Goal: Task Accomplishment & Management: Complete application form

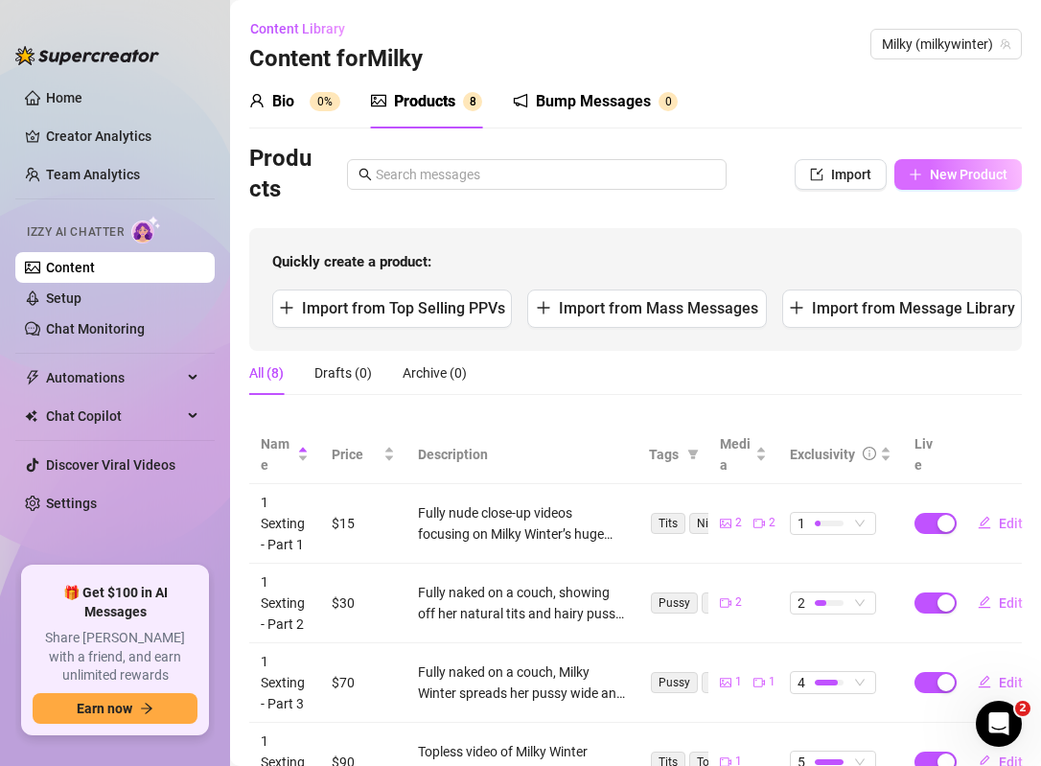
click at [969, 181] on span "New Product" at bounding box center [969, 174] width 78 height 15
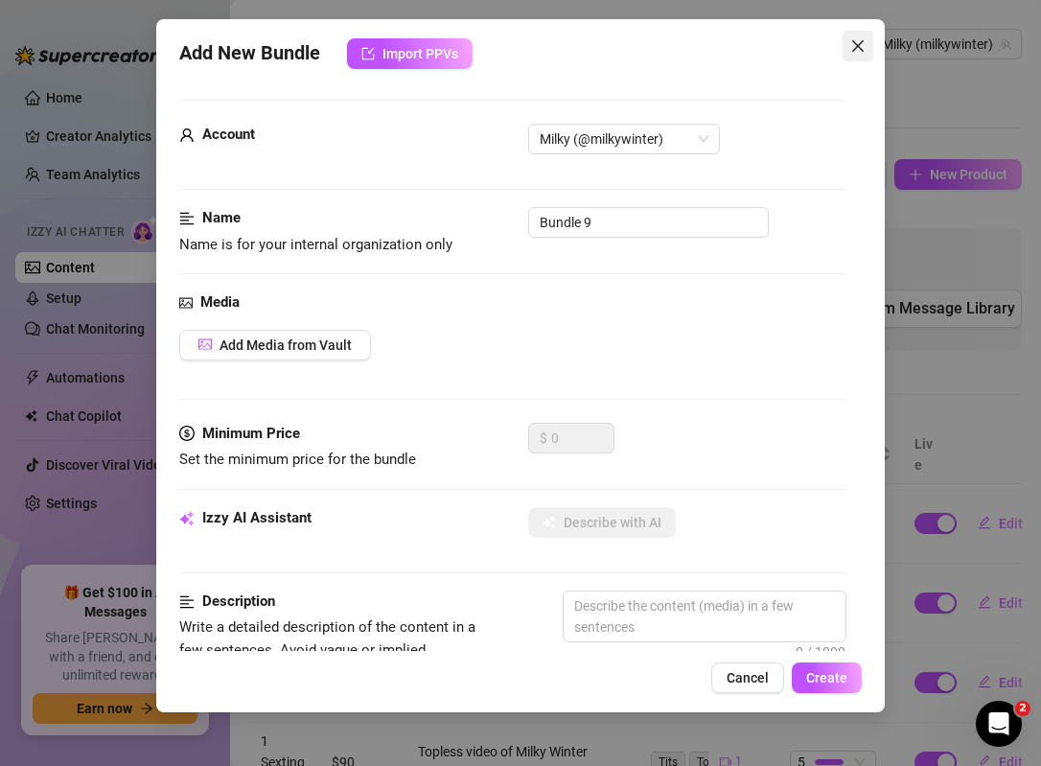
click at [860, 47] on icon "close" at bounding box center [858, 46] width 12 height 12
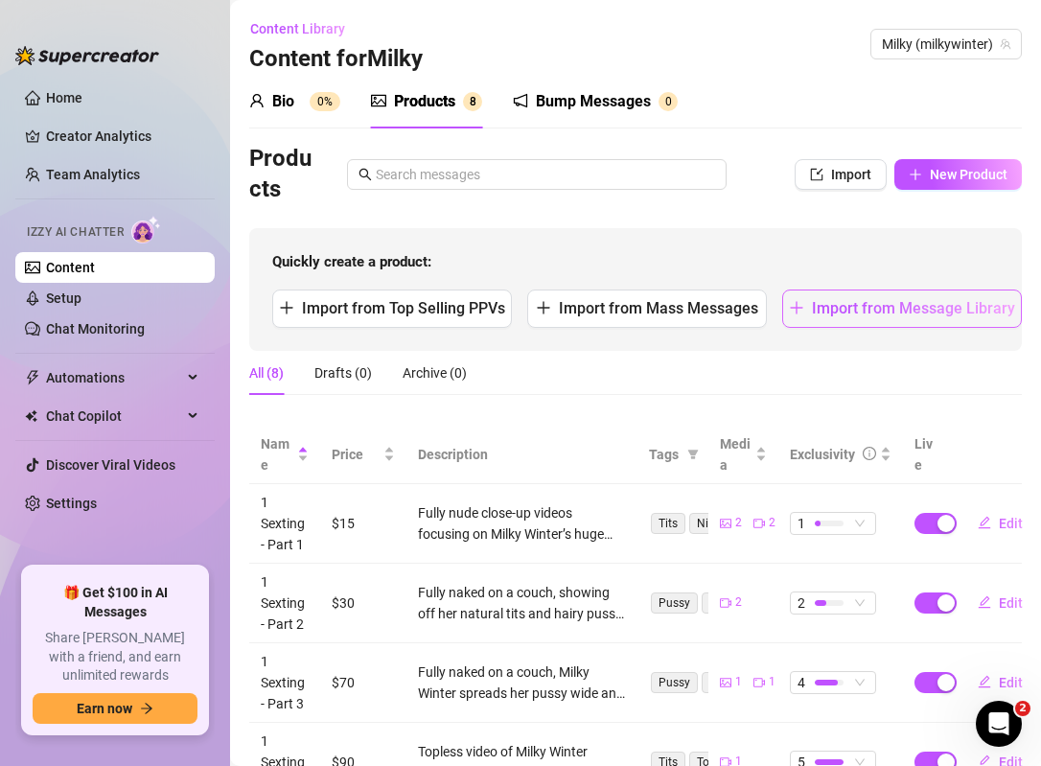
click at [886, 300] on span "Import from Message Library" at bounding box center [913, 308] width 203 height 18
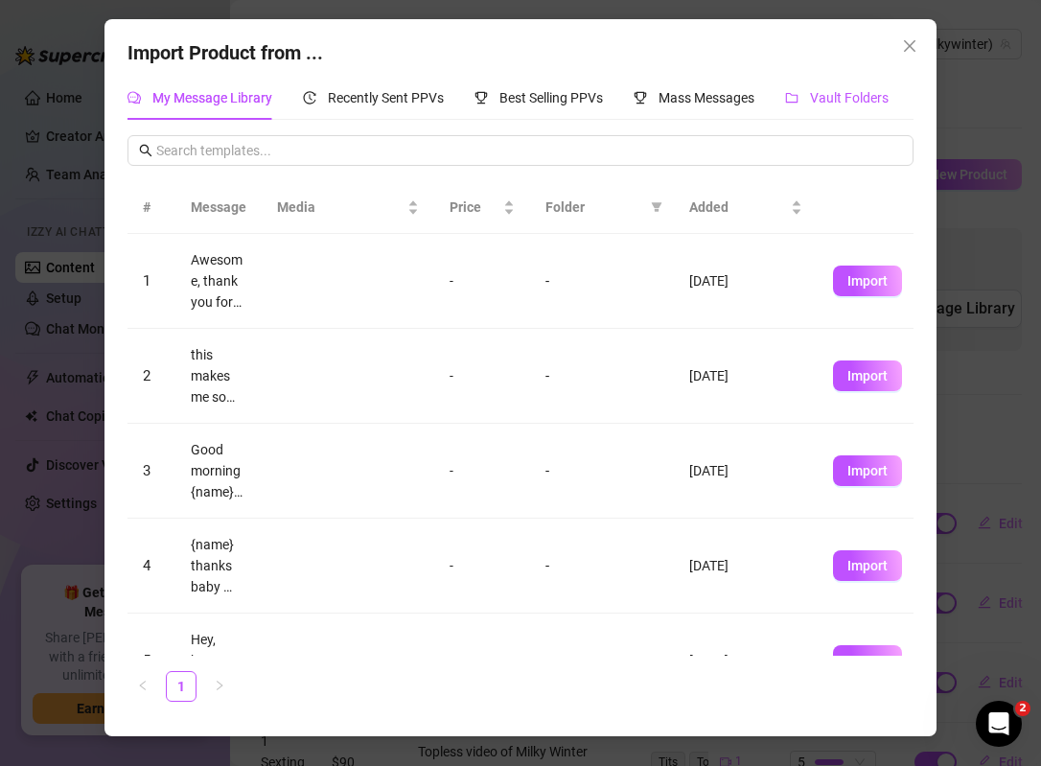
click at [827, 97] on span "Vault Folders" at bounding box center [849, 97] width 79 height 15
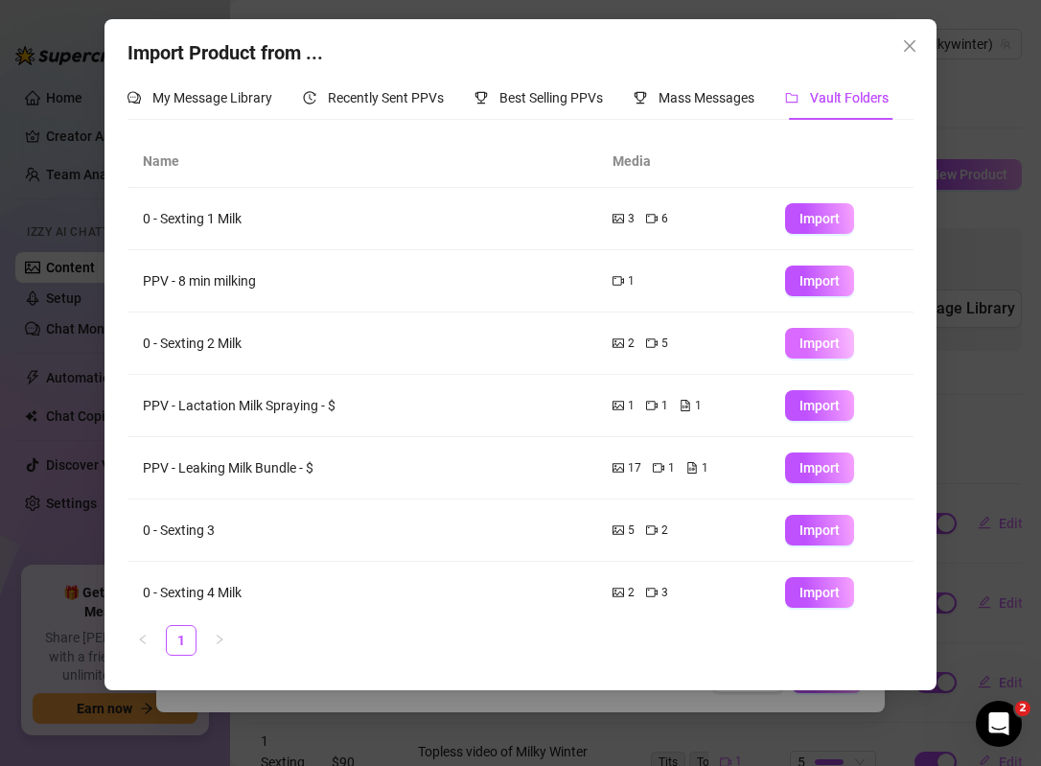
click at [814, 342] on span "Import" at bounding box center [819, 342] width 40 height 15
type textarea "Type your message here..."
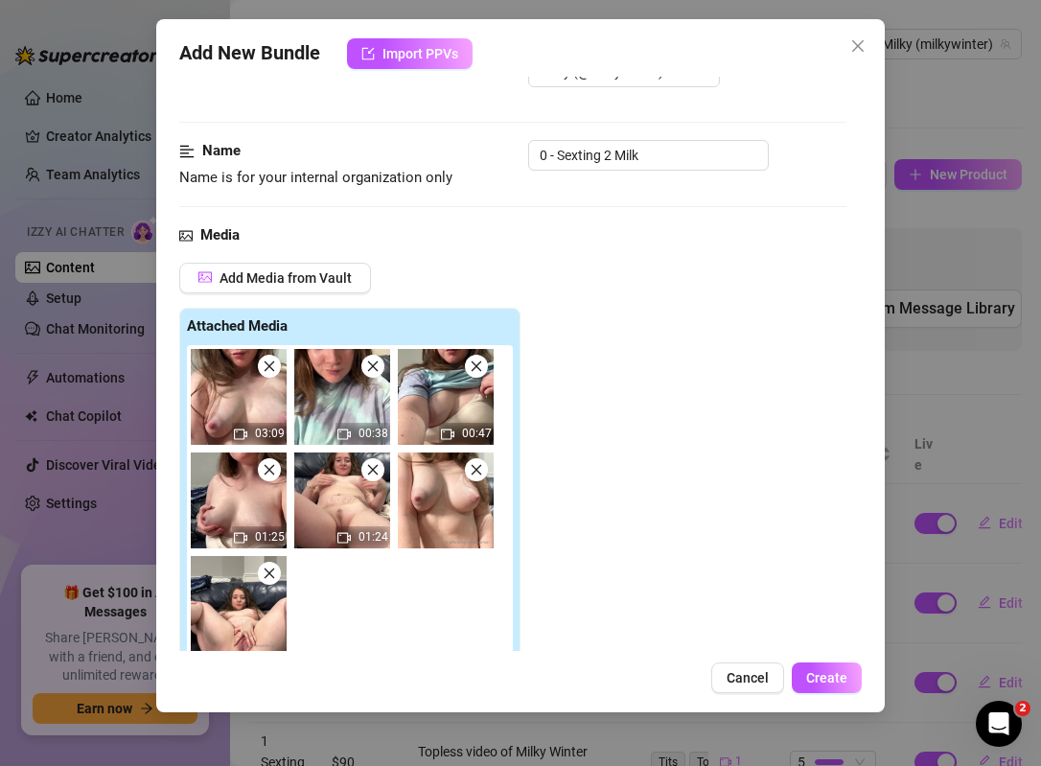
scroll to position [71, 0]
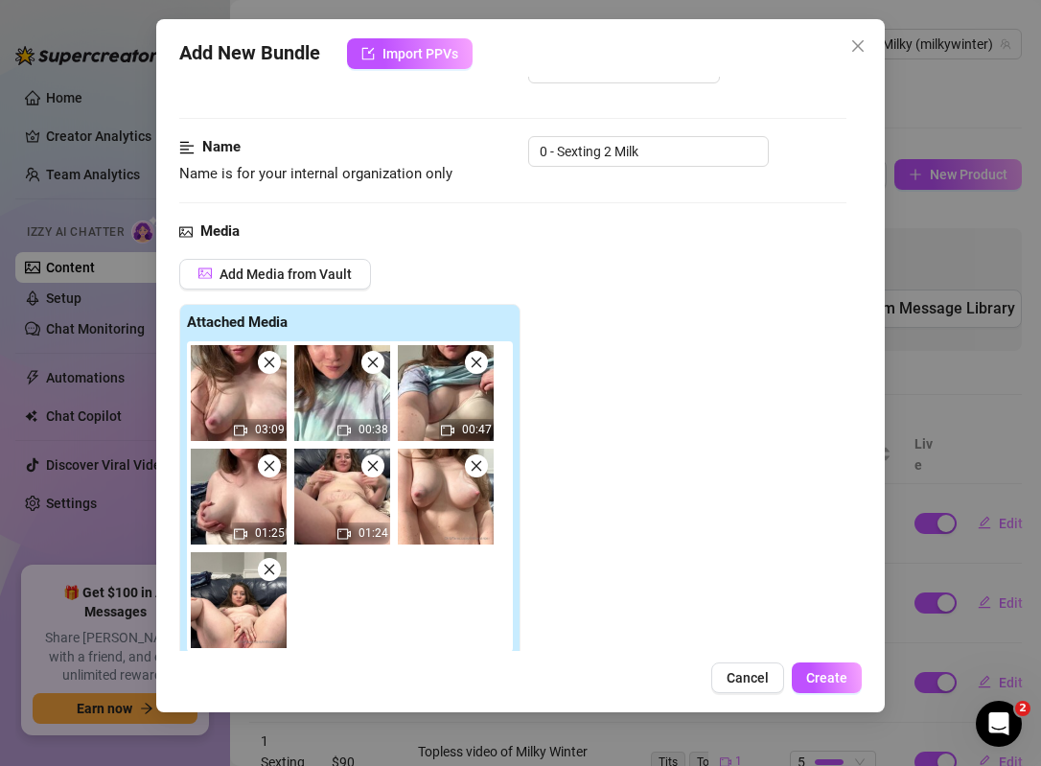
click at [376, 366] on icon "close" at bounding box center [372, 362] width 13 height 13
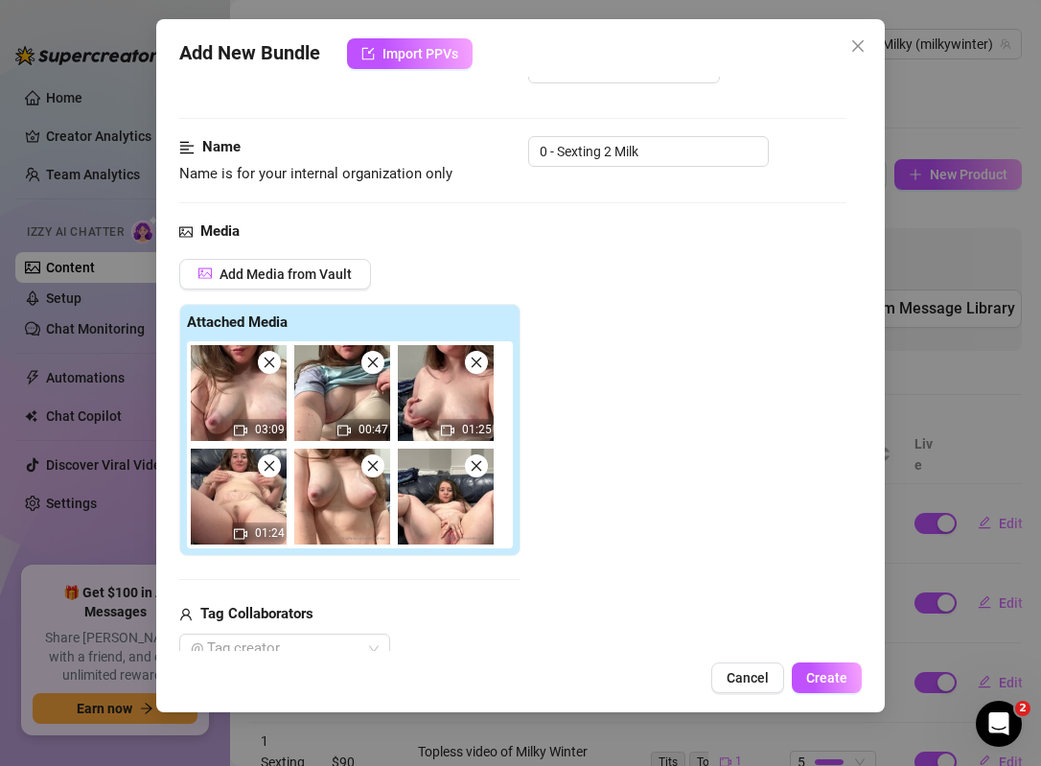
click at [376, 366] on icon "close" at bounding box center [372, 362] width 13 height 13
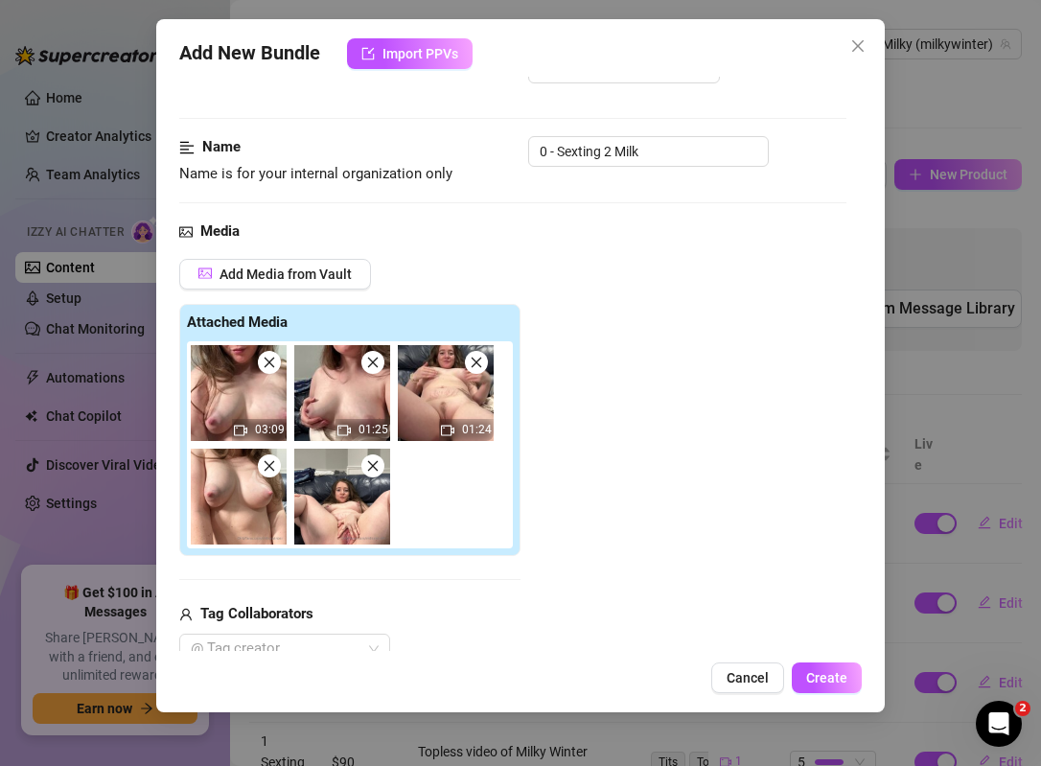
click at [376, 366] on icon "close" at bounding box center [372, 362] width 13 height 13
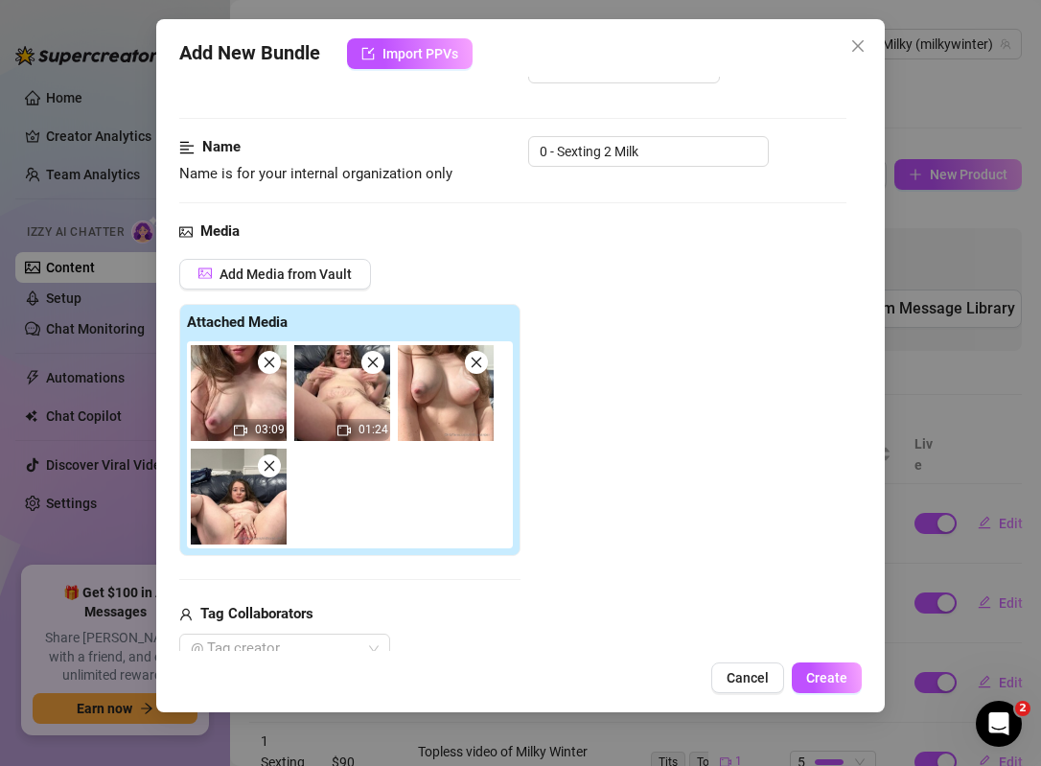
click at [376, 366] on icon "close" at bounding box center [372, 362] width 13 height 13
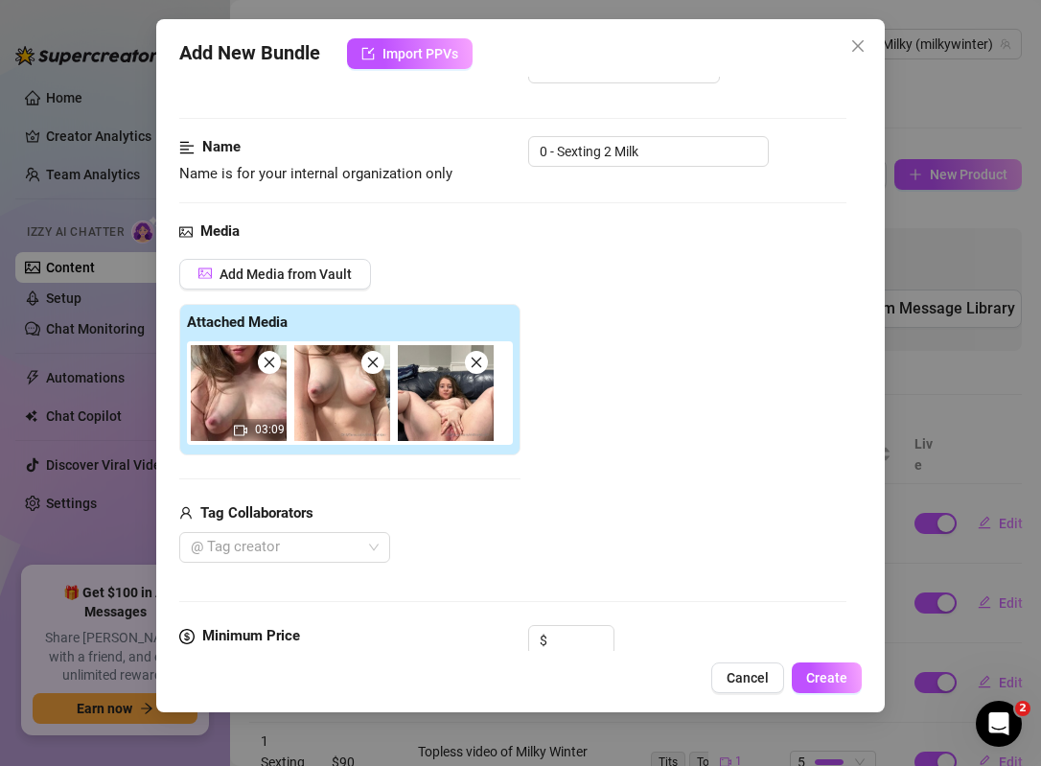
click at [376, 366] on icon "close" at bounding box center [372, 362] width 13 height 13
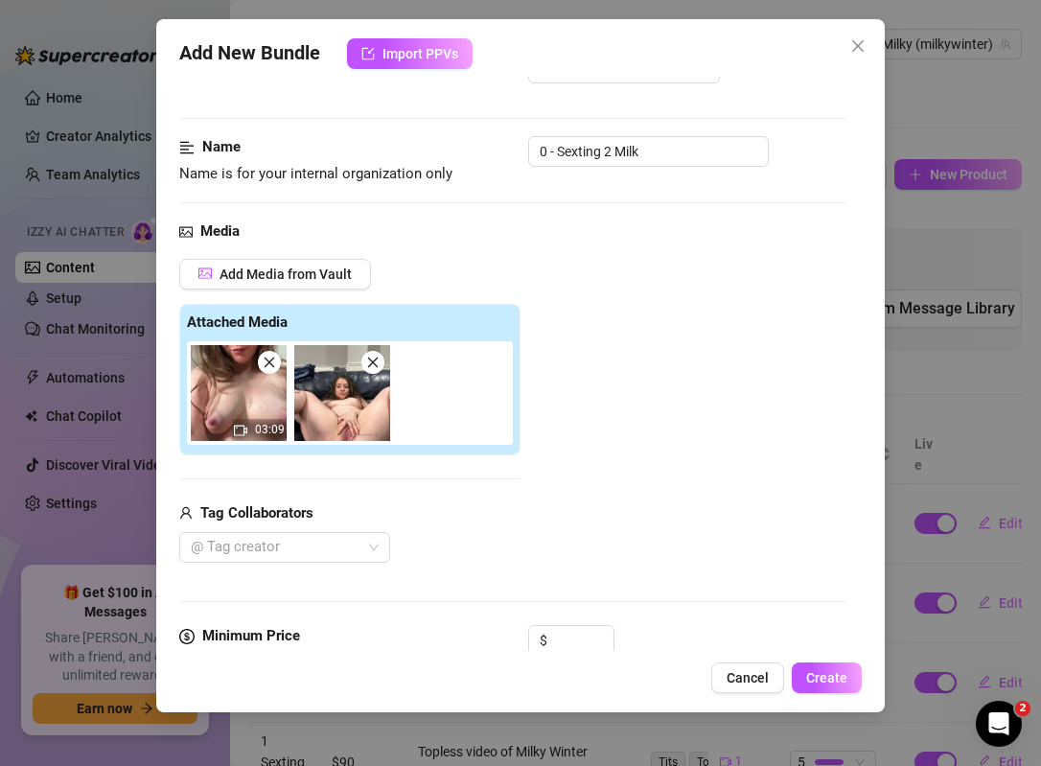
click at [376, 366] on icon "close" at bounding box center [372, 362] width 13 height 13
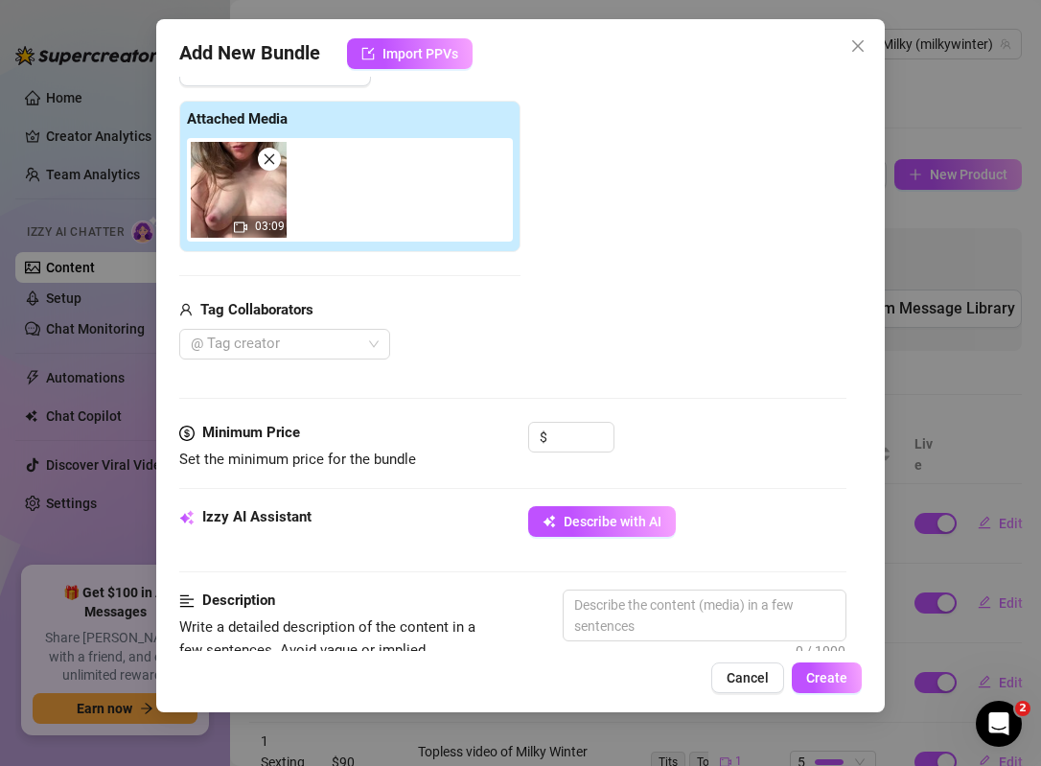
scroll to position [278, 0]
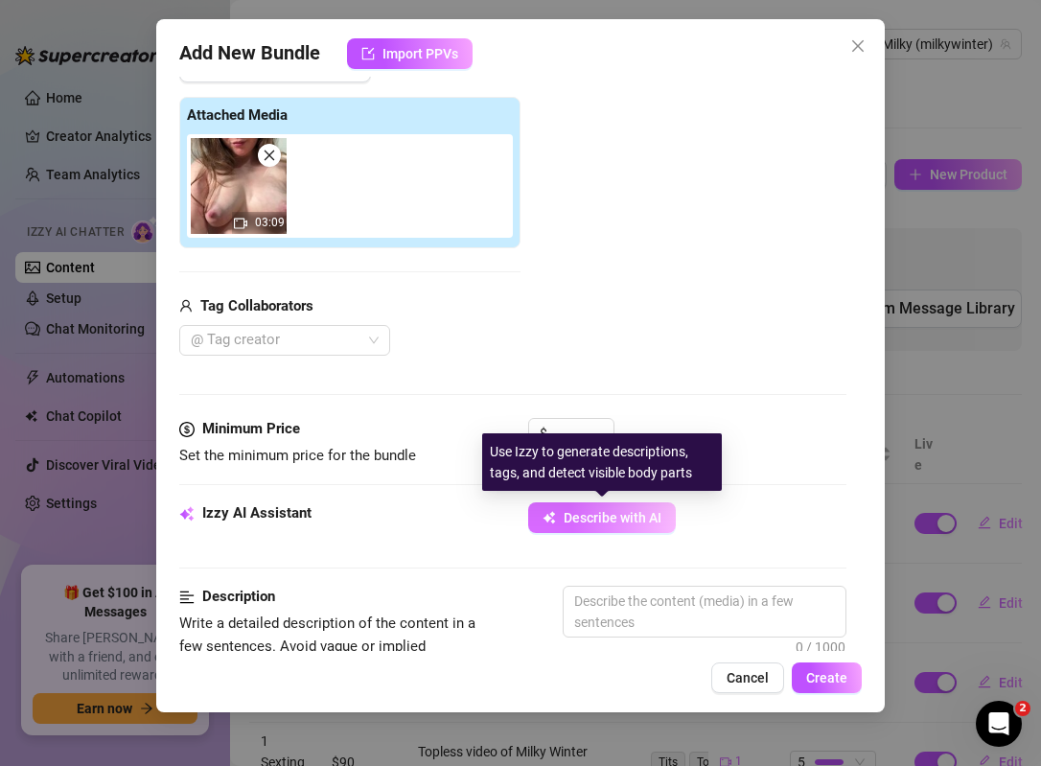
click at [608, 525] on span "Describe with AI" at bounding box center [613, 517] width 98 height 15
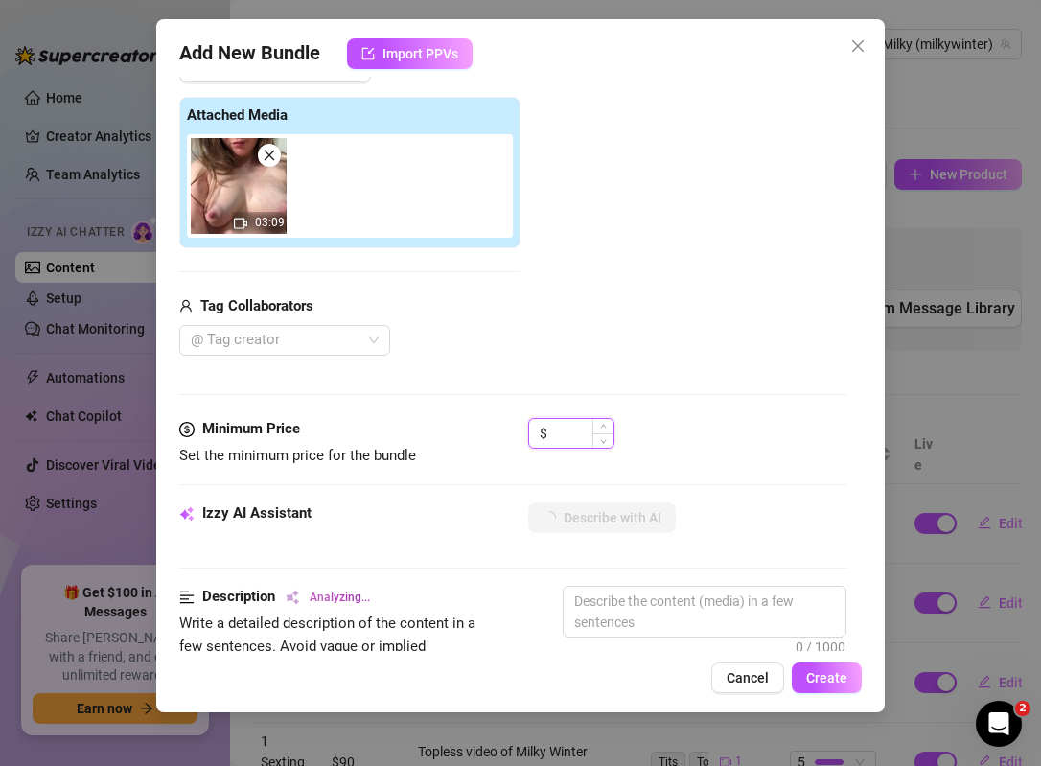
click at [564, 426] on input at bounding box center [582, 433] width 62 height 29
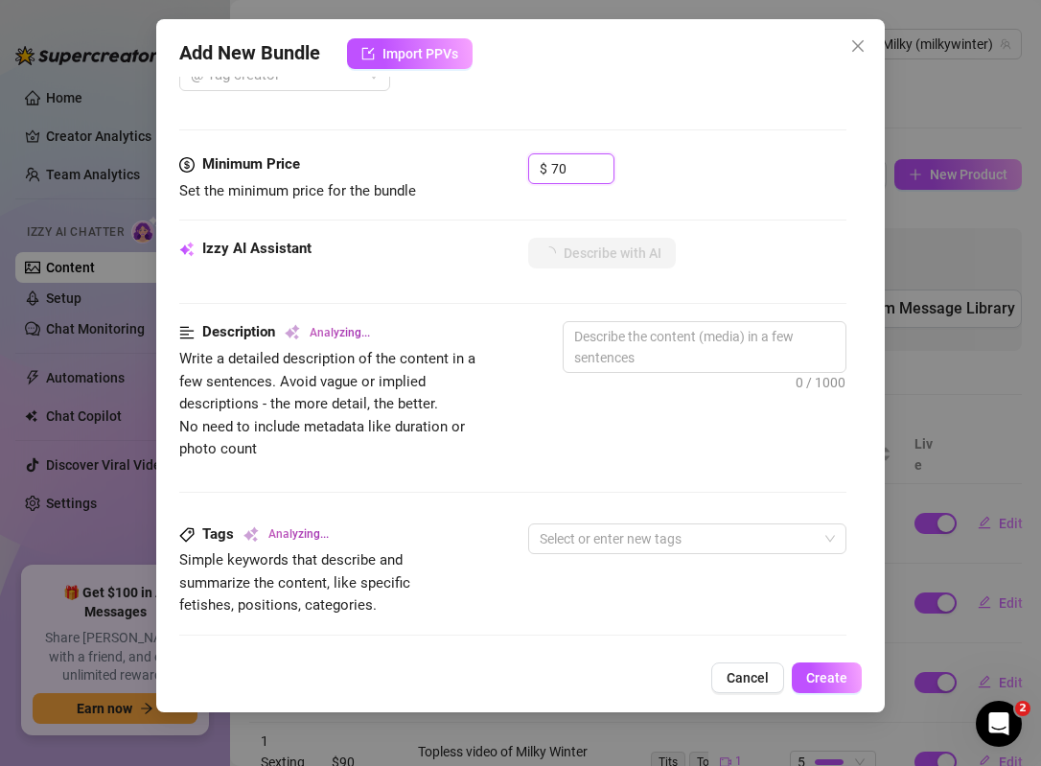
scroll to position [423, 0]
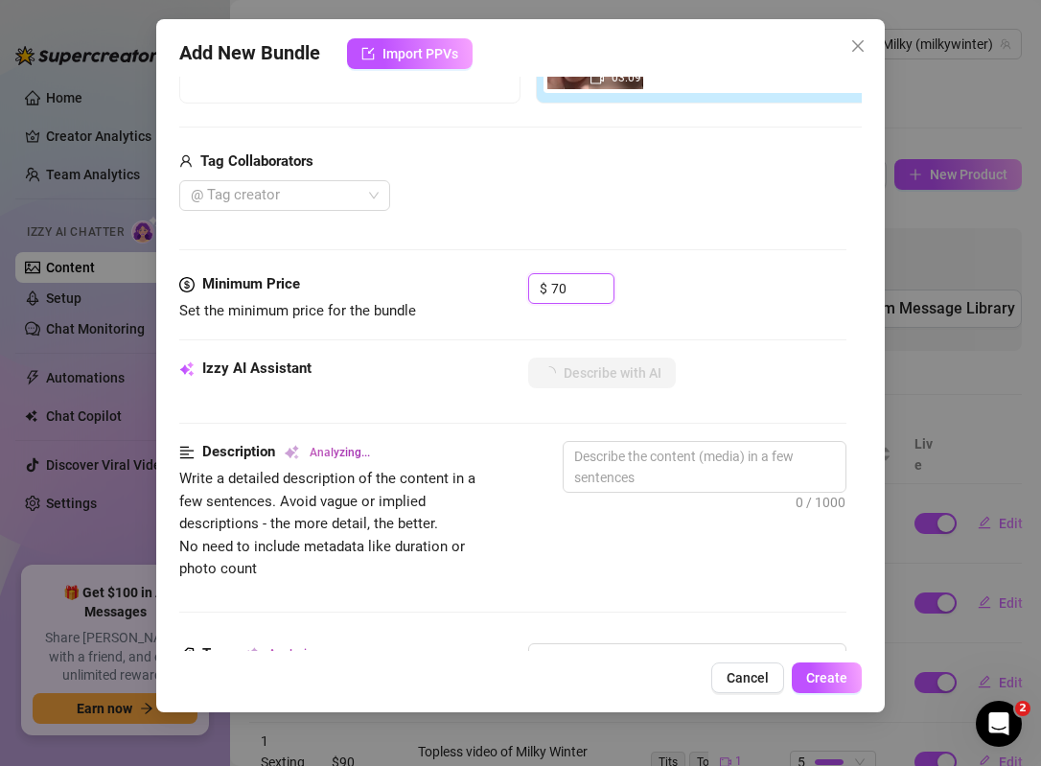
type input "7"
type input "90"
type textarea "Topless"
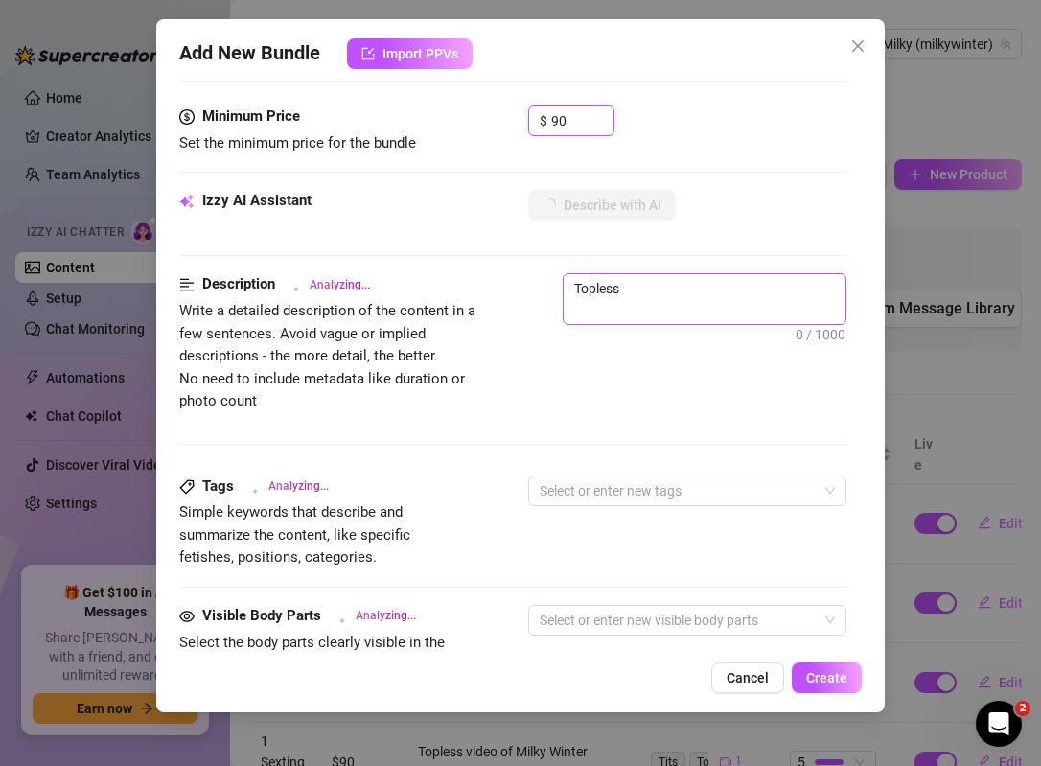
type textarea "Topless tease"
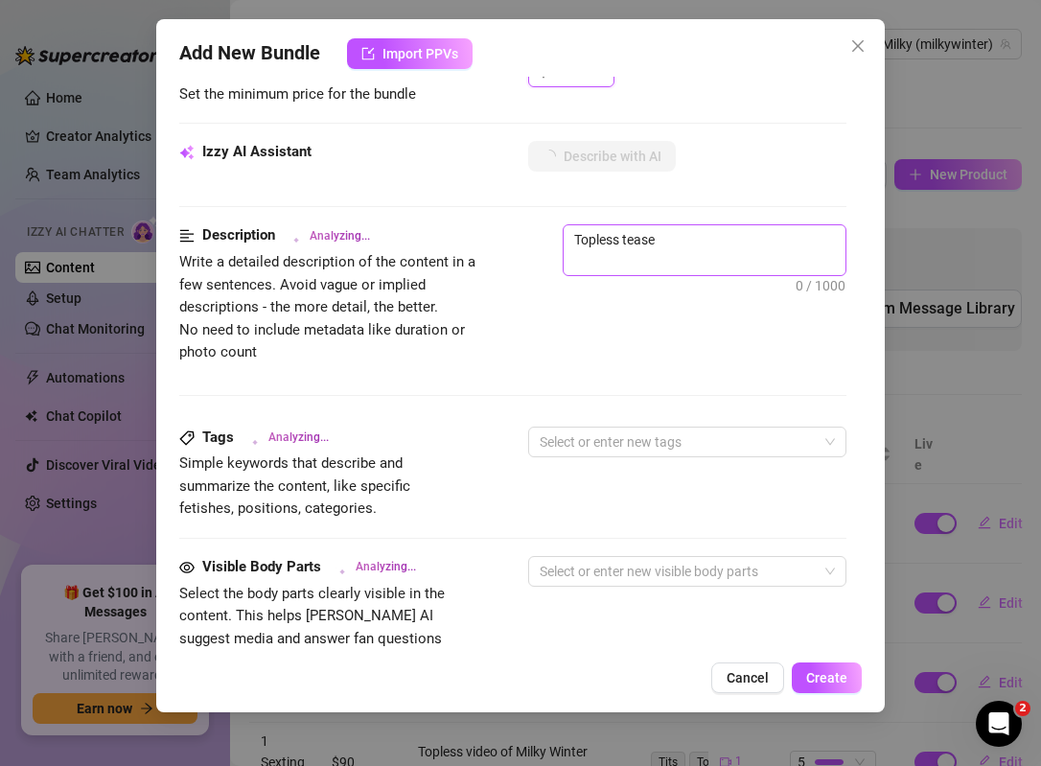
type textarea "Topless tease in"
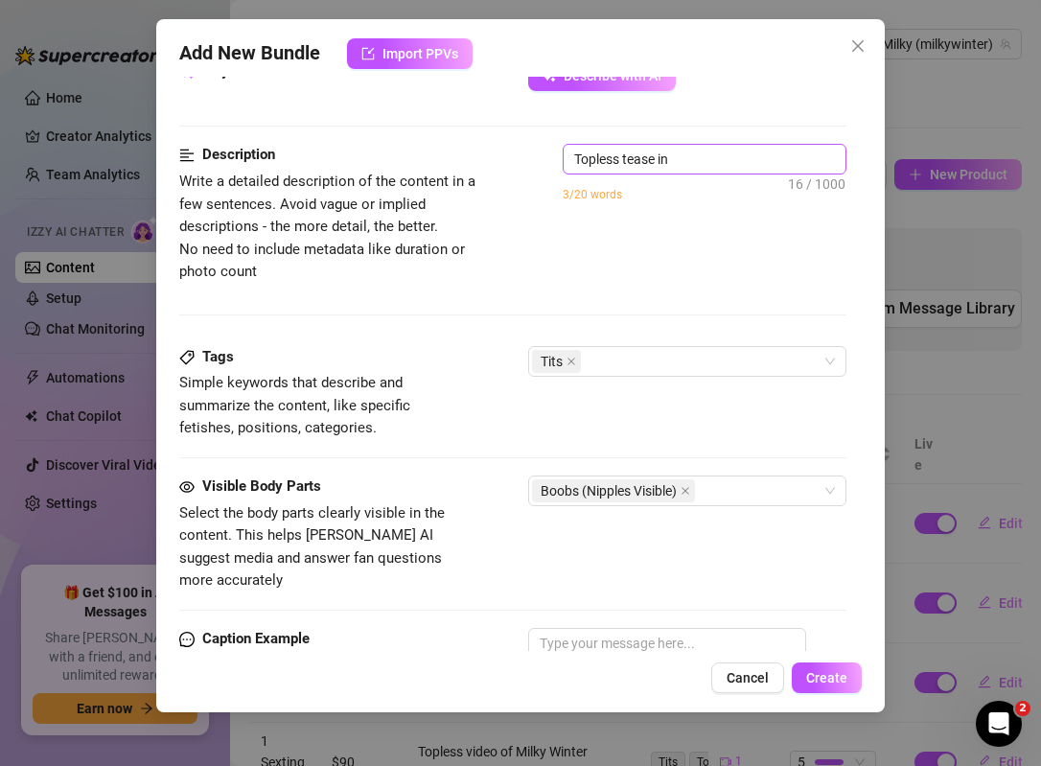
type textarea "Topless tease in a"
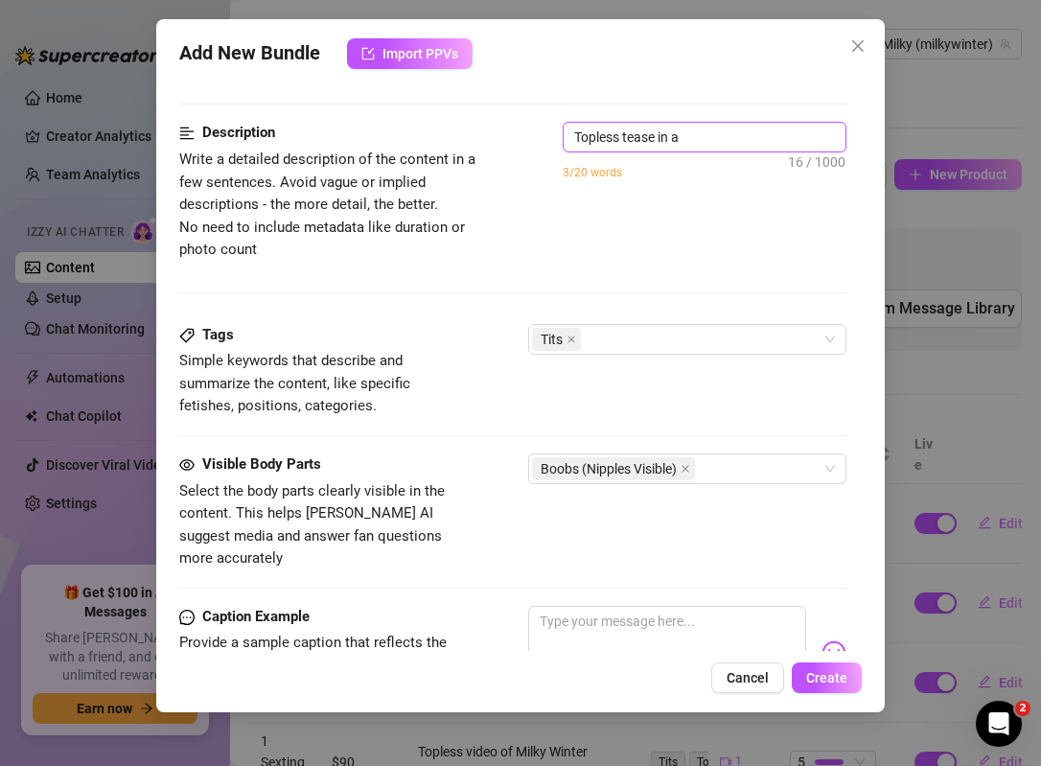
type textarea "Topless tease in a soft-lit"
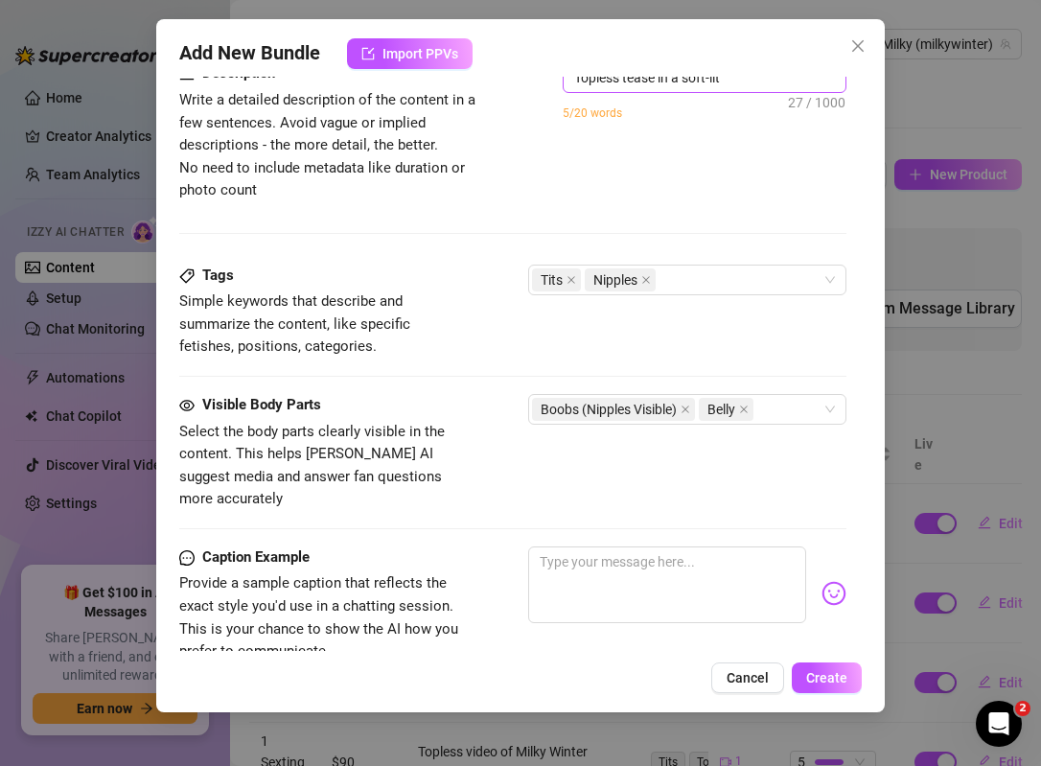
type textarea "Topless tease in a soft-lit setting,"
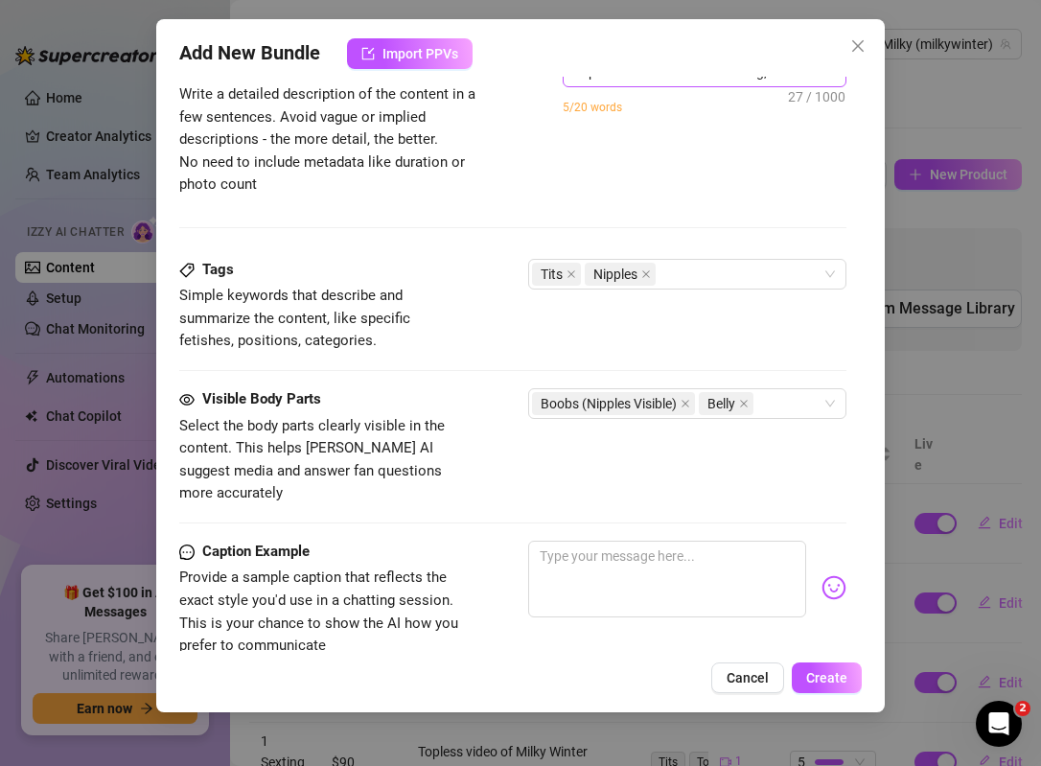
type textarea "Topless tease in a soft-lit setting, showing"
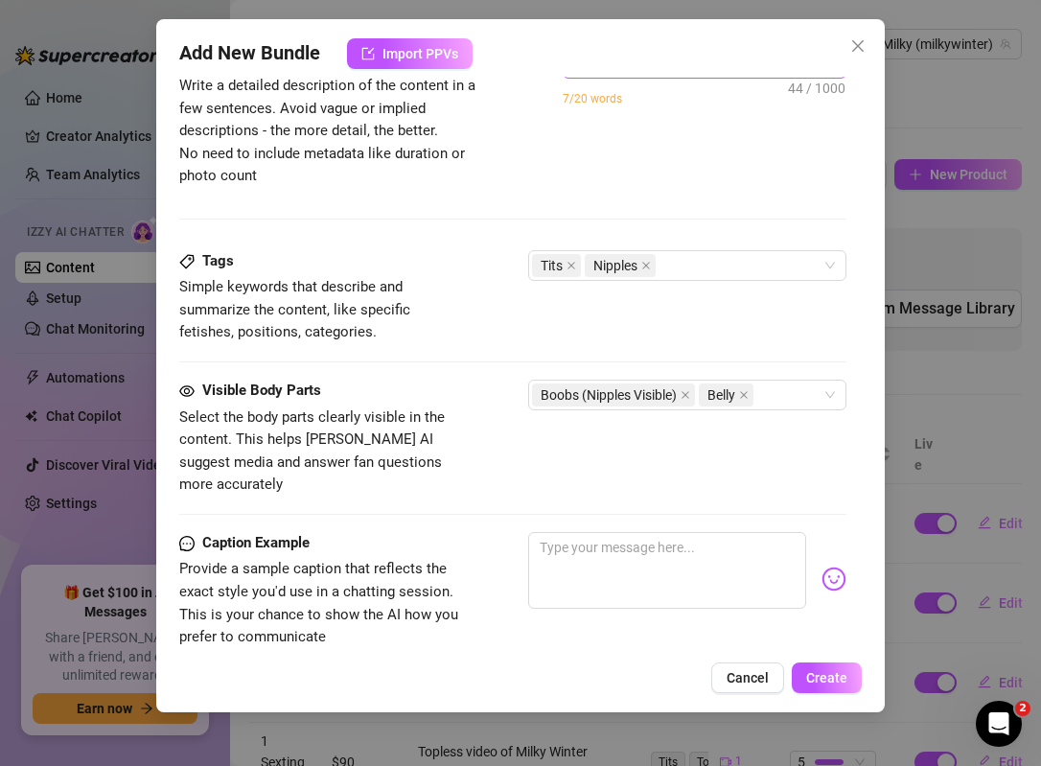
type textarea "Topless tease in a soft-lit setting, showing off"
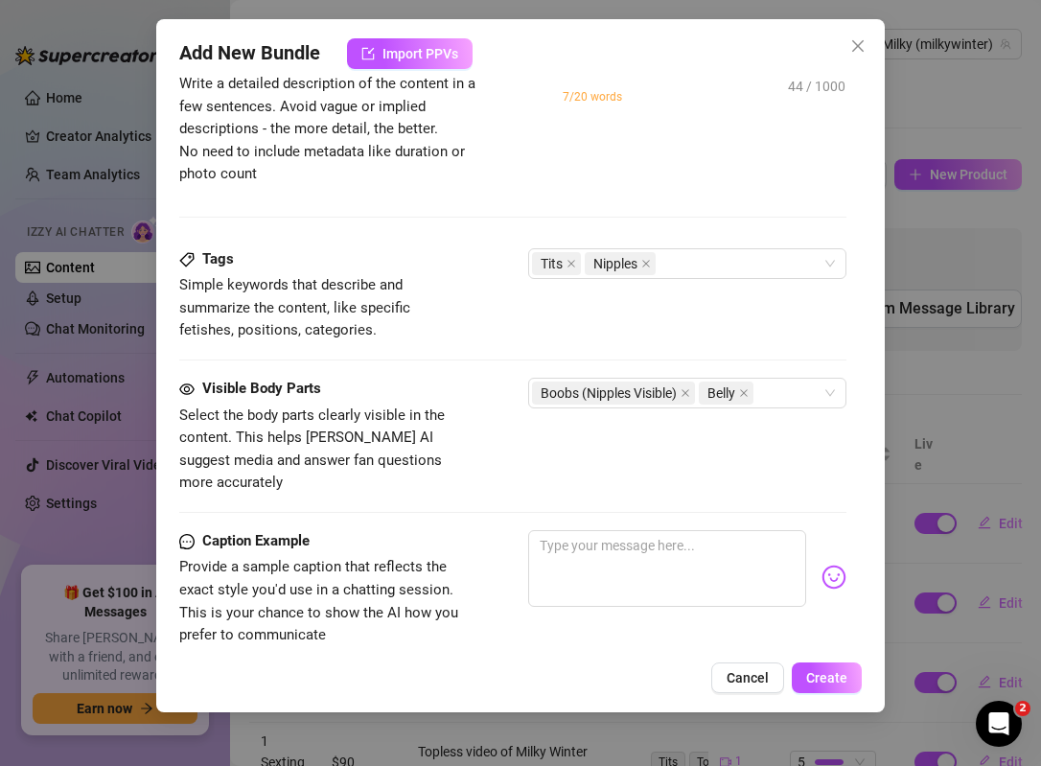
type textarea "Topless tease in a soft-lit setting, showing off bare"
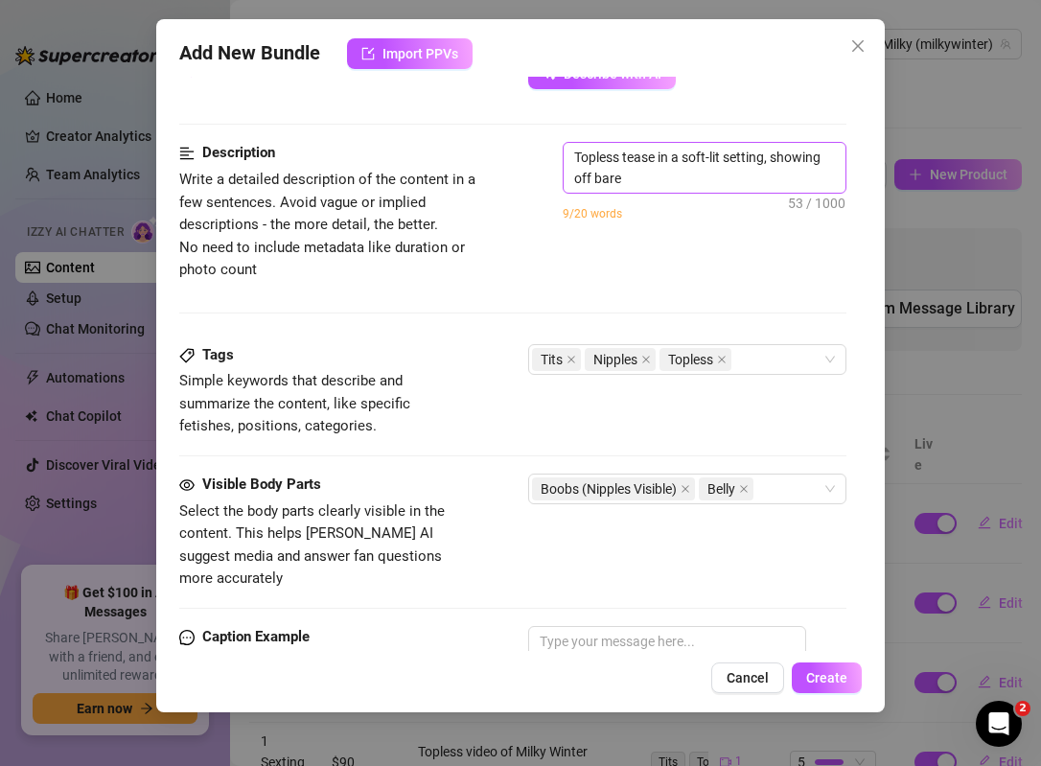
type textarea "Topless tease in a soft-lit setting, showing off bare tits"
type textarea "Topless tease in a soft-lit setting, showing off bare tits with"
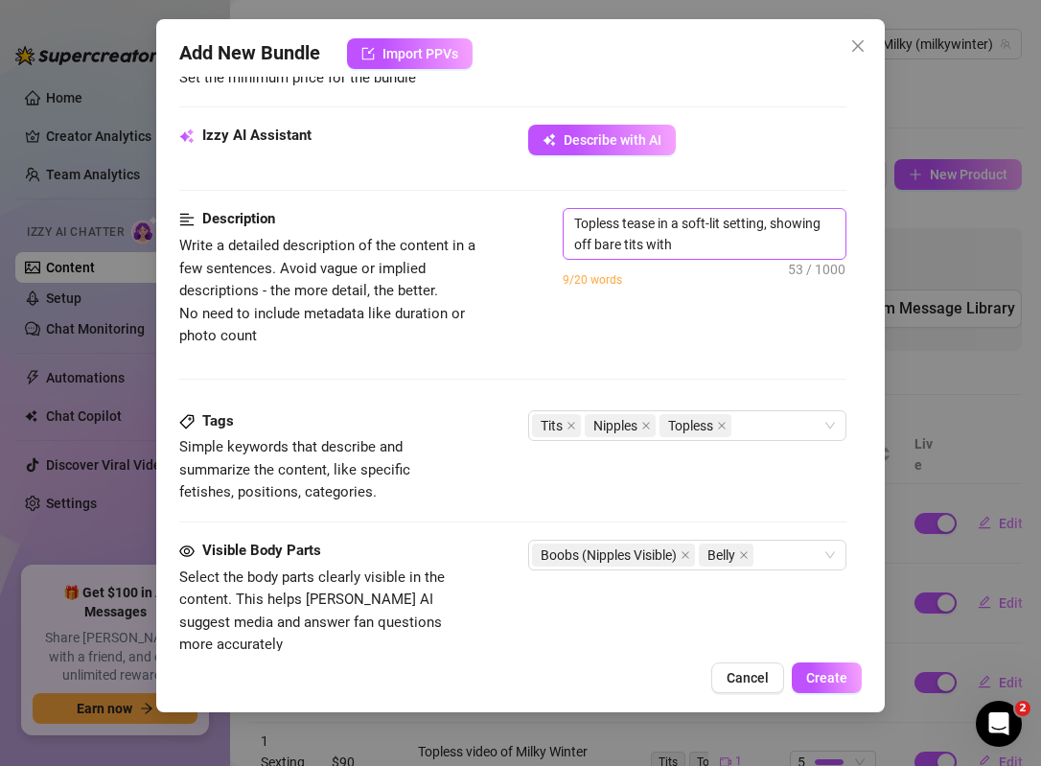
type textarea "Topless tease in a soft-lit setting, showing off bare tits with nipples"
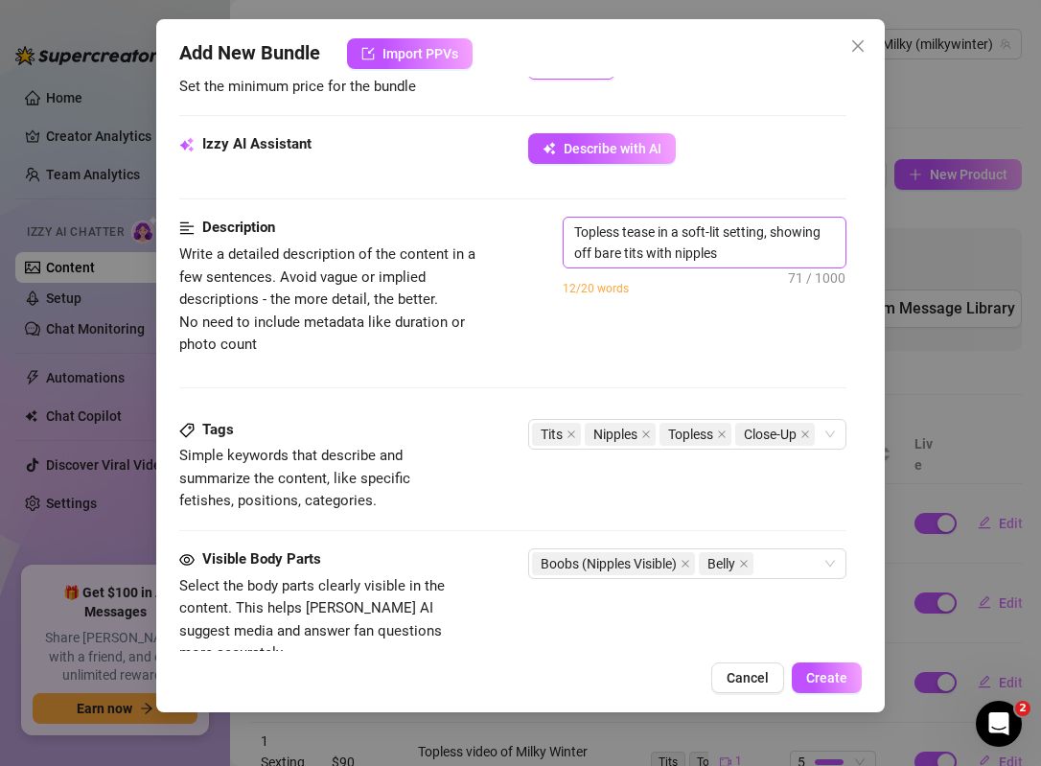
type textarea "Topless tease in a soft-lit setting, showing off bare tits with nipples fully"
type textarea "Topless tease in a soft-lit setting, showing off bare tits with nipples fully v…"
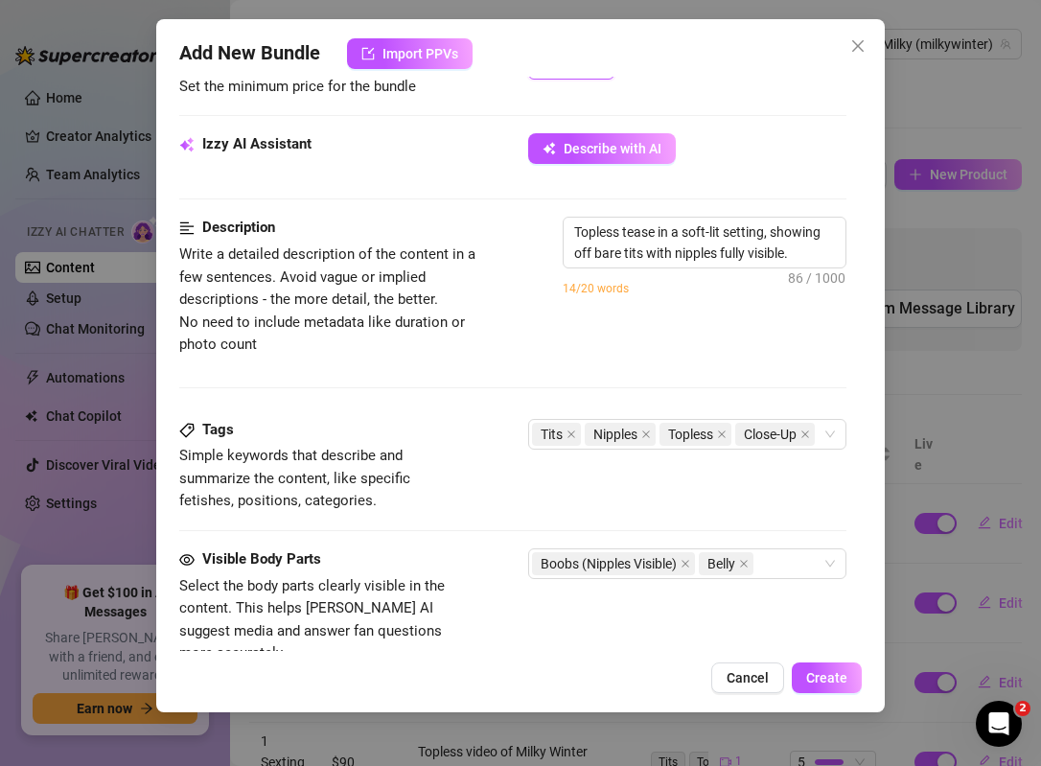
type textarea "Topless tease in a soft-lit setting, showing off bare tits with nipples fully v…"
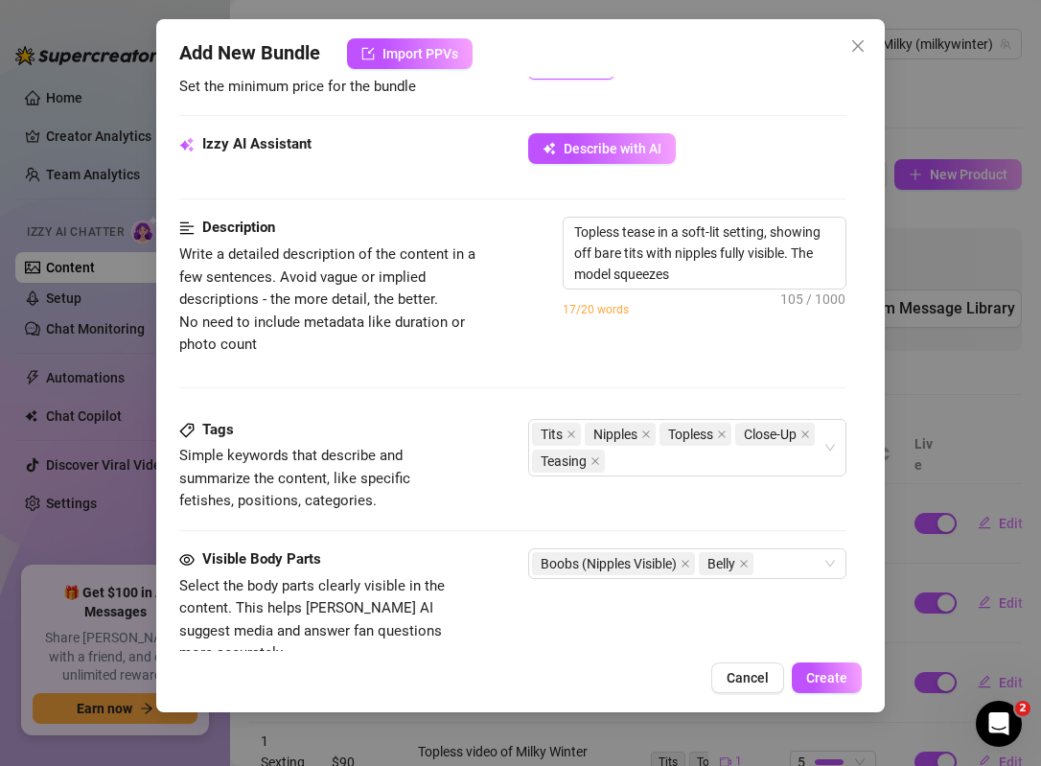
type textarea "Topless tease in a soft-lit setting, showing off bare tits with nipples fully v…"
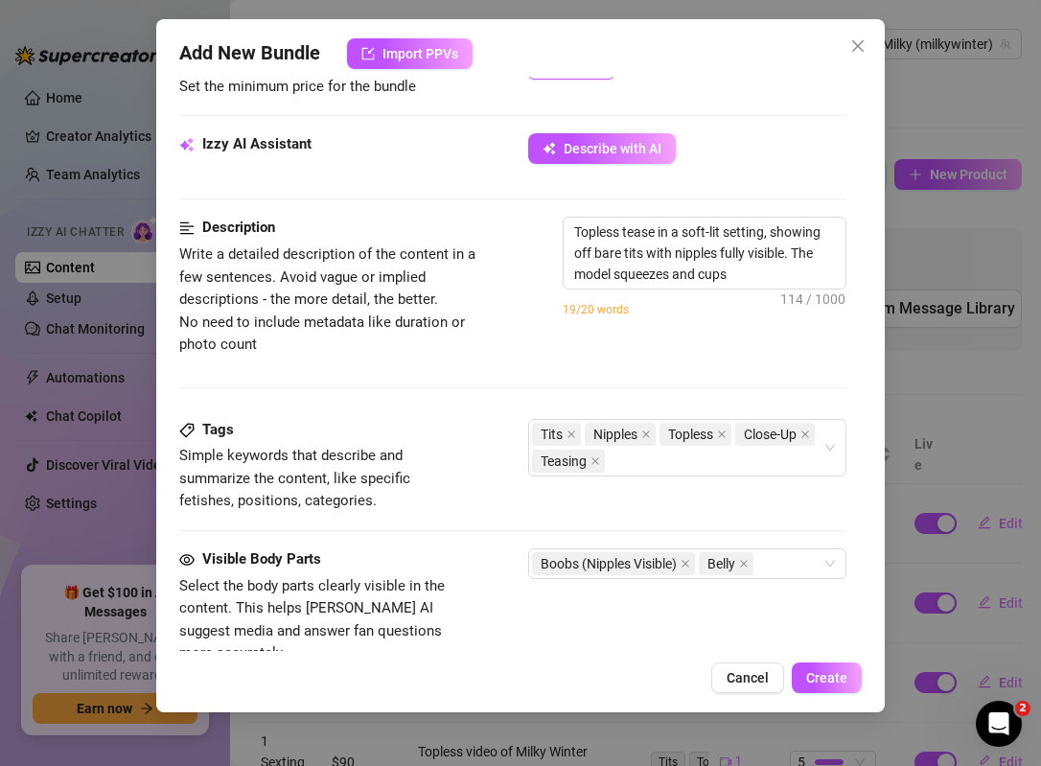
type textarea "Topless tease in a soft-lit setting, showing off bare tits with nipples fully v…"
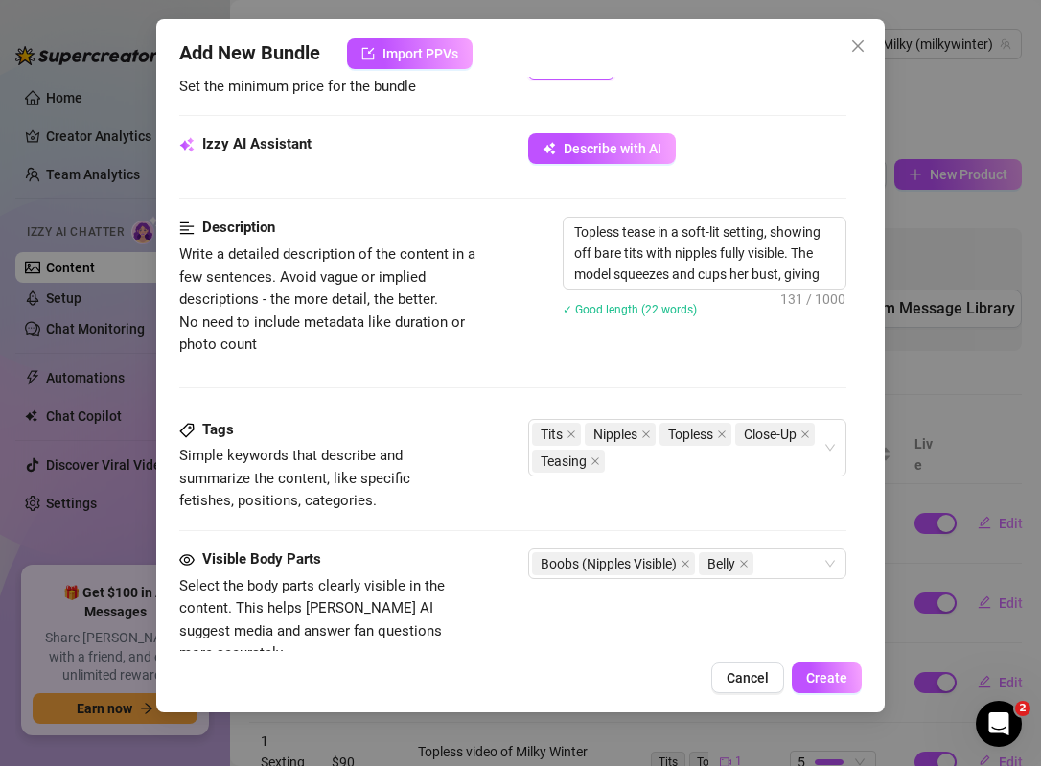
type textarea "Topless tease in a soft-lit setting, showing off bare tits with nipples fully v…"
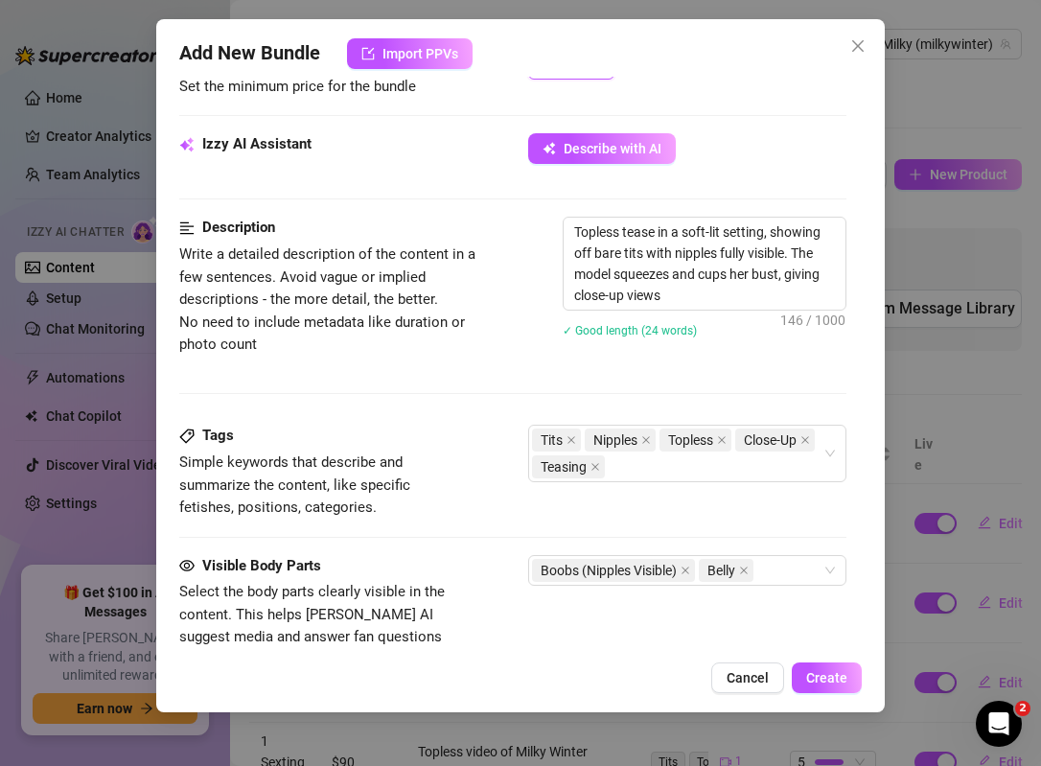
type textarea "Topless tease in a soft-lit setting, showing off bare tits with nipples fully v…"
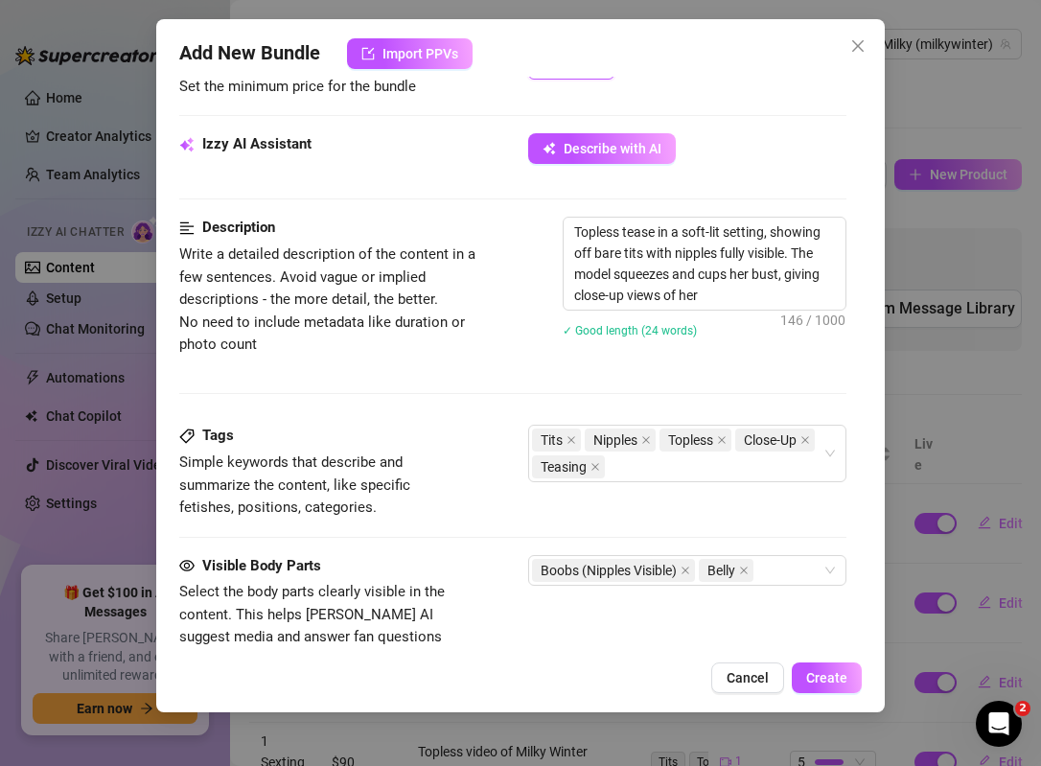
type textarea "Topless tease in a soft-lit setting, showing off bare tits with nipples fully v…"
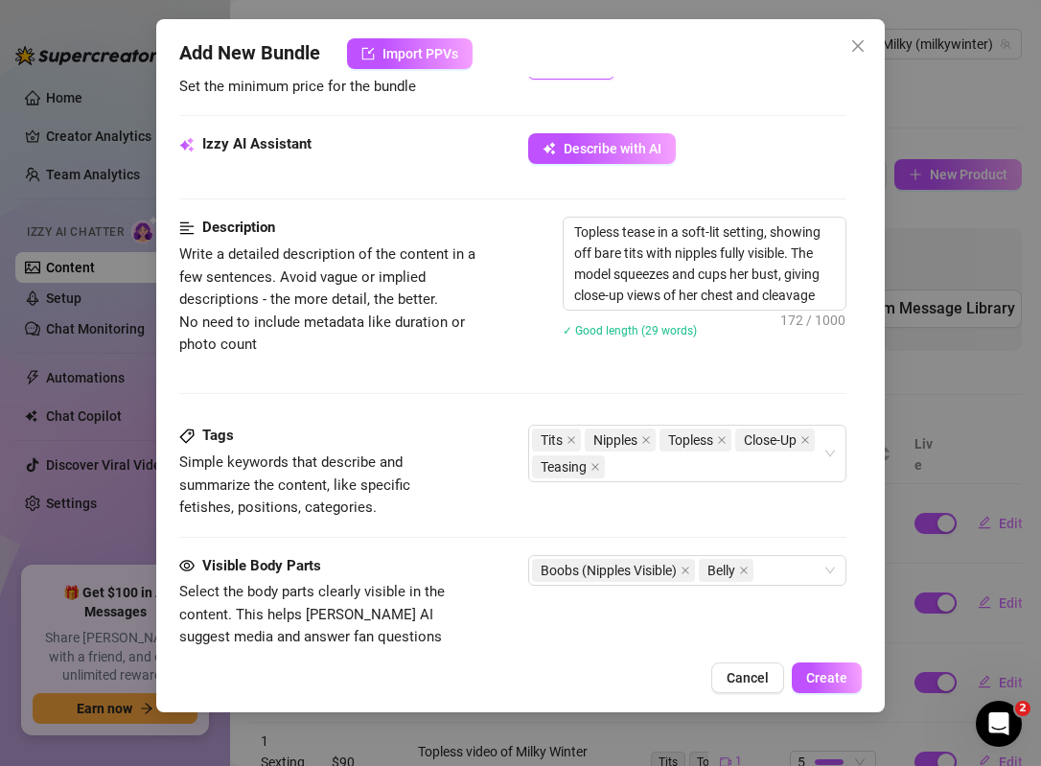
type textarea "Topless tease in a soft-lit setting, showing off bare tits with nipples fully v…"
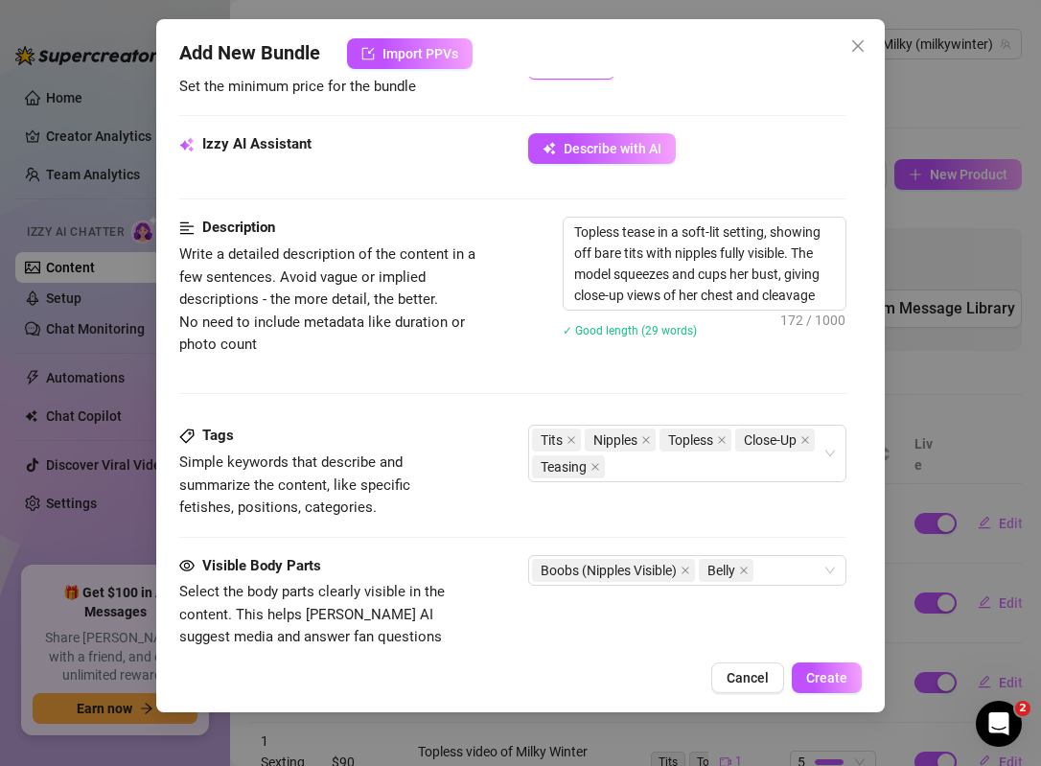
type textarea "Topless tease in a soft-lit setting, showing off bare tits with nipples fully v…"
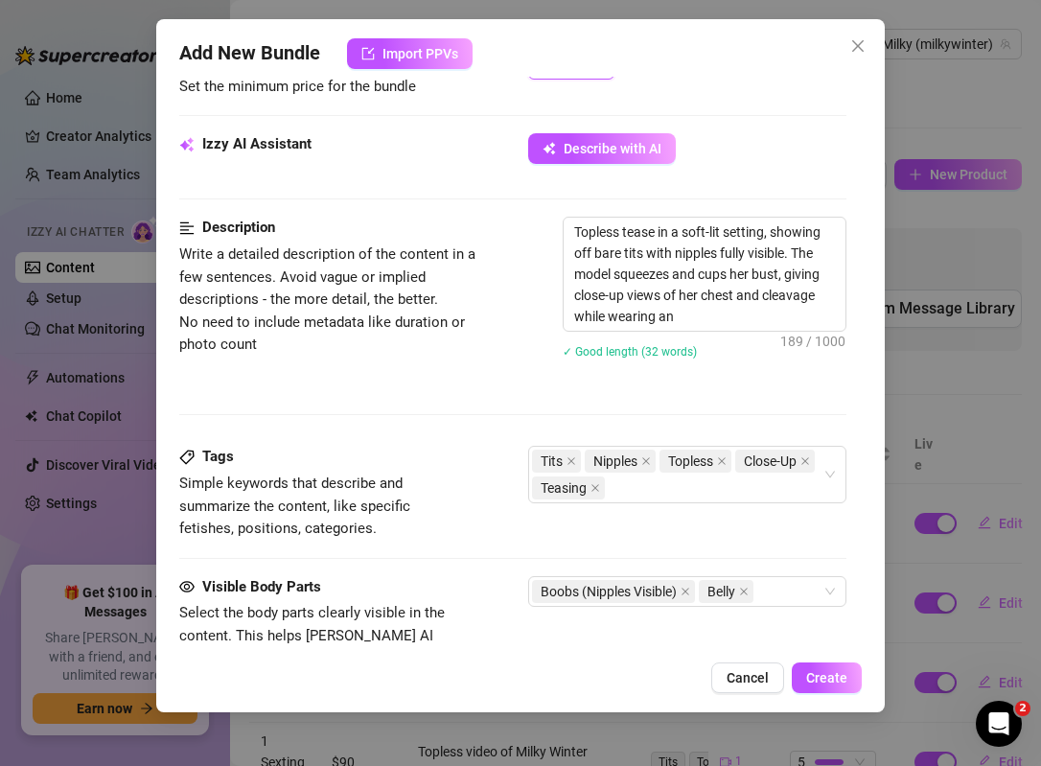
type textarea "Topless tease in a soft-lit setting, showing off bare tits with nipples fully v…"
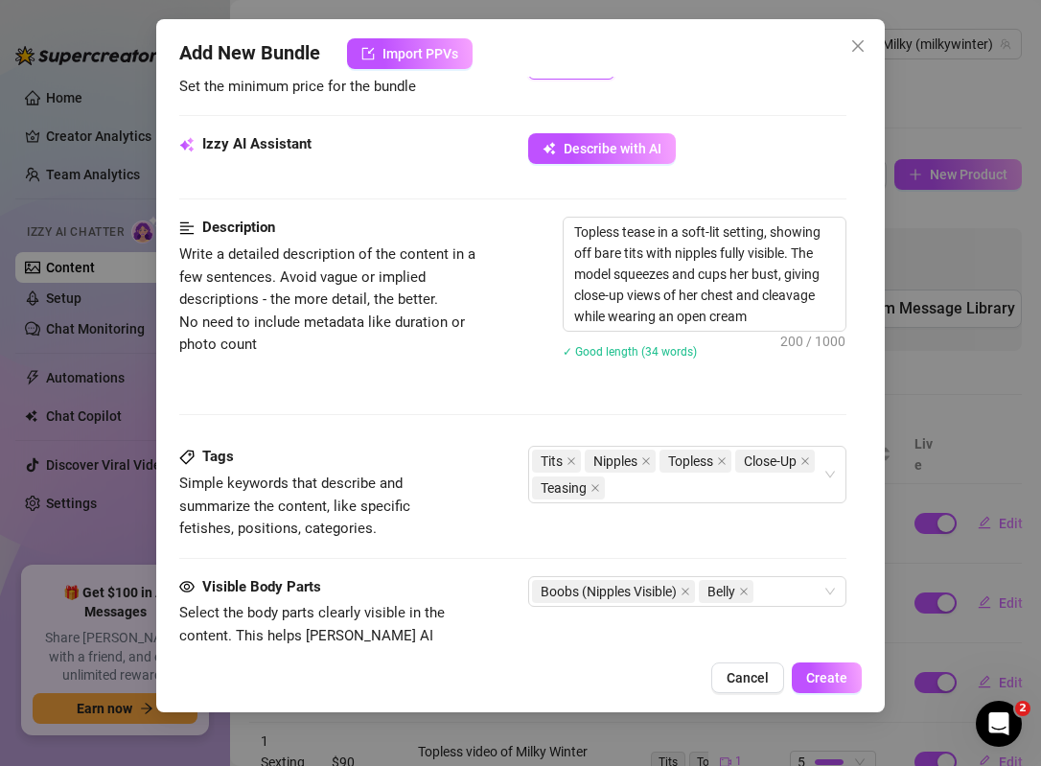
type textarea "Topless tease in a soft-lit setting, showing off bare tits with nipples fully v…"
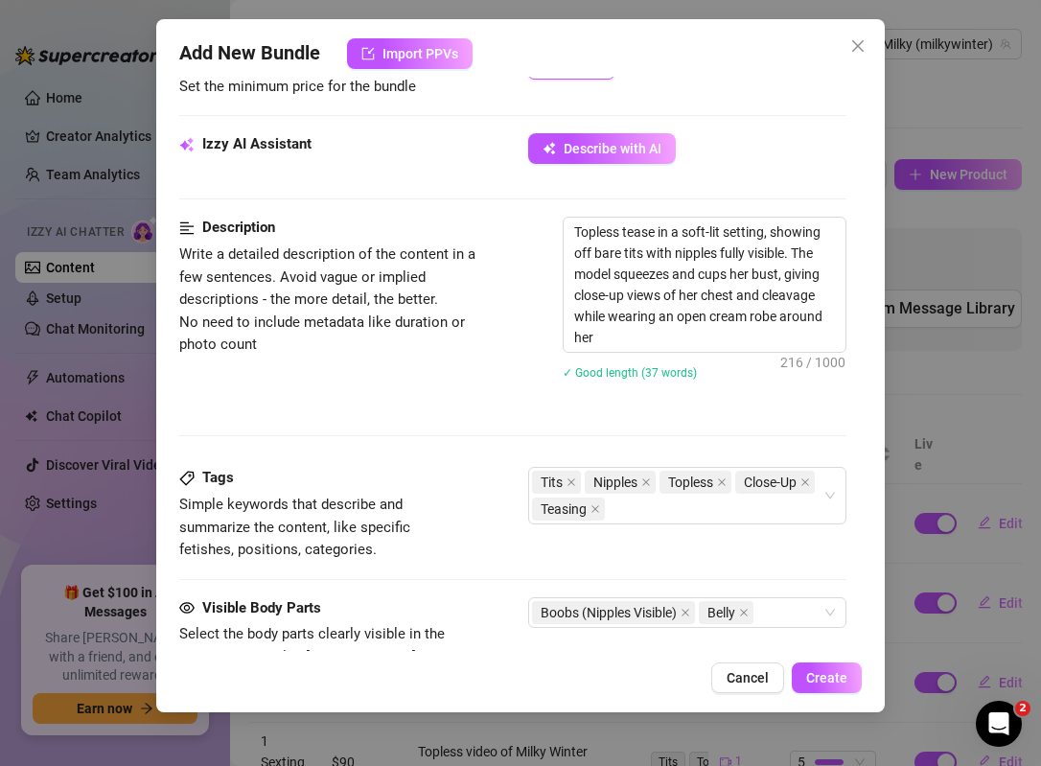
type textarea "Topless tease in a soft-lit setting, showing off bare tits with nipples fully v…"
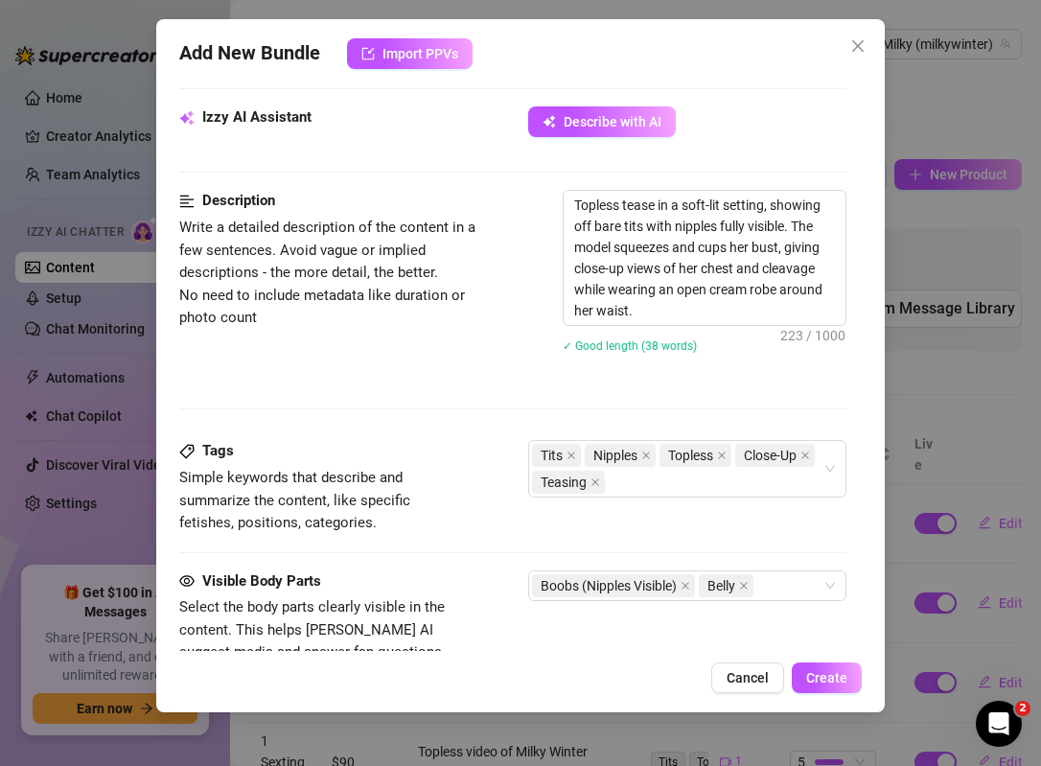
scroll to position [661, 0]
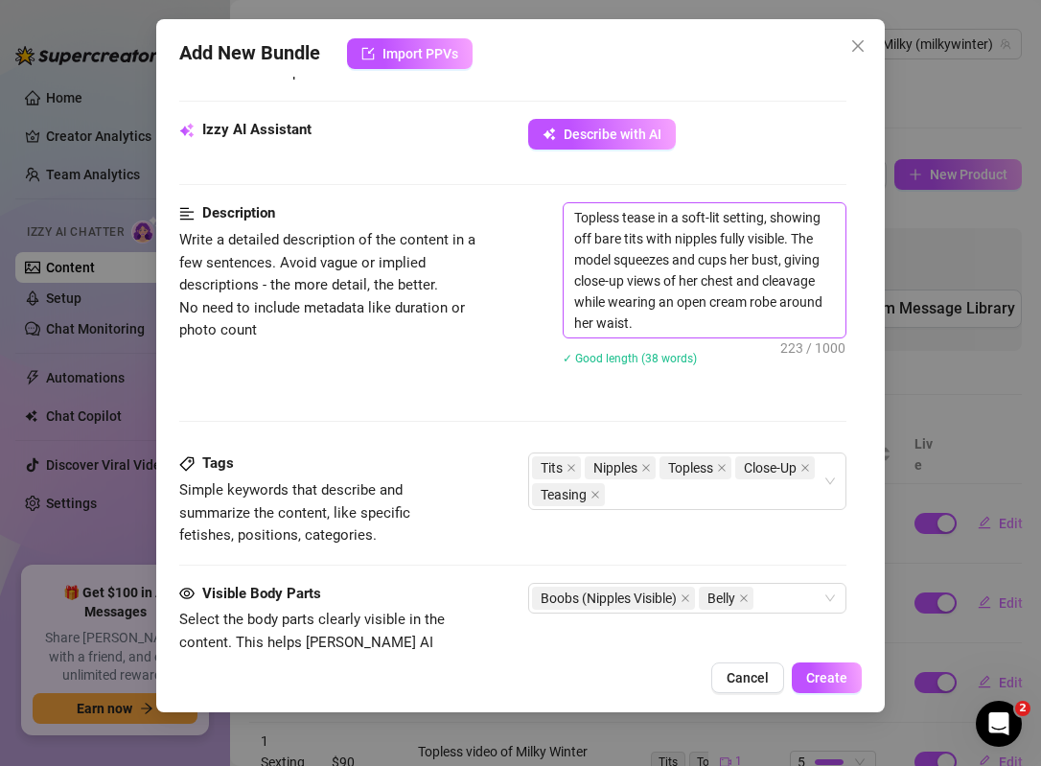
type input "90"
drag, startPoint x: 648, startPoint y: 324, endPoint x: 663, endPoint y: 302, distance: 26.9
click at [663, 302] on textarea "Topless tease in a soft-lit setting, showing off bare tits with nipples fully v…" at bounding box center [705, 270] width 282 height 134
type textarea "Topless tease in a soft-lit setting, showing off bare tits with nipples fully v…"
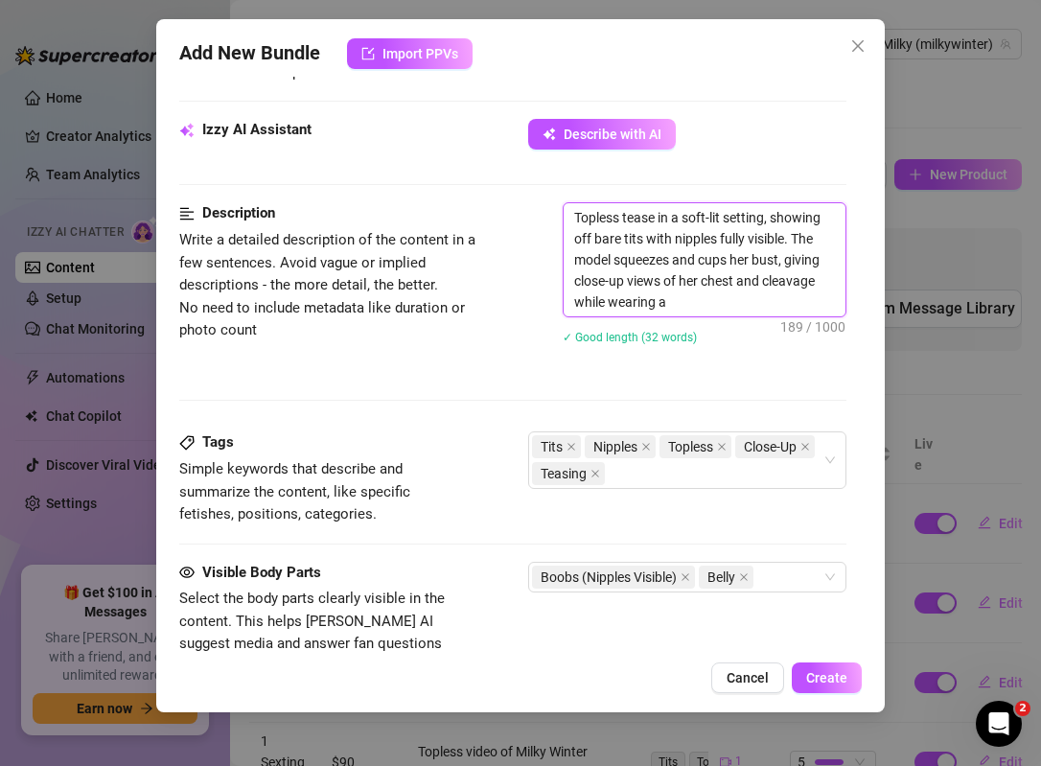
type textarea "Topless tease in a soft-lit setting, showing off bare tits with nipples fully v…"
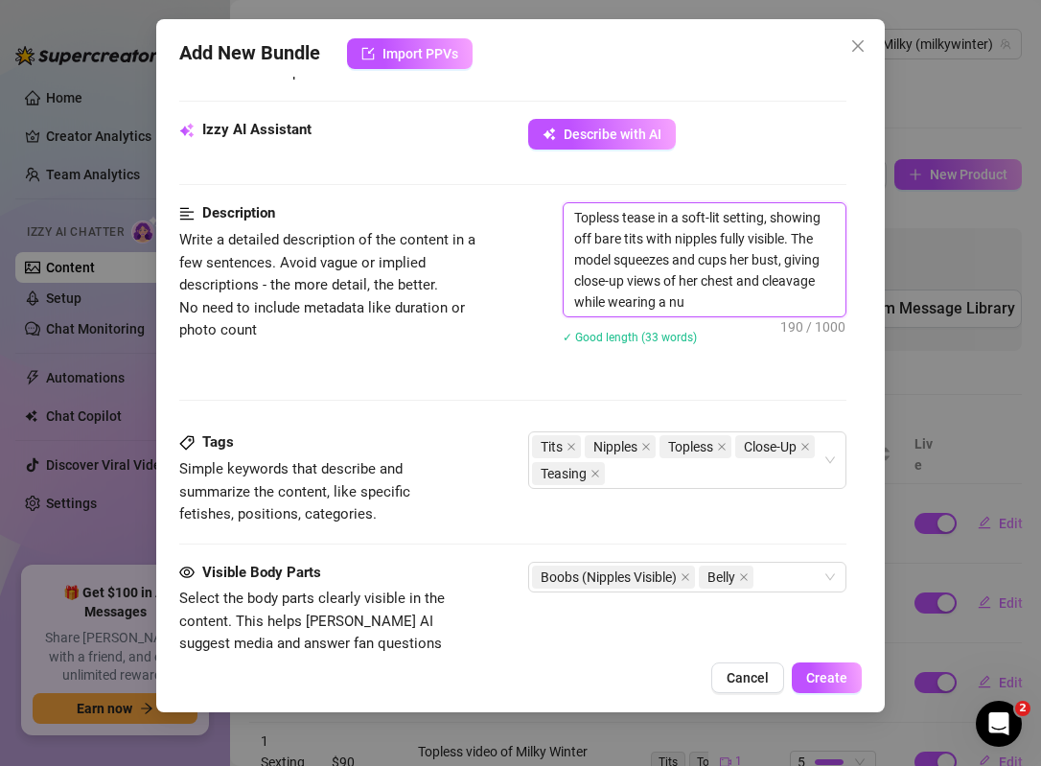
type textarea "Topless tease in a soft-lit setting, showing off bare tits with nipples fully v…"
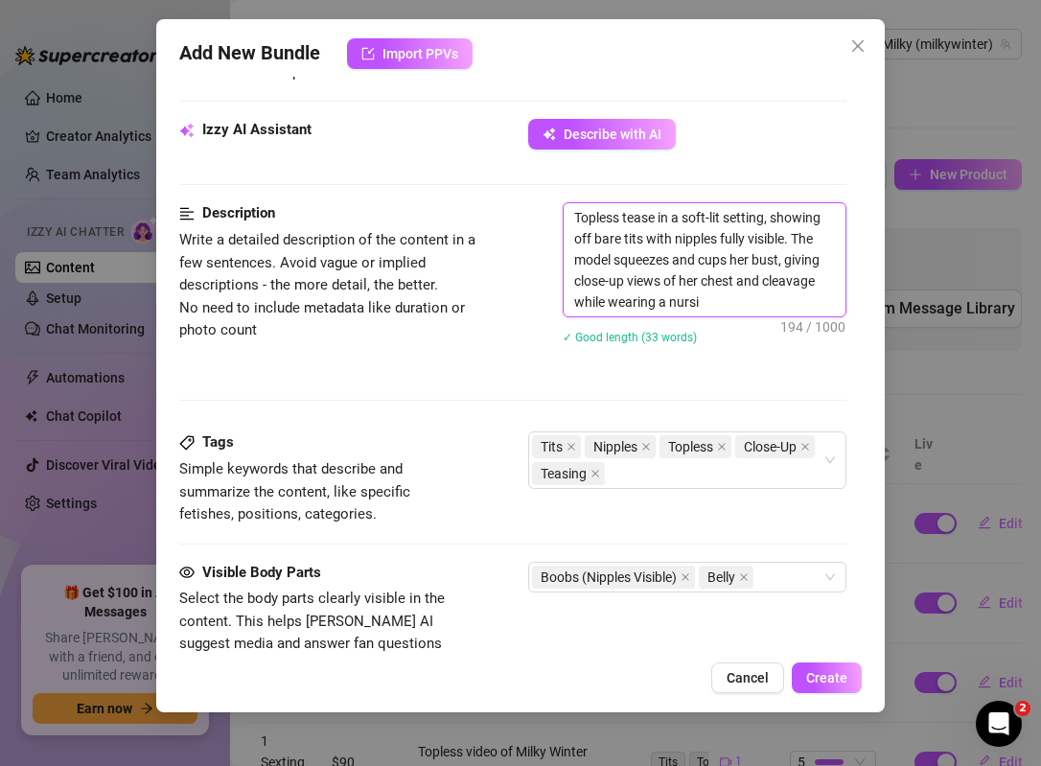
type textarea "Topless tease in a soft-lit setting, showing off bare tits with nipples fully v…"
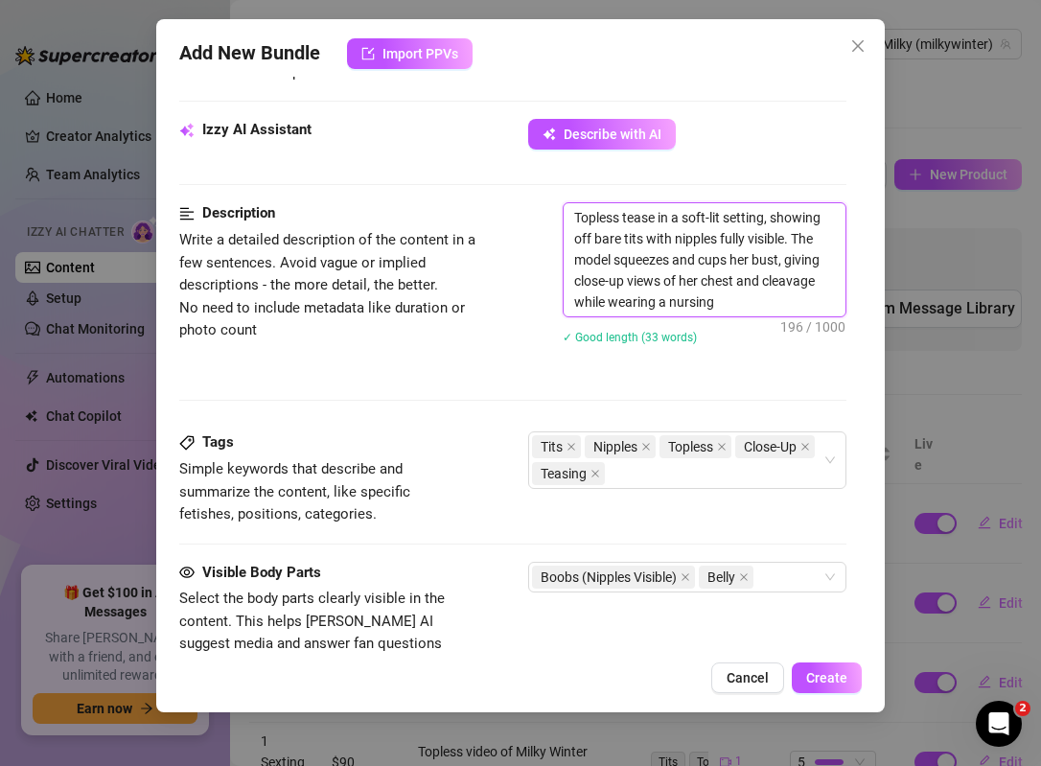
type textarea "Topless tease in a soft-lit setting, showing off bare tits with nipples fully v…"
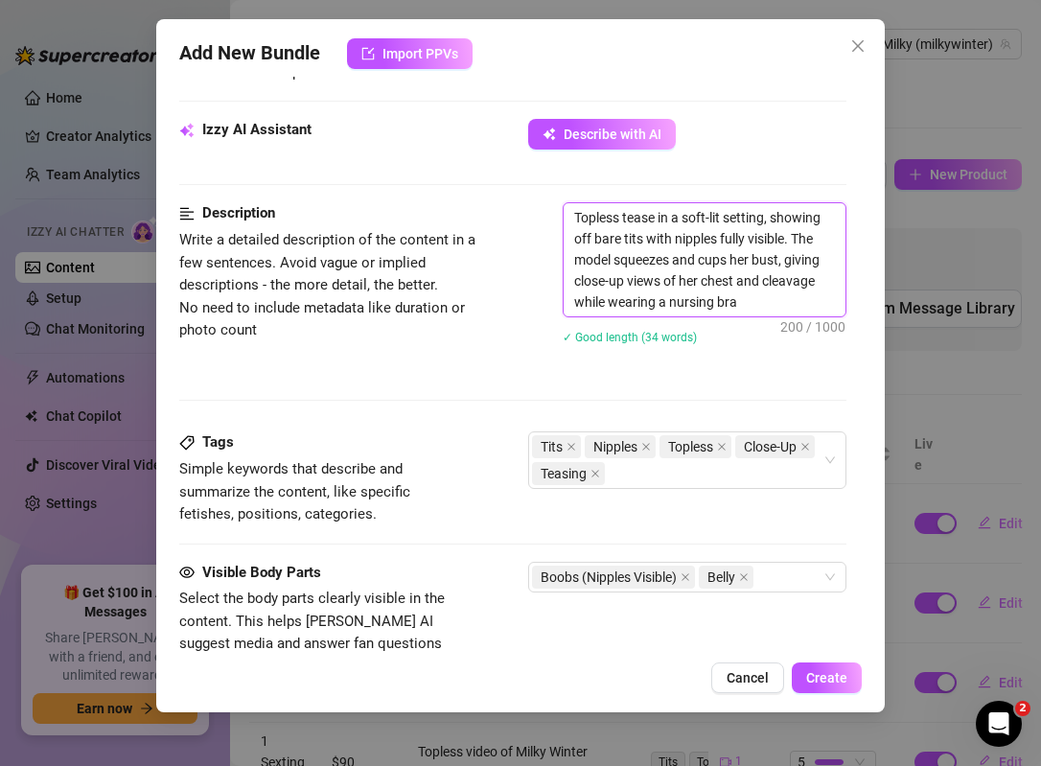
type textarea "Topless tease in a soft-lit setting, showing off bare tits with nipples fully v…"
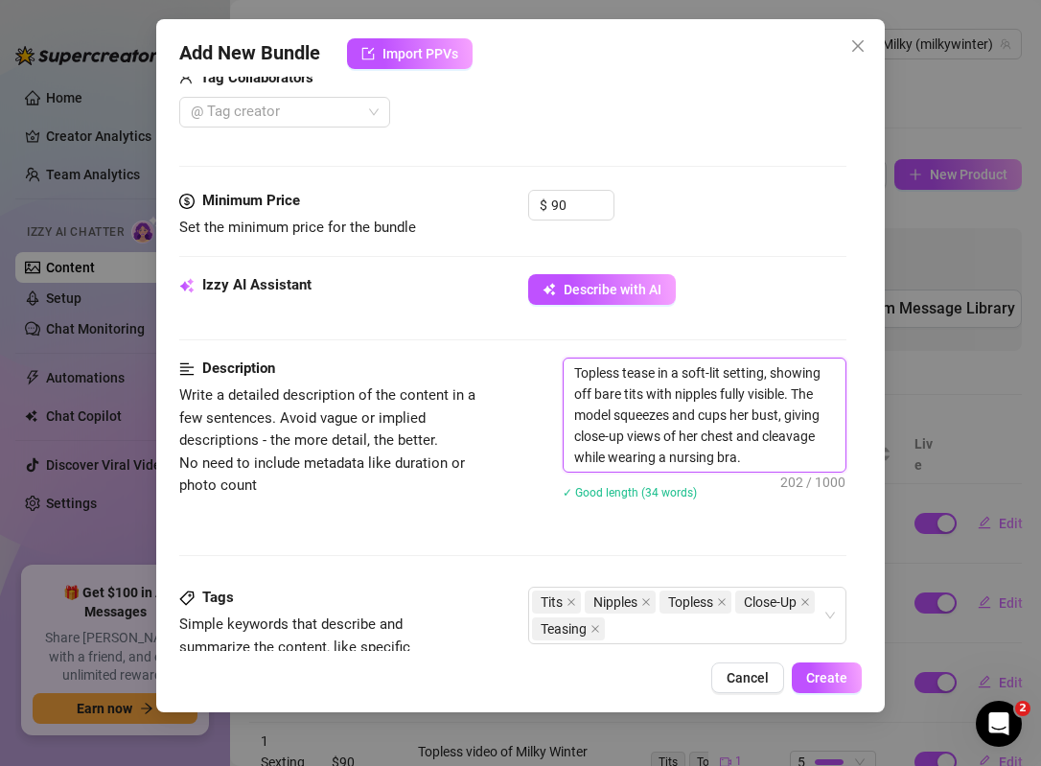
scroll to position [509, 0]
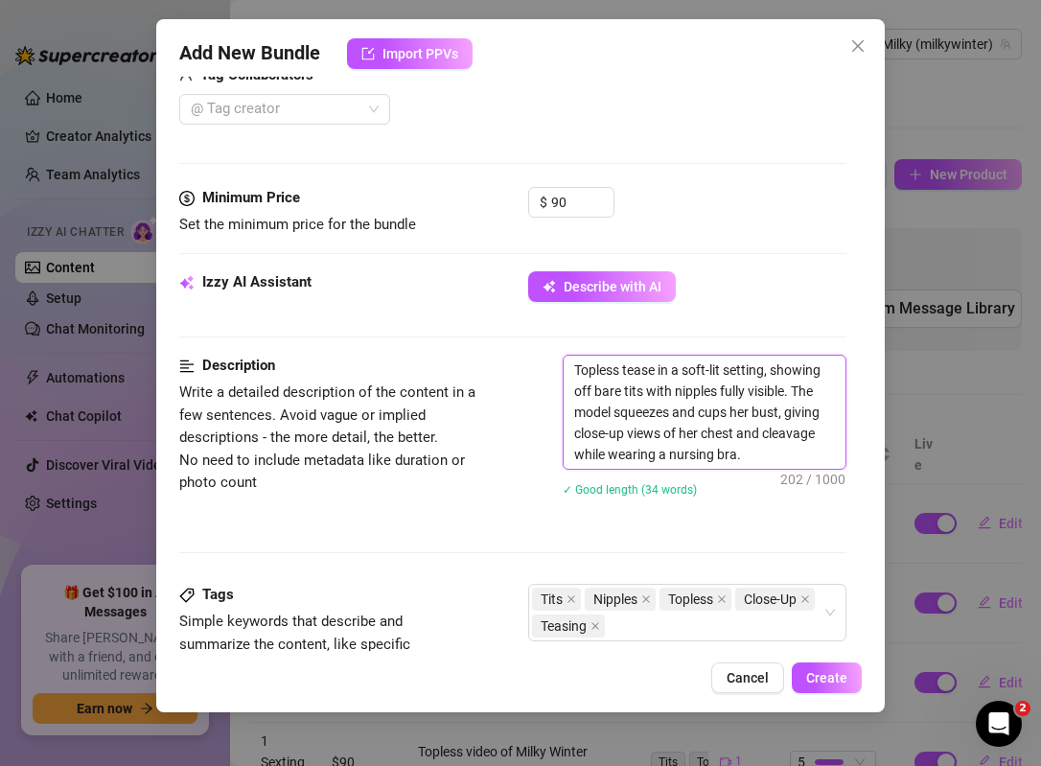
type textarea "Topless tease in a soft-lit setting, showing off bare tits with nipples fully v…"
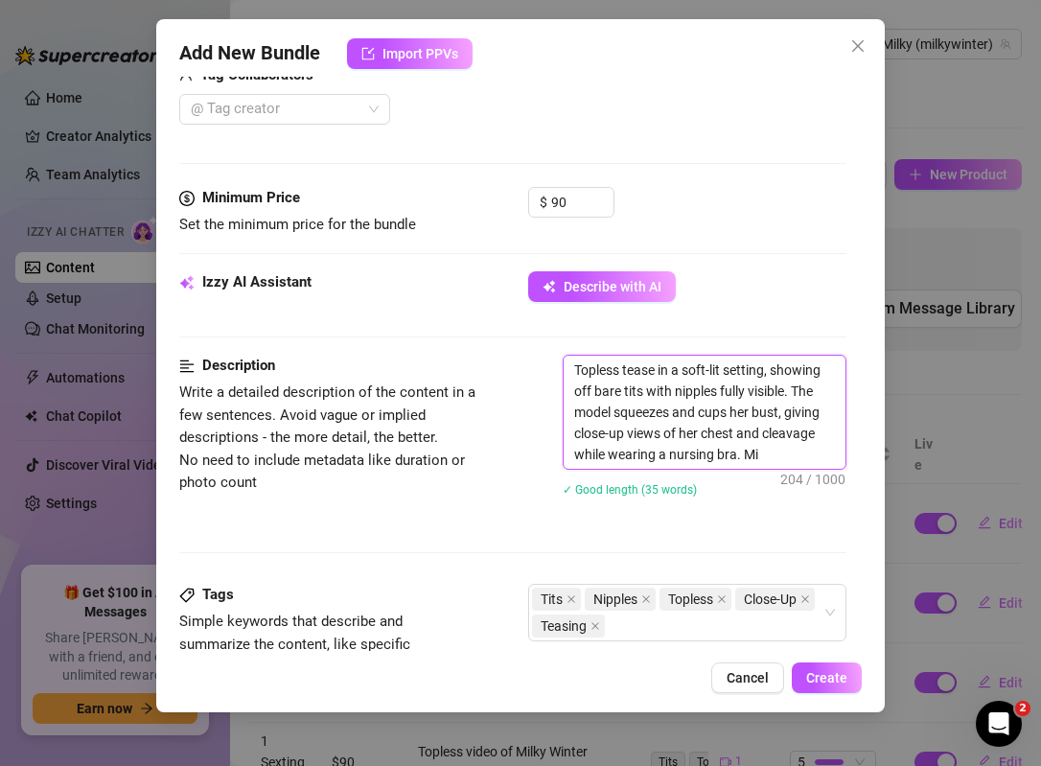
type textarea "Topless tease in a soft-lit setting, showing off bare tits with nipples fully v…"
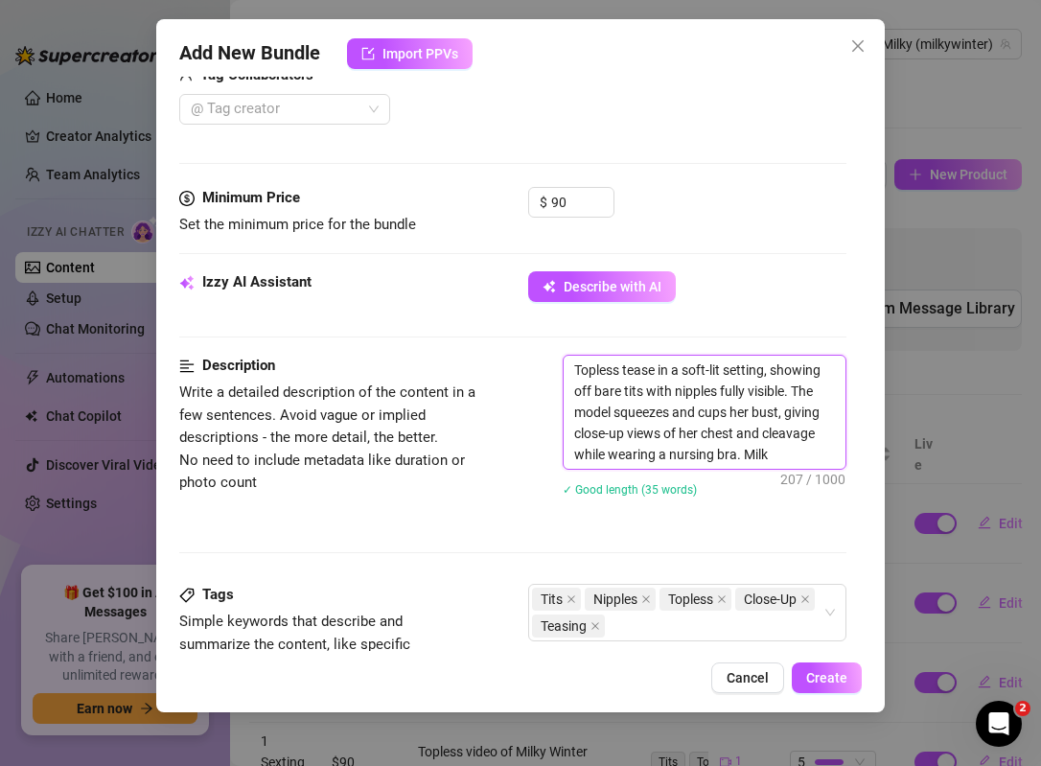
type textarea "Topless tease in a soft-lit setting, showing off bare tits with nipples fully v…"
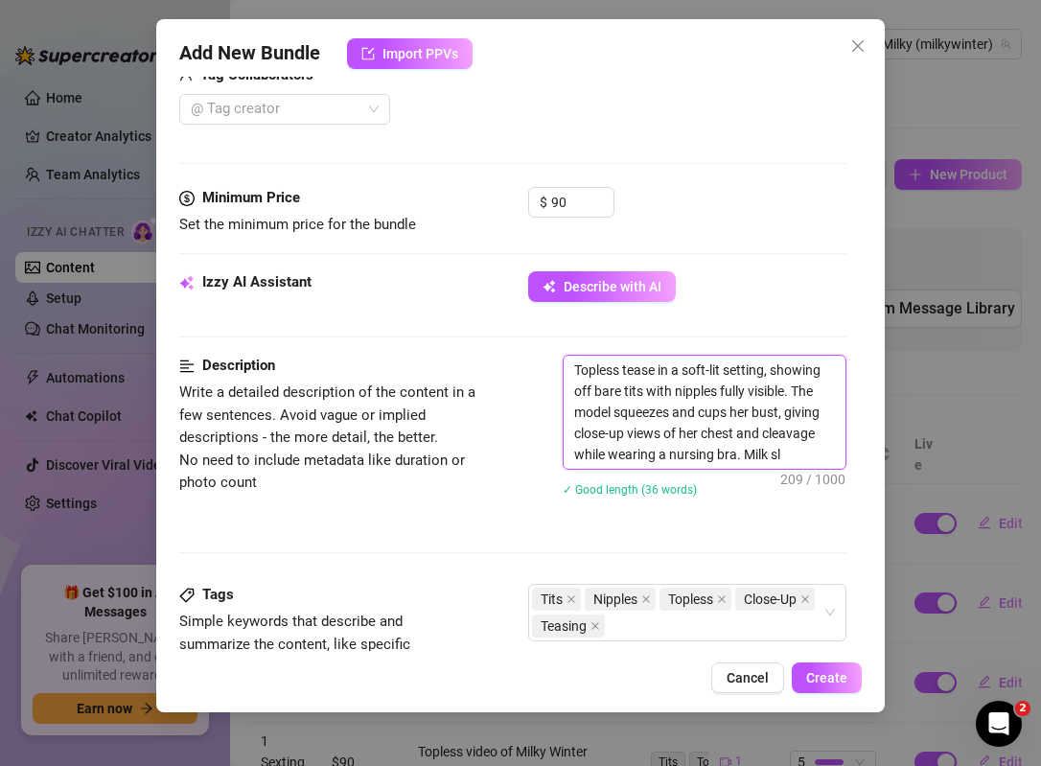
type textarea "Topless tease in a soft-lit setting, showing off bare tits with nipples fully v…"
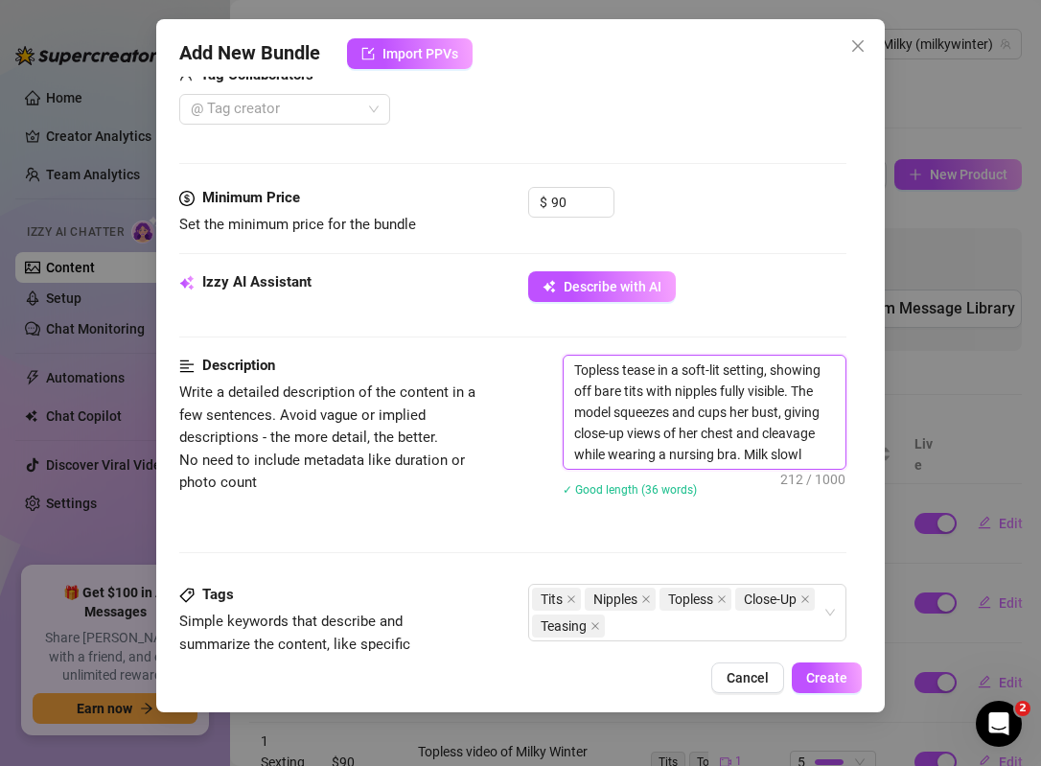
type textarea "Topless tease in a soft-lit setting, showing off bare tits with nipples fully v…"
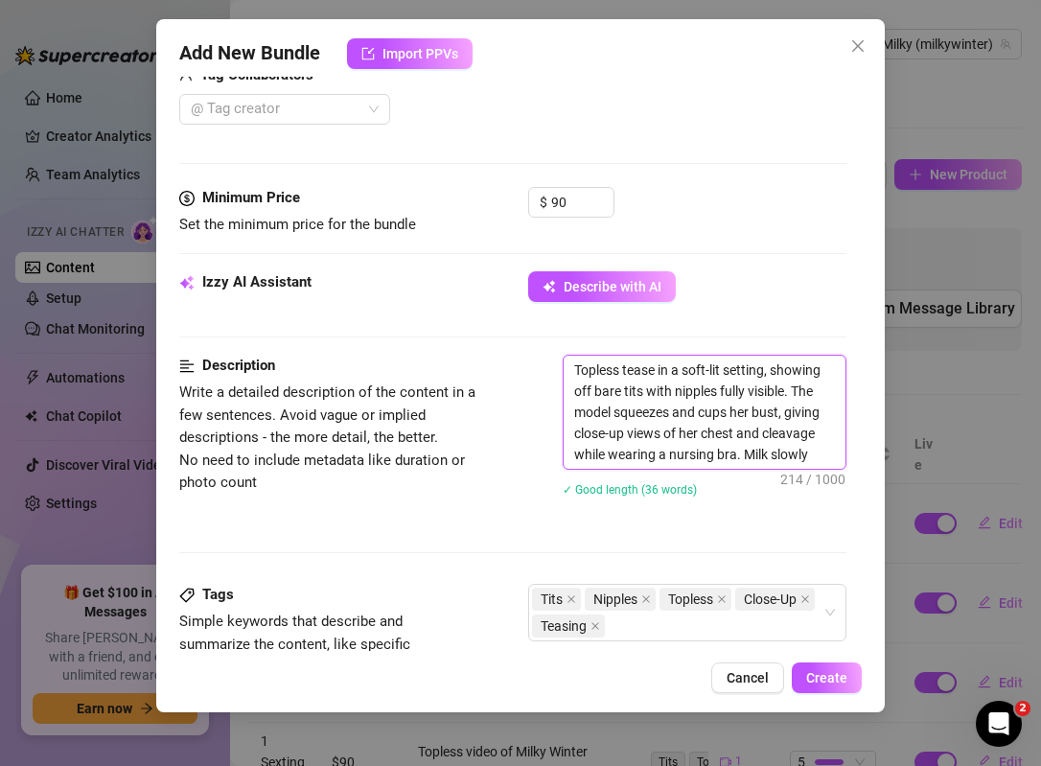
type textarea "Topless tease in a soft-lit setting, showing off bare tits with nipples fully v…"
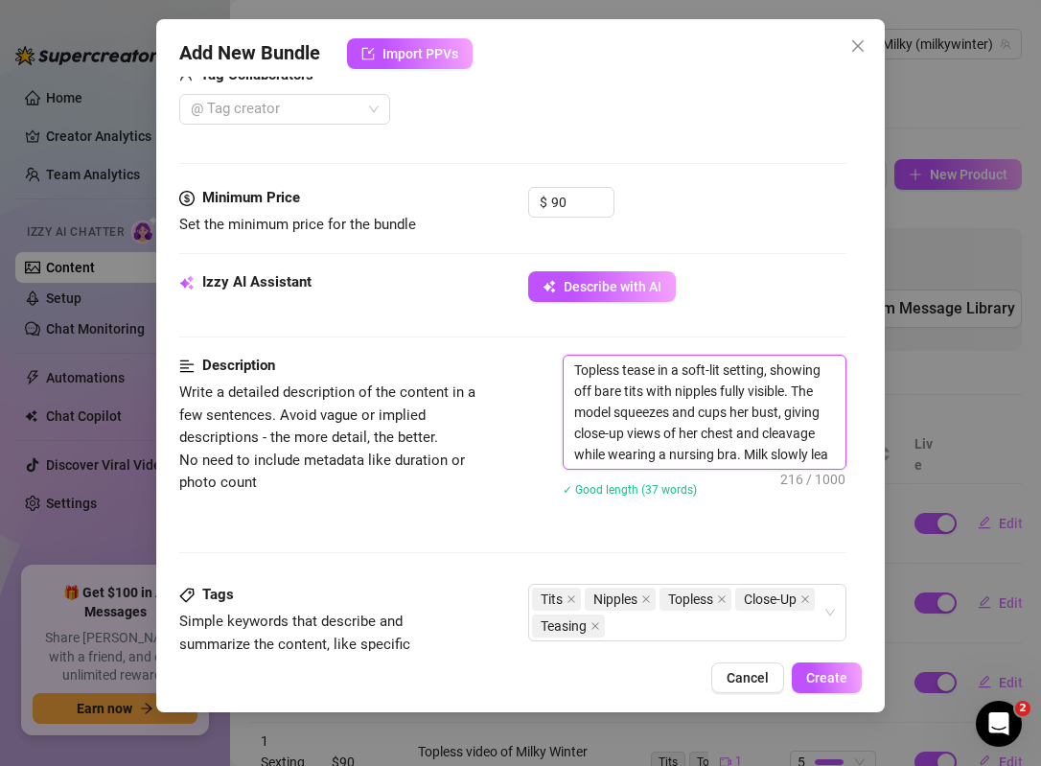
type textarea "Topless tease in a soft-lit setting, showing off bare tits with nipples fully v…"
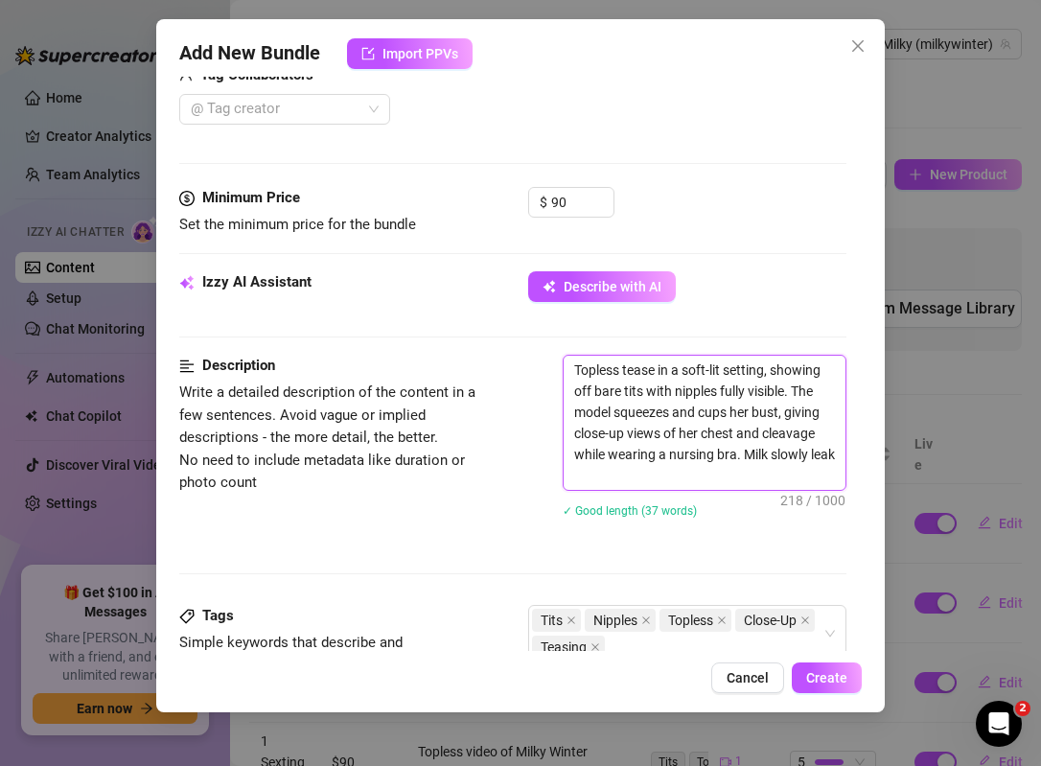
type textarea "Topless tease in a soft-lit setting, showing off bare tits with nipples fully v…"
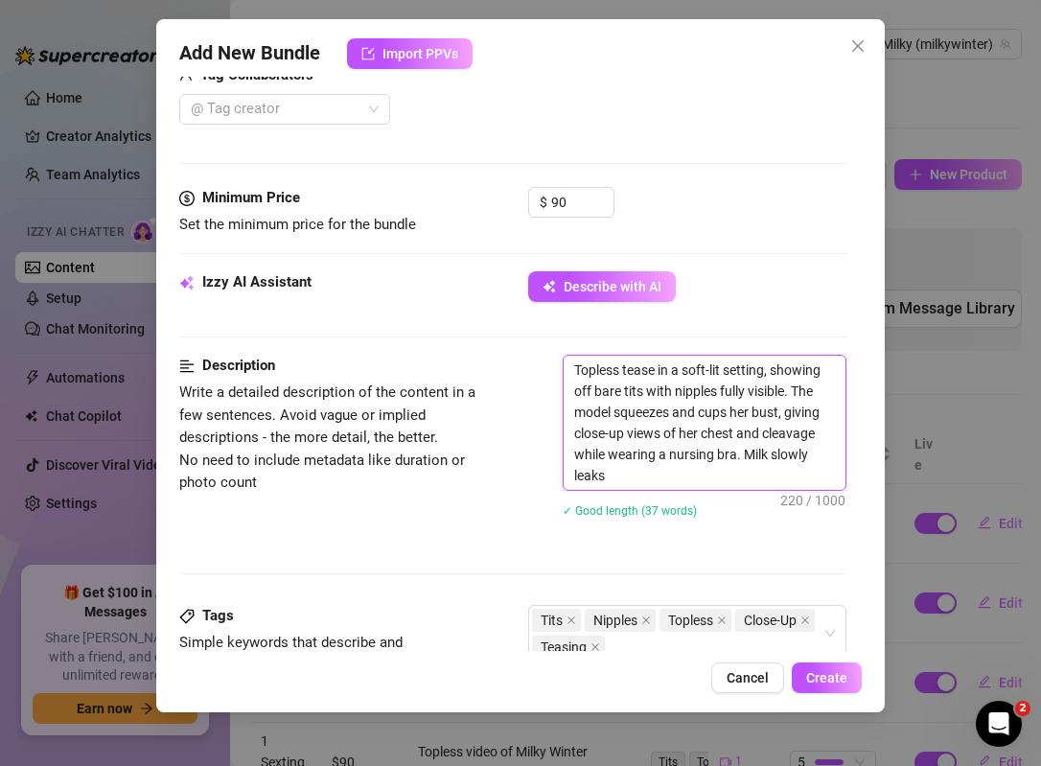
type textarea "Topless tease in a soft-lit setting, showing off bare tits with nipples fully v…"
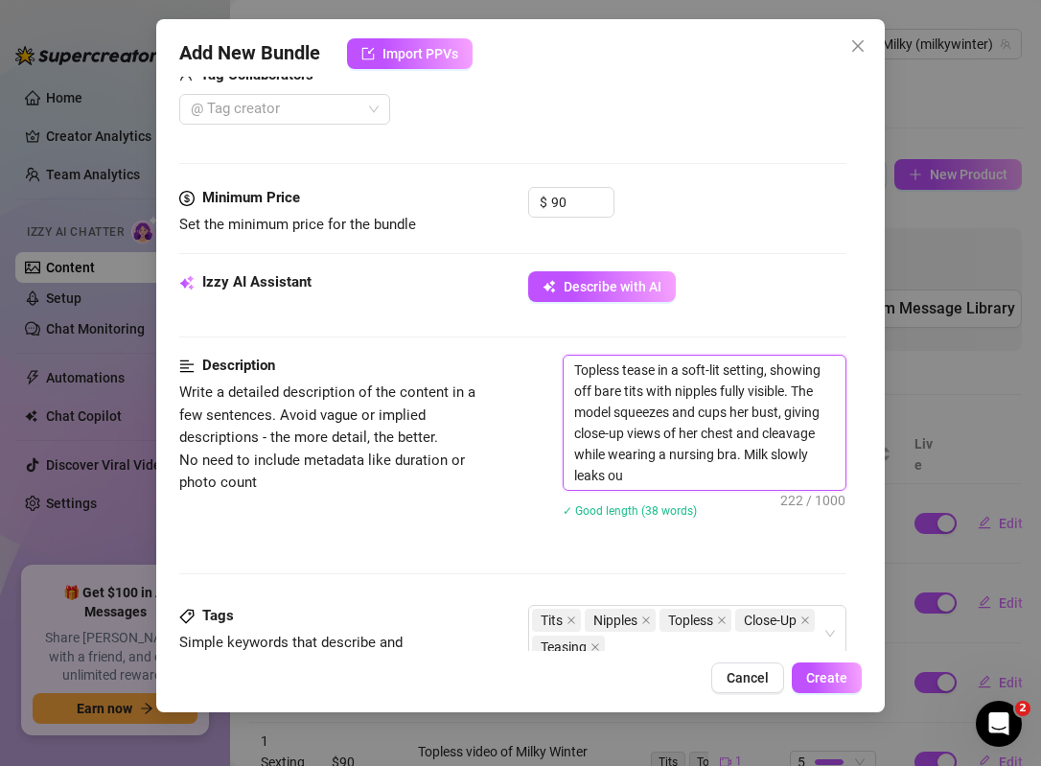
type textarea "Topless tease in a soft-lit setting, showing off bare tits with nipples fully v…"
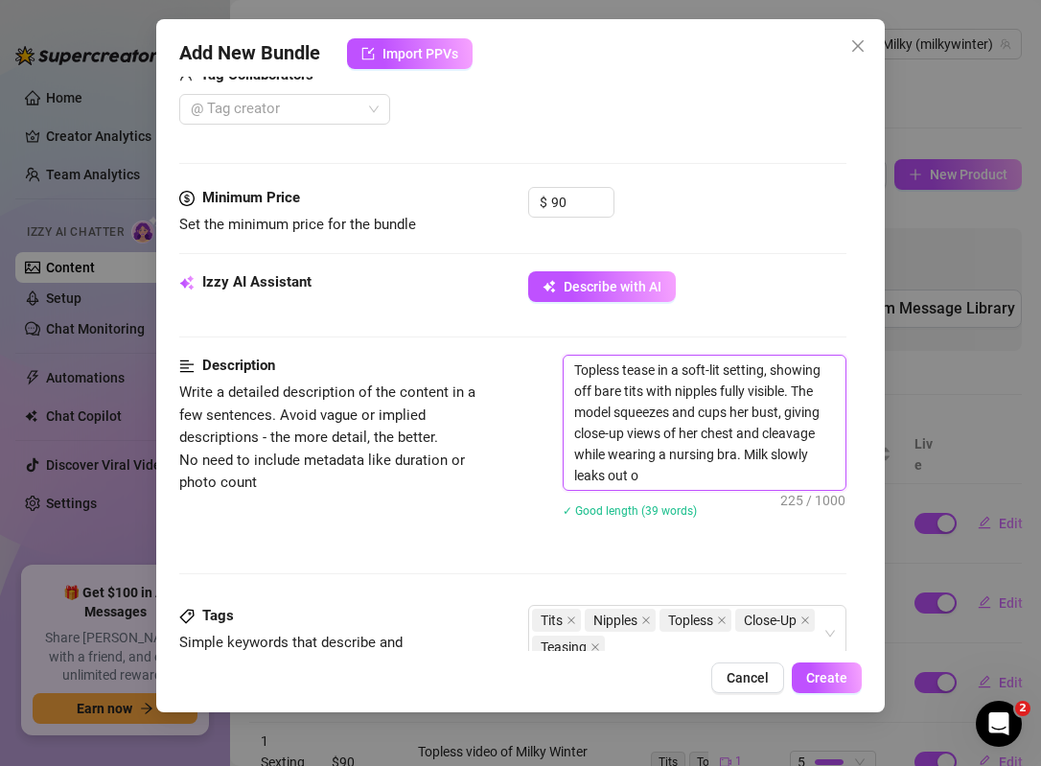
type textarea "Topless tease in a soft-lit setting, showing off bare tits with nipples fully v…"
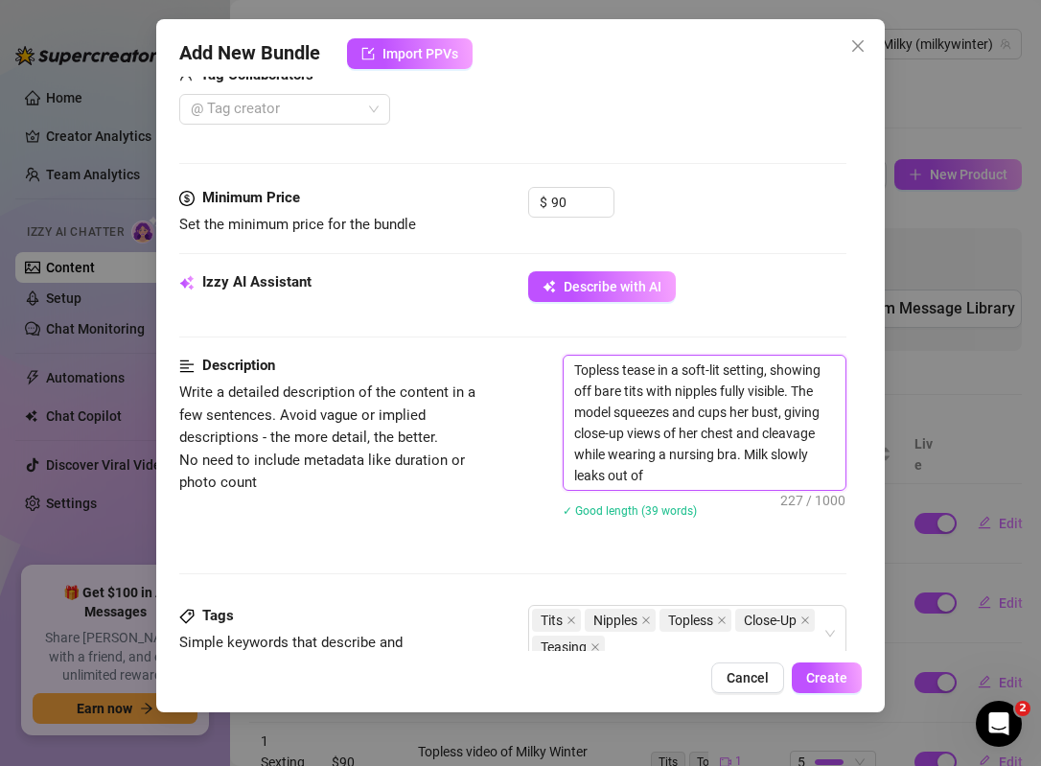
type textarea "Topless tease in a soft-lit setting, showing off bare tits with nipples fully v…"
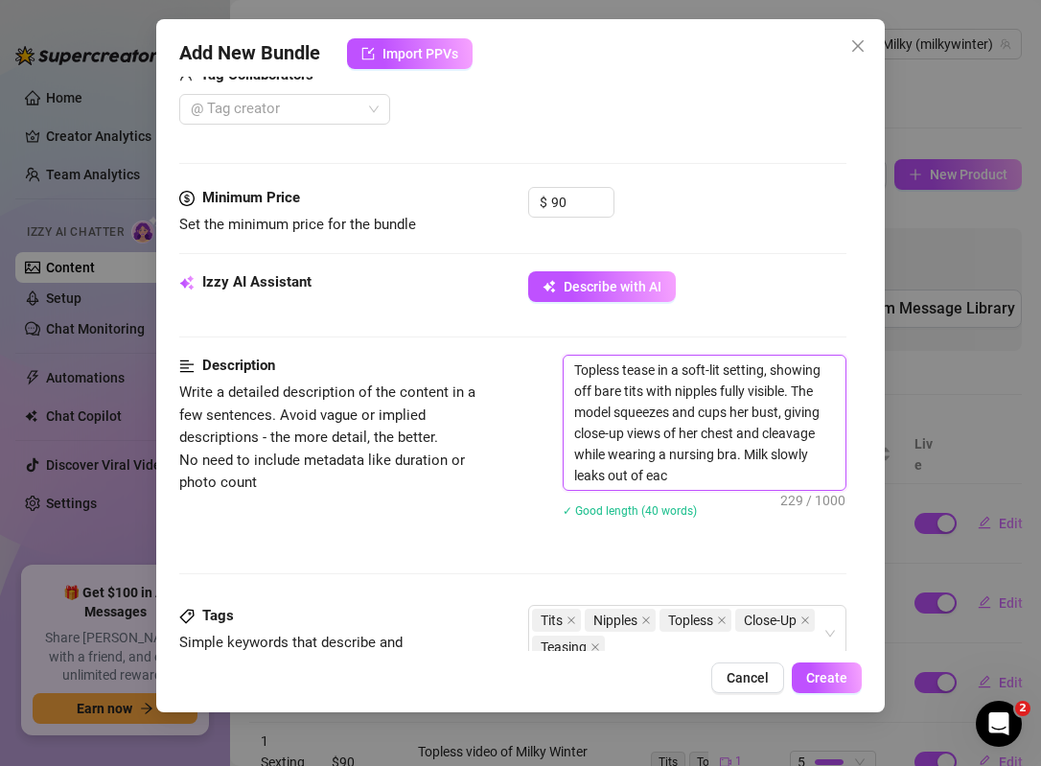
type textarea "Topless tease in a soft-lit setting, showing off bare tits with nipples fully v…"
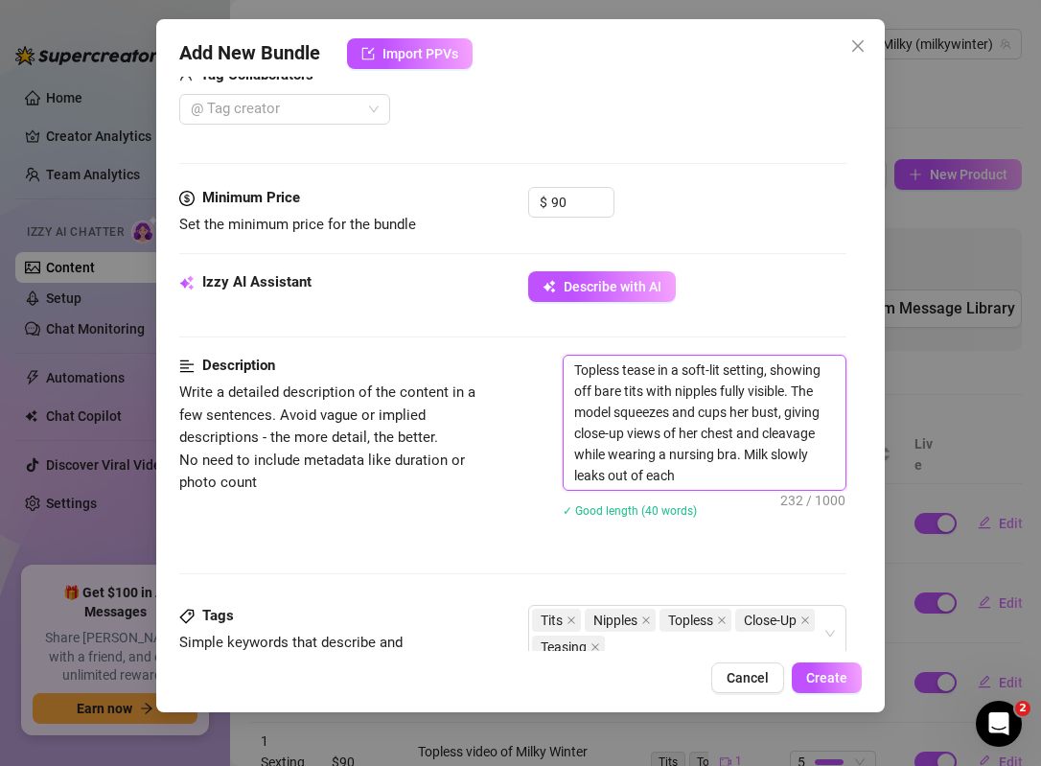
type textarea "Topless tease in a soft-lit setting, showing off bare tits with nipples fully v…"
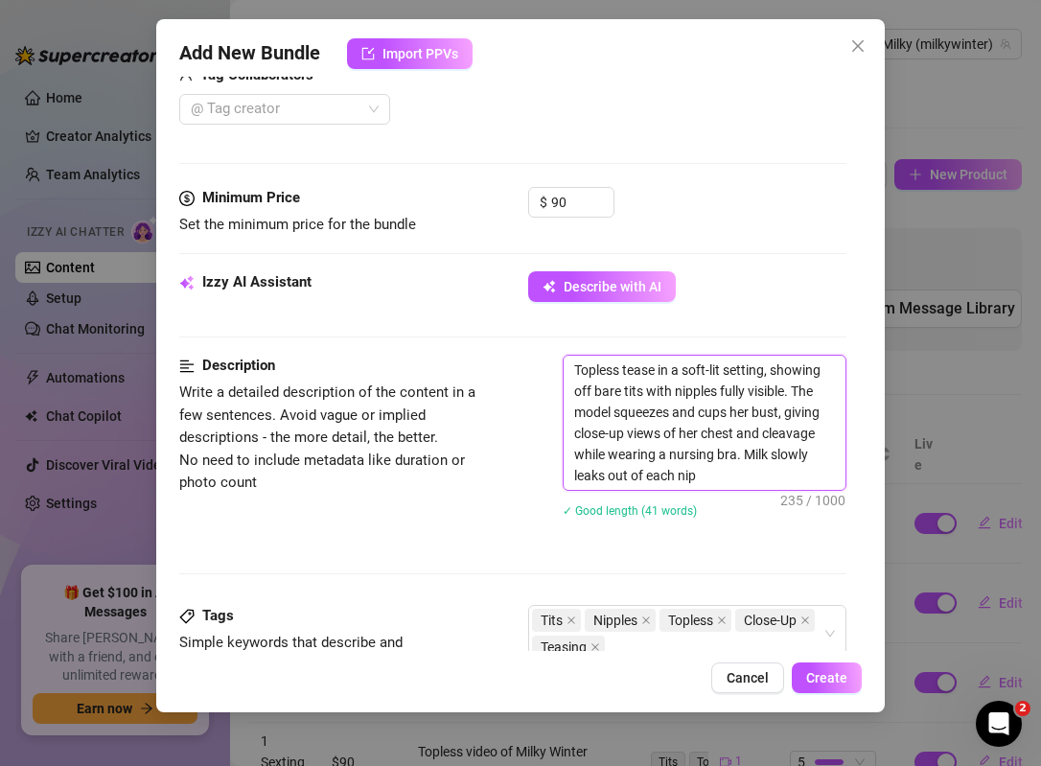
type textarea "Topless tease in a soft-lit setting, showing off bare tits with nipples fully v…"
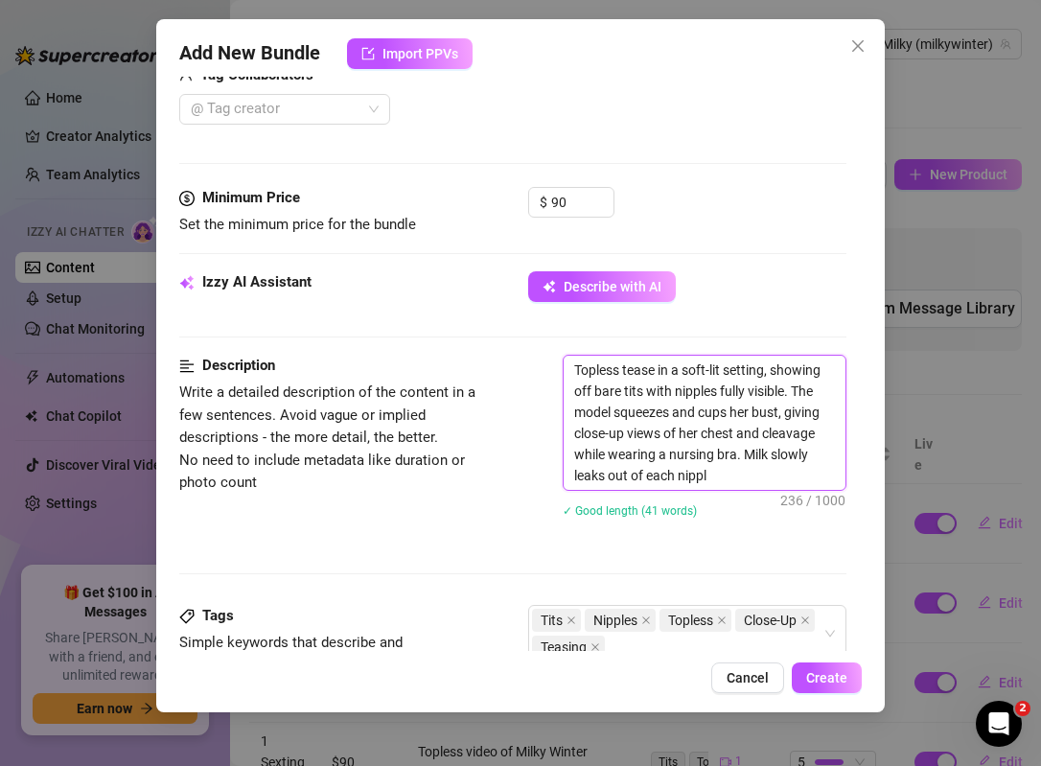
type textarea "Topless tease in a soft-lit setting, showing off bare tits with nipples fully v…"
click at [572, 368] on textarea "Topless tease in a soft-lit setting, showing off bare tits with nipples fully v…" at bounding box center [705, 423] width 282 height 134
type textarea "MTopless tease in a soft-lit setting, showing off bare tits with nipples fully …"
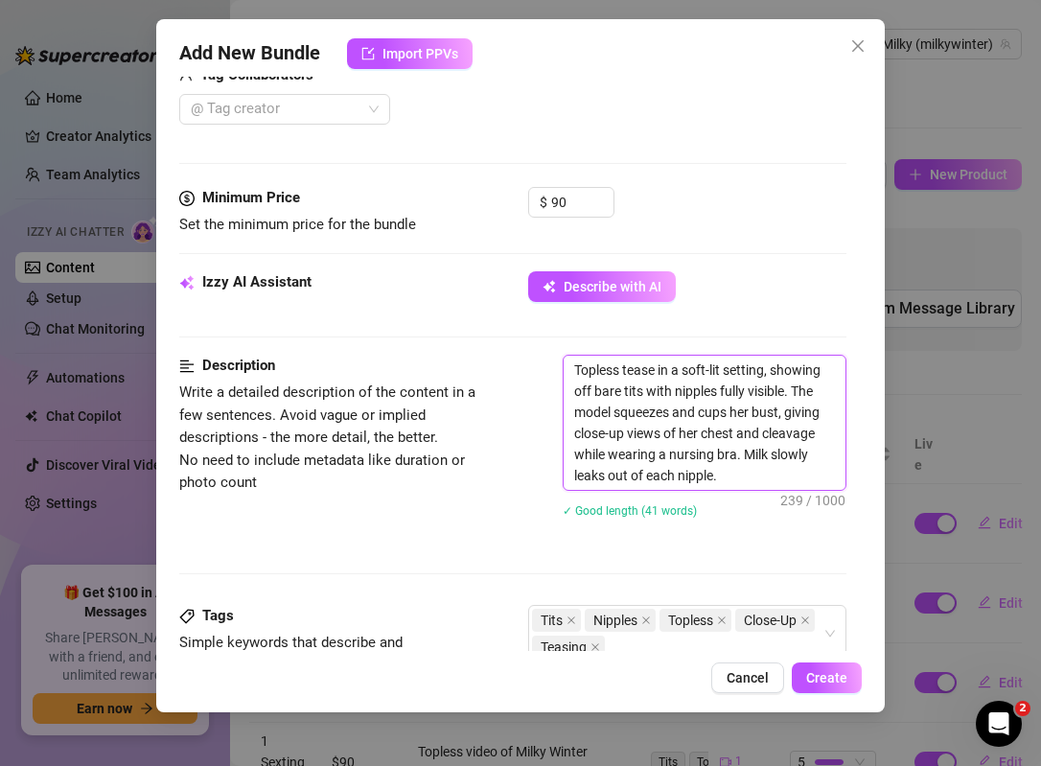
type textarea "MTopless tease in a soft-lit setting, showing off bare tits with nipples fully …"
type textarea "MiTopless tease in a soft-lit setting, showing off bare tits with nipples fully…"
type textarea "MilTopless tease in a soft-lit setting, showing off bare tits with nipples full…"
type textarea "MilkTopless tease in a soft-lit setting, showing off bare tits with nipples ful…"
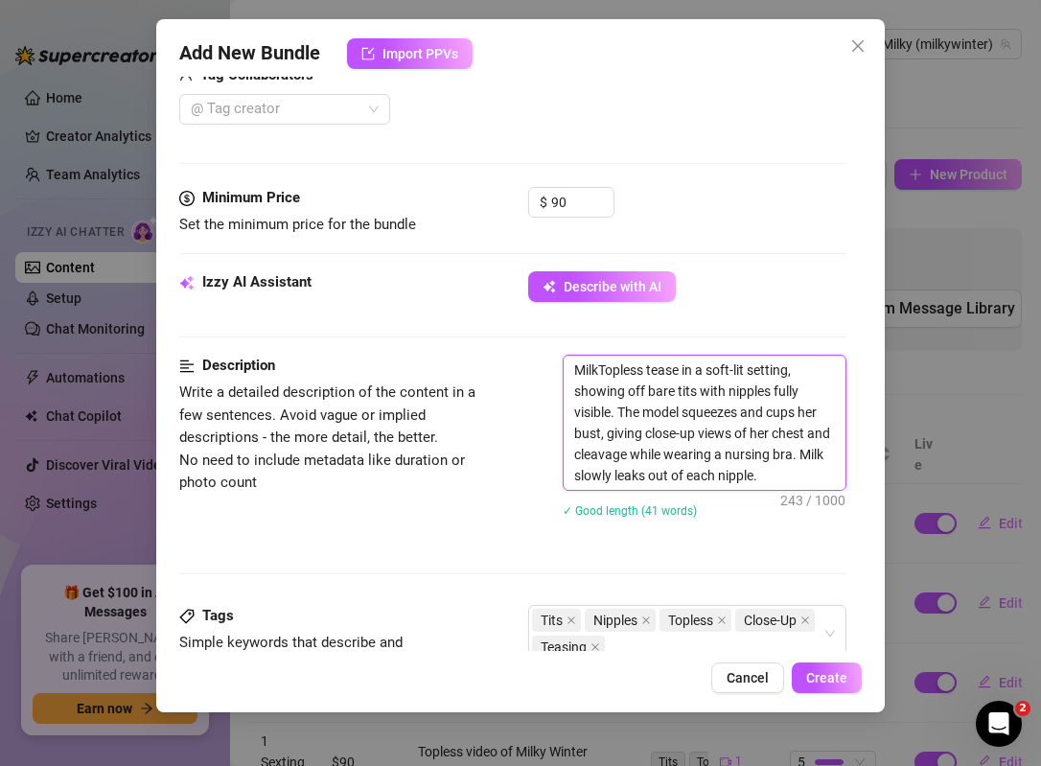
type textarea "Milk Topless tease in a soft-lit setting, showing off bare tits with nipples fu…"
type textarea "Milk vTopless tease in a soft-lit setting, showing off bare tits with nipples f…"
type textarea "Milk viTopless tease in a soft-lit setting, showing off bare tits with nipples …"
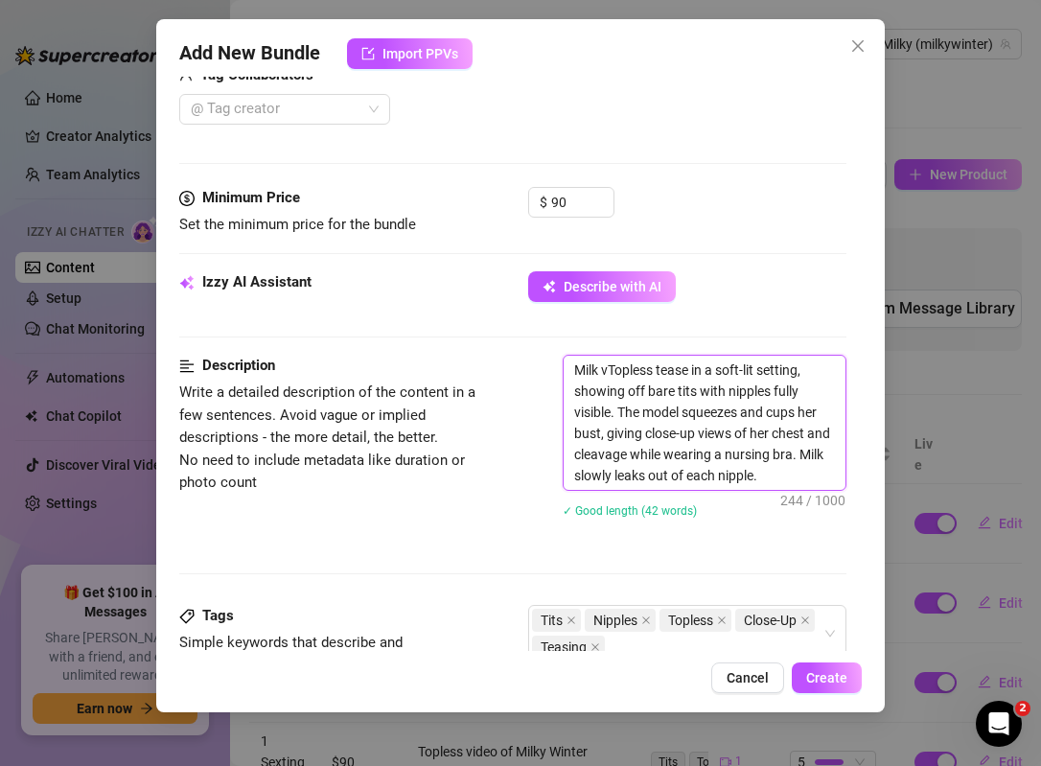
type textarea "Milk viTopless tease in a soft-lit setting, showing off bare tits with nipples …"
type textarea "Milk vidTopless tease in a soft-lit setting, showing off bare tits with nipples…"
type textarea "Milk videTopless tease in a soft-lit setting, showing off bare tits with nipple…"
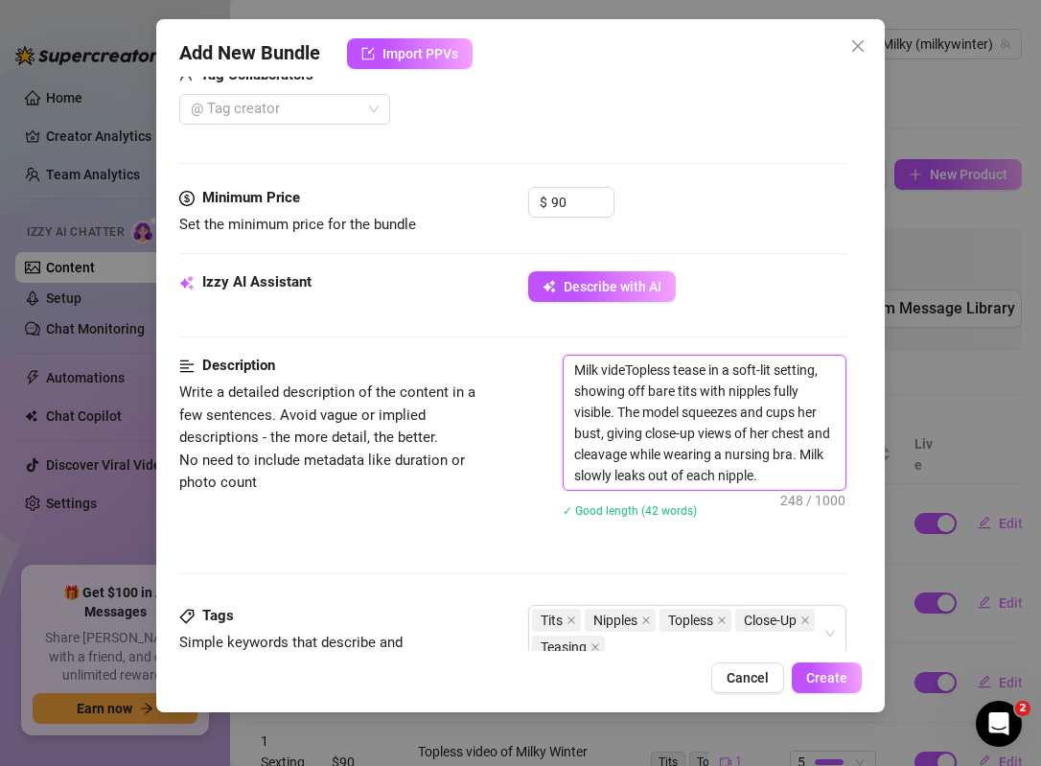
type textarea "Milk videoTopless tease in a soft-lit setting, showing off bare tits with nippl…"
type textarea "Milk video.Topless tease in a soft-lit setting, showing off bare tits with nipp…"
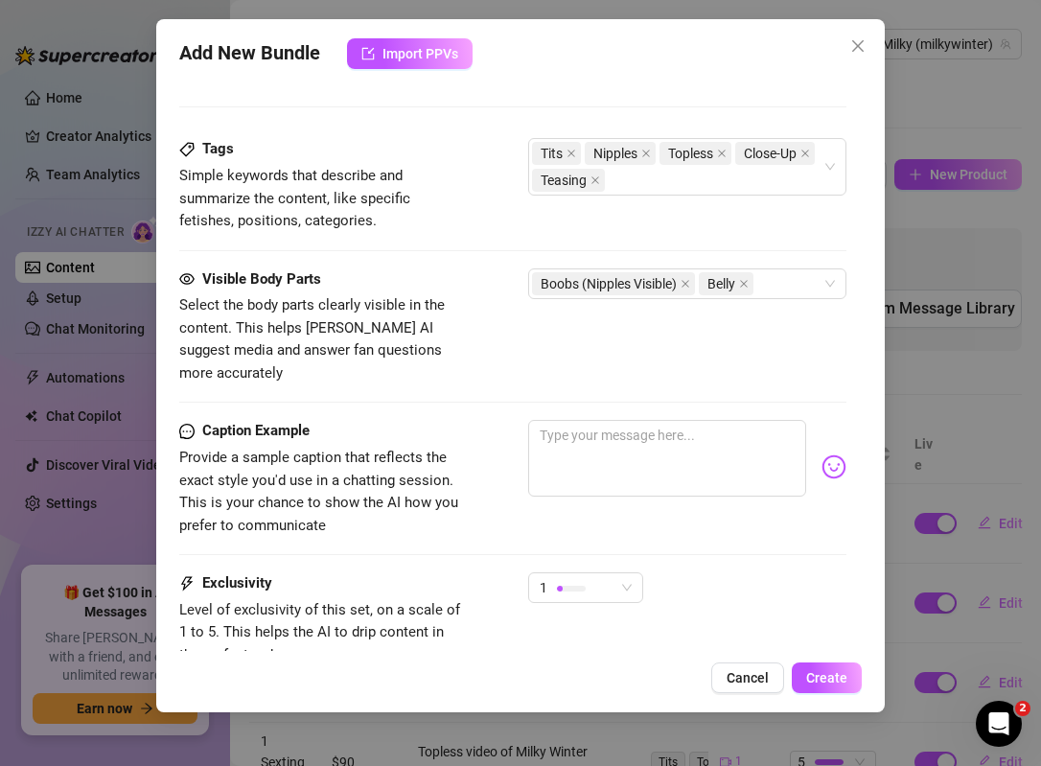
scroll to position [973, 0]
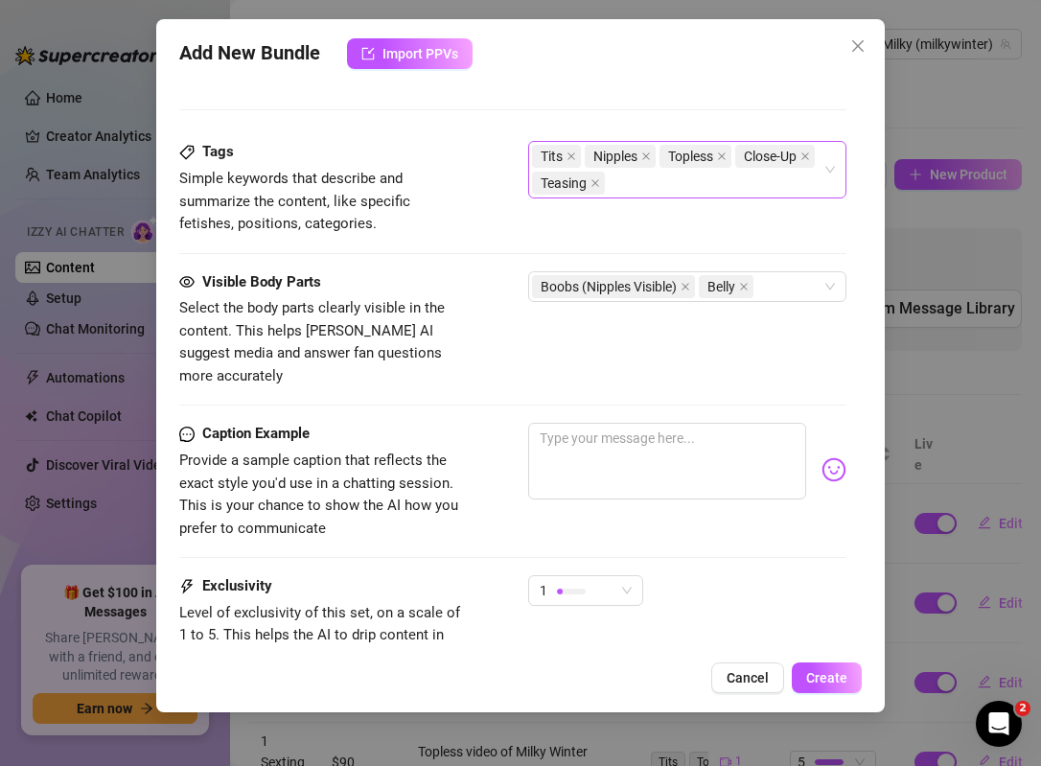
click at [732, 175] on div "Tits Nipples Topless Close-Up Teasing" at bounding box center [677, 170] width 290 height 54
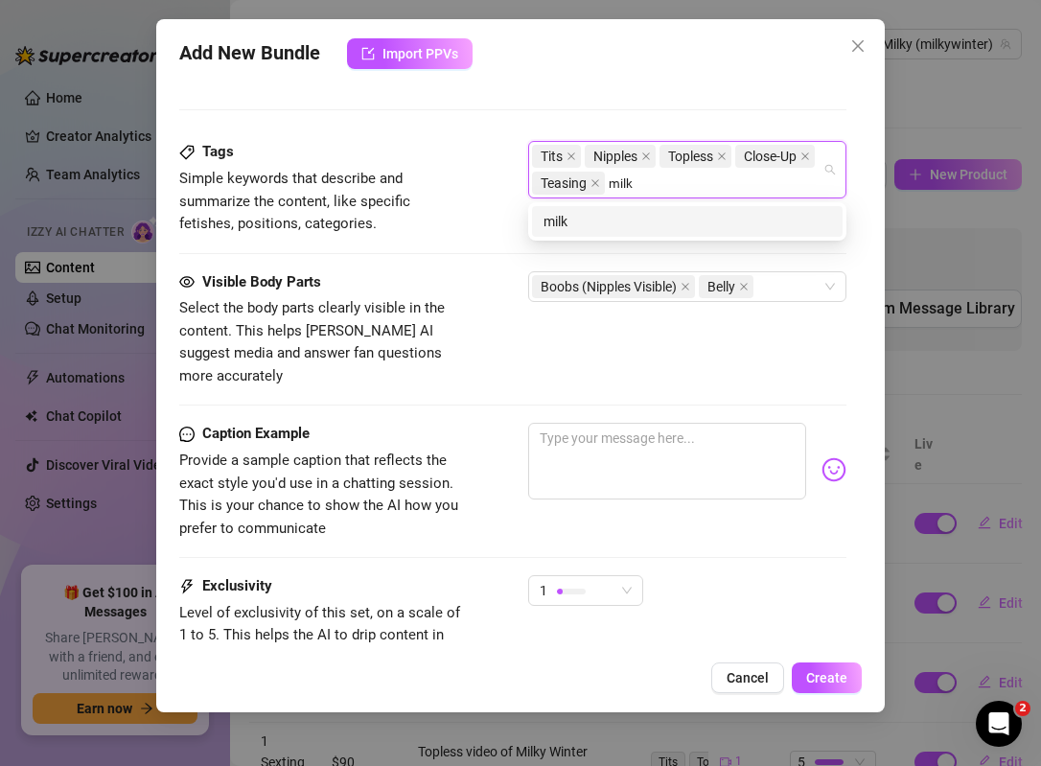
click at [635, 223] on div "milk" at bounding box center [687, 221] width 288 height 21
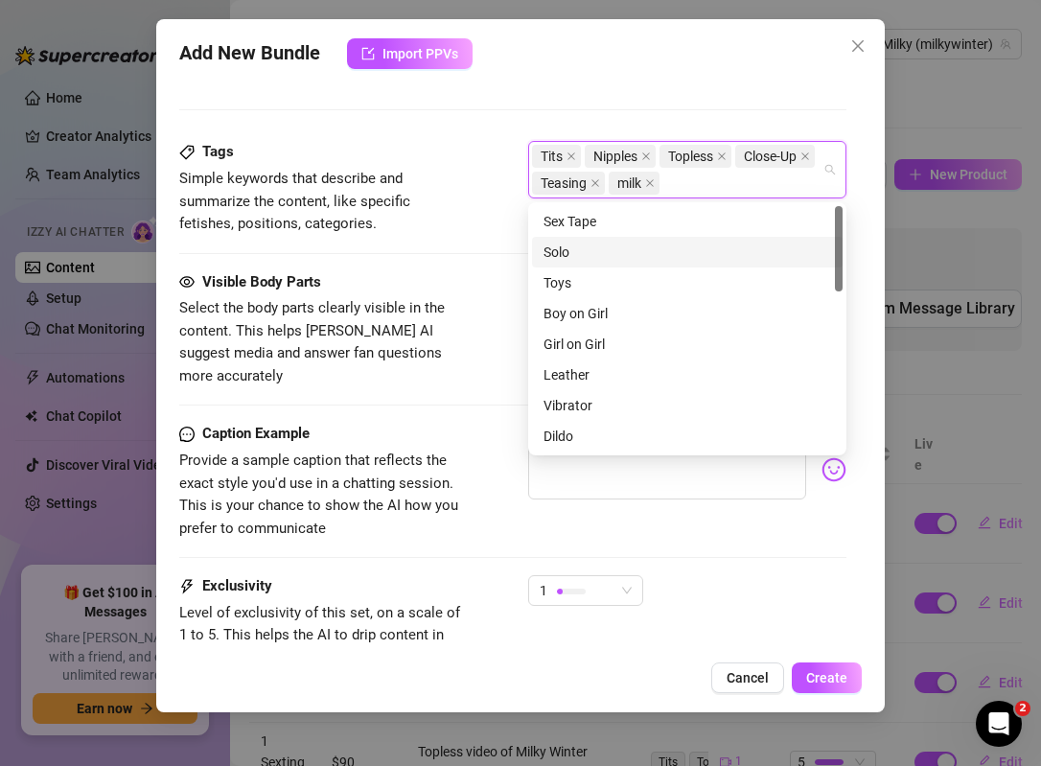
click at [476, 289] on div "Visible Body Parts Select the body parts clearly visible in the content. This h…" at bounding box center [512, 329] width 667 height 117
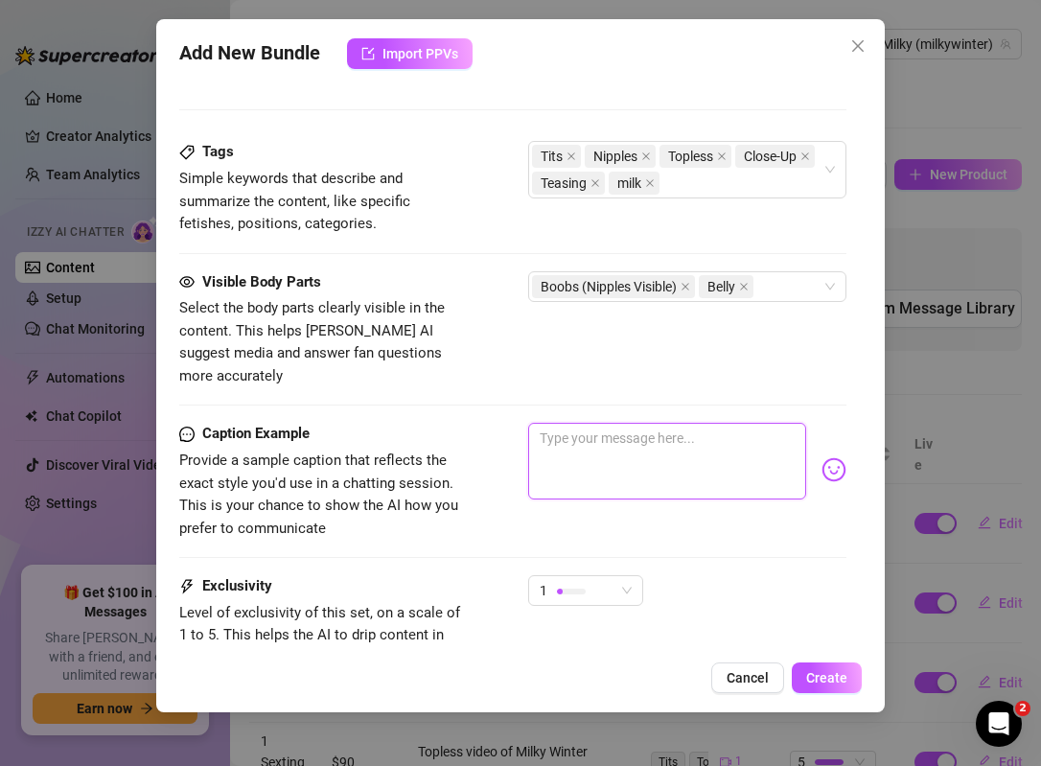
click at [567, 423] on textarea at bounding box center [667, 461] width 278 height 77
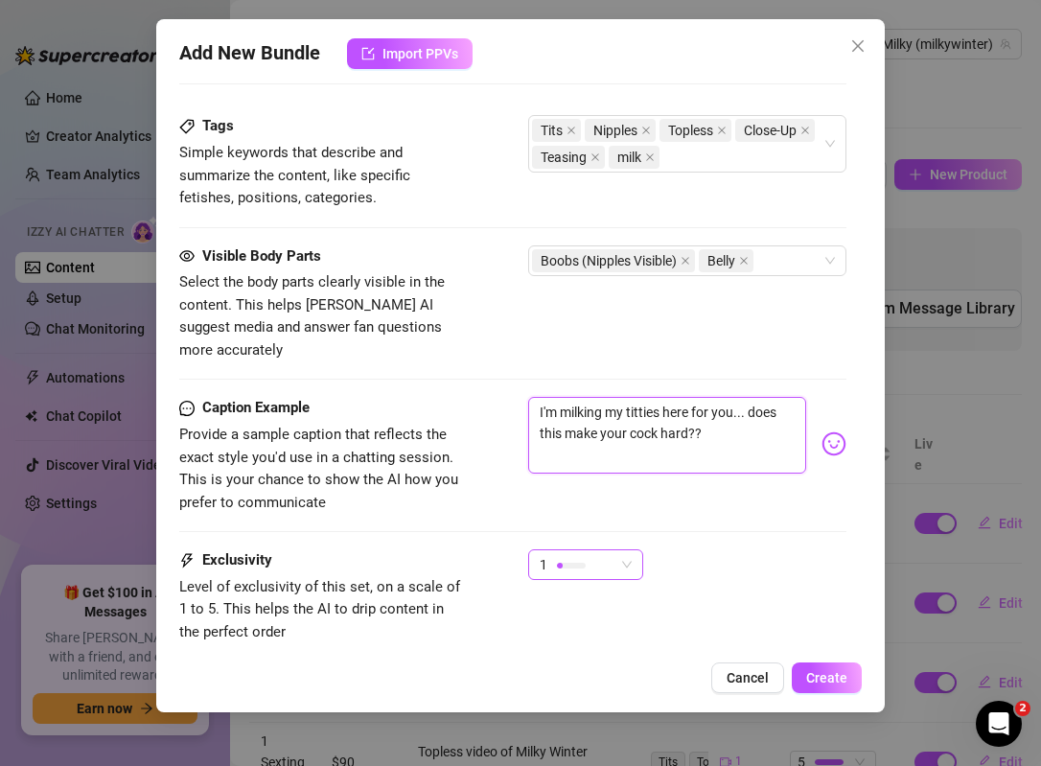
scroll to position [1001, 0]
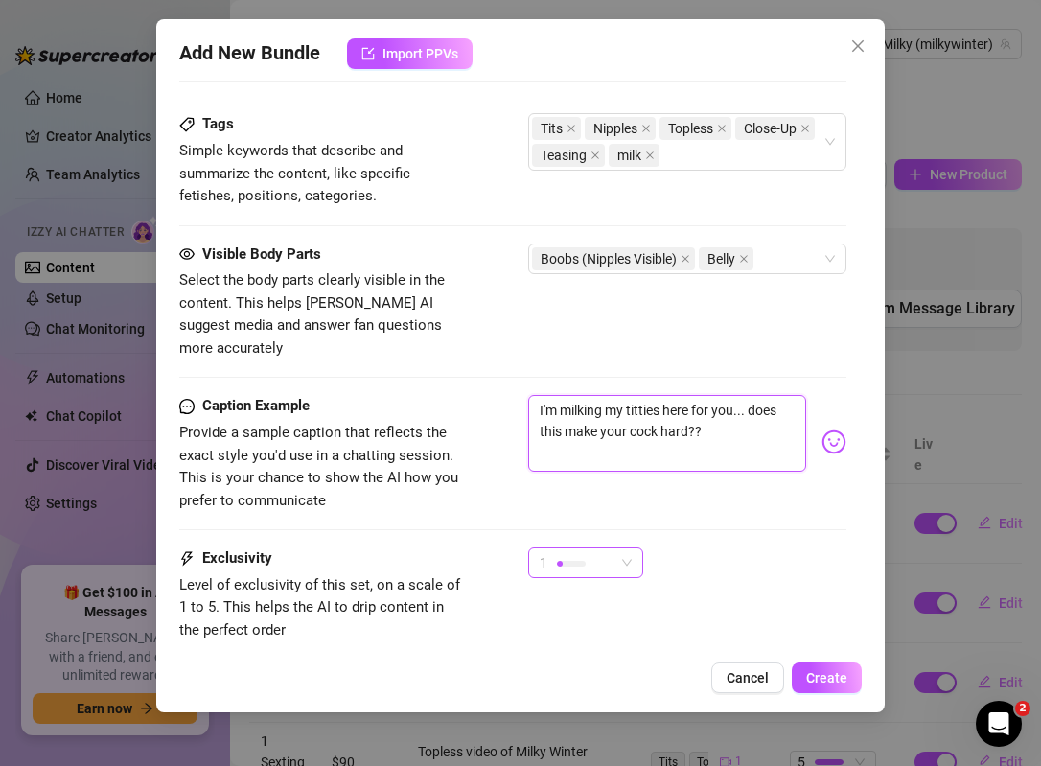
click at [599, 548] on div "1" at bounding box center [577, 562] width 75 height 29
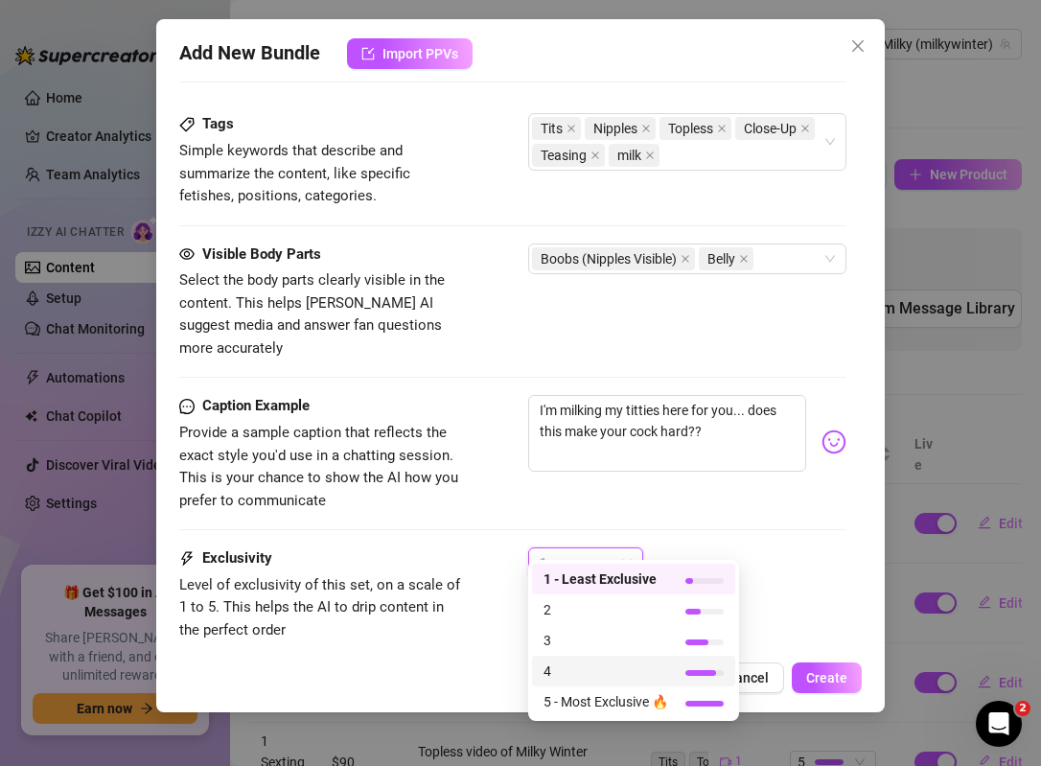
click at [610, 673] on span "4" at bounding box center [605, 670] width 125 height 21
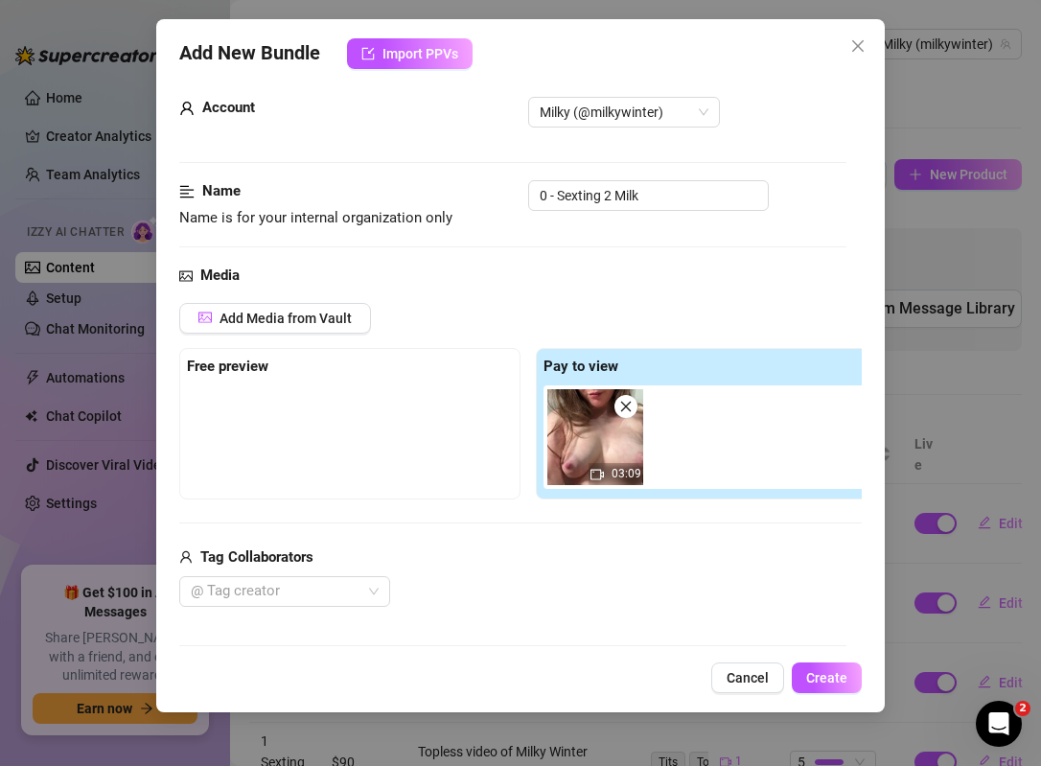
scroll to position [0, 0]
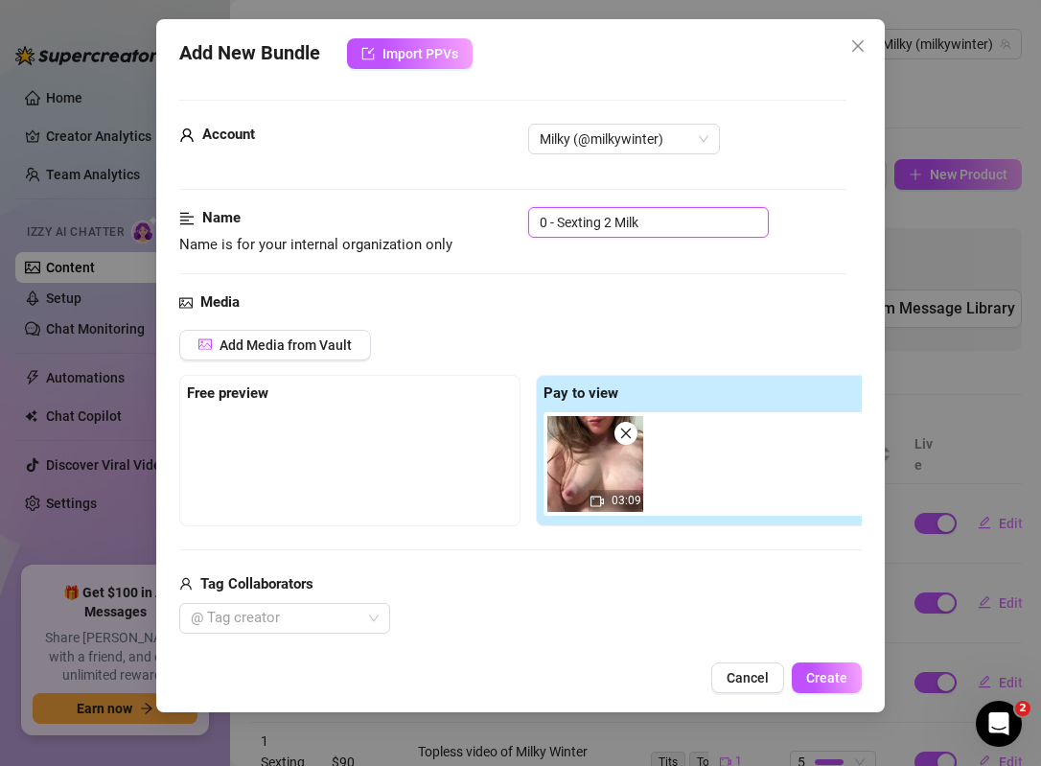
drag, startPoint x: 558, startPoint y: 221, endPoint x: 497, endPoint y: 220, distance: 60.4
click at [497, 220] on div "Name Name is for your internal organization only 0 - Sexting 2 Milk" at bounding box center [512, 231] width 667 height 49
click at [607, 223] on input "2 Sexting 2 Milk" at bounding box center [648, 222] width 241 height 31
click at [839, 674] on span "Create" at bounding box center [826, 677] width 41 height 15
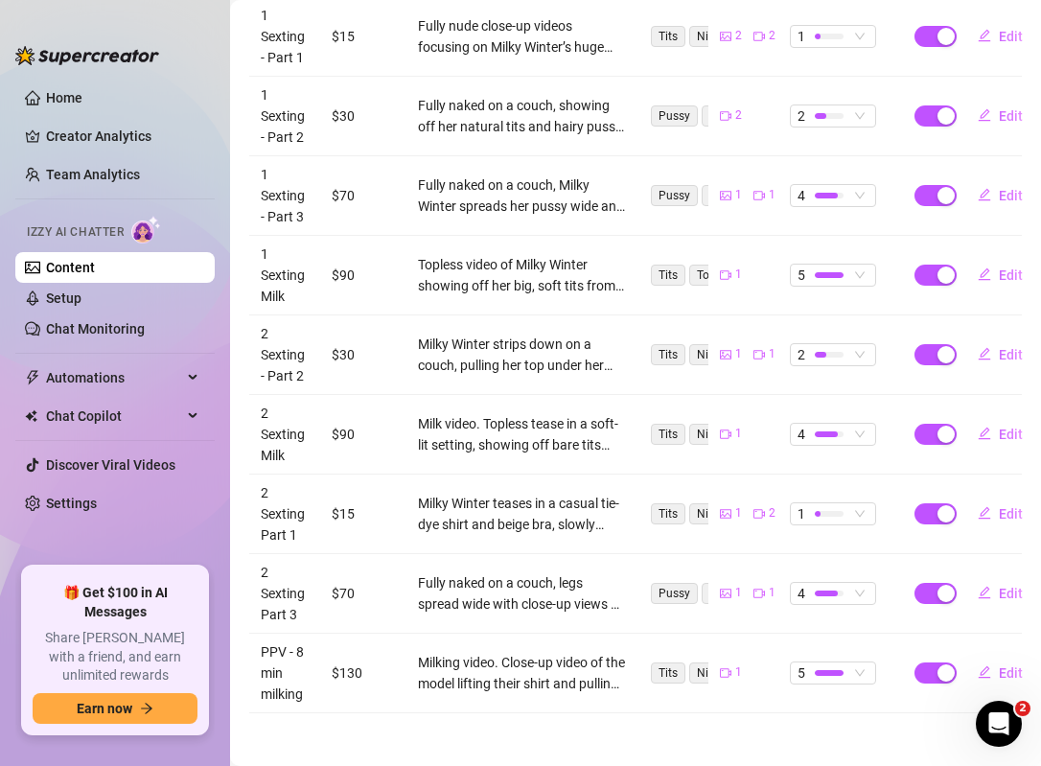
scroll to position [486, 0]
click at [843, 438] on div "4" at bounding box center [822, 435] width 51 height 21
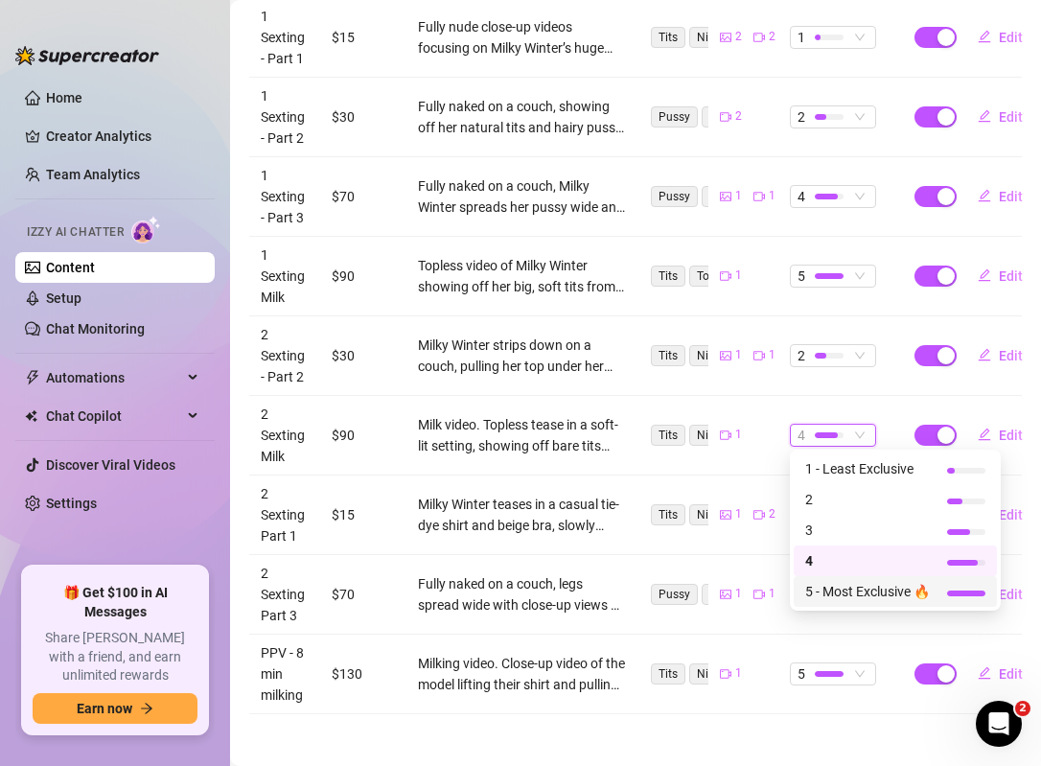
click at [840, 594] on span "5 - Most Exclusive 🔥" at bounding box center [867, 591] width 125 height 21
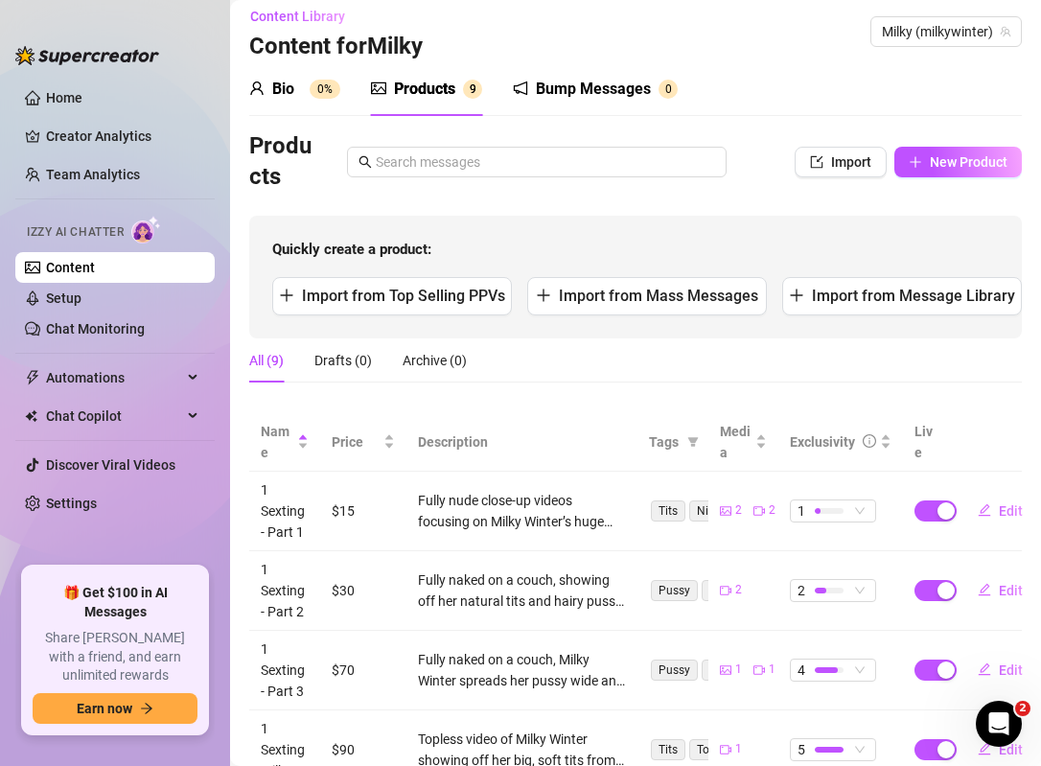
scroll to position [0, 0]
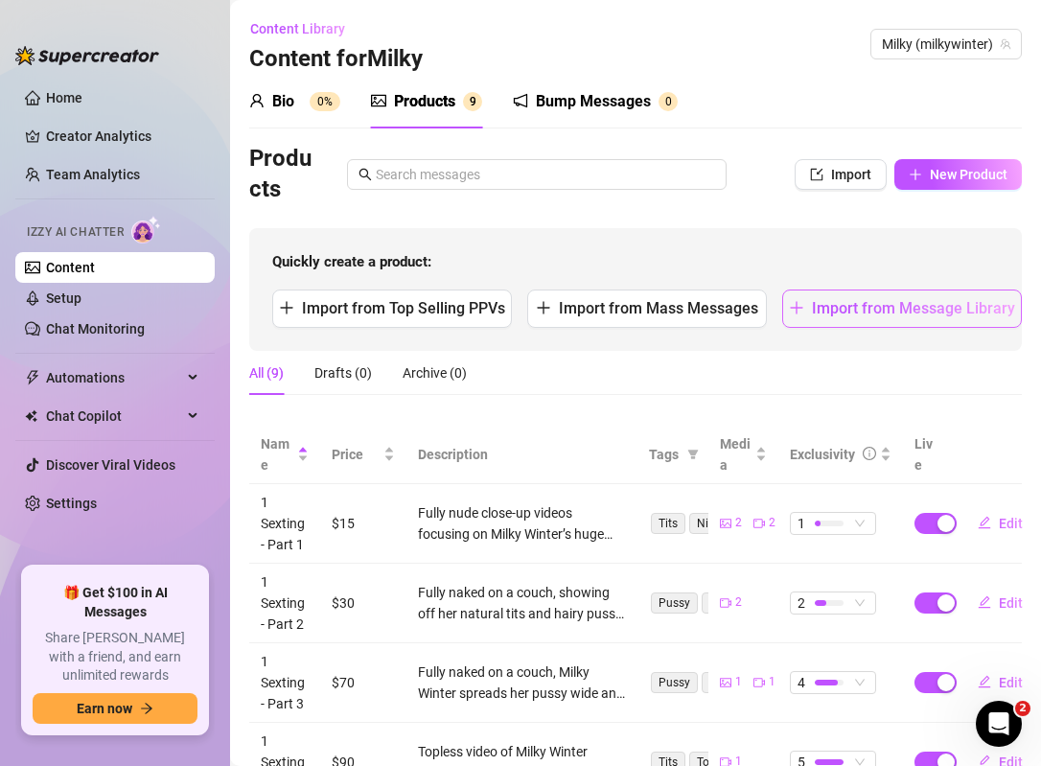
click at [883, 292] on button "Import from Message Library" at bounding box center [902, 308] width 240 height 38
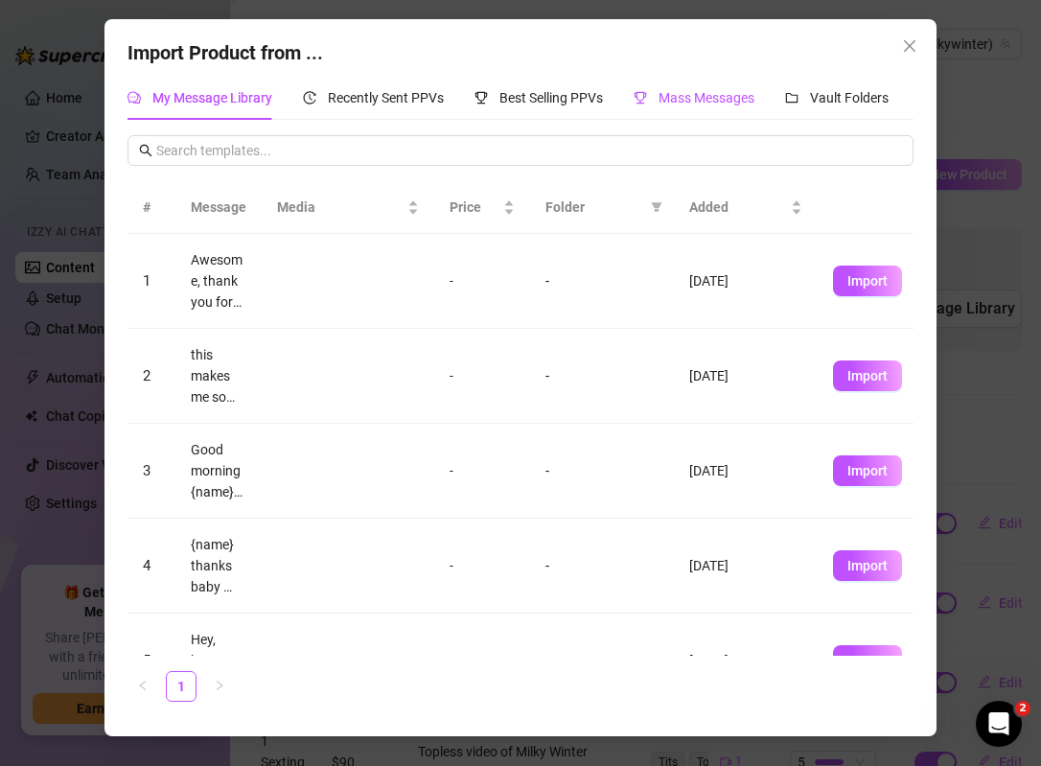
click at [703, 91] on span "Mass Messages" at bounding box center [706, 97] width 96 height 15
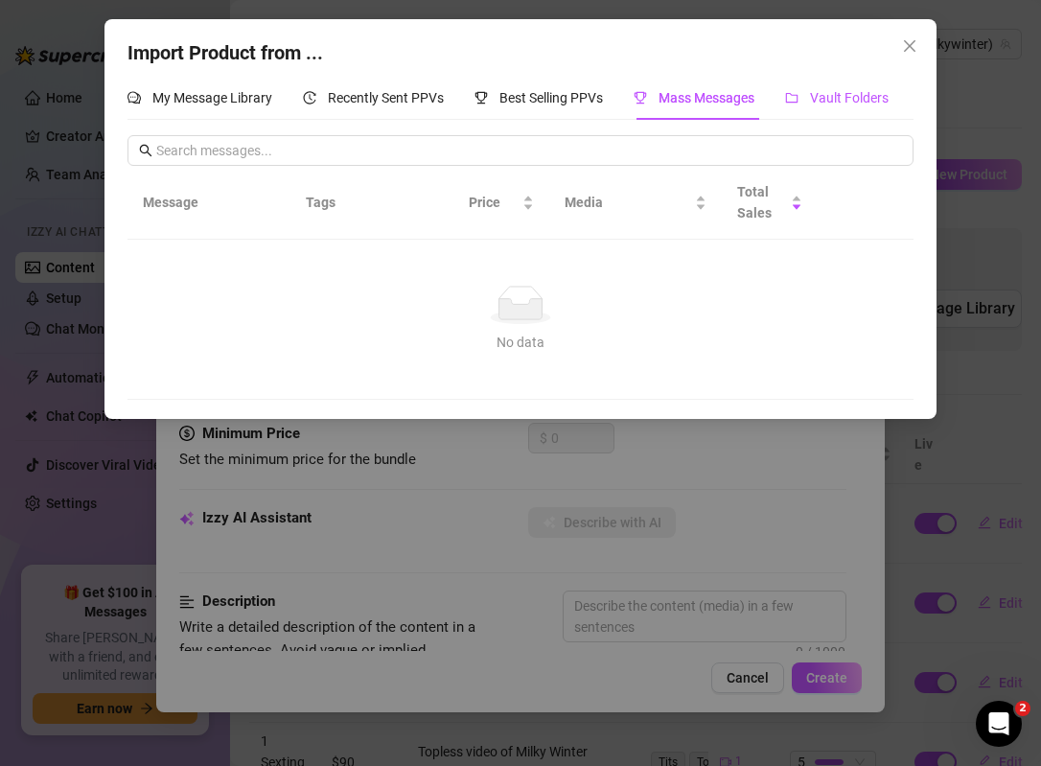
click at [825, 94] on span "Vault Folders" at bounding box center [849, 97] width 79 height 15
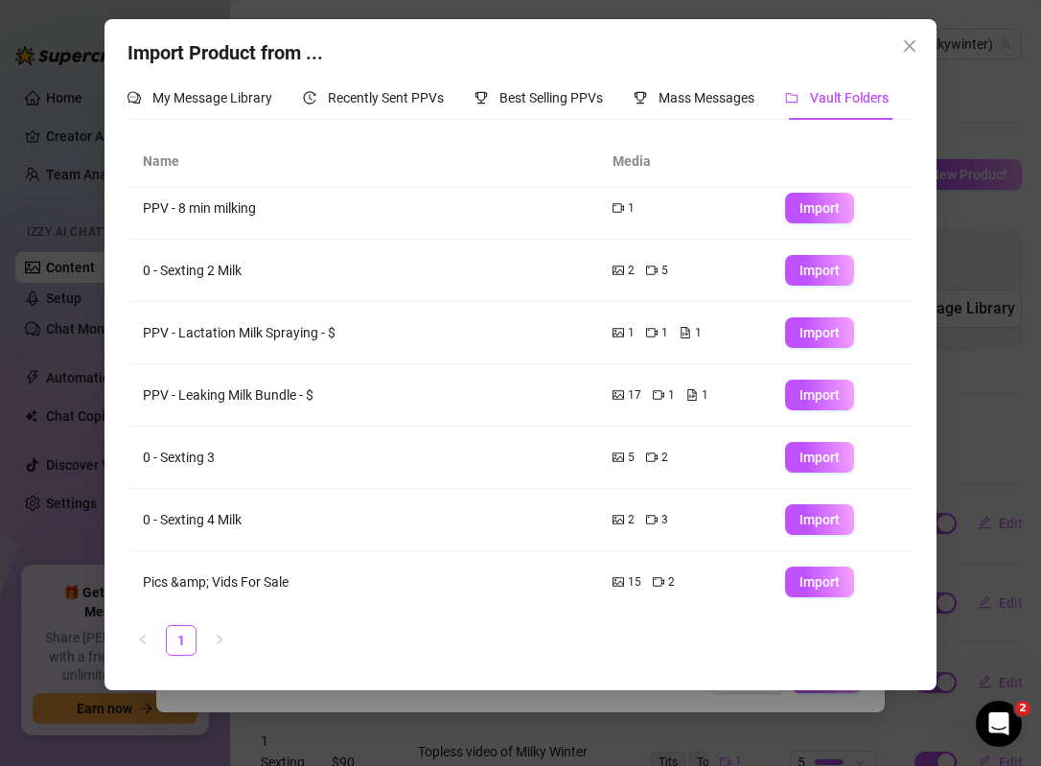
scroll to position [77, 0]
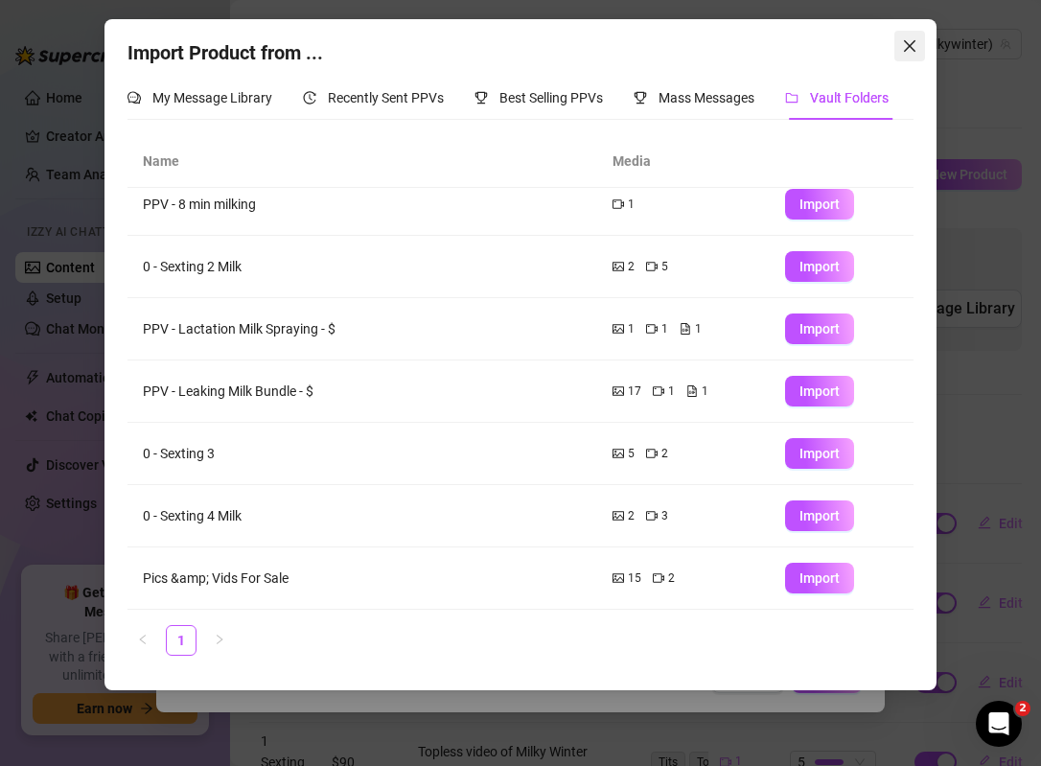
click at [909, 44] on icon "close" at bounding box center [909, 45] width 15 height 15
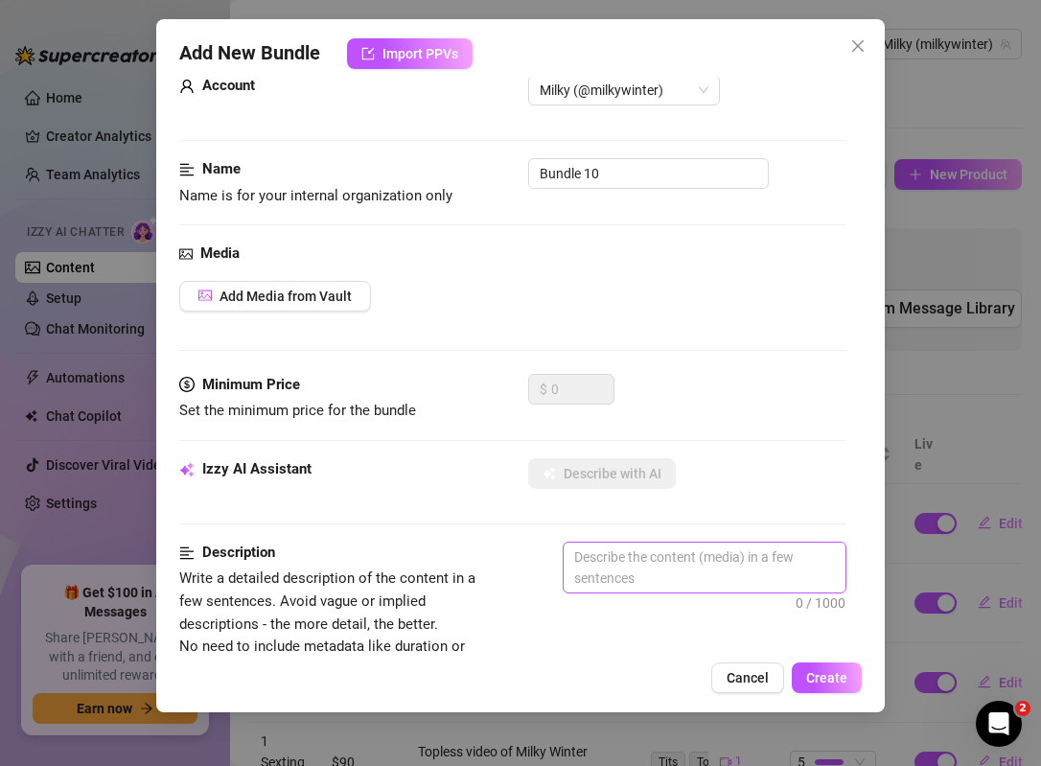
scroll to position [30, 0]
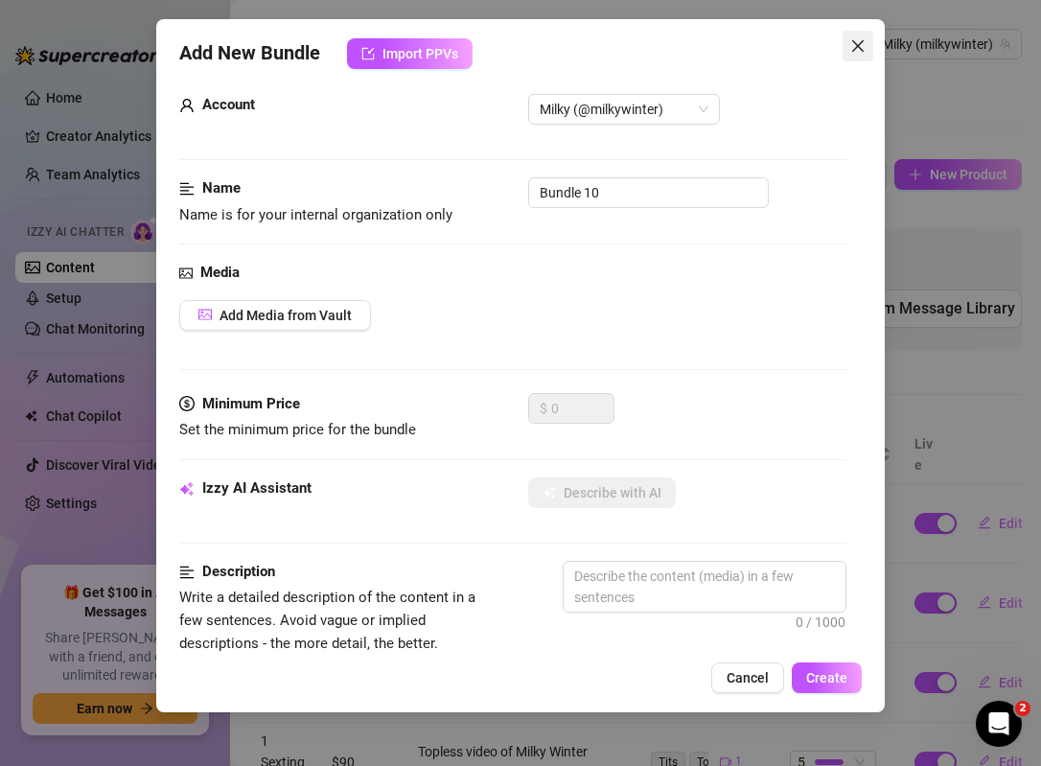
click at [865, 39] on span "Close" at bounding box center [857, 45] width 31 height 15
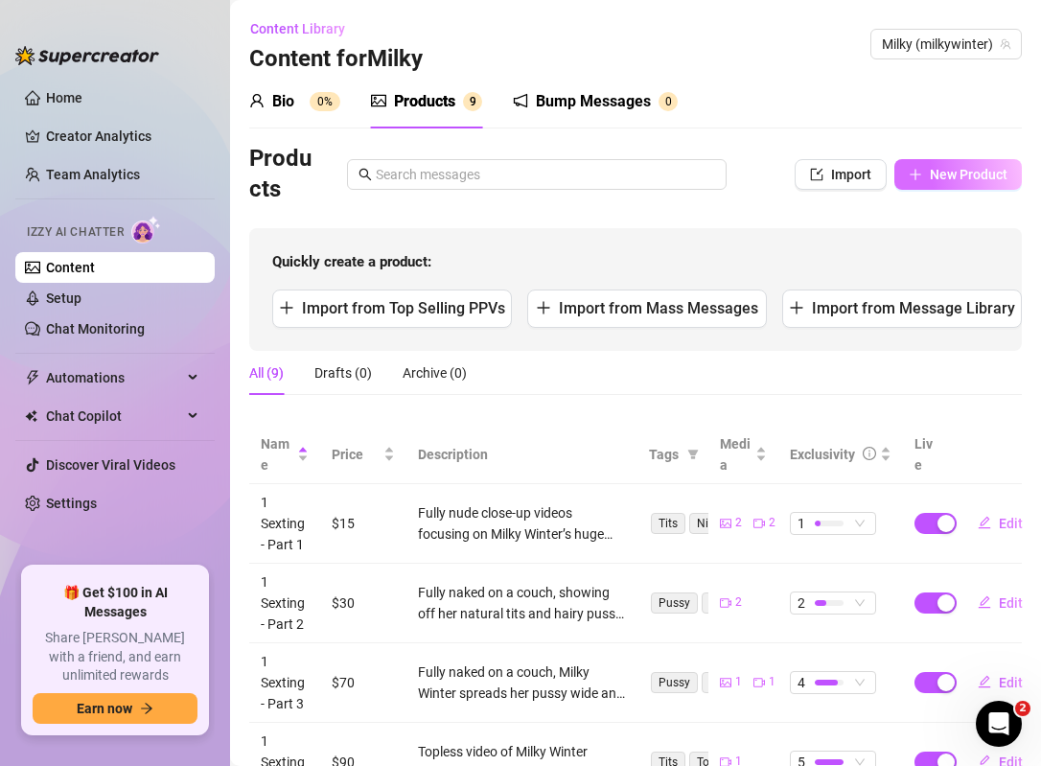
click at [954, 187] on button "New Product" at bounding box center [957, 174] width 127 height 31
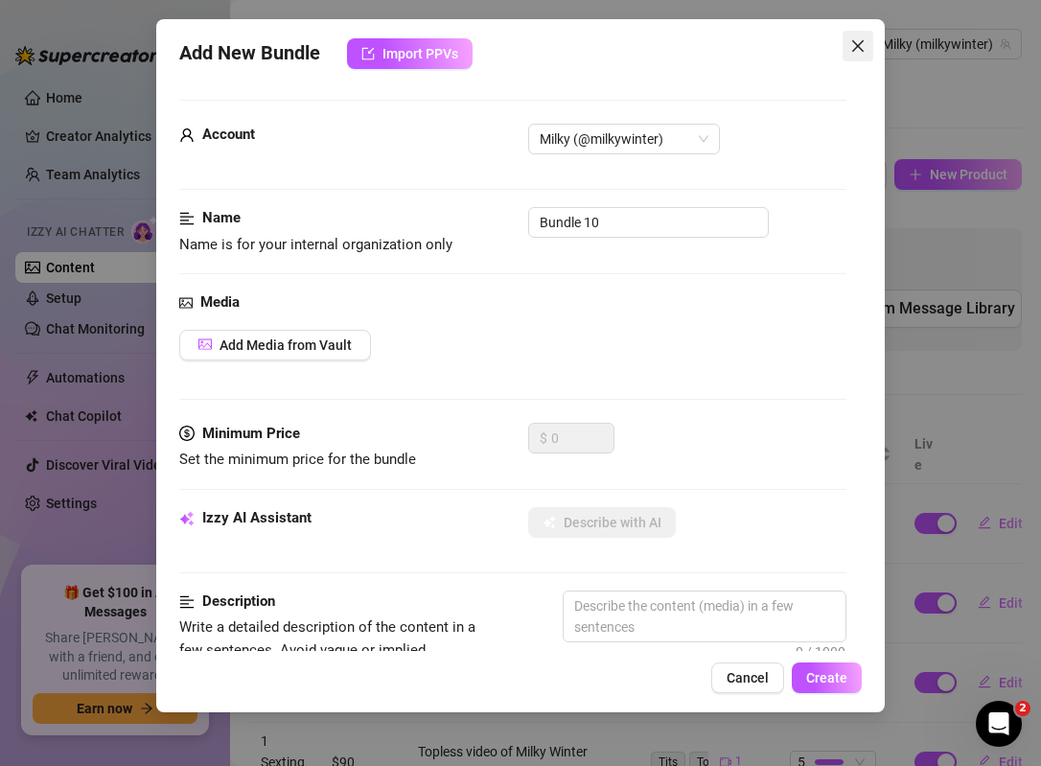
click at [855, 46] on icon "close" at bounding box center [857, 45] width 15 height 15
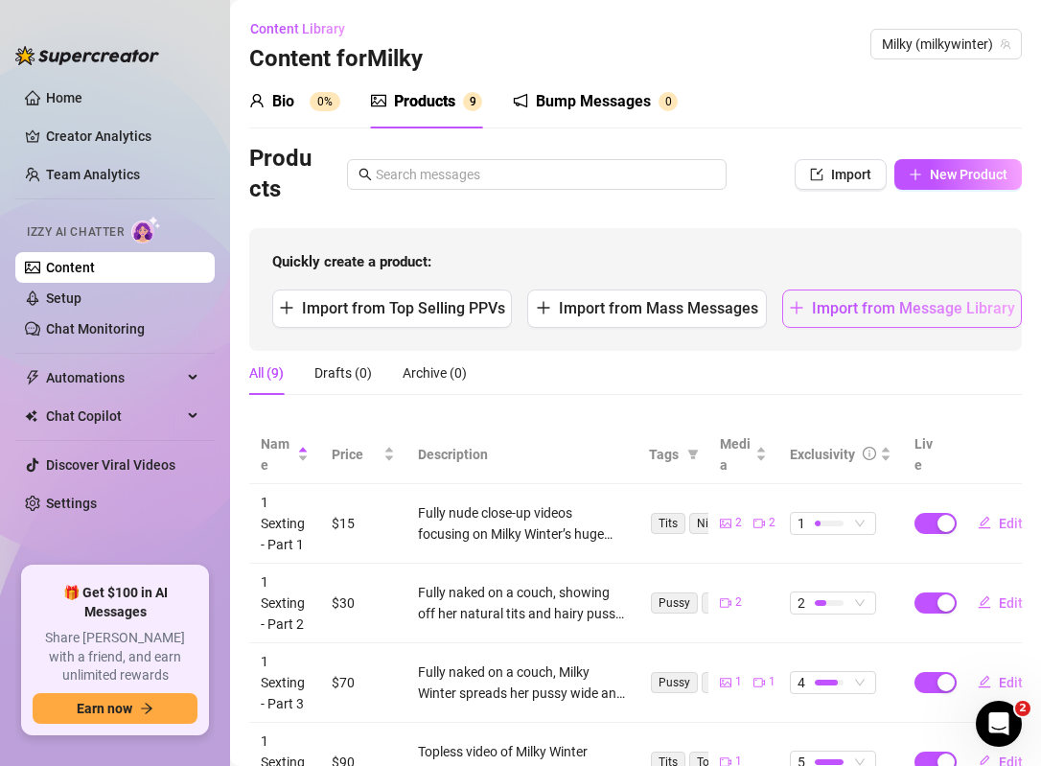
click at [891, 321] on button "Import from Message Library" at bounding box center [902, 308] width 240 height 38
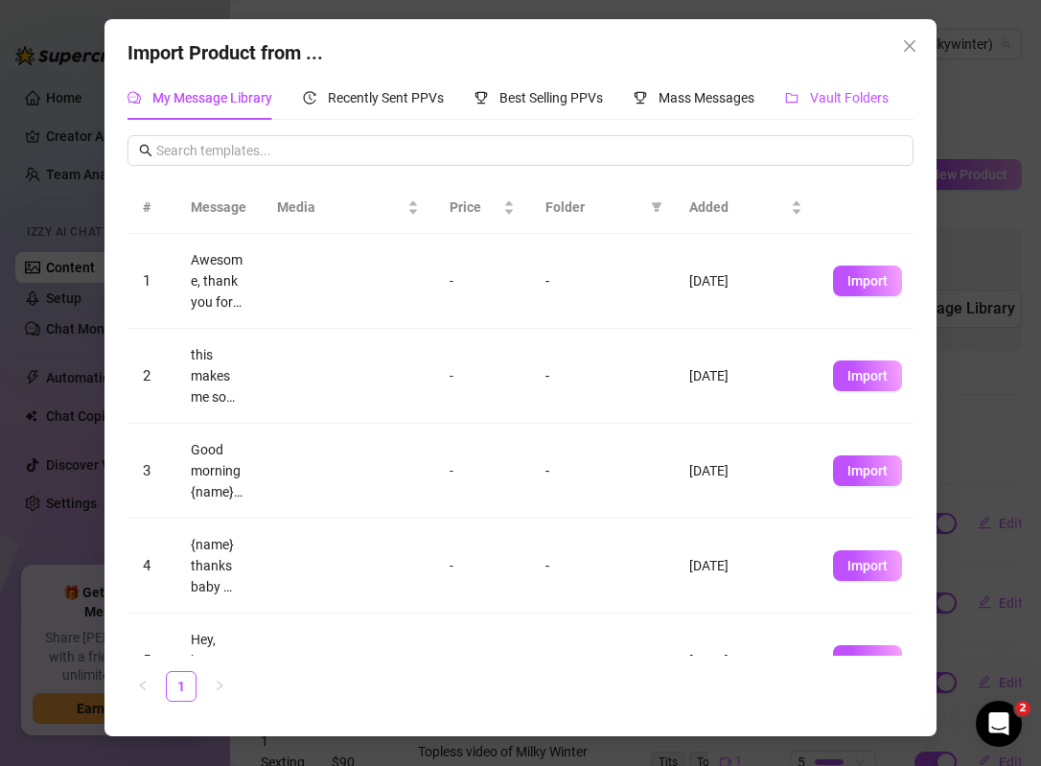
click at [851, 97] on span "Vault Folders" at bounding box center [849, 97] width 79 height 15
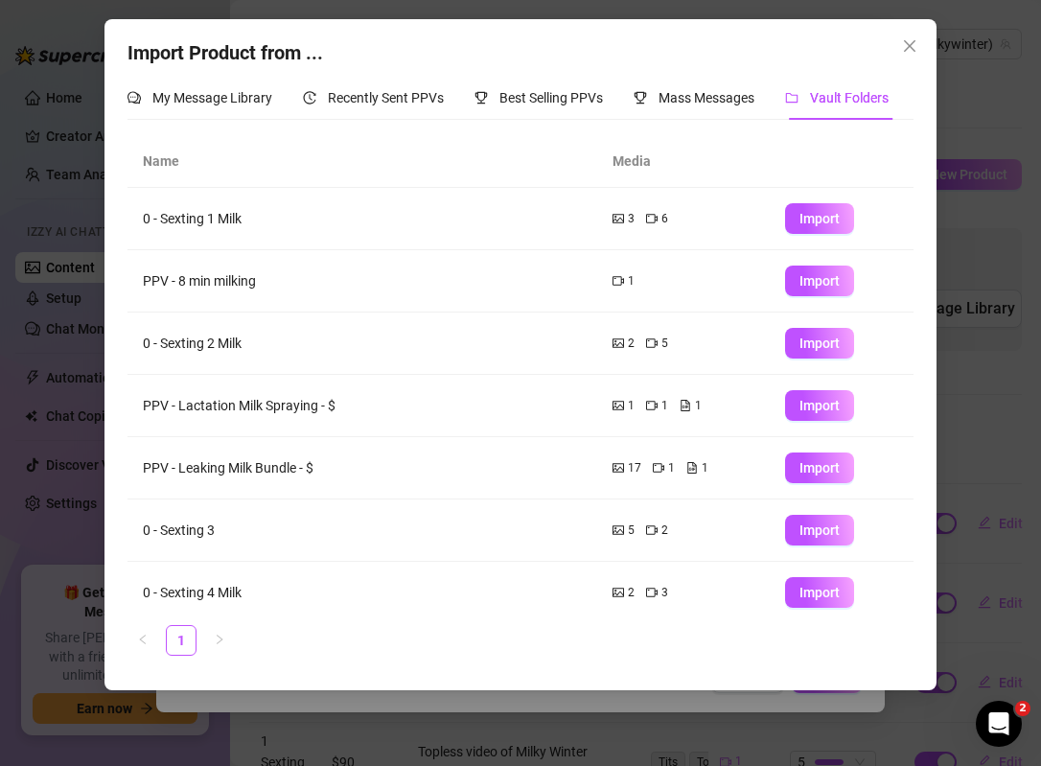
scroll to position [77, 0]
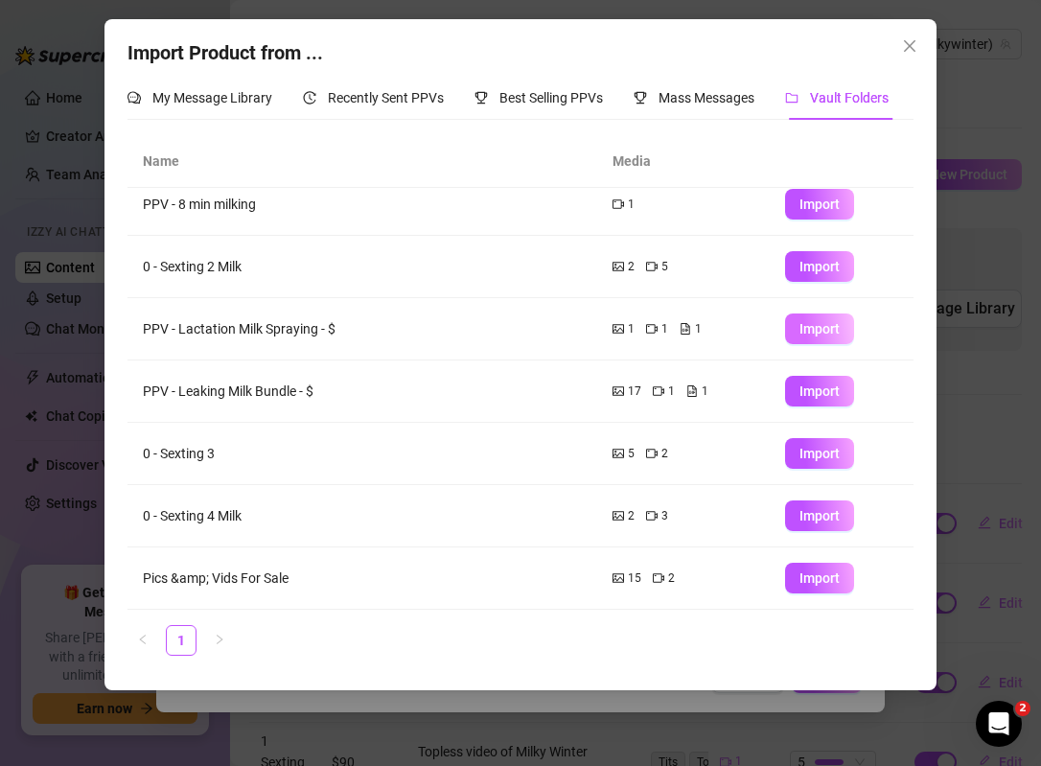
click at [821, 330] on span "Import" at bounding box center [819, 328] width 40 height 15
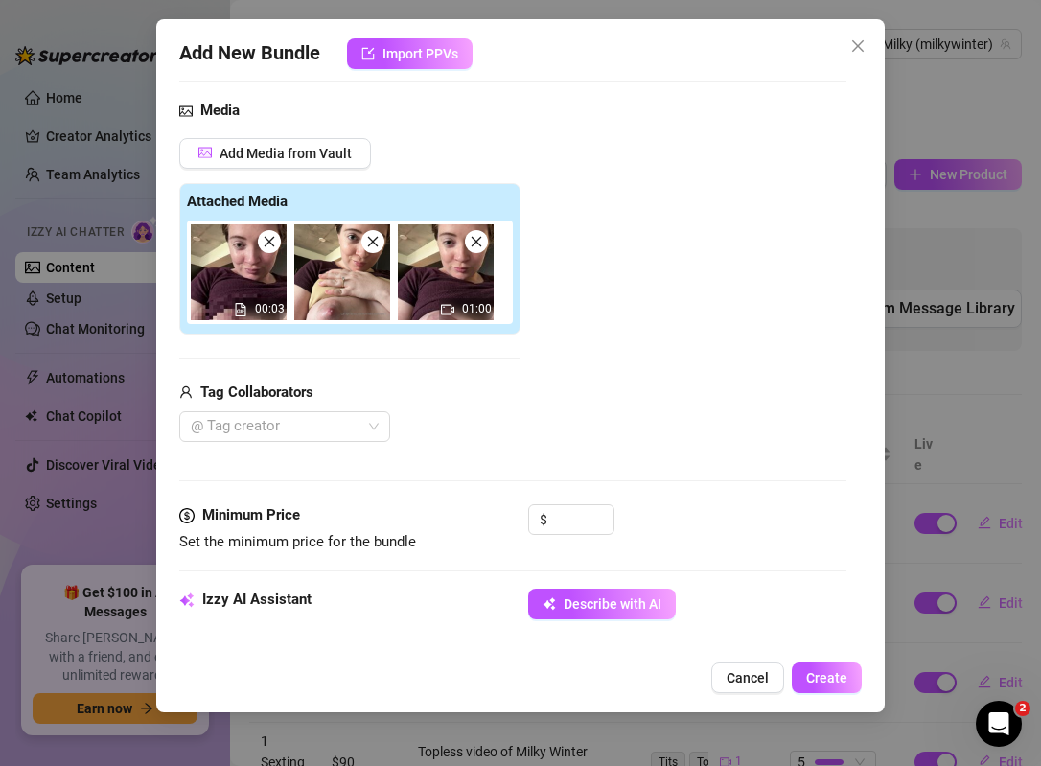
scroll to position [203, 0]
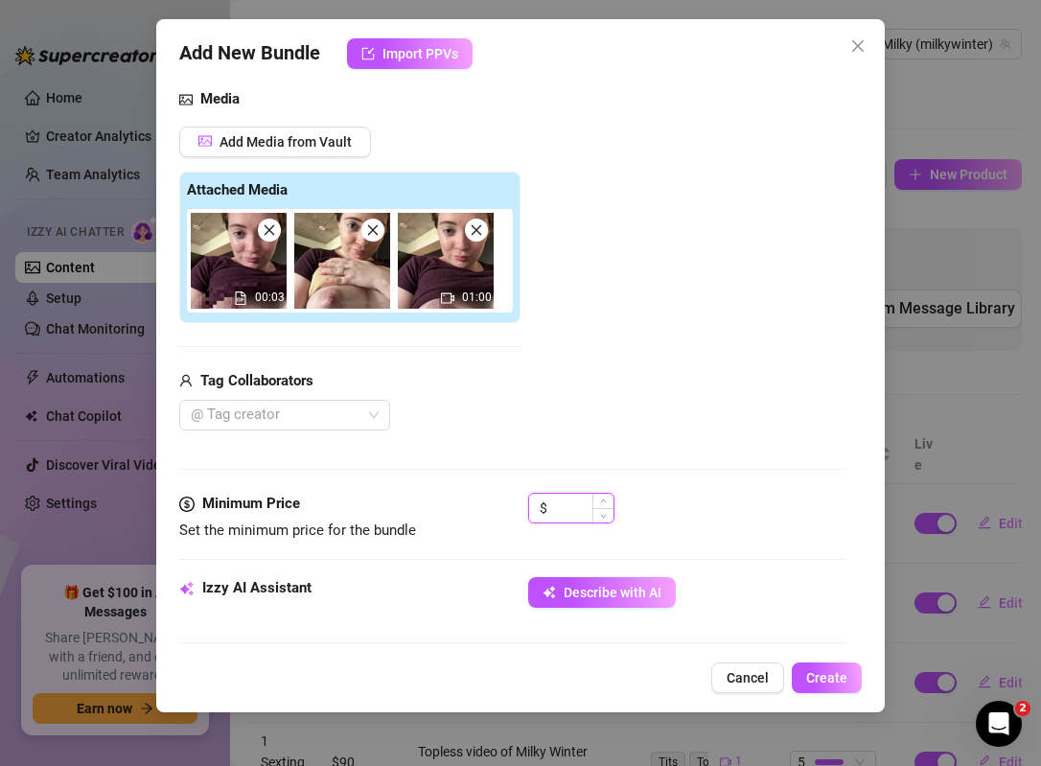
click at [565, 513] on input at bounding box center [582, 508] width 62 height 29
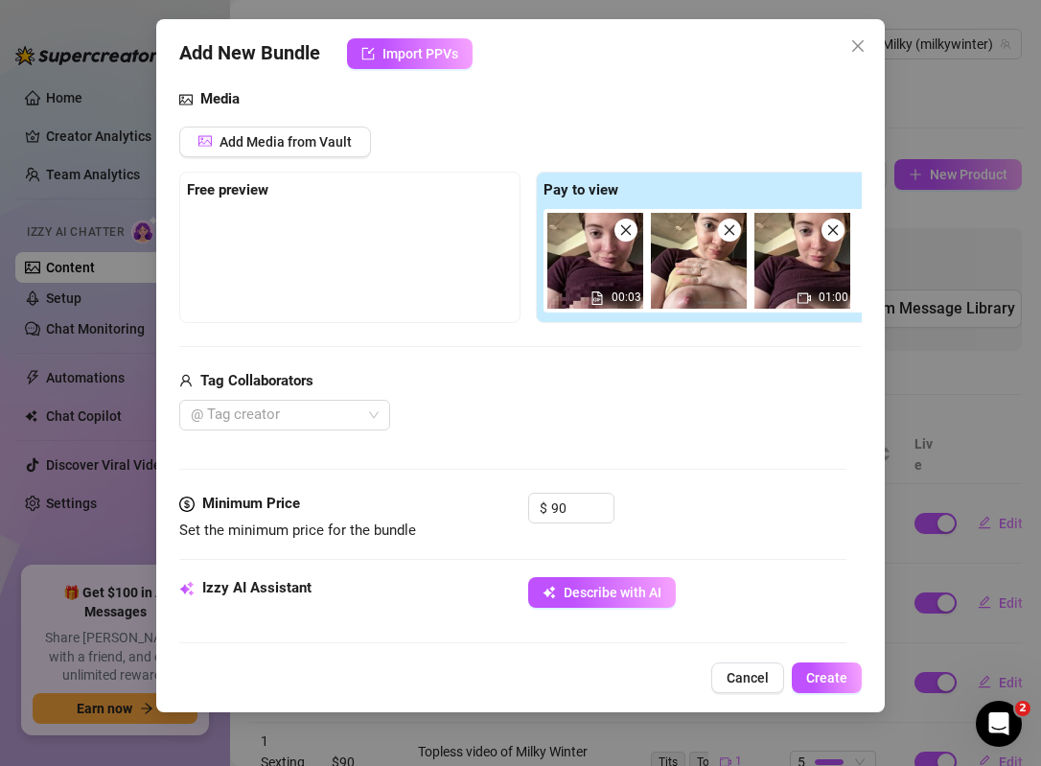
click at [655, 393] on div "Tag Collaborators @ Tag creator" at bounding box center [528, 400] width 698 height 61
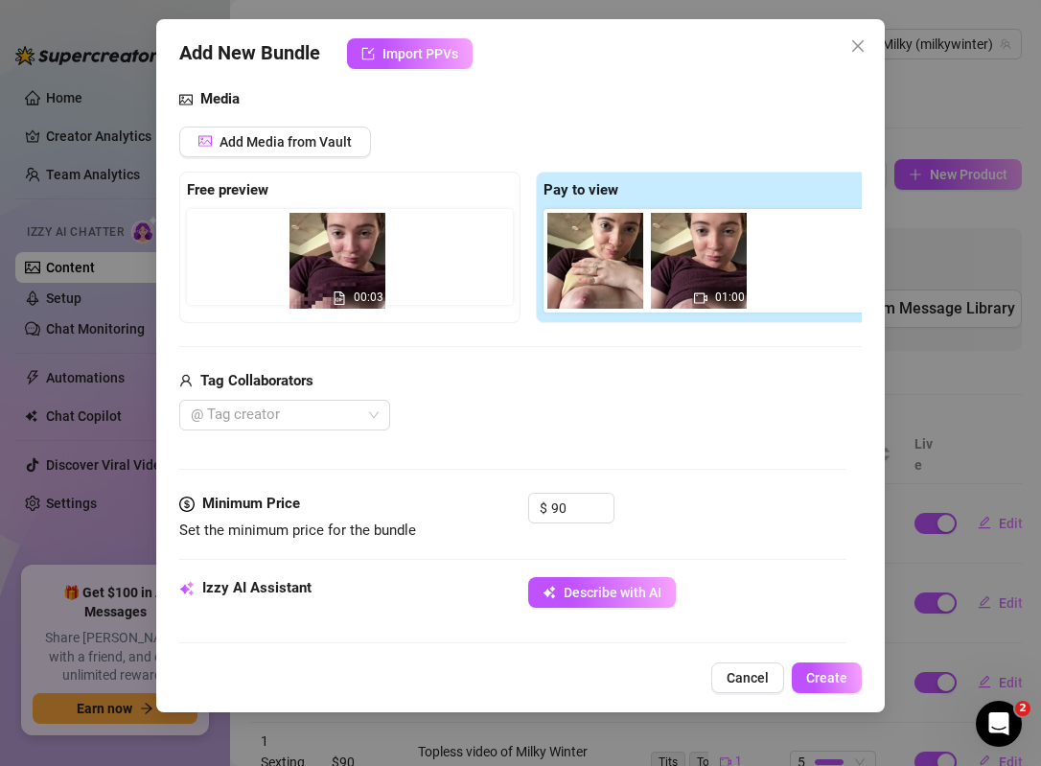
drag, startPoint x: 605, startPoint y: 270, endPoint x: 332, endPoint y: 270, distance: 273.1
click at [332, 270] on div "Free preview Pay to view 00:03 01:00" at bounding box center [528, 247] width 698 height 151
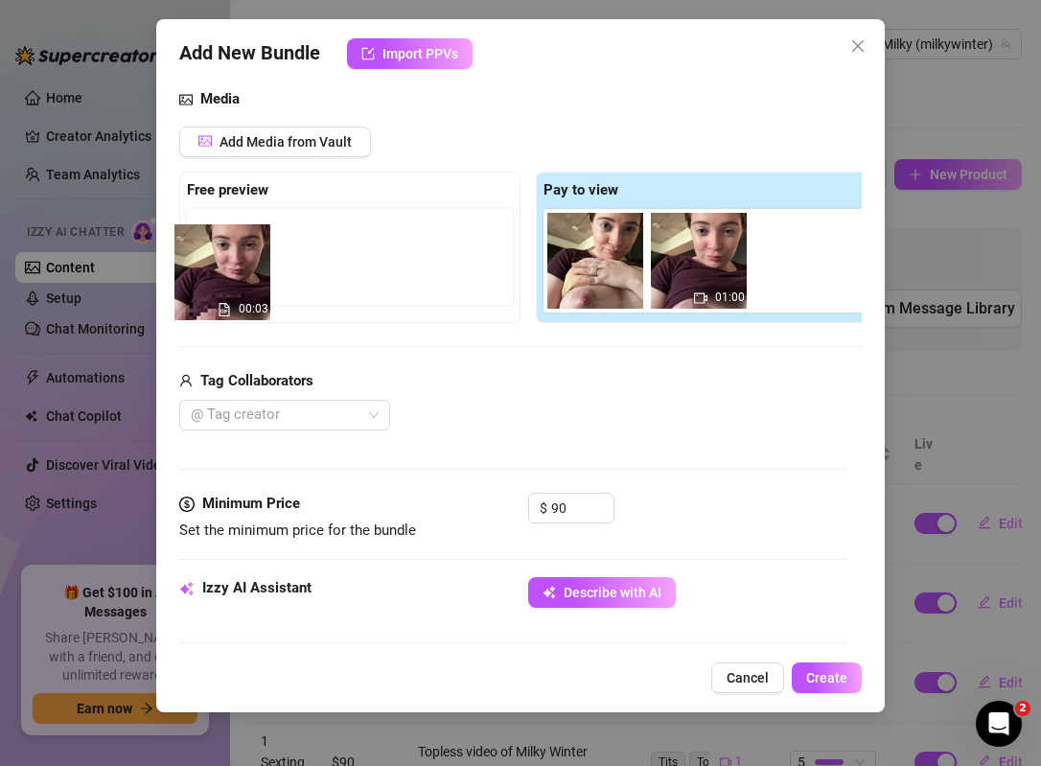
drag, startPoint x: 576, startPoint y: 261, endPoint x: 202, endPoint y: 265, distance: 373.8
click at [199, 266] on div "Free preview Pay to view 00:03 01:00" at bounding box center [528, 247] width 698 height 151
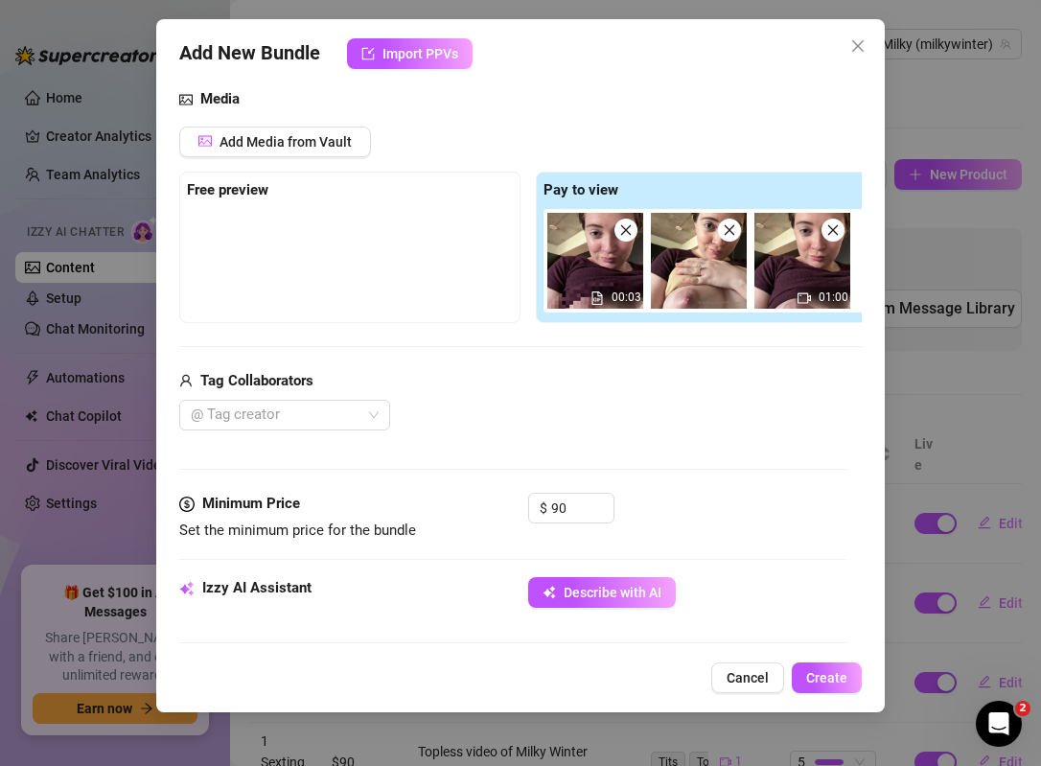
click at [616, 231] on span at bounding box center [625, 230] width 23 height 23
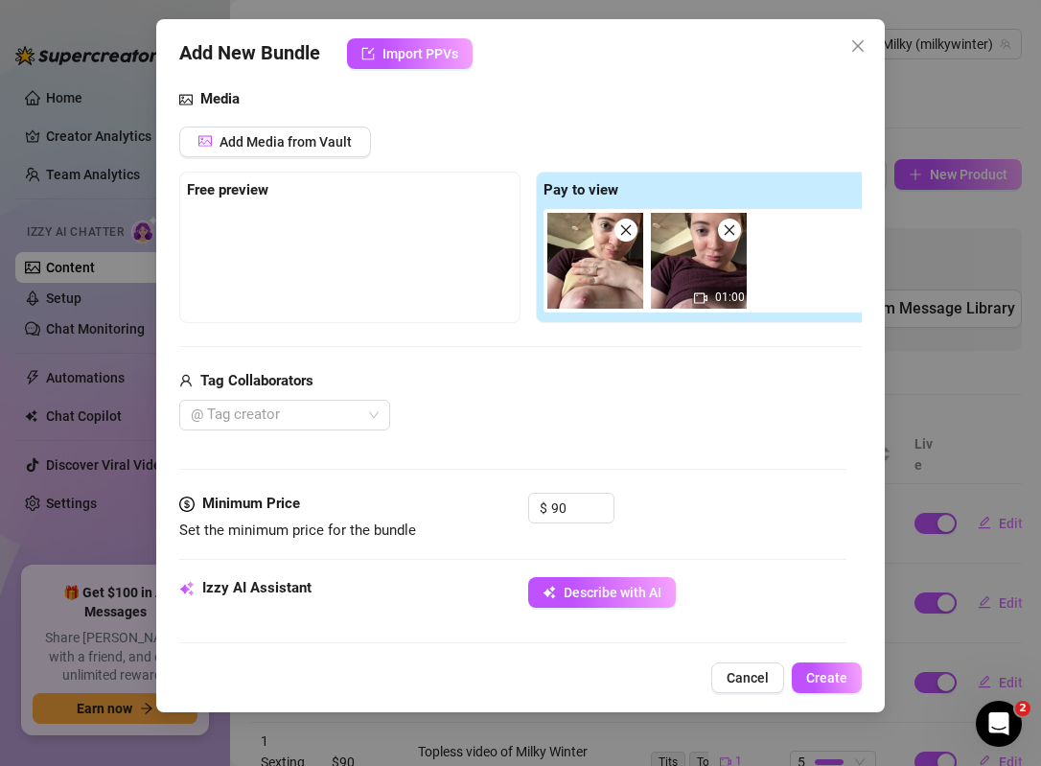
click at [596, 267] on img at bounding box center [595, 261] width 96 height 96
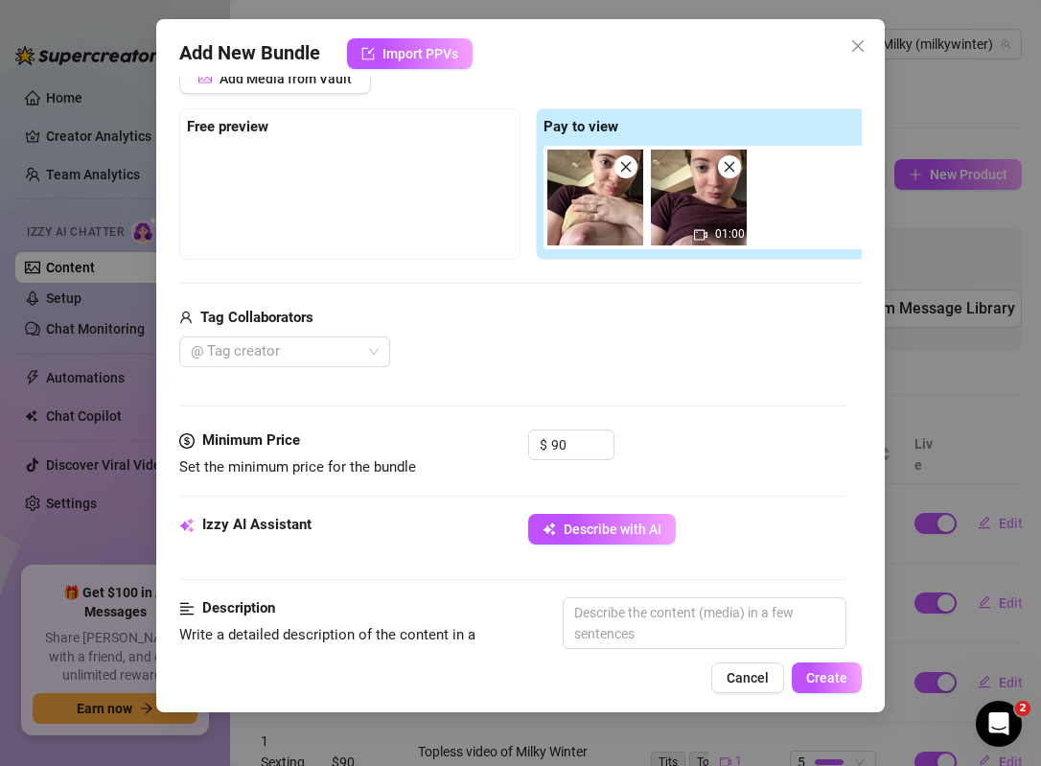
scroll to position [273, 0]
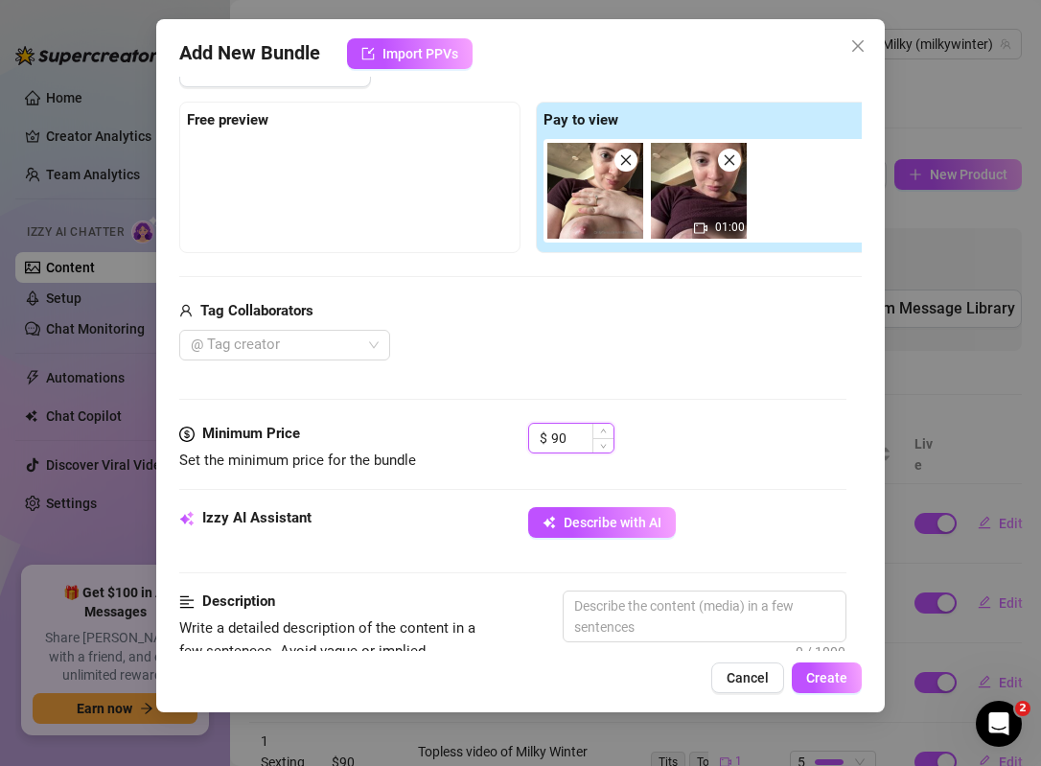
click at [579, 441] on input "90" at bounding box center [582, 438] width 62 height 29
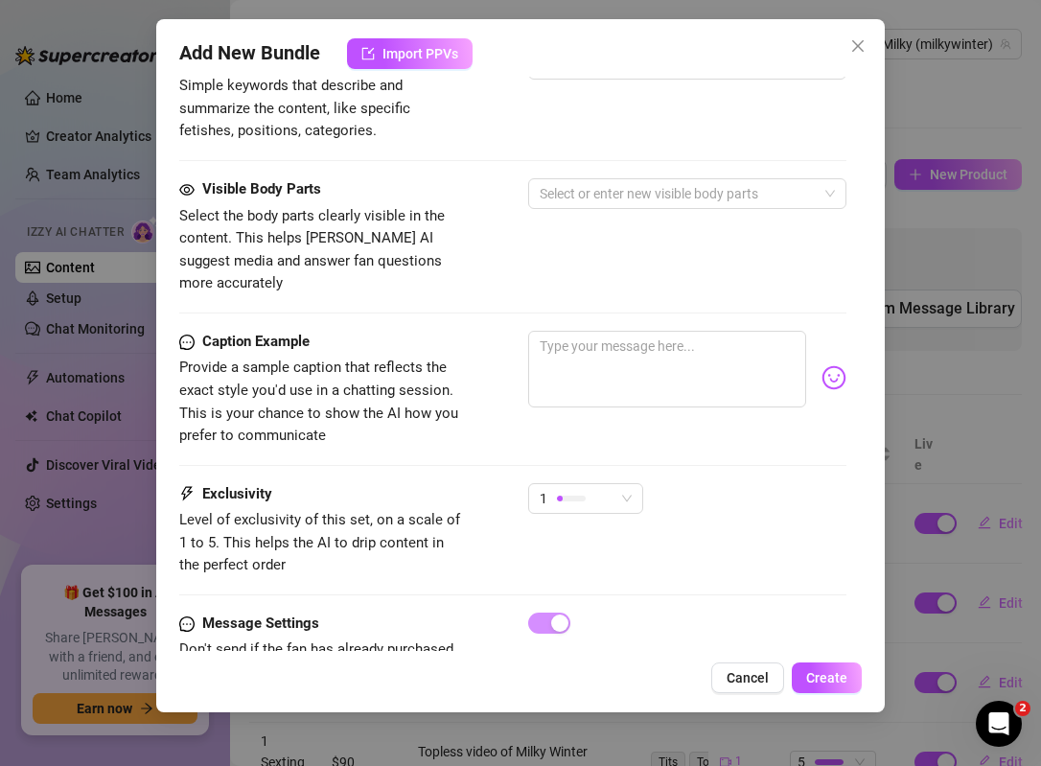
scroll to position [1063, 0]
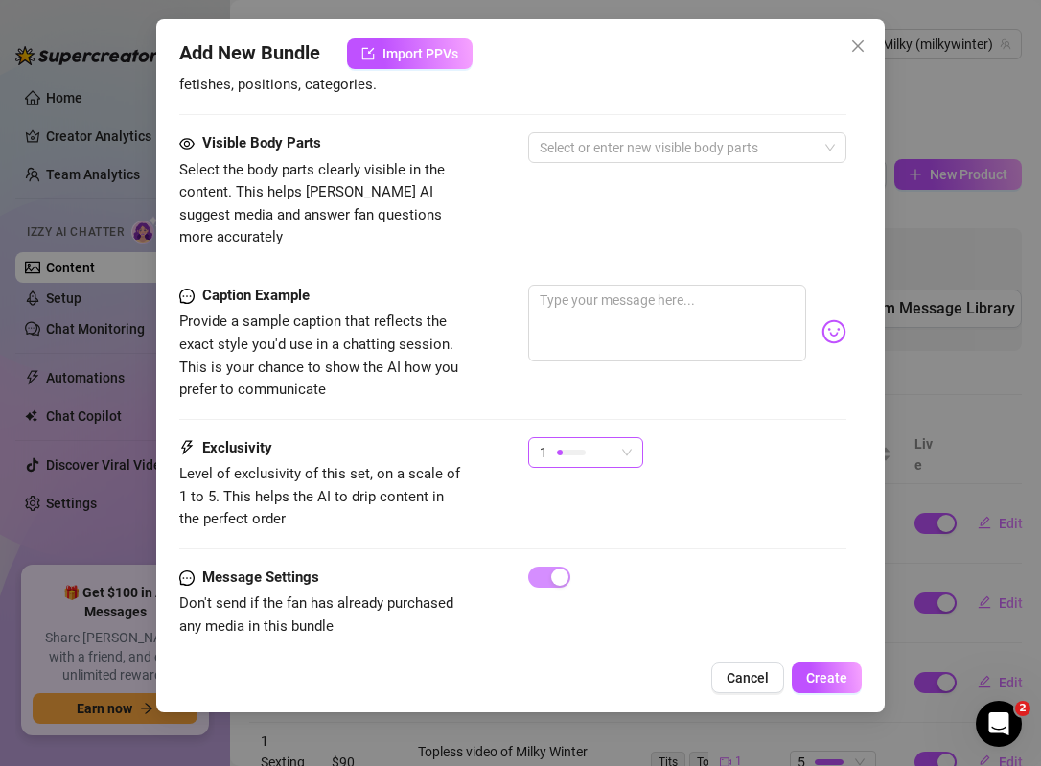
click at [617, 438] on span "1" at bounding box center [586, 452] width 92 height 29
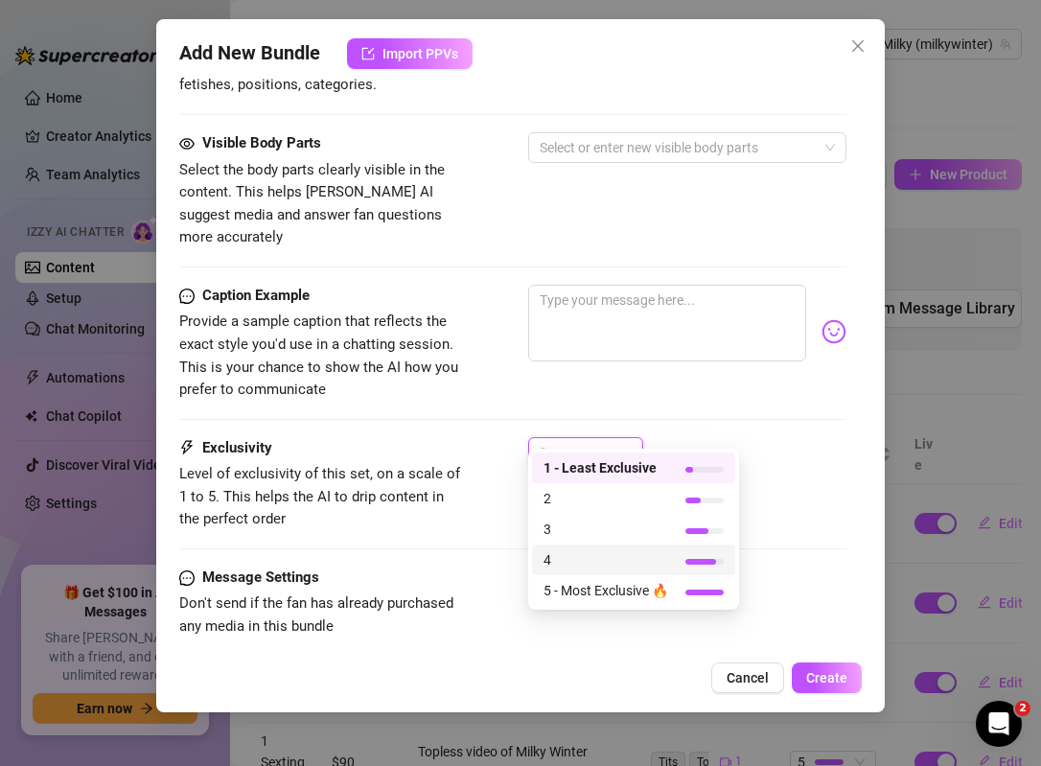
click at [621, 553] on span "4" at bounding box center [605, 559] width 125 height 21
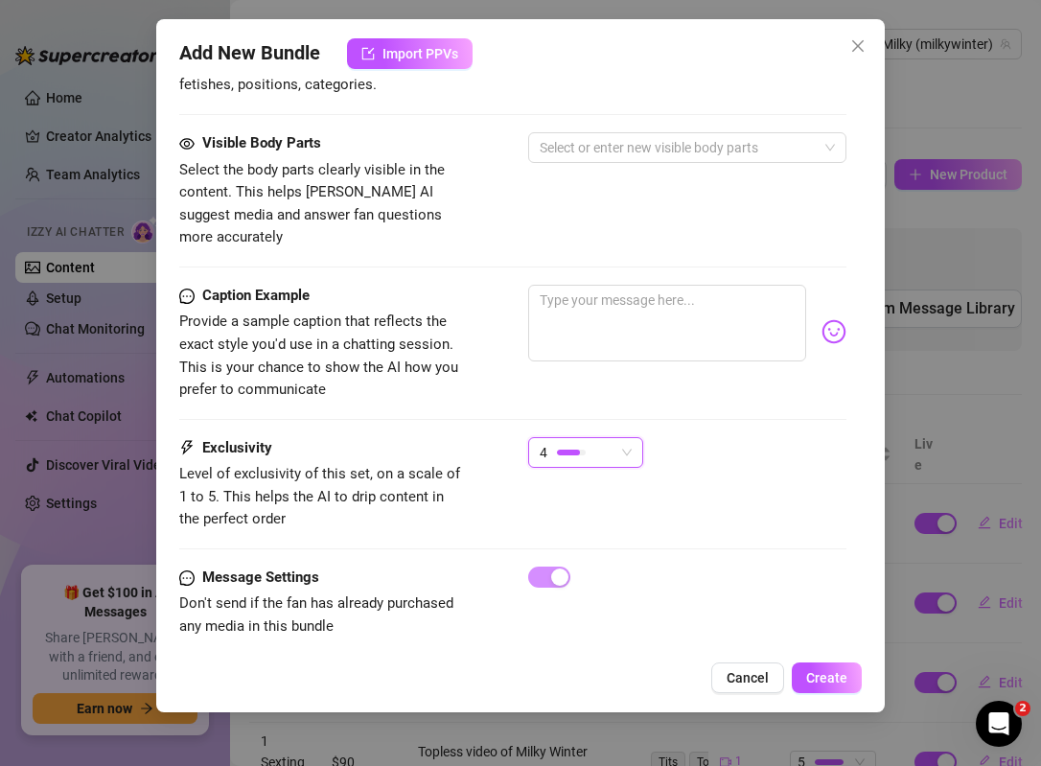
click at [490, 340] on div "Caption Example Provide a sample caption that reflects the exact style you'd us…" at bounding box center [512, 343] width 667 height 117
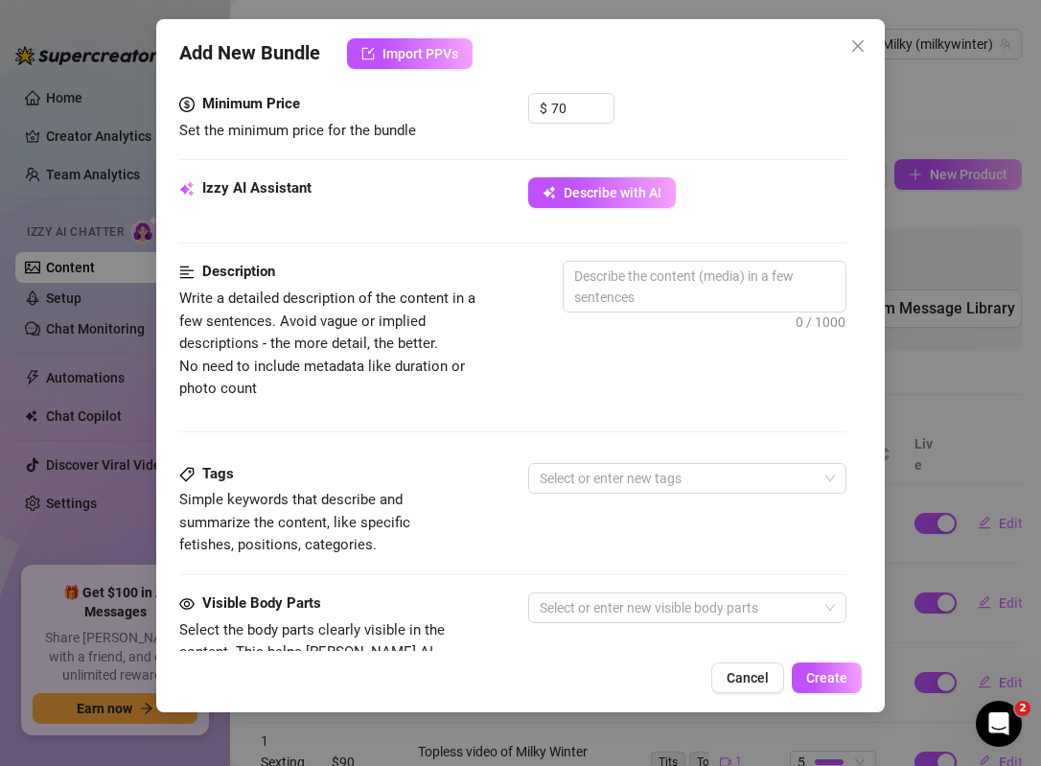
scroll to position [602, 0]
click at [567, 203] on button "Describe with AI" at bounding box center [602, 193] width 148 height 31
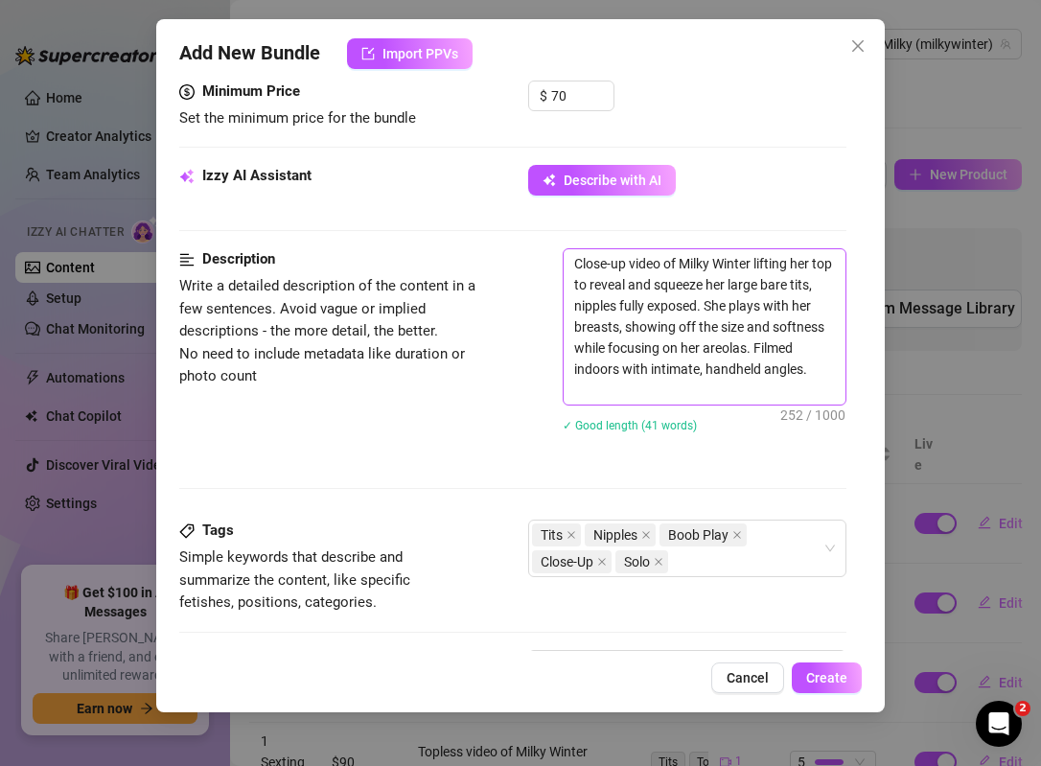
scroll to position [620, 0]
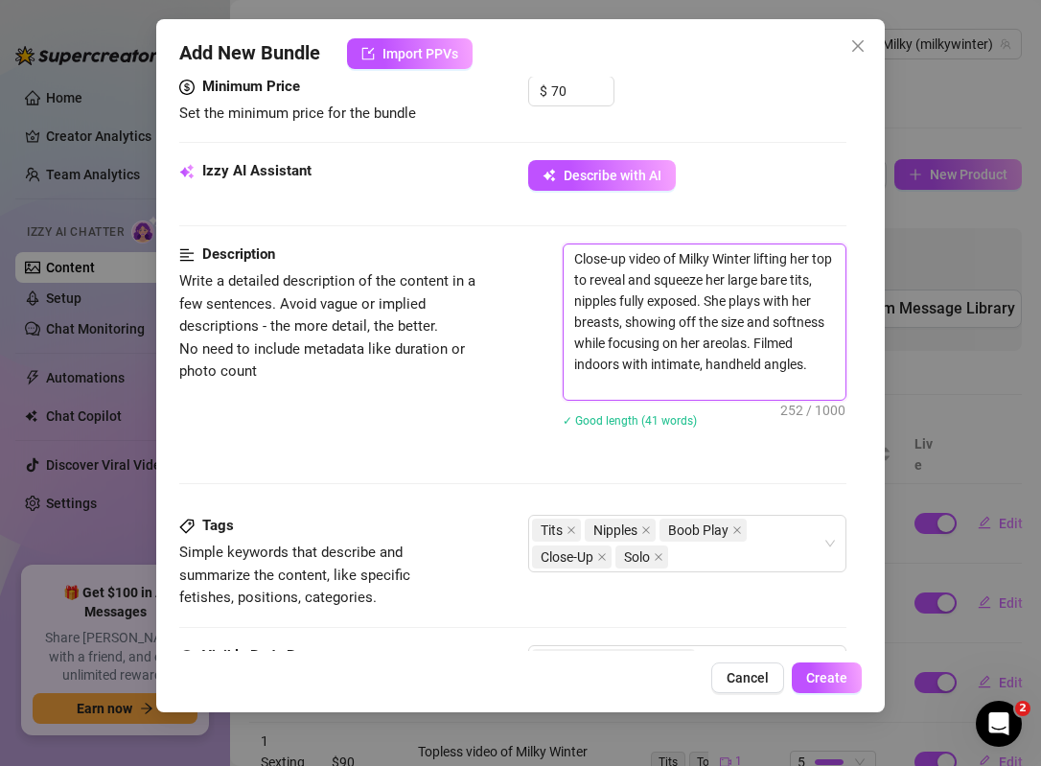
click at [816, 345] on textarea "Close-up video of Milky Winter lifting her top to reveal and squeeze her large …" at bounding box center [705, 321] width 282 height 155
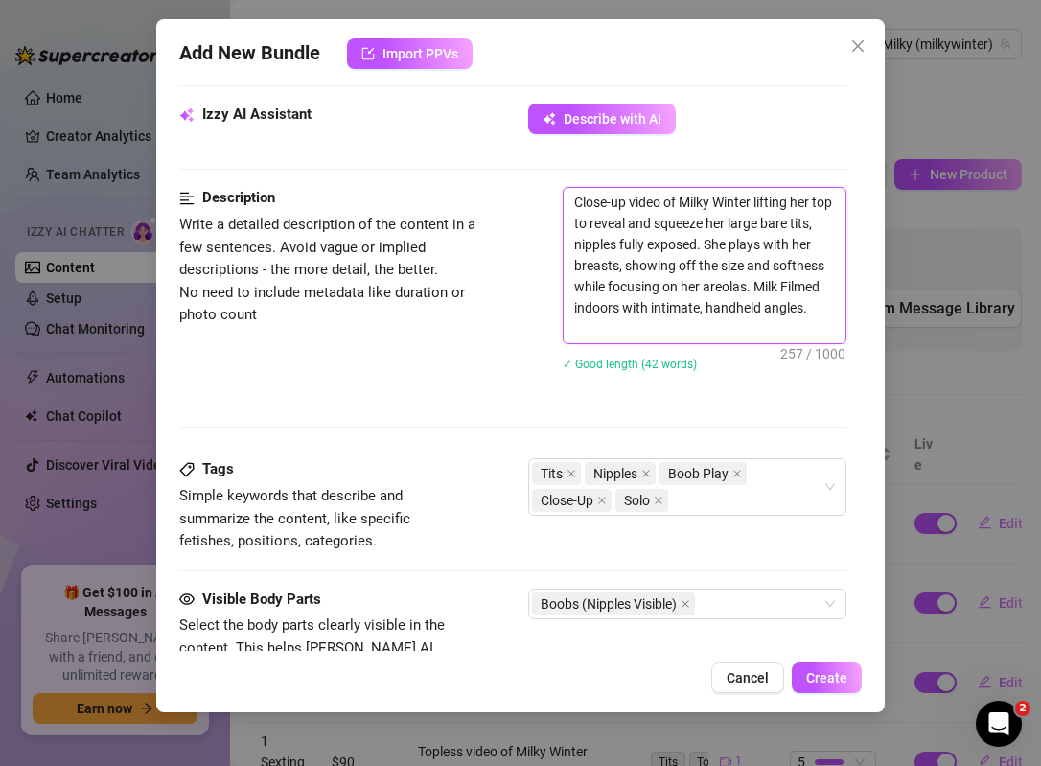
scroll to position [681, 0]
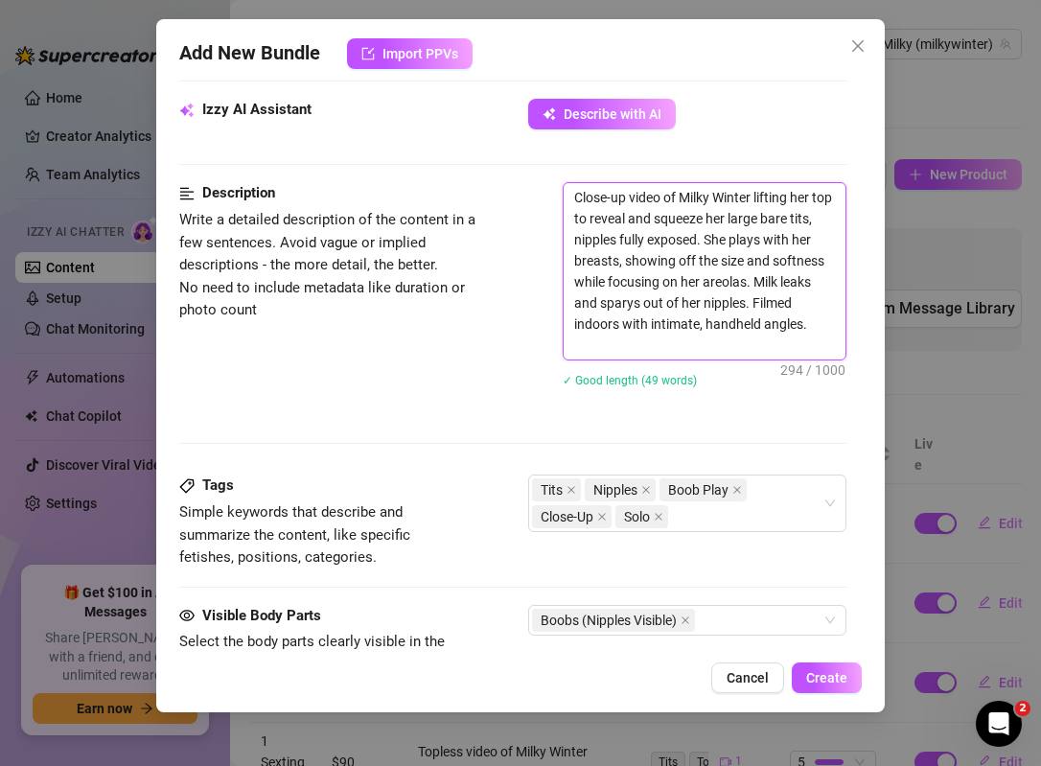
click at [702, 301] on textarea "Close-up video of Milky Winter lifting her top to reveal and squeeze her large …" at bounding box center [705, 271] width 282 height 176
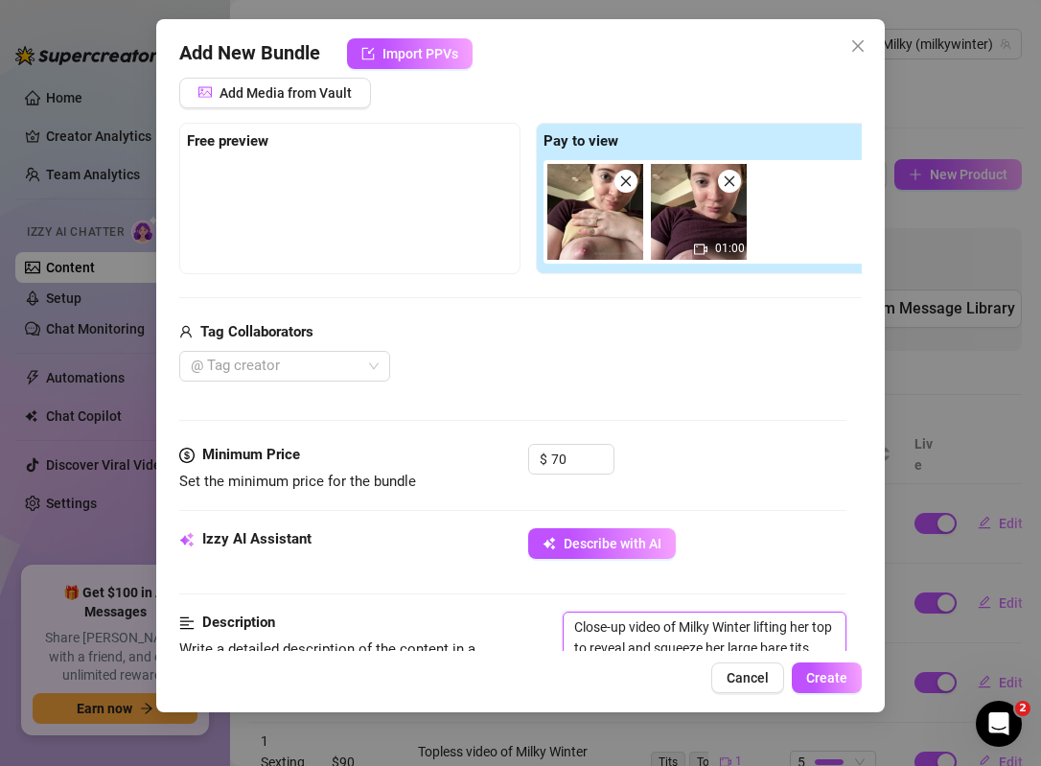
scroll to position [247, 0]
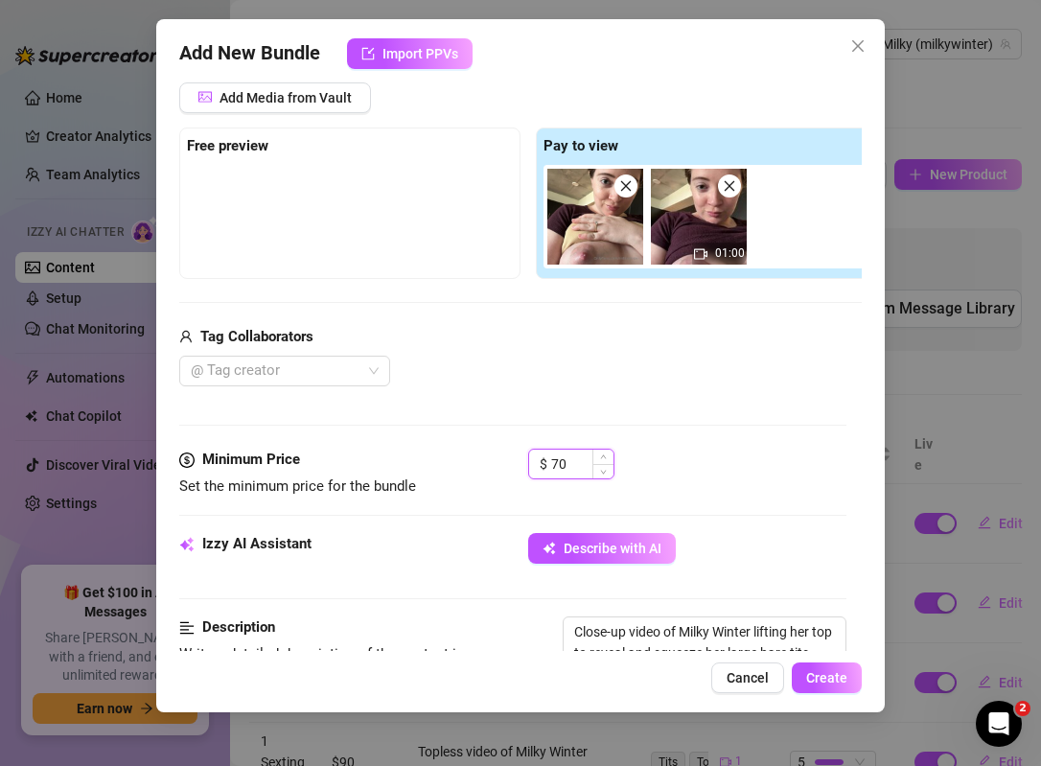
click at [580, 467] on input "70" at bounding box center [582, 463] width 62 height 29
click at [706, 384] on div "@ Tag creator" at bounding box center [528, 371] width 698 height 31
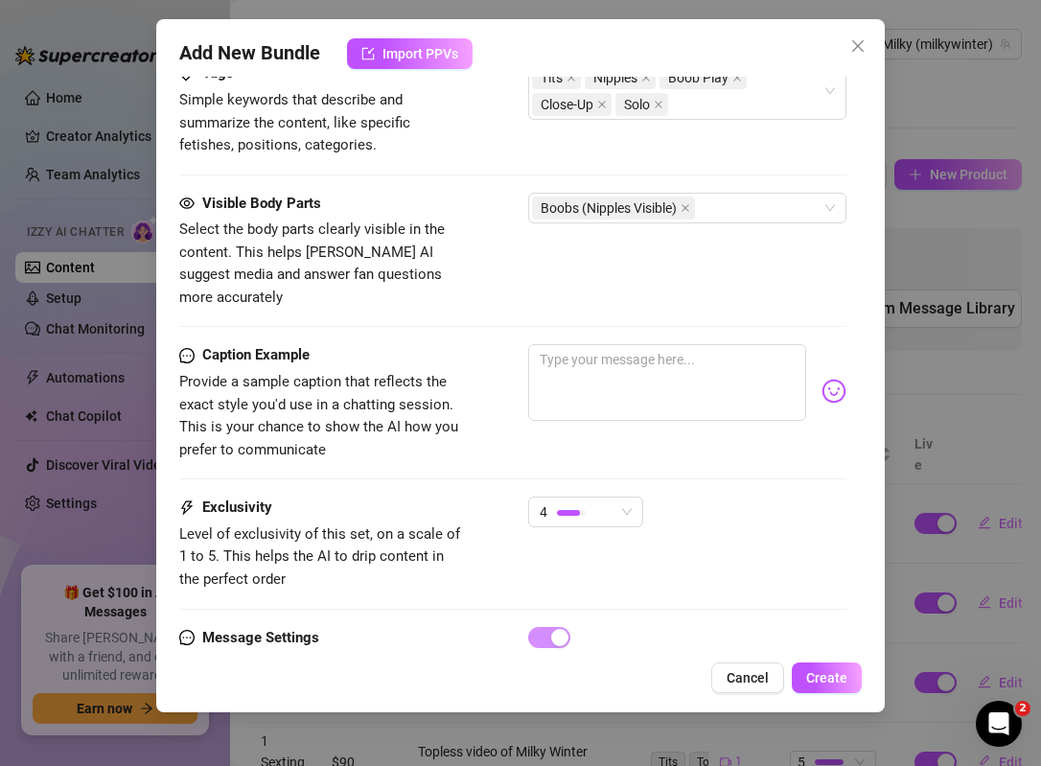
scroll to position [1154, 0]
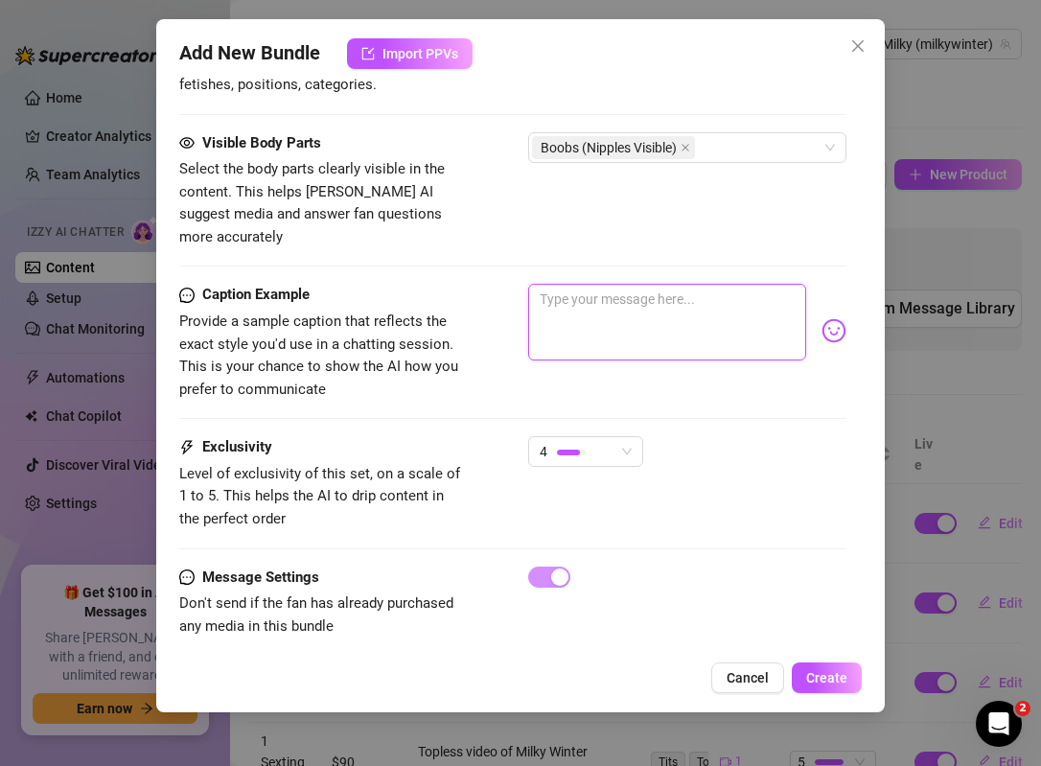
click at [599, 292] on textarea at bounding box center [667, 322] width 278 height 77
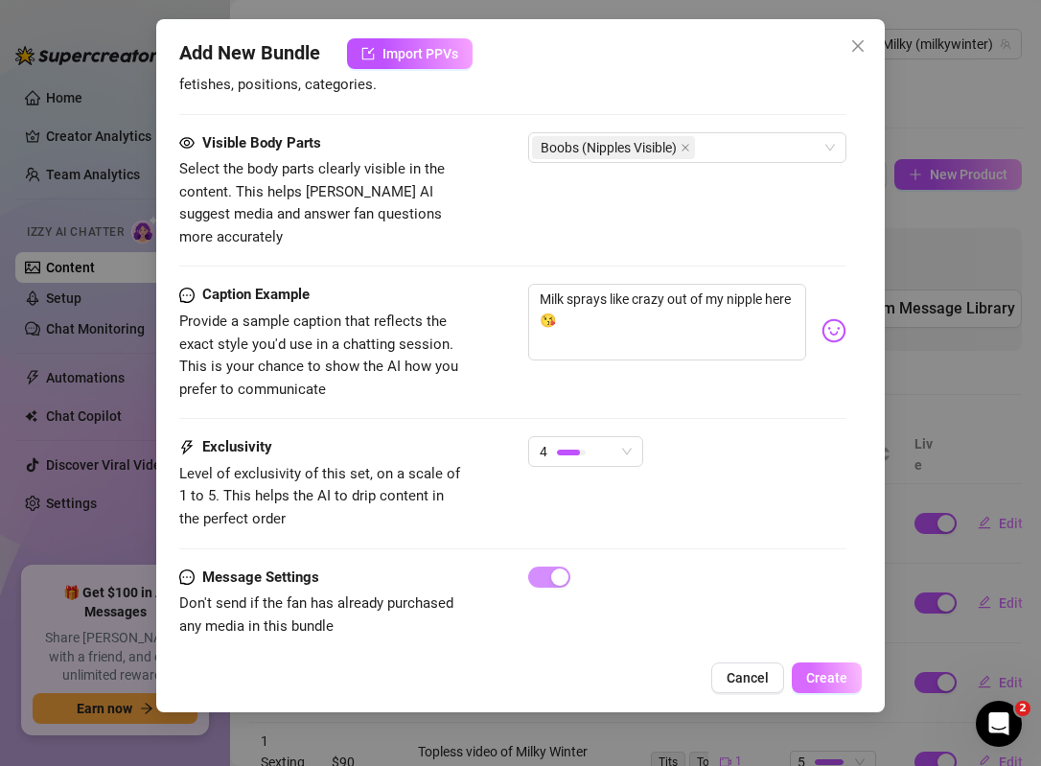
click at [821, 685] on button "Create" at bounding box center [827, 677] width 70 height 31
click at [833, 689] on button "Create" at bounding box center [827, 677] width 70 height 31
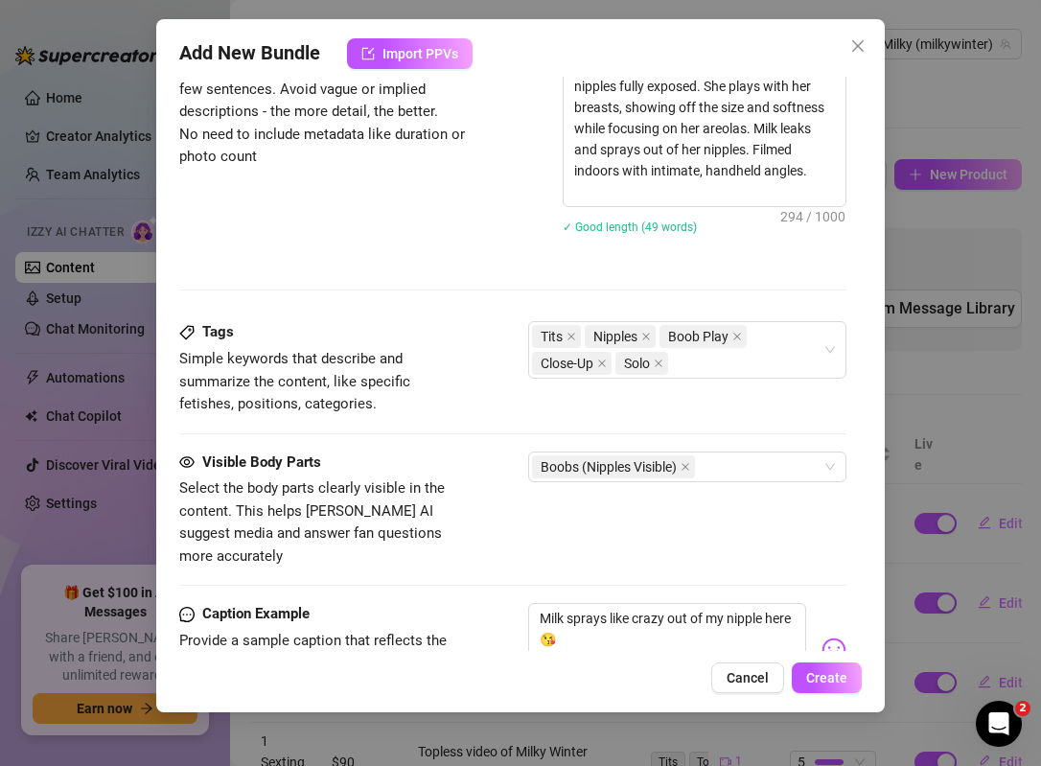
scroll to position [832, 0]
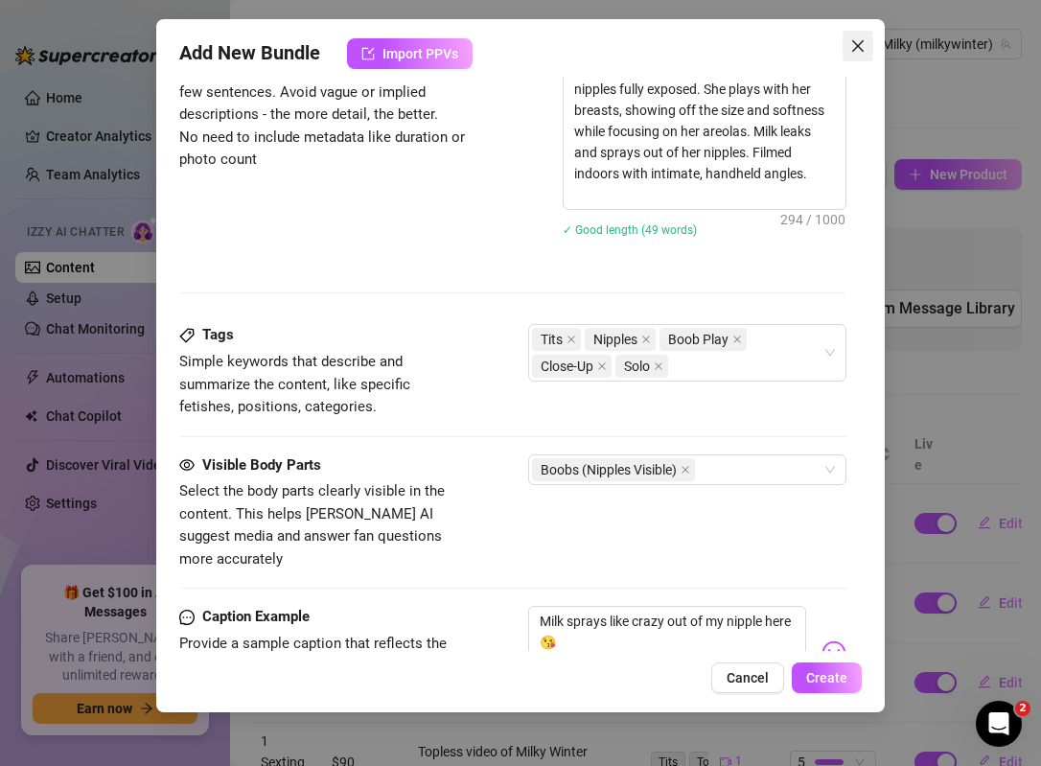
click at [856, 45] on icon "close" at bounding box center [858, 46] width 12 height 12
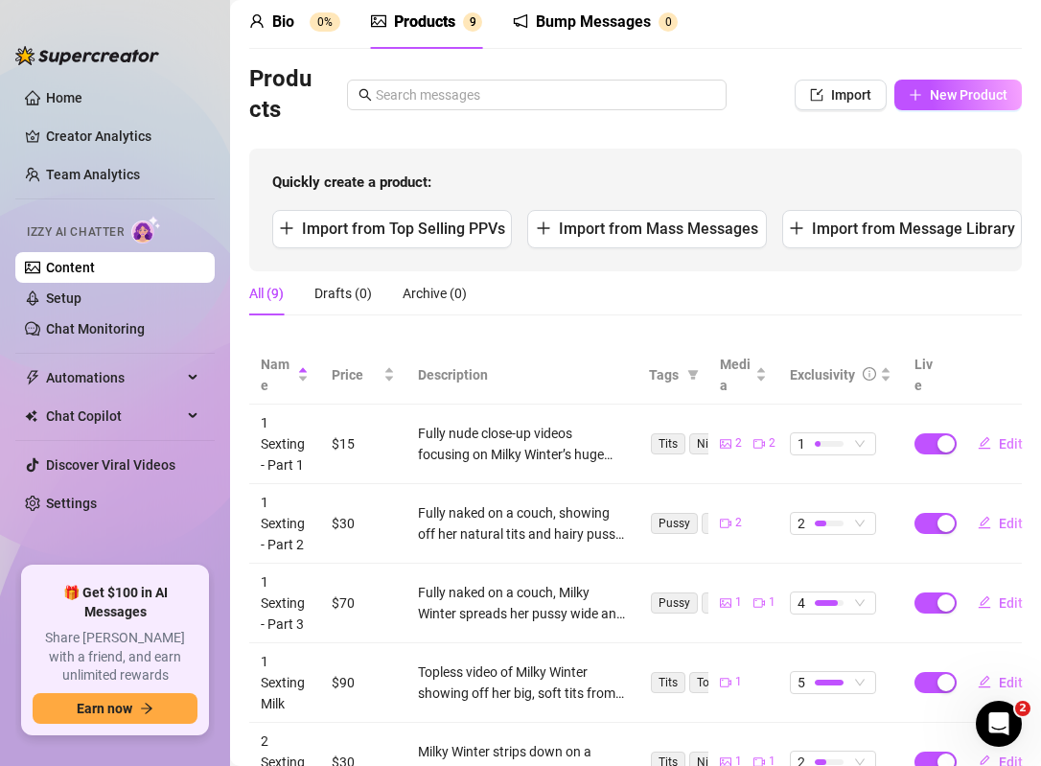
scroll to position [72, 0]
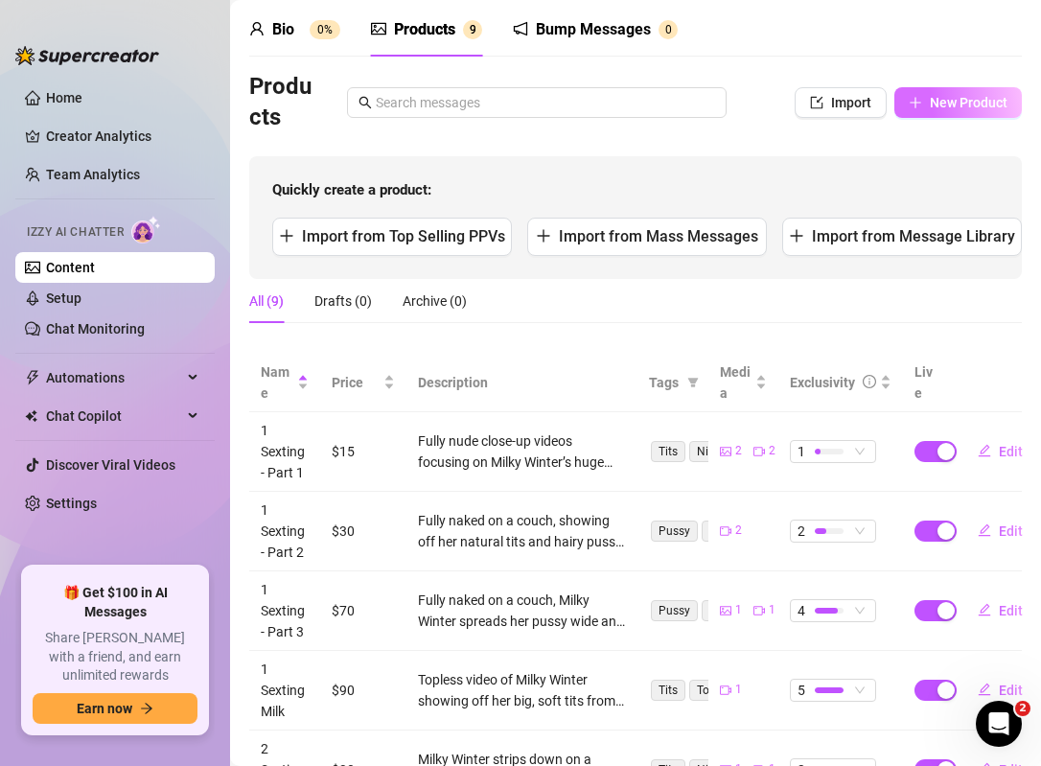
click at [950, 102] on span "New Product" at bounding box center [969, 102] width 78 height 15
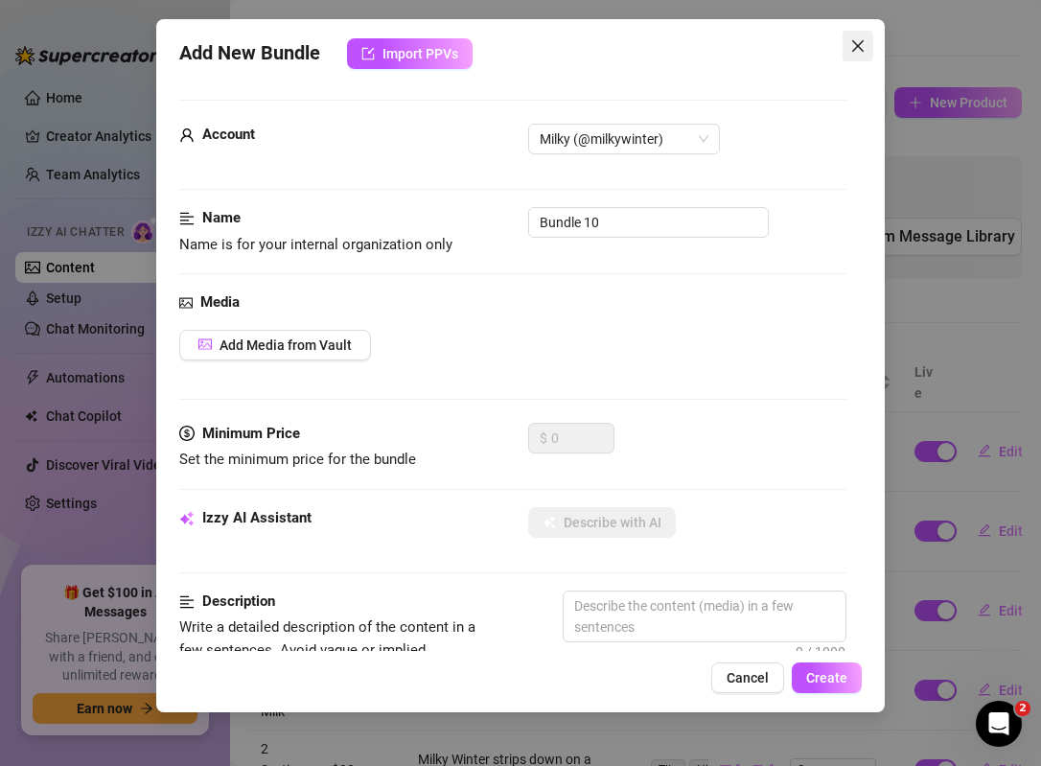
click at [860, 39] on icon "close" at bounding box center [857, 45] width 15 height 15
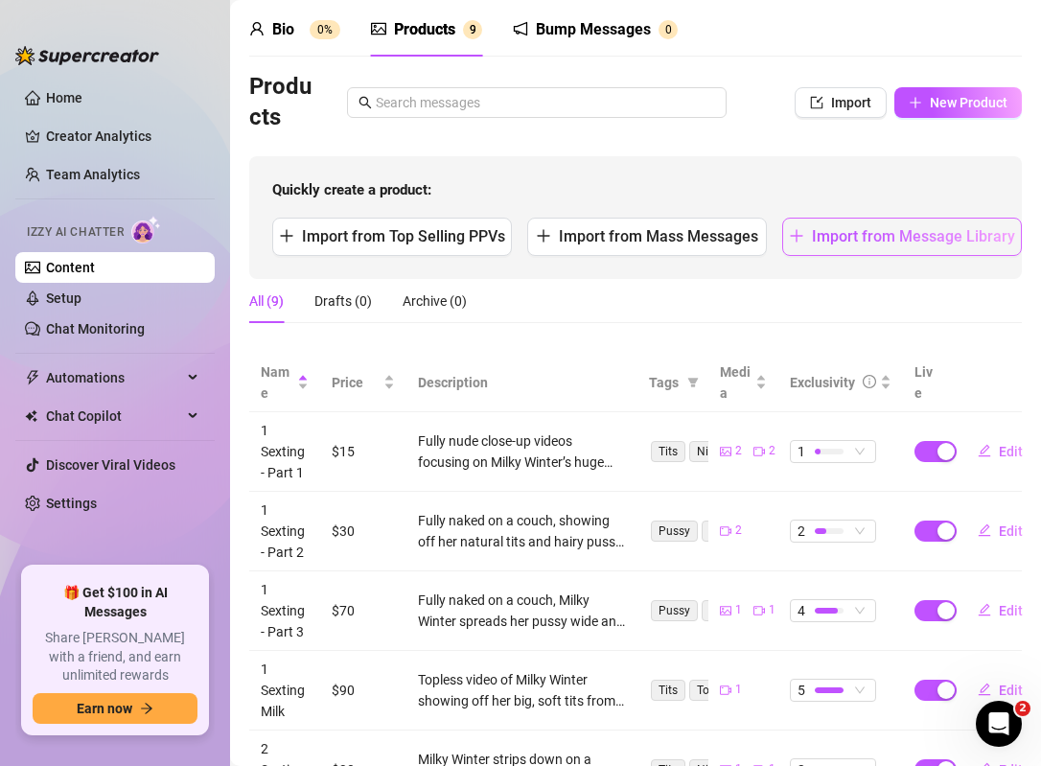
click at [865, 242] on span "Import from Message Library" at bounding box center [913, 236] width 203 height 18
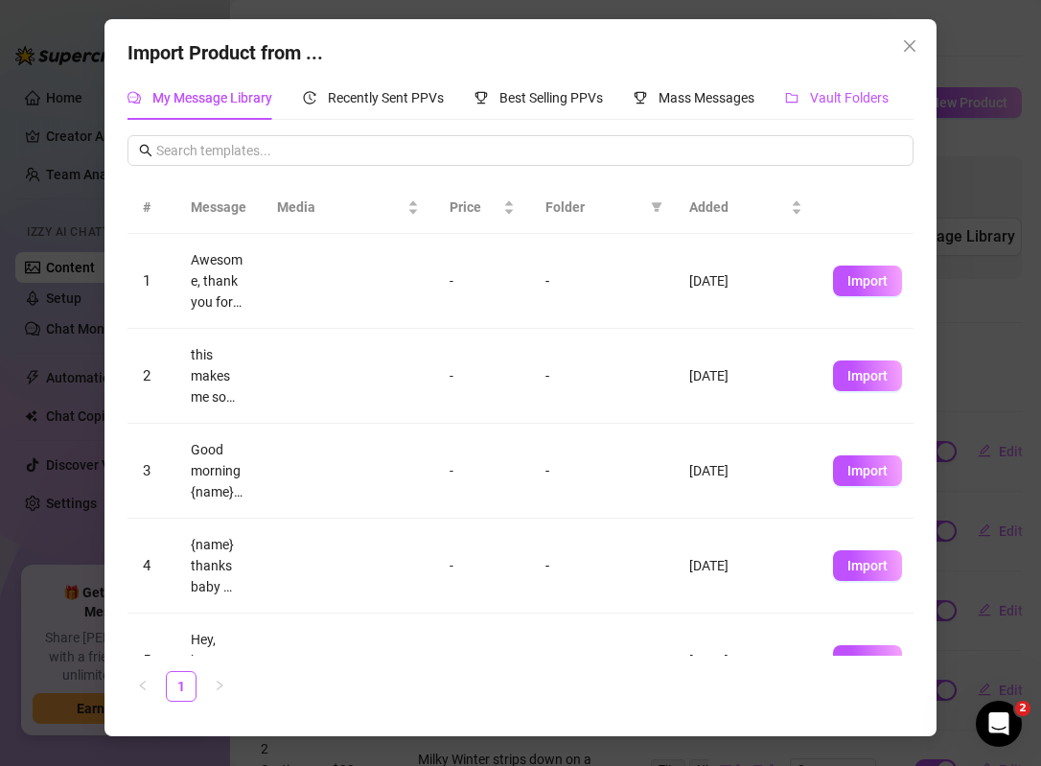
click at [836, 92] on span "Vault Folders" at bounding box center [849, 97] width 79 height 15
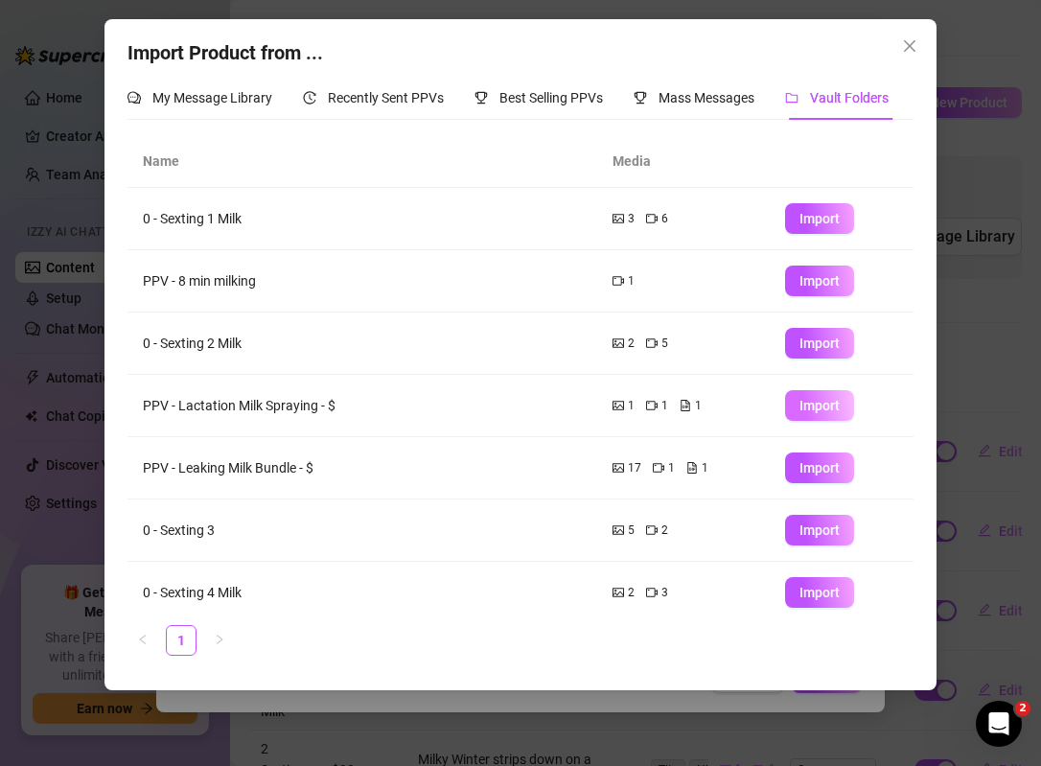
click at [833, 404] on span "Import" at bounding box center [819, 405] width 40 height 15
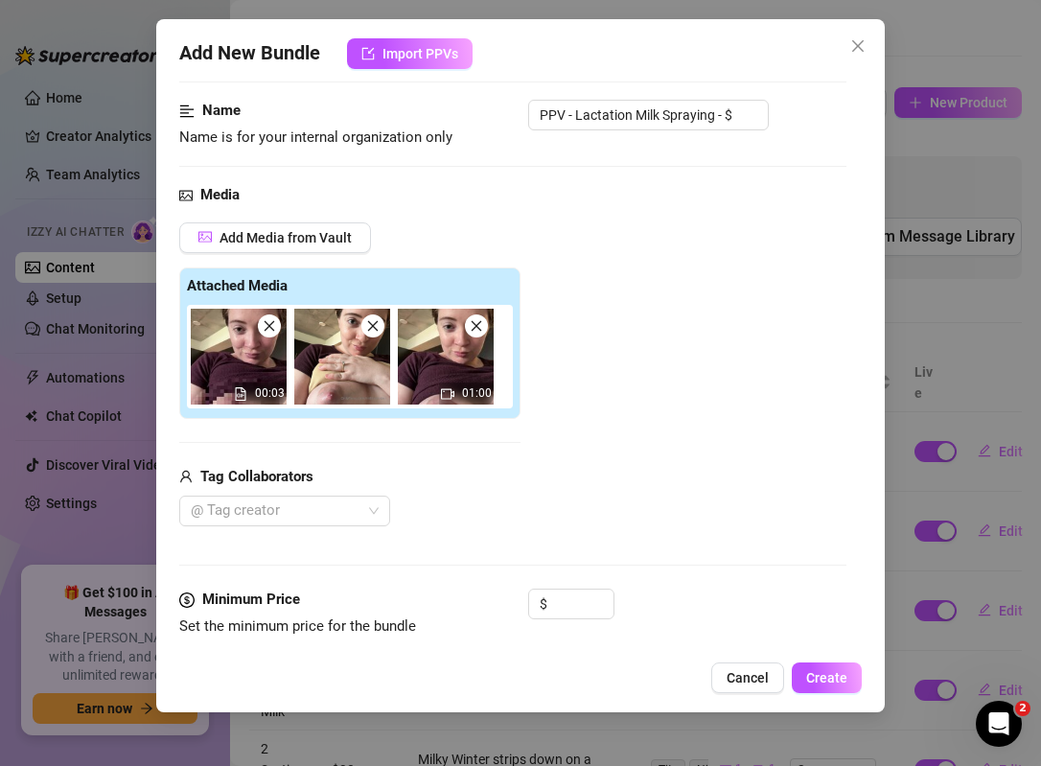
scroll to position [112, 0]
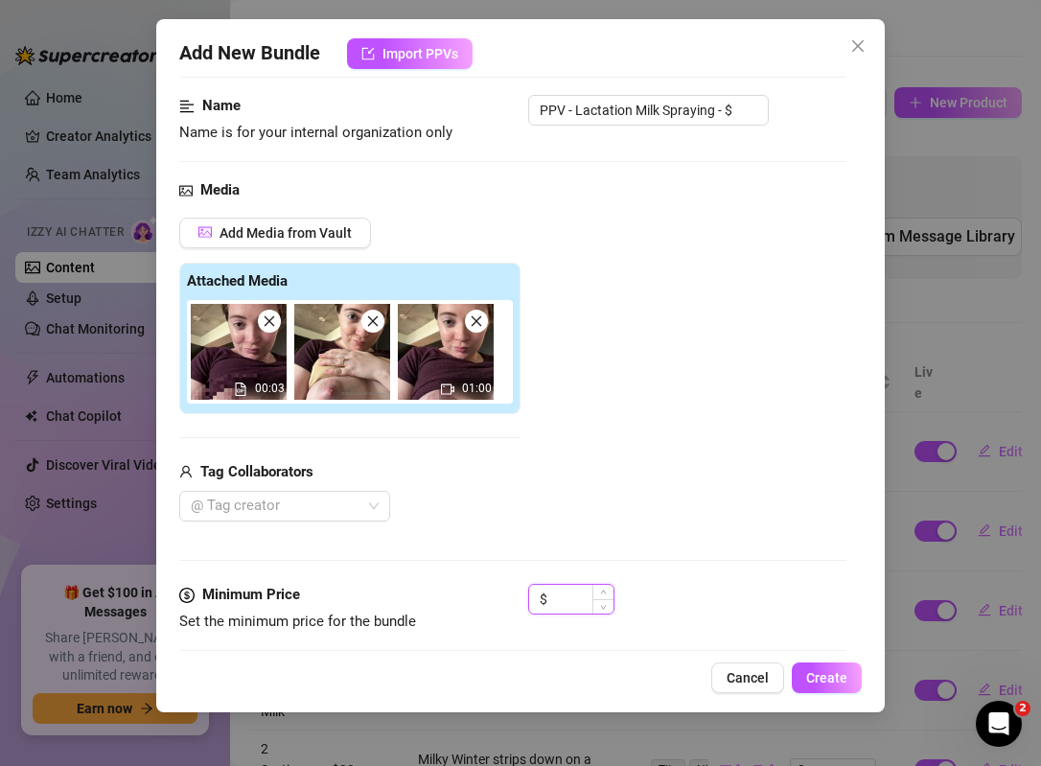
click at [564, 597] on input at bounding box center [582, 599] width 62 height 29
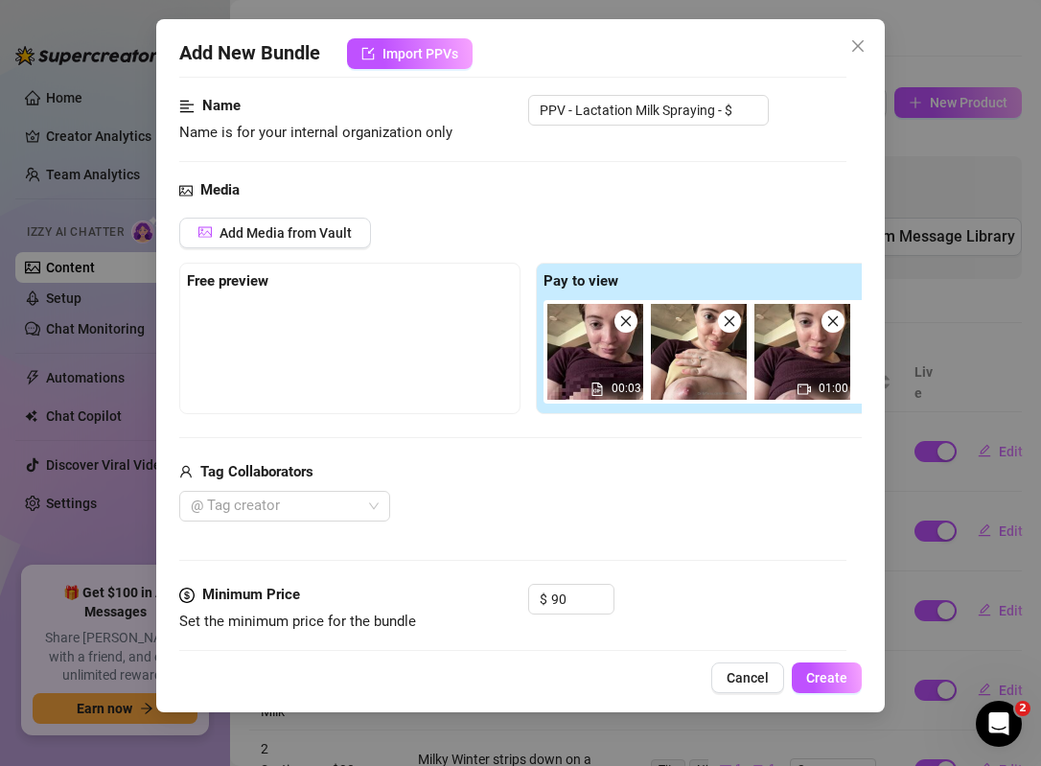
click at [631, 523] on div "Media Add Media from Vault Free preview Pay to view 00:03 01:00 Tag Collaborato…" at bounding box center [512, 381] width 667 height 404
click at [624, 318] on icon "close" at bounding box center [625, 320] width 13 height 13
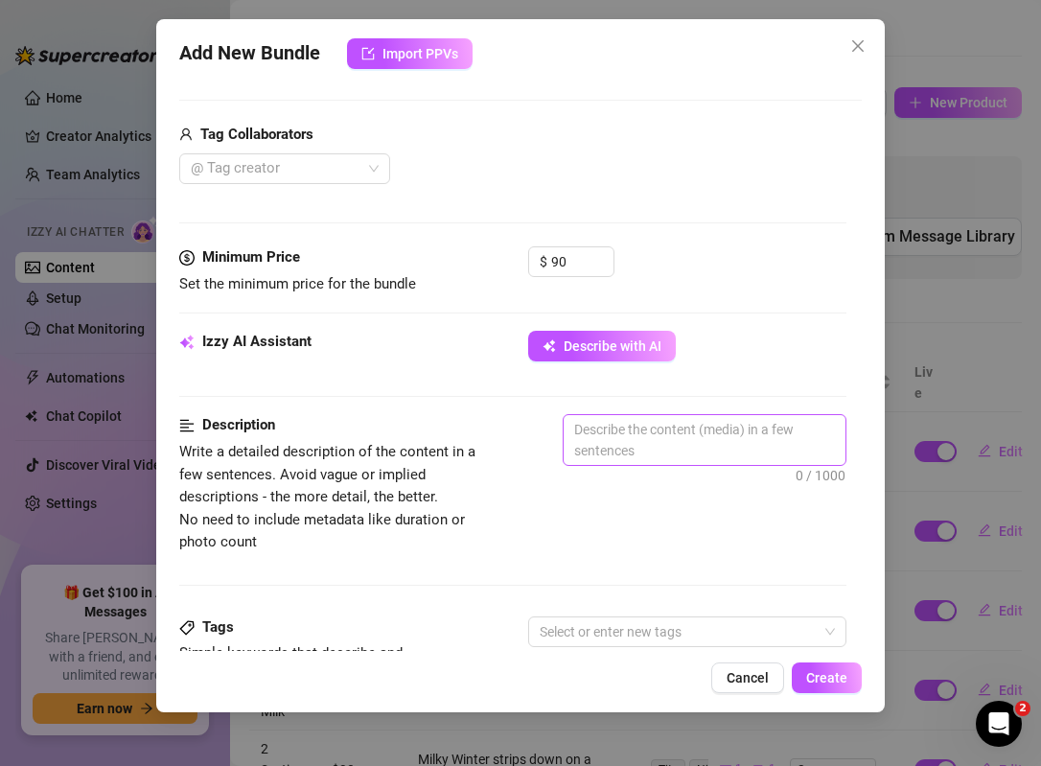
scroll to position [468, 0]
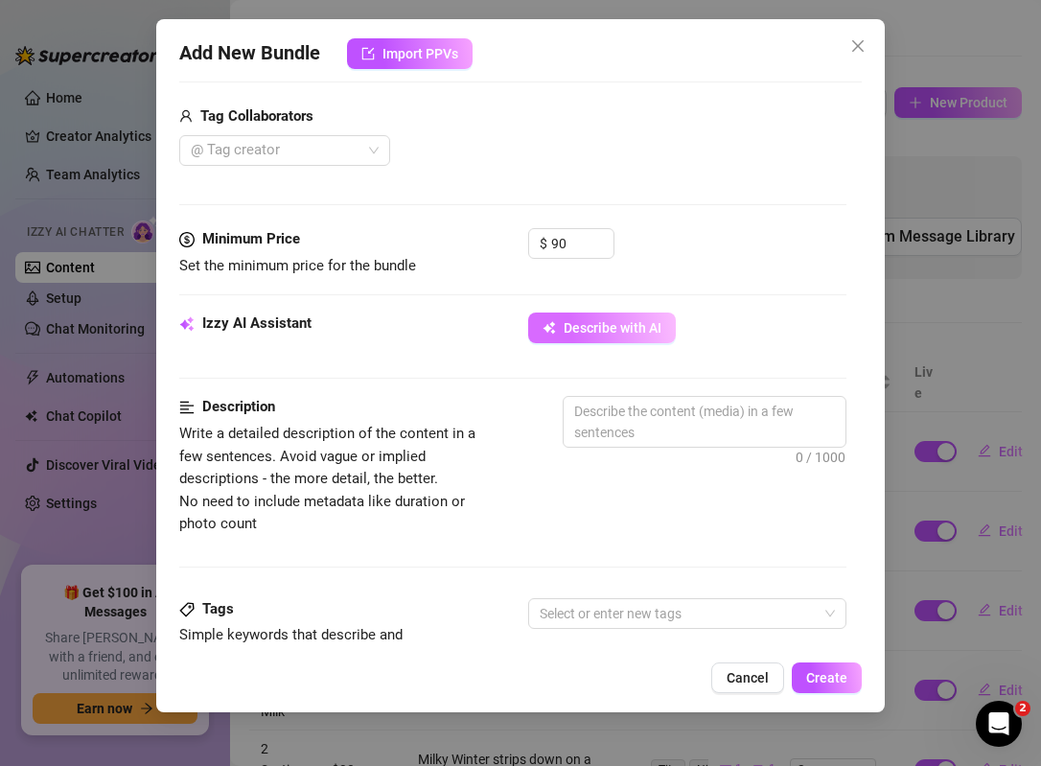
click at [613, 326] on span "Describe with AI" at bounding box center [613, 327] width 98 height 15
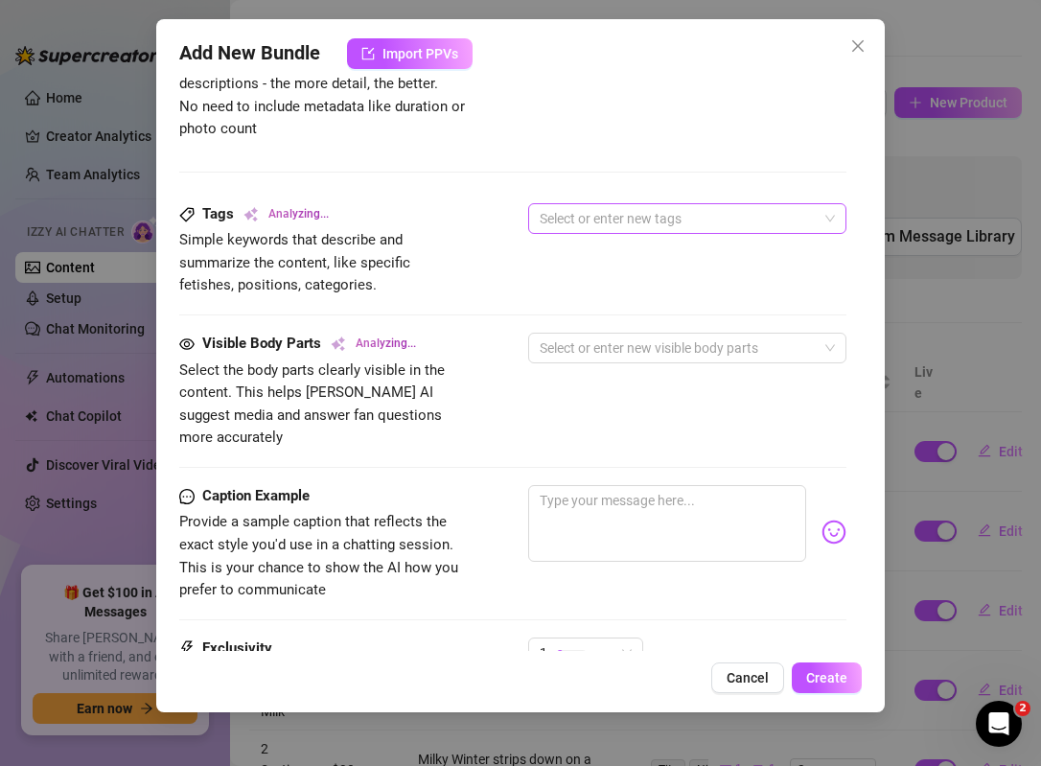
scroll to position [864, 0]
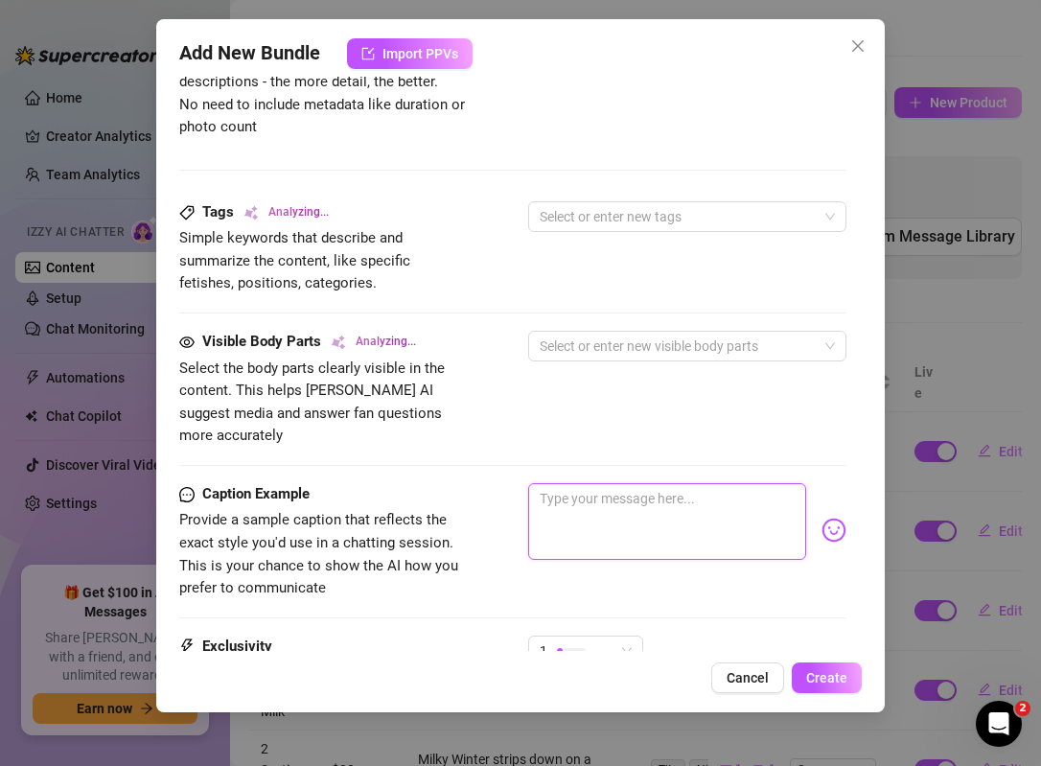
click at [578, 493] on textarea at bounding box center [667, 521] width 278 height 77
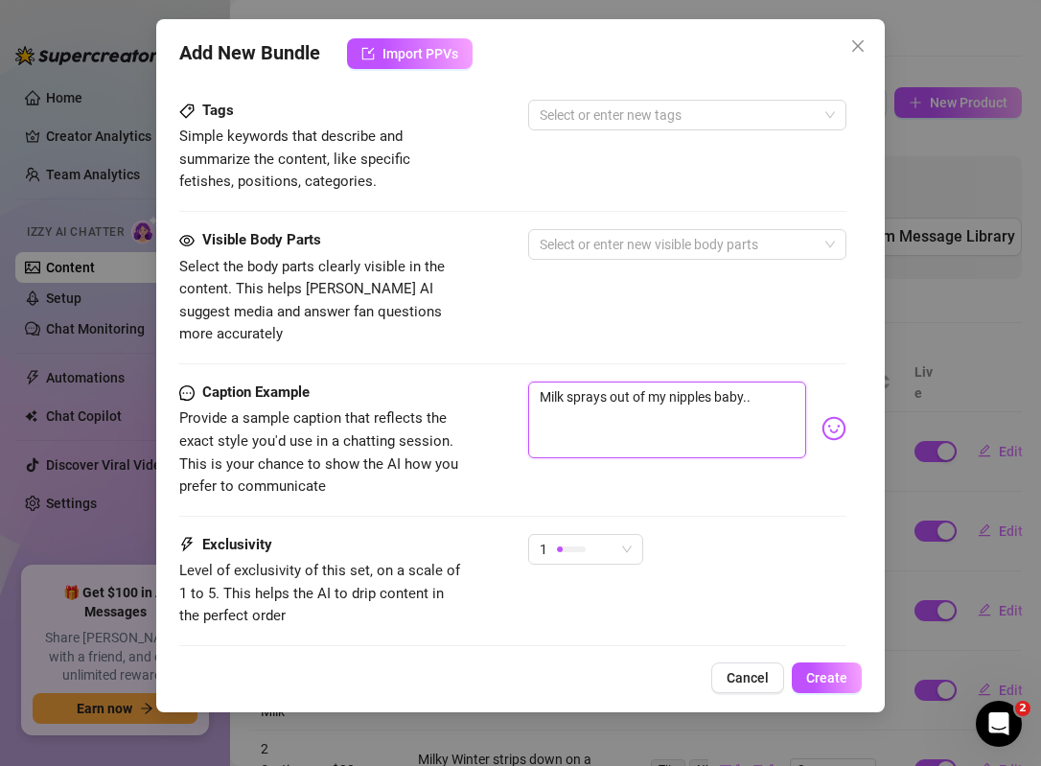
scroll to position [967, 0]
click at [605, 534] on div "1" at bounding box center [577, 548] width 75 height 29
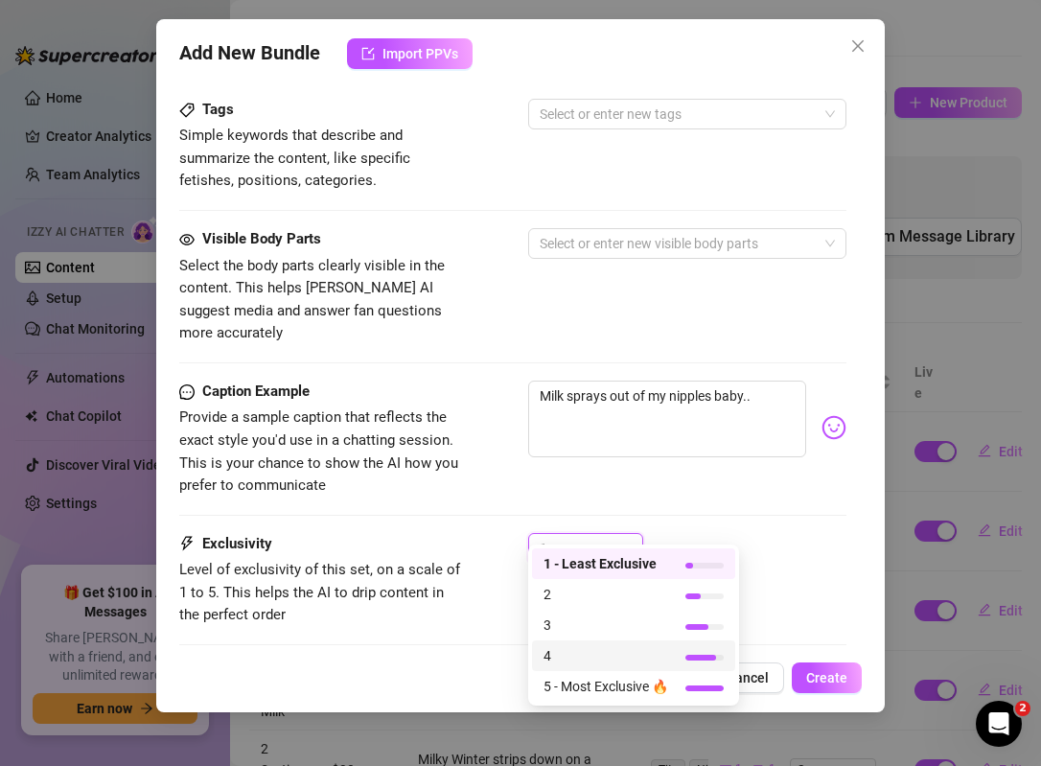
click at [603, 660] on span "4" at bounding box center [605, 655] width 125 height 21
click at [585, 534] on div "4" at bounding box center [577, 548] width 75 height 29
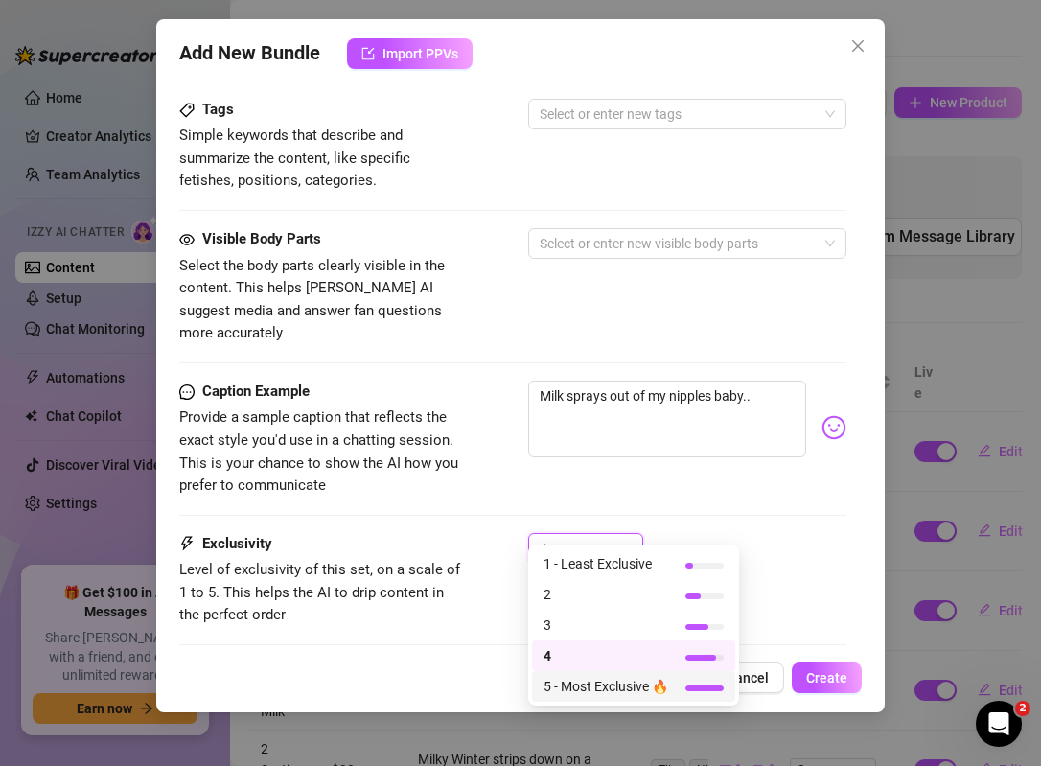
click at [588, 688] on span "5 - Most Exclusive 🔥" at bounding box center [605, 686] width 125 height 21
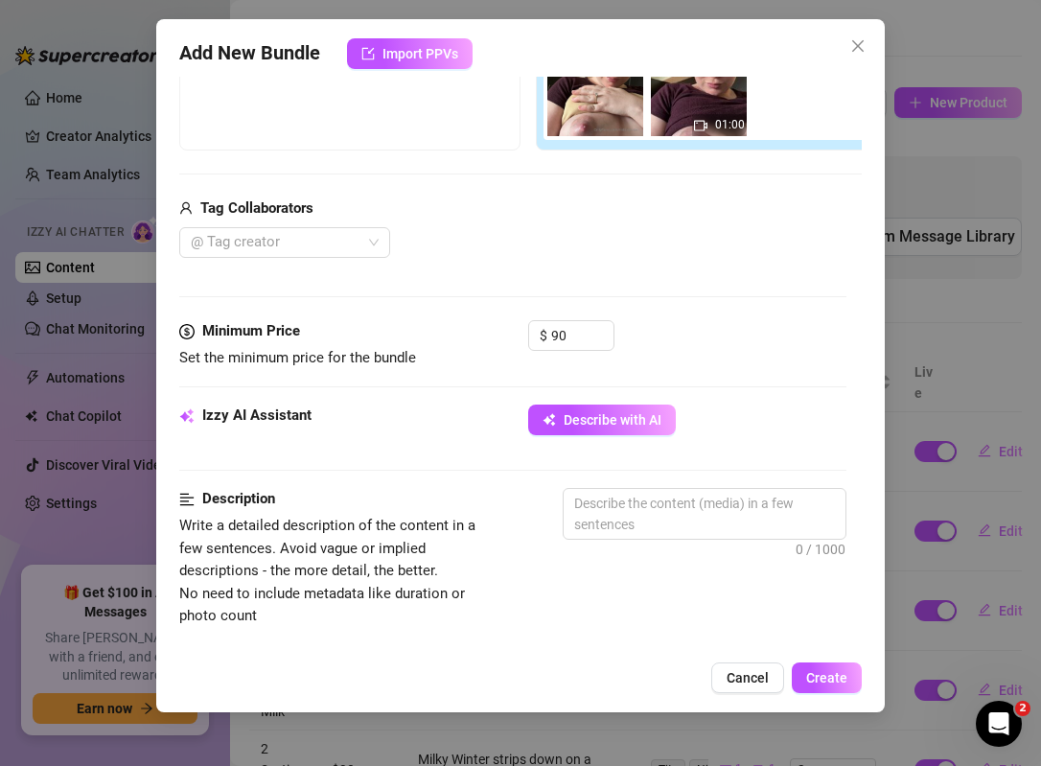
scroll to position [377, 0]
click at [625, 422] on span "Describe with AI" at bounding box center [613, 418] width 98 height 15
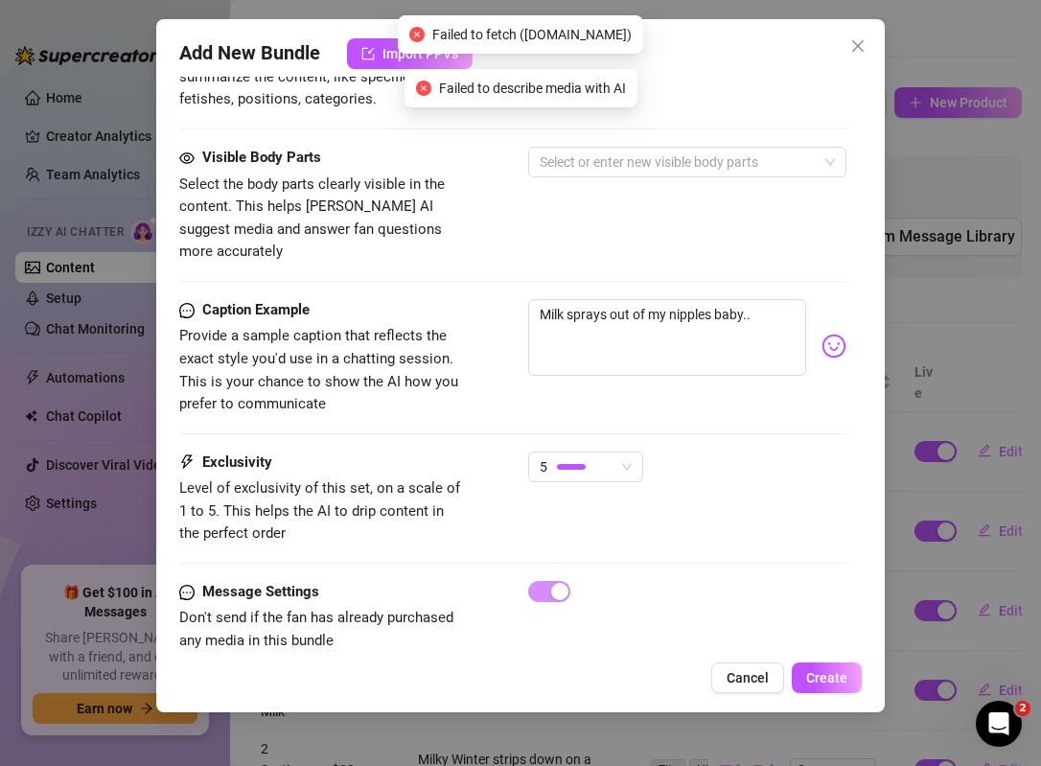
scroll to position [1063, 0]
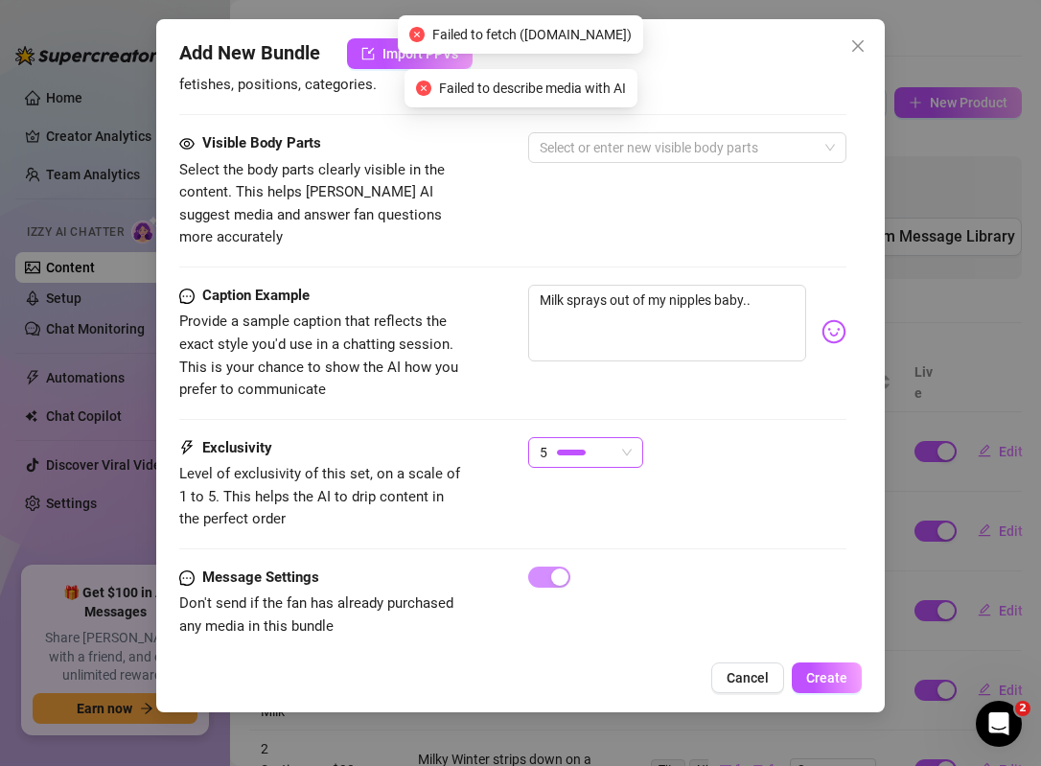
click at [608, 438] on div "5" at bounding box center [577, 452] width 75 height 29
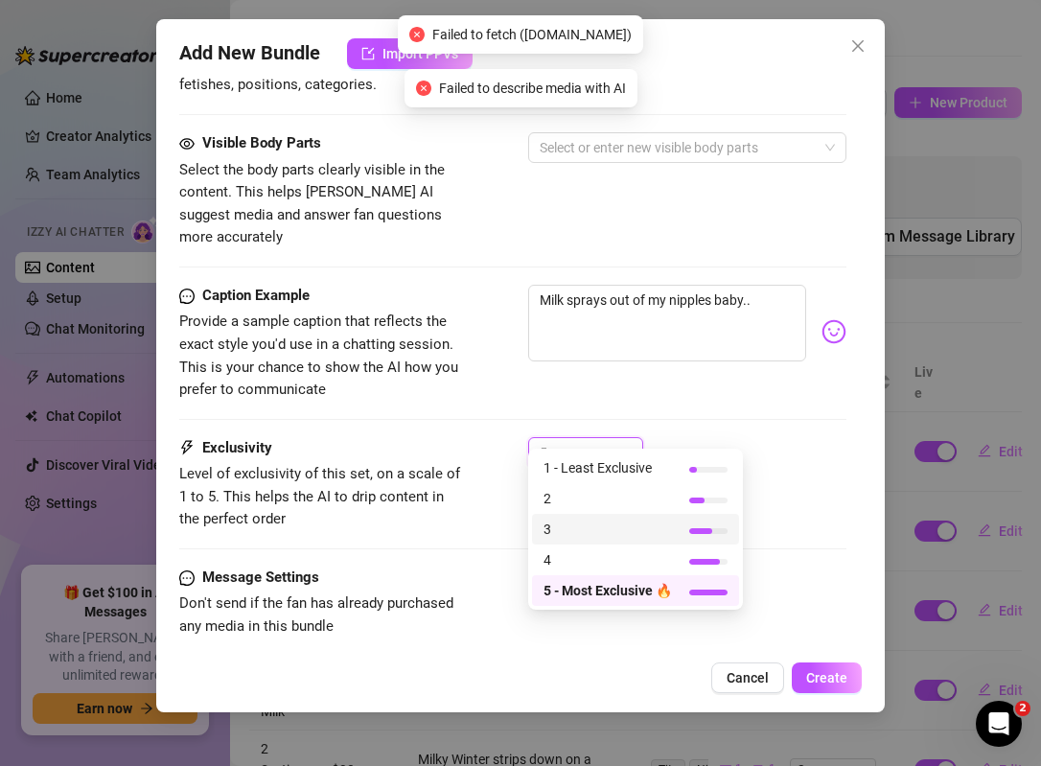
click at [587, 529] on span "3" at bounding box center [607, 528] width 128 height 21
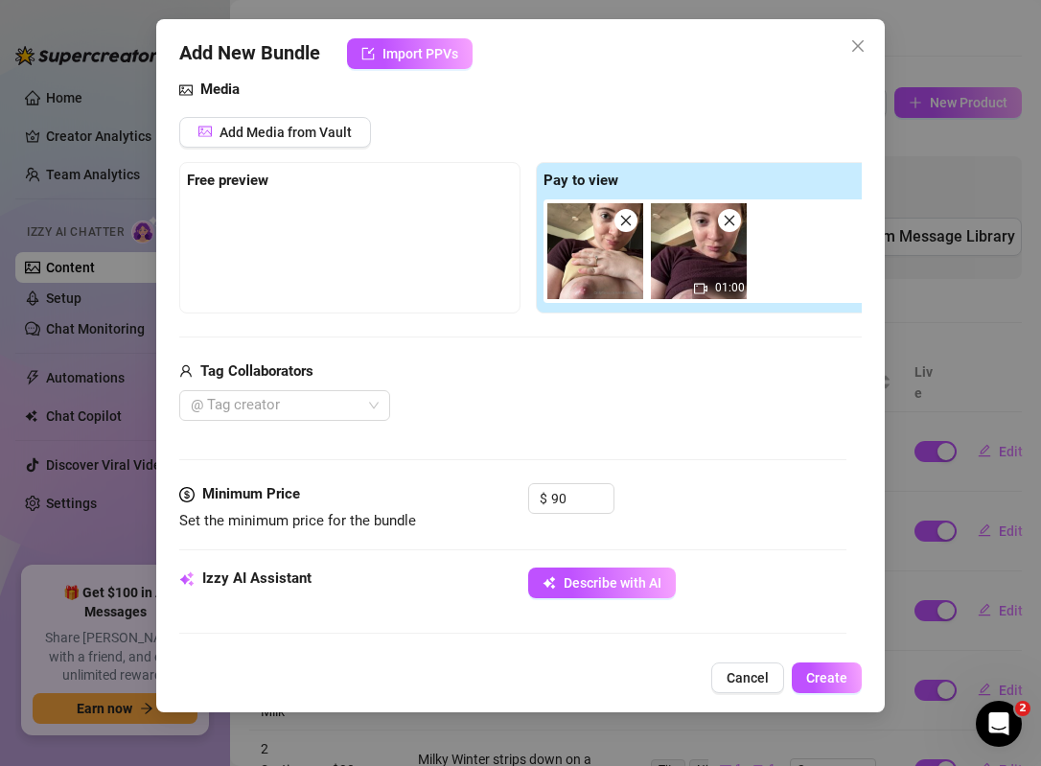
scroll to position [230, 0]
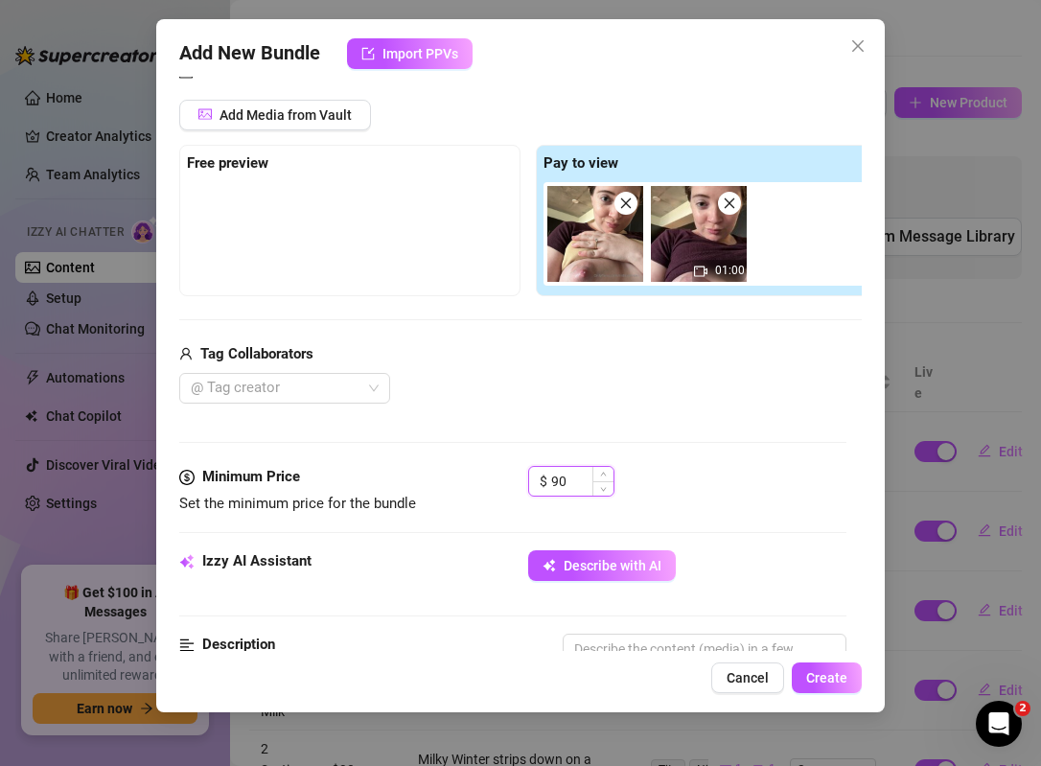
click at [574, 478] on input "90" at bounding box center [582, 481] width 62 height 29
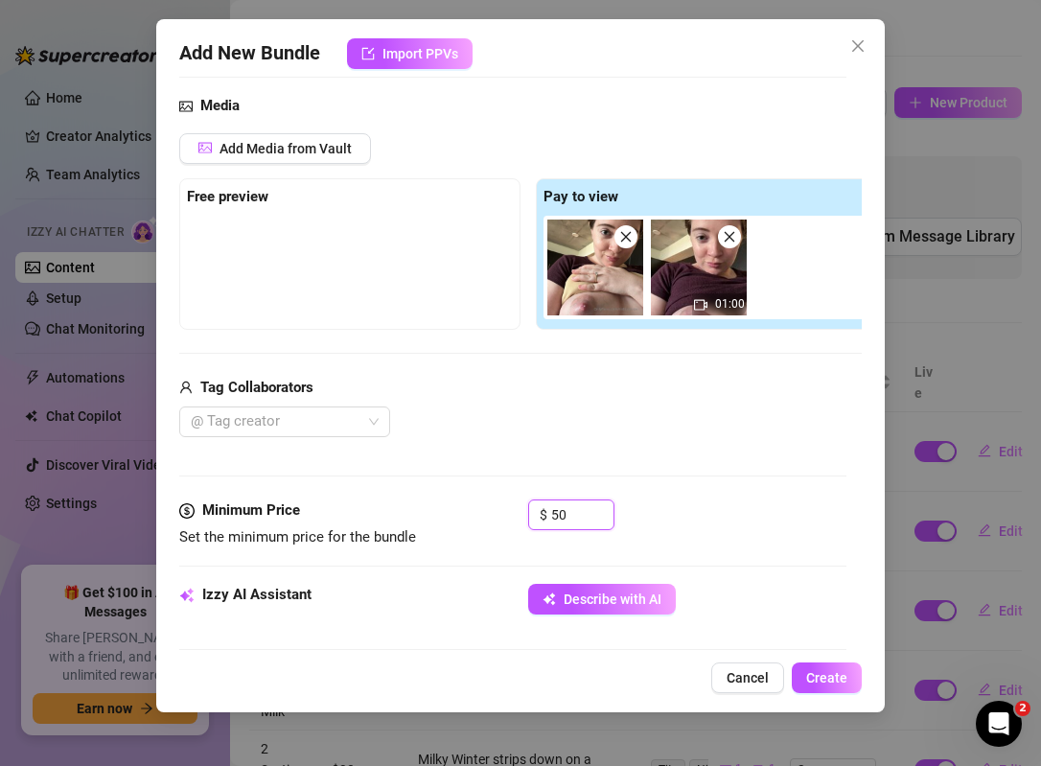
scroll to position [188, 0]
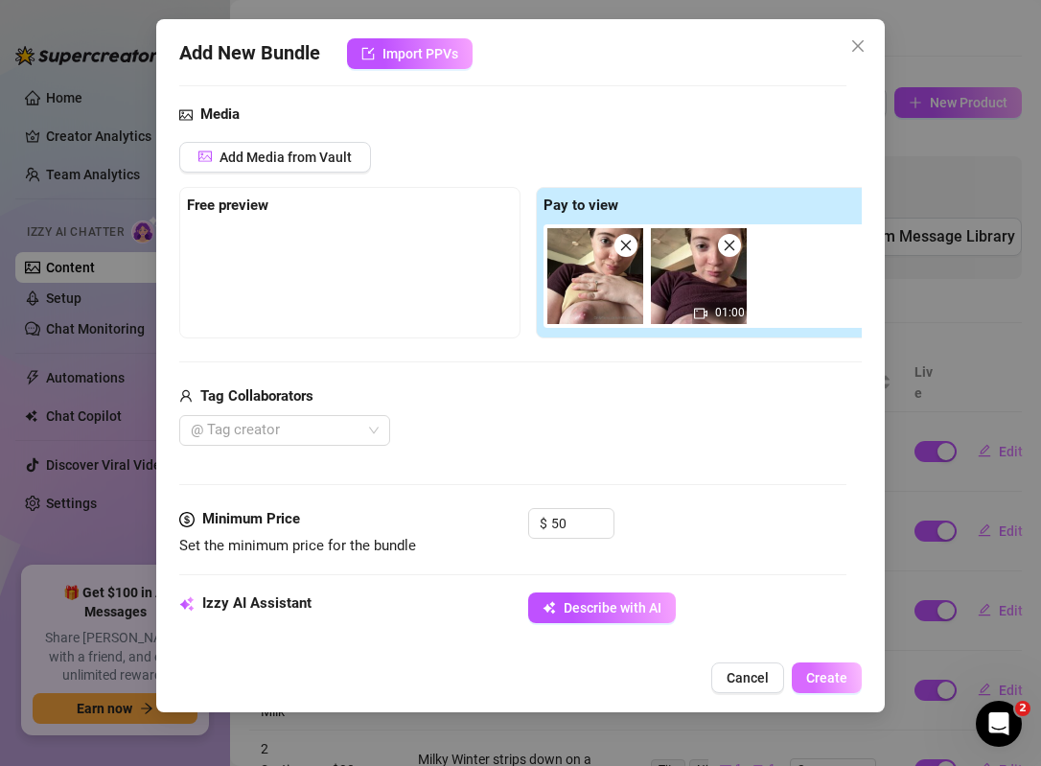
click at [826, 689] on button "Create" at bounding box center [827, 677] width 70 height 31
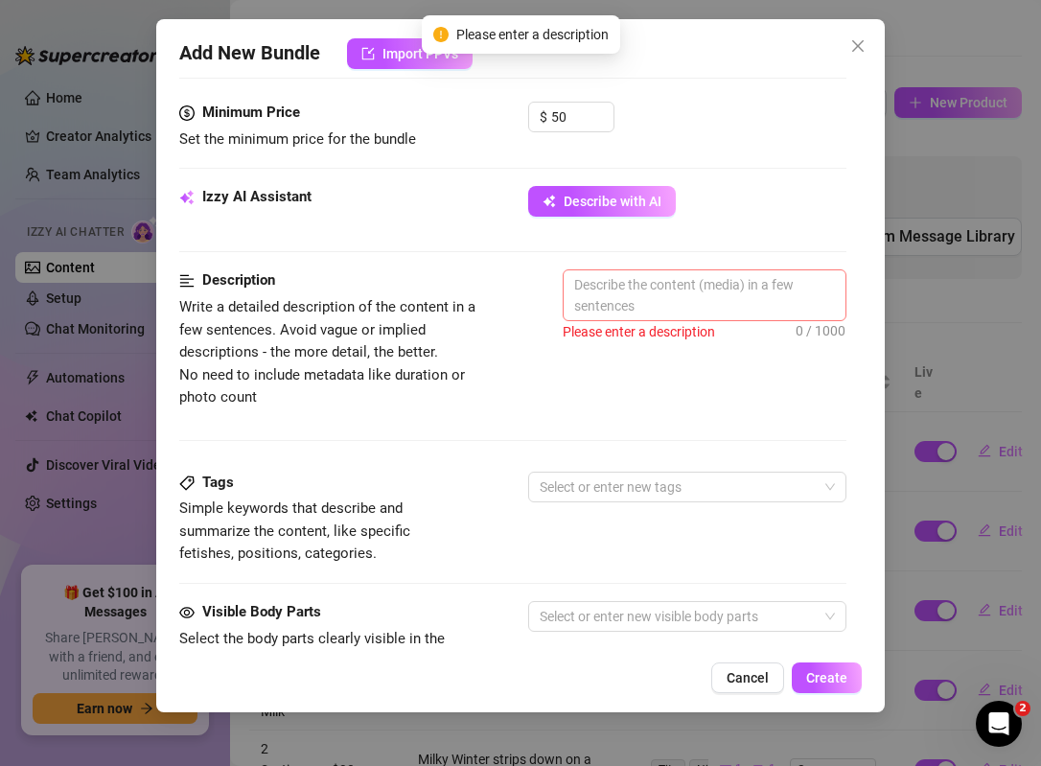
scroll to position [595, 0]
click at [616, 213] on button "Describe with AI" at bounding box center [602, 200] width 148 height 31
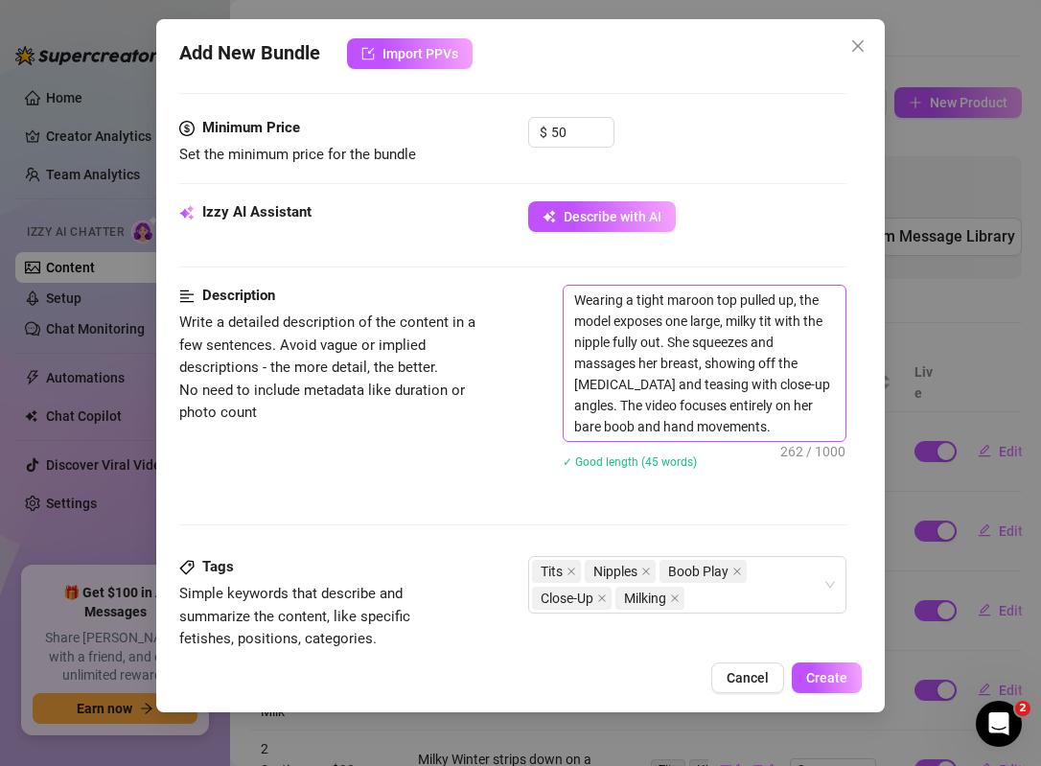
scroll to position [574, 0]
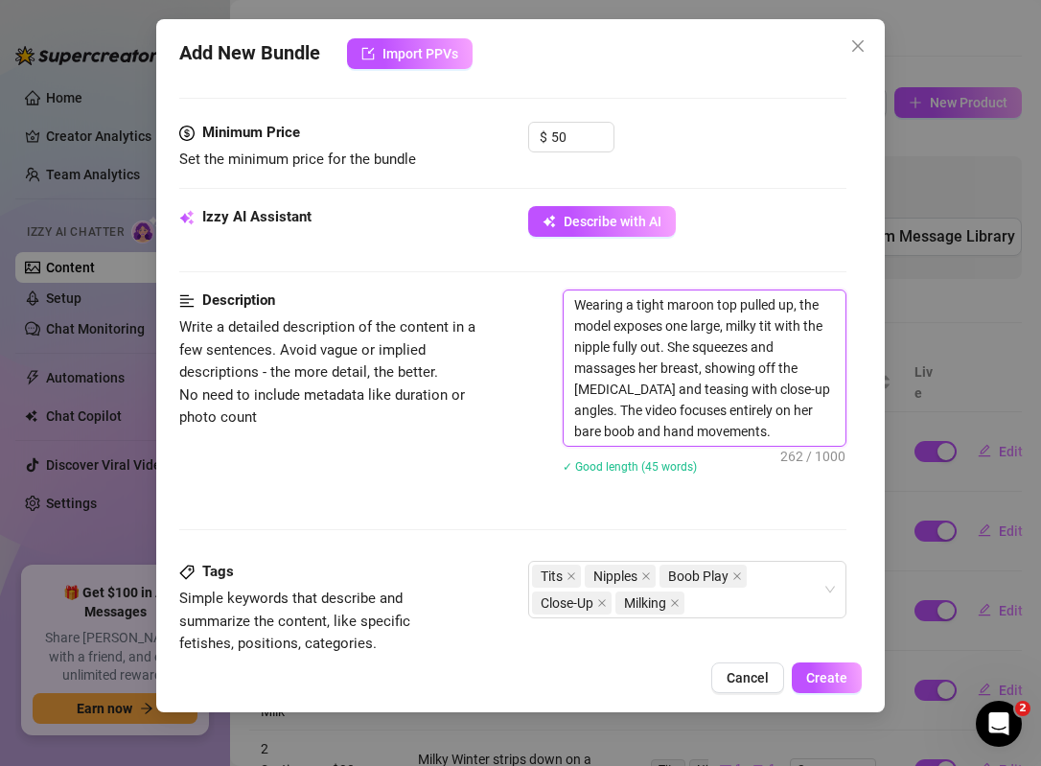
click at [668, 349] on textarea "Wearing a tight maroon top pulled up, the model exposes one large, milky tit wi…" at bounding box center [705, 367] width 282 height 155
click at [823, 391] on textarea "Wearing a tight maroon top pulled up, the model exposes one large, milky tit wi…" at bounding box center [705, 367] width 282 height 155
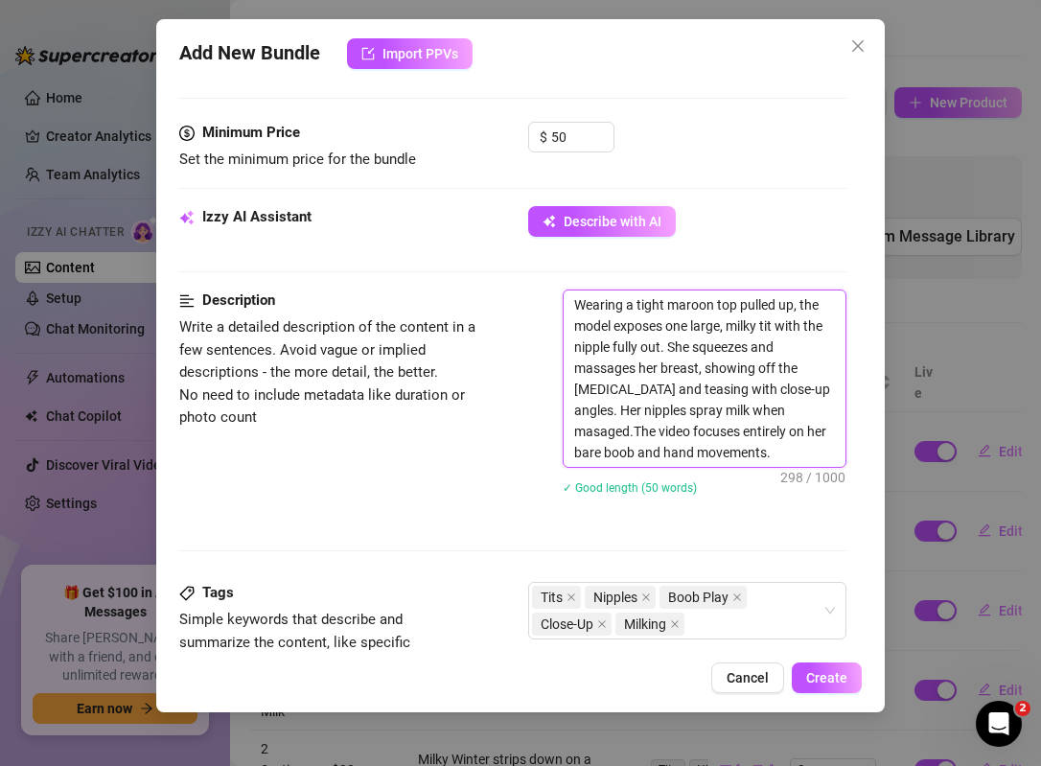
click at [765, 409] on textarea "Wearing a tight maroon top pulled up, the model exposes one large, milky tit wi…" at bounding box center [705, 378] width 282 height 176
click at [808, 411] on textarea "Wearing a tight maroon top pulled up, the model exposes one large, milky tit wi…" at bounding box center [705, 378] width 282 height 176
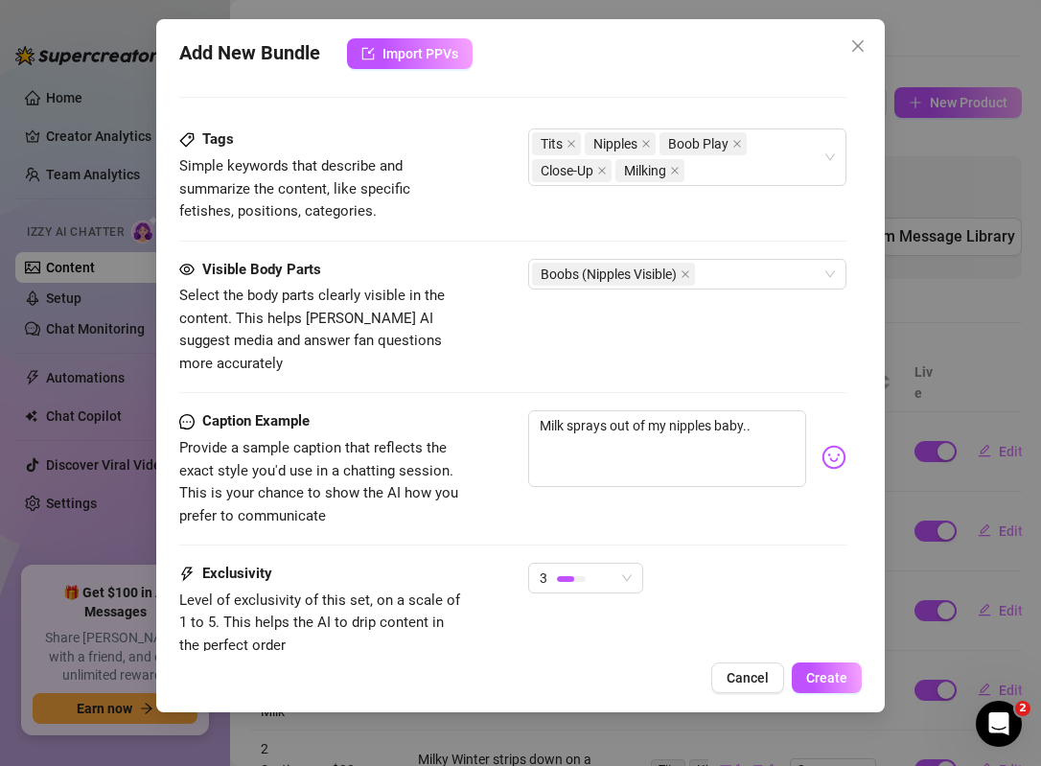
scroll to position [819, 0]
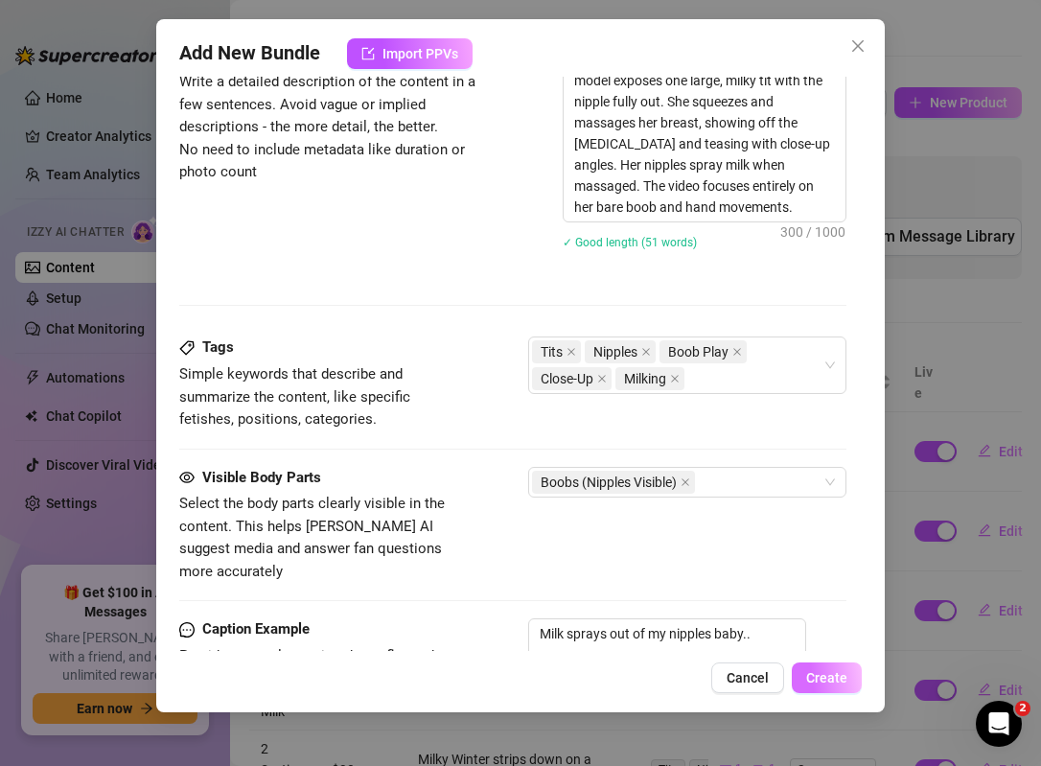
click at [828, 672] on span "Create" at bounding box center [826, 677] width 41 height 15
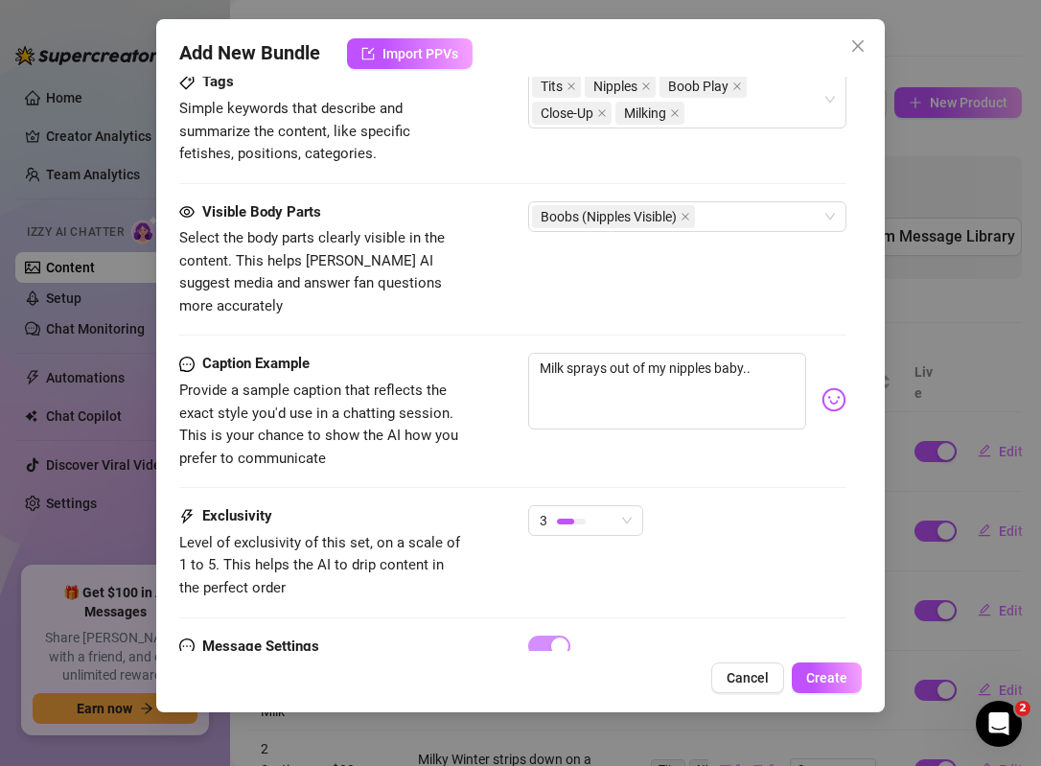
scroll to position [1154, 0]
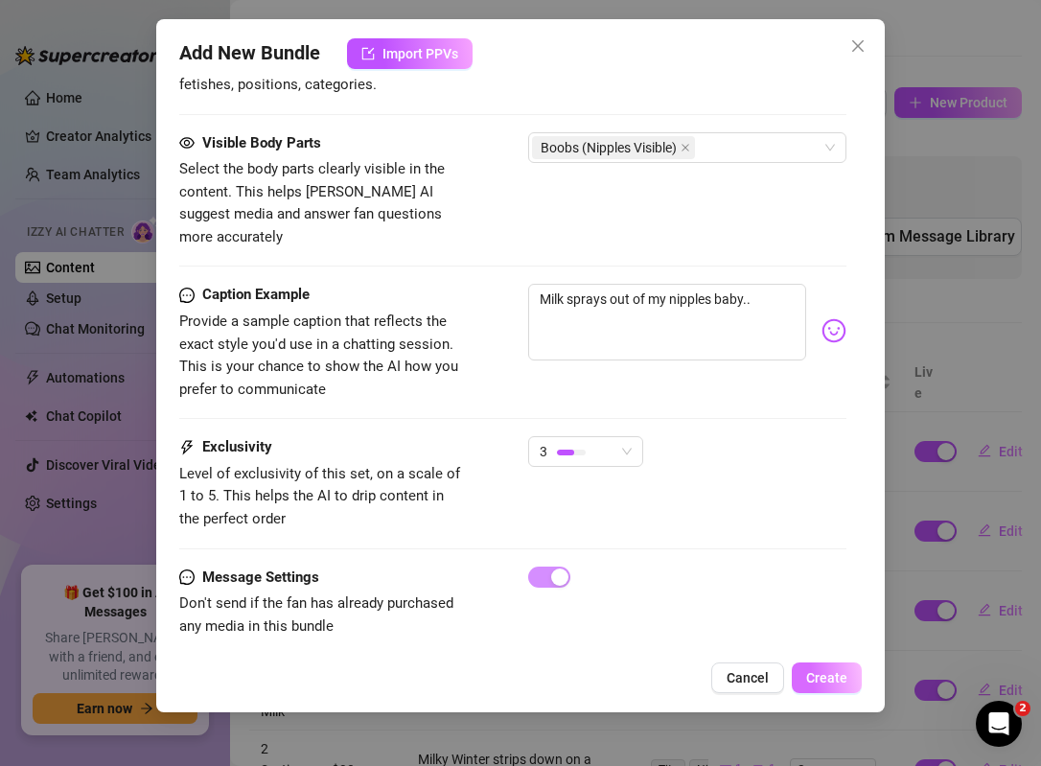
click at [833, 672] on span "Create" at bounding box center [826, 677] width 41 height 15
click at [825, 677] on span "Create" at bounding box center [826, 677] width 41 height 15
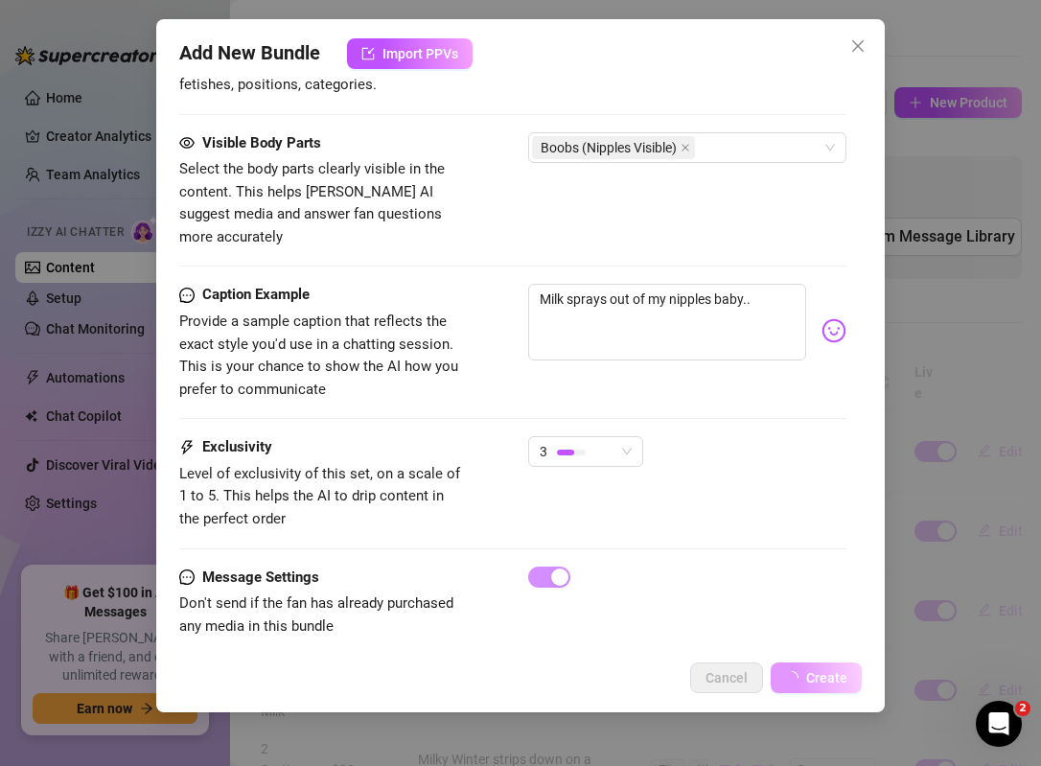
click at [825, 677] on span "Create" at bounding box center [826, 677] width 41 height 15
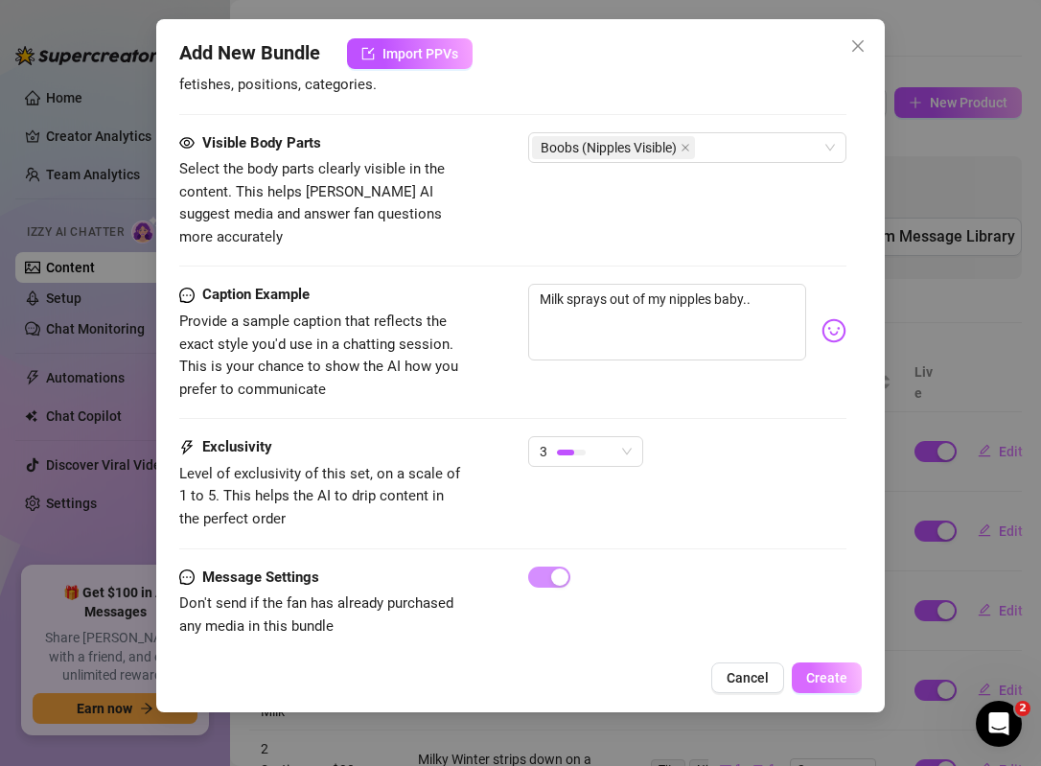
click at [825, 677] on span "Create" at bounding box center [826, 677] width 41 height 15
click at [832, 686] on button "Create" at bounding box center [827, 677] width 70 height 31
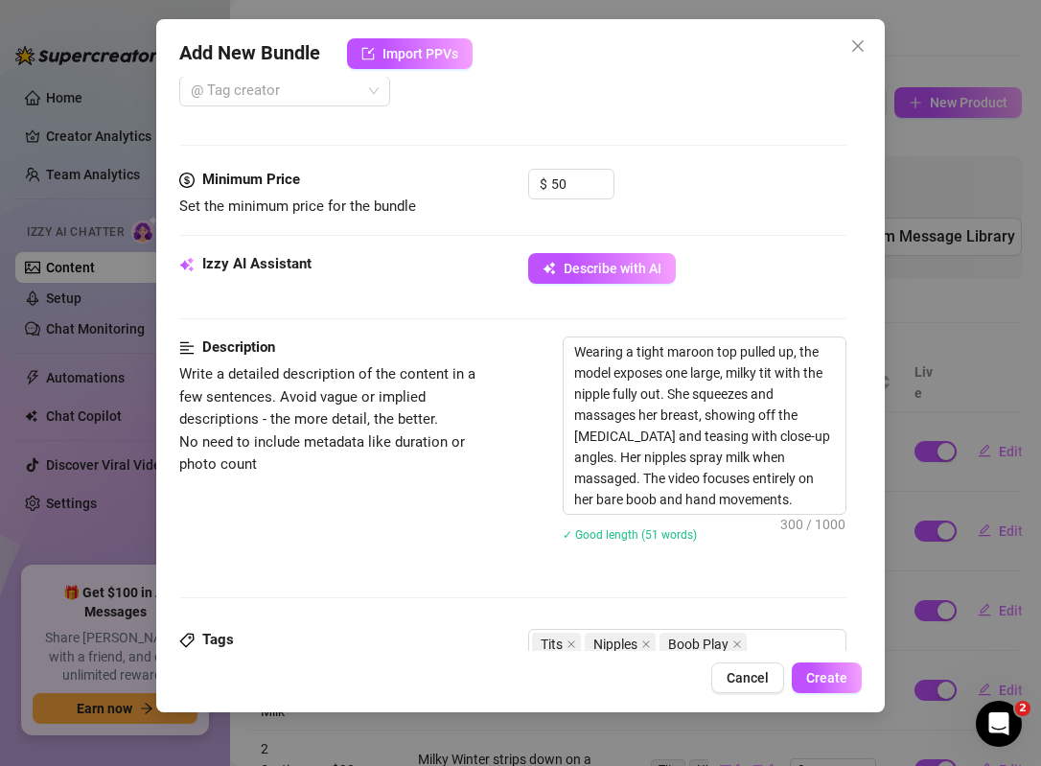
scroll to position [509, 0]
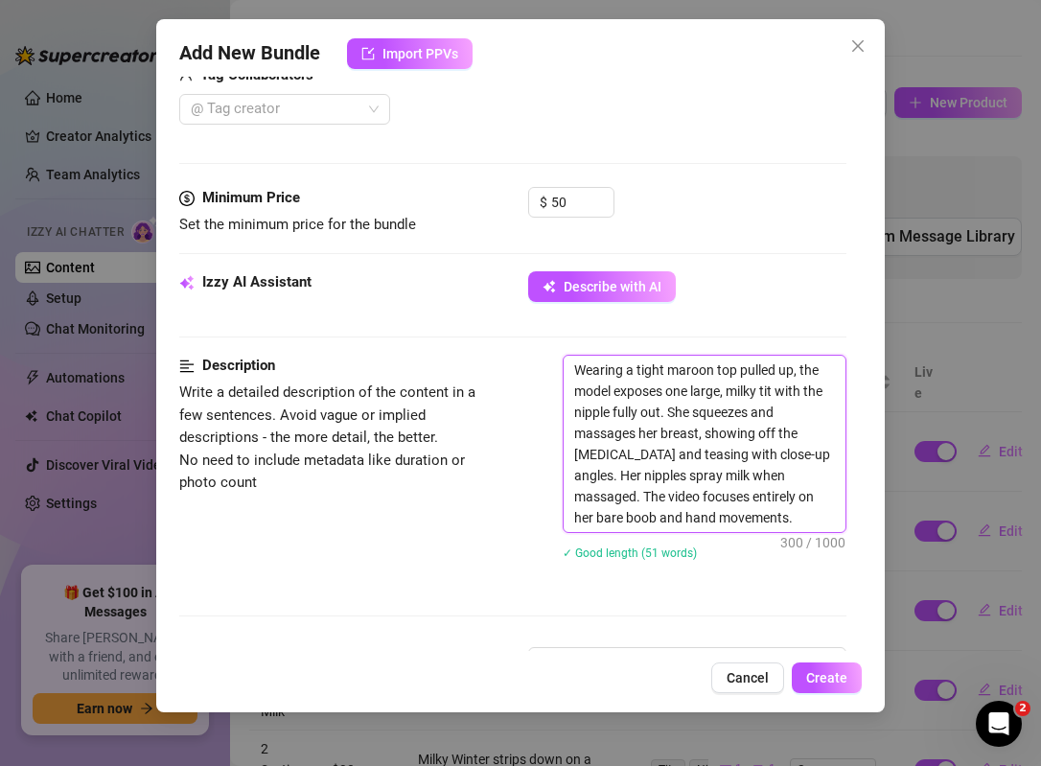
drag, startPoint x: 571, startPoint y: 370, endPoint x: 737, endPoint y: 598, distance: 282.0
click at [737, 599] on div "Description Write a detailed description of the content in a few sentences. Avo…" at bounding box center [512, 501] width 667 height 292
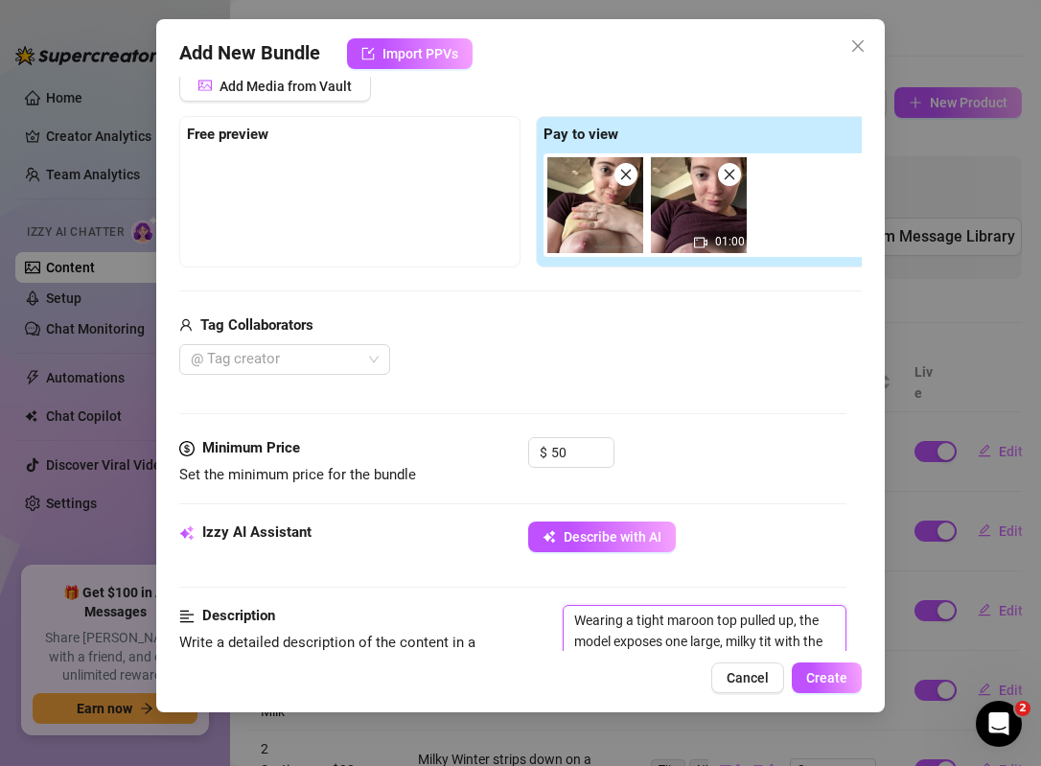
scroll to position [0, 0]
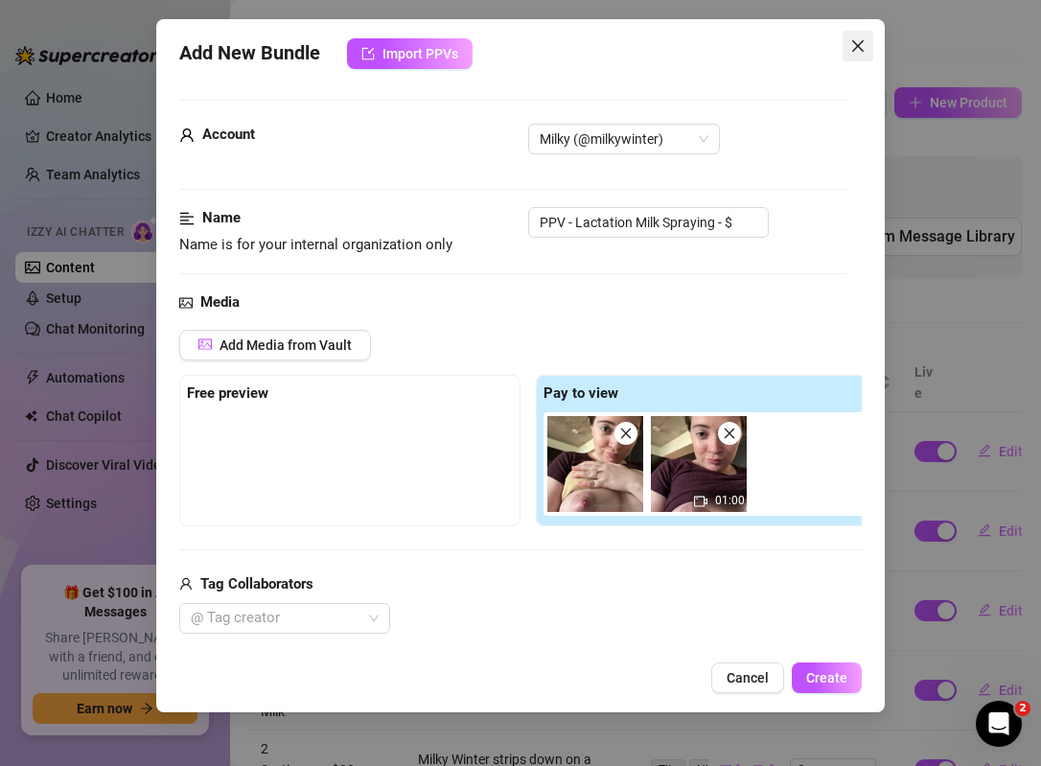
click at [856, 52] on icon "close" at bounding box center [857, 45] width 15 height 15
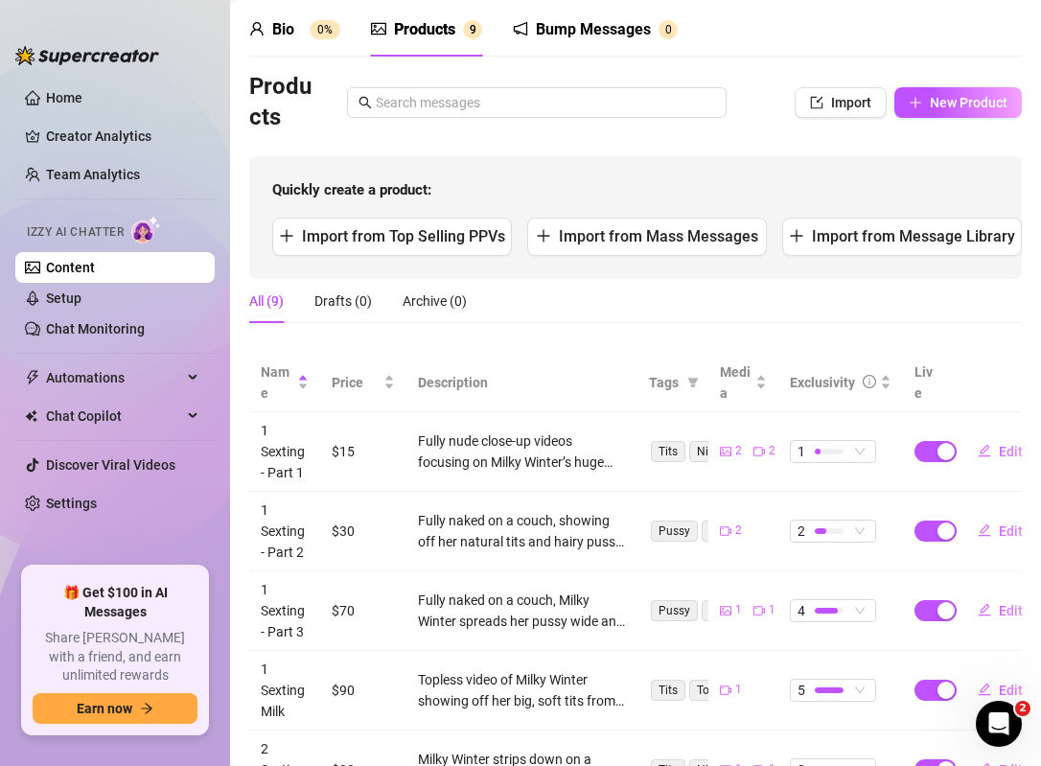
scroll to position [491, 0]
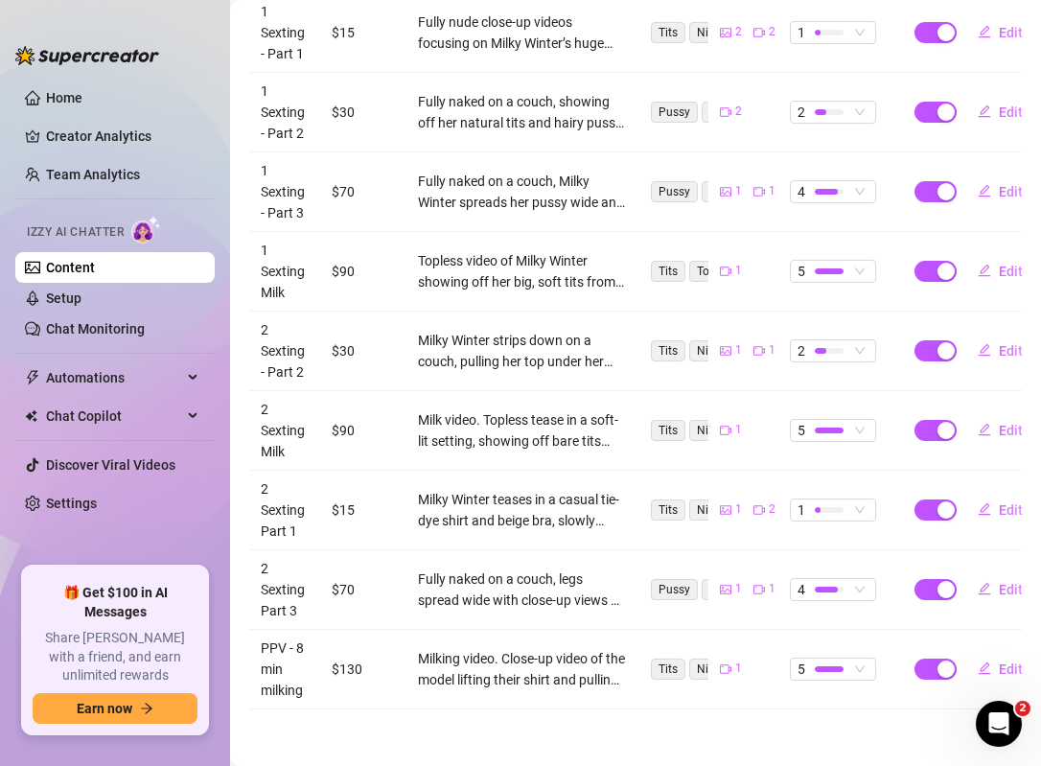
click at [79, 298] on link "Setup" at bounding box center [63, 297] width 35 height 15
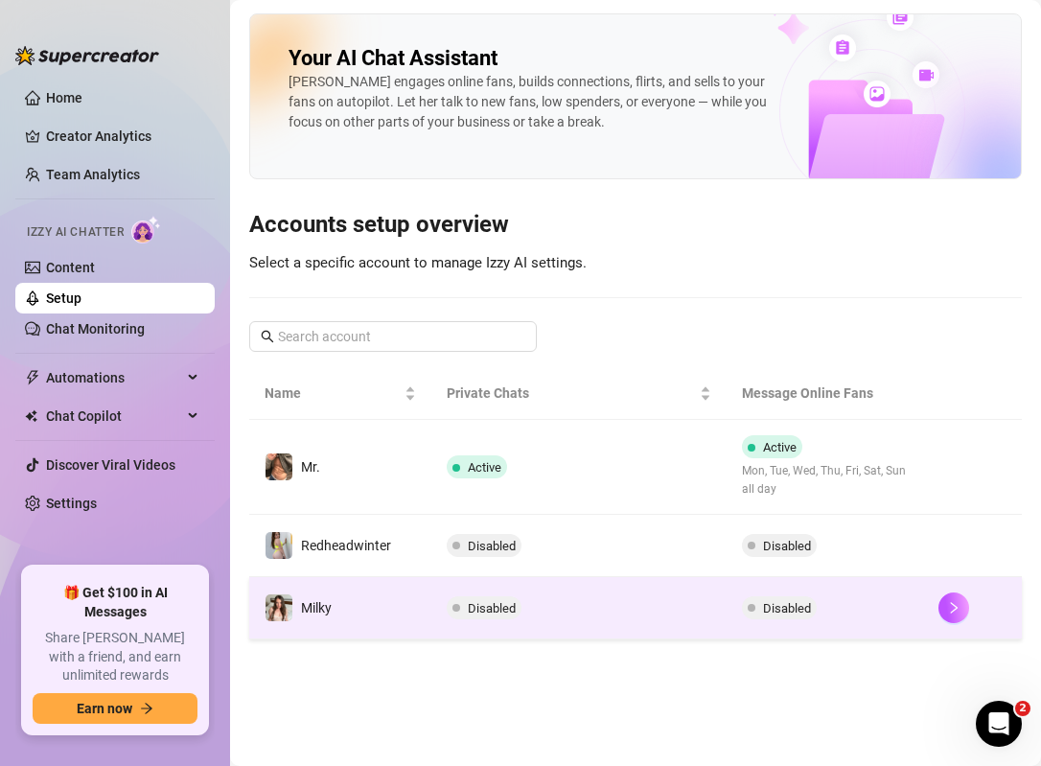
click at [528, 595] on td "Disabled" at bounding box center [578, 608] width 295 height 62
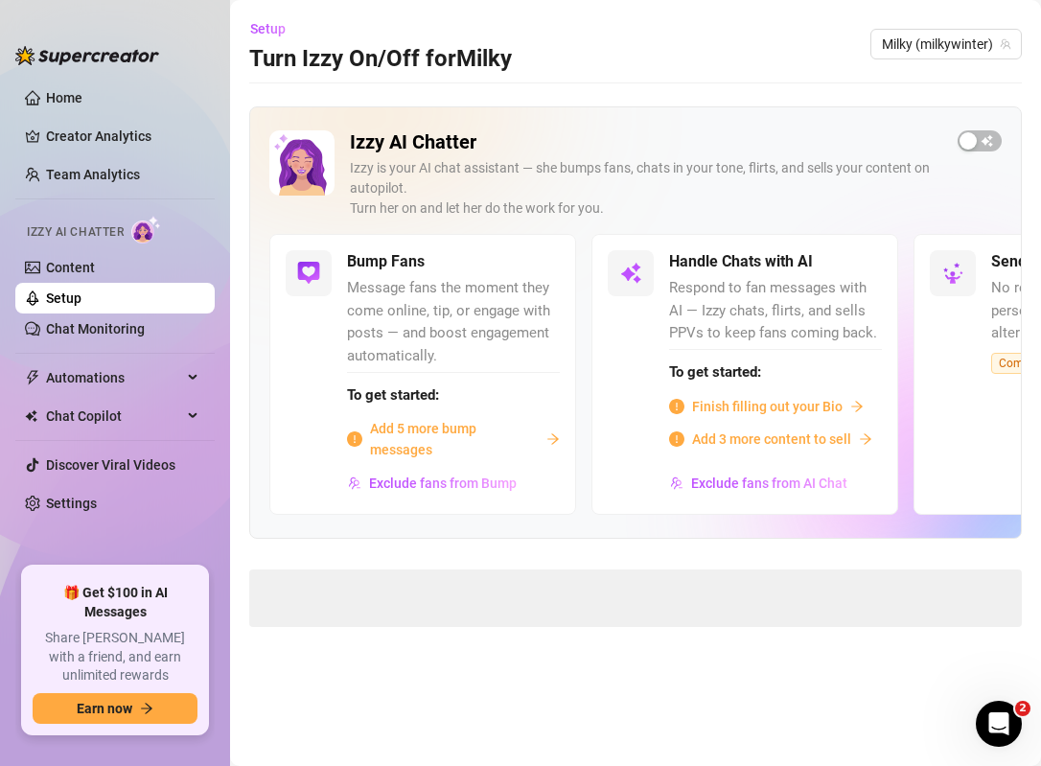
click at [418, 431] on span "Add 5 more bump messages" at bounding box center [454, 439] width 169 height 42
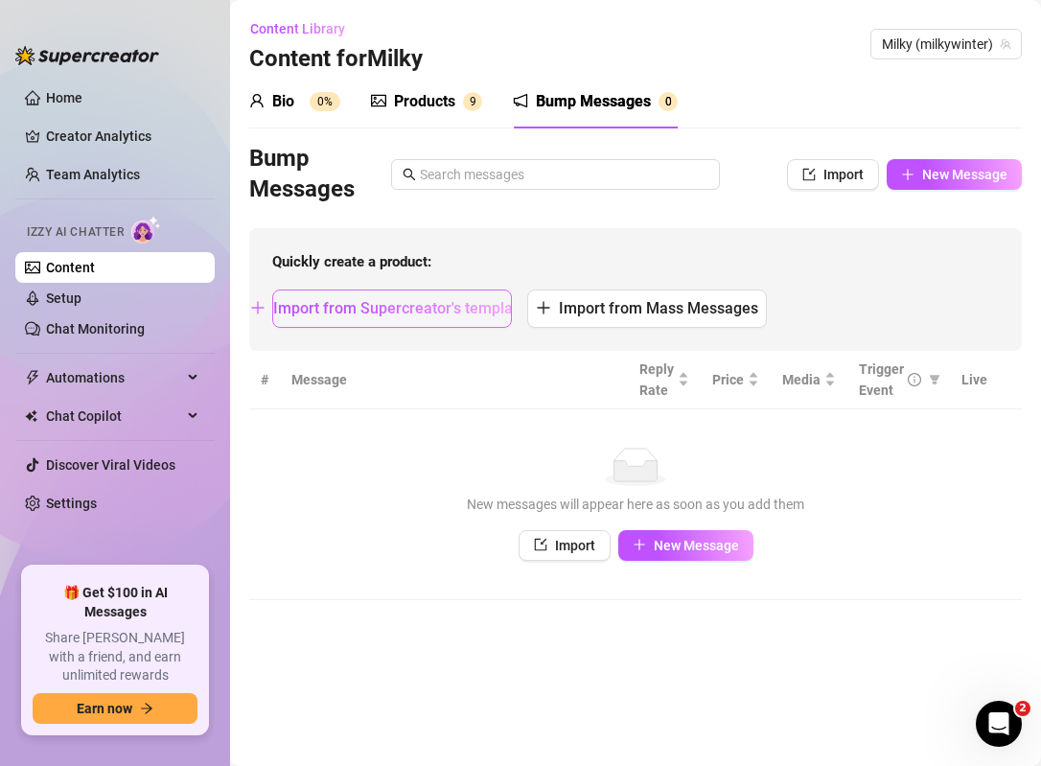
click at [448, 310] on span "Import from Supercreator's templates" at bounding box center [403, 308] width 261 height 18
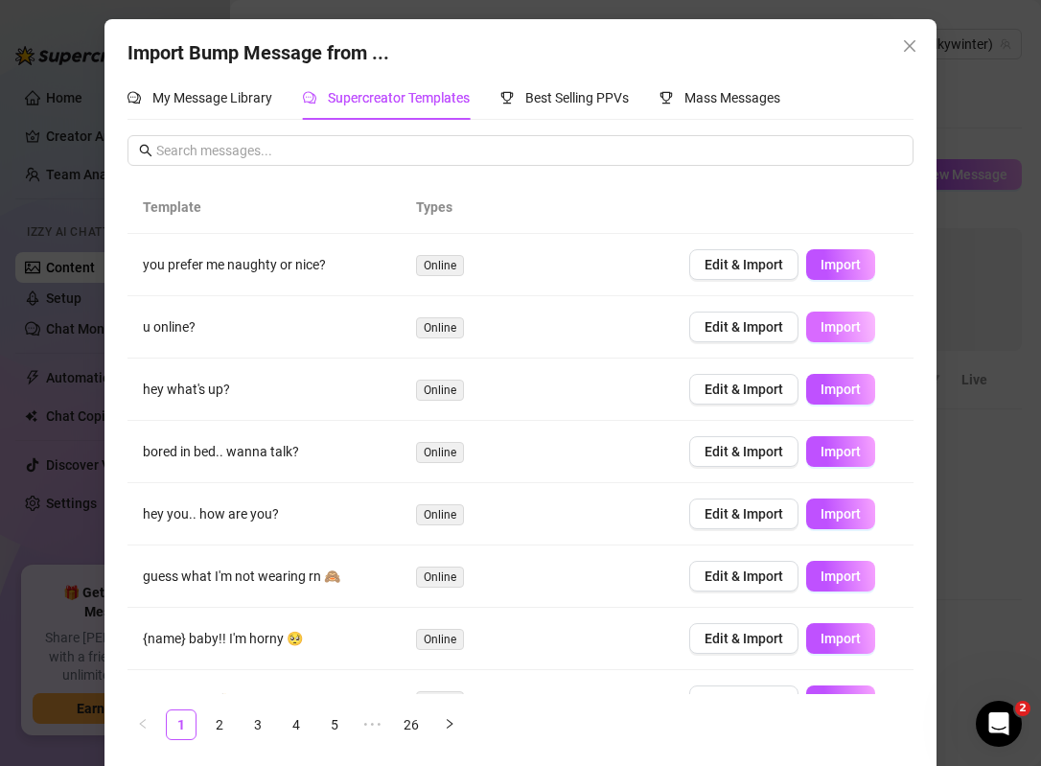
click at [815, 332] on button "Import" at bounding box center [840, 326] width 69 height 31
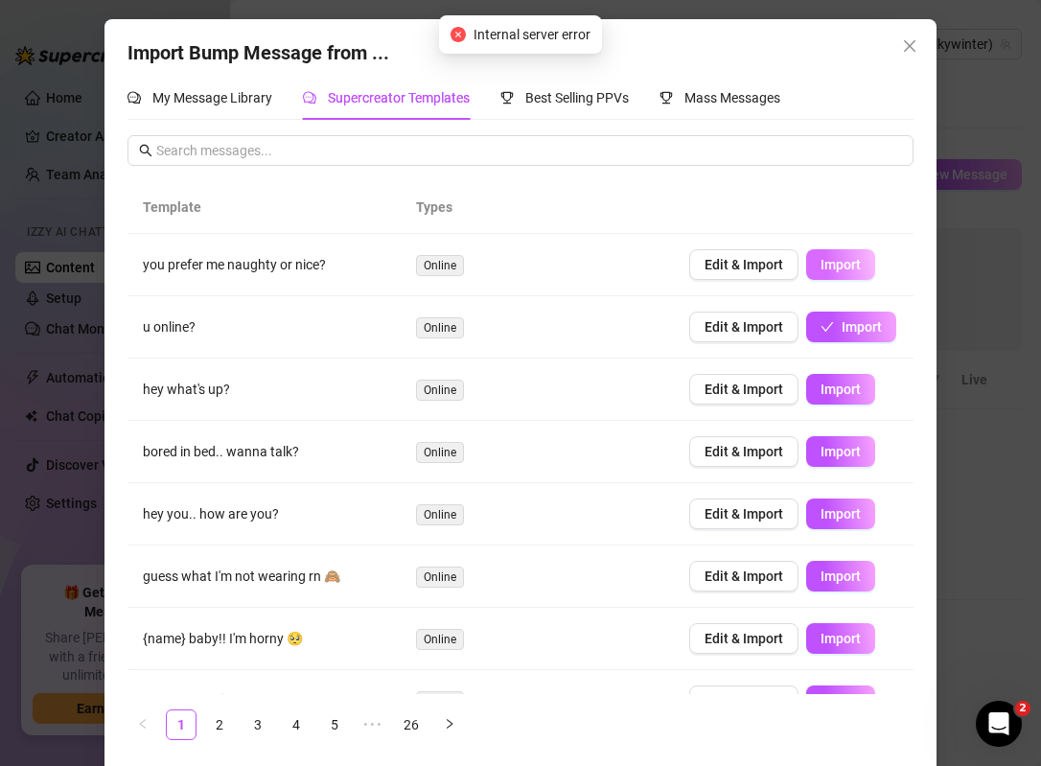
click at [833, 269] on span "Import" at bounding box center [840, 264] width 40 height 15
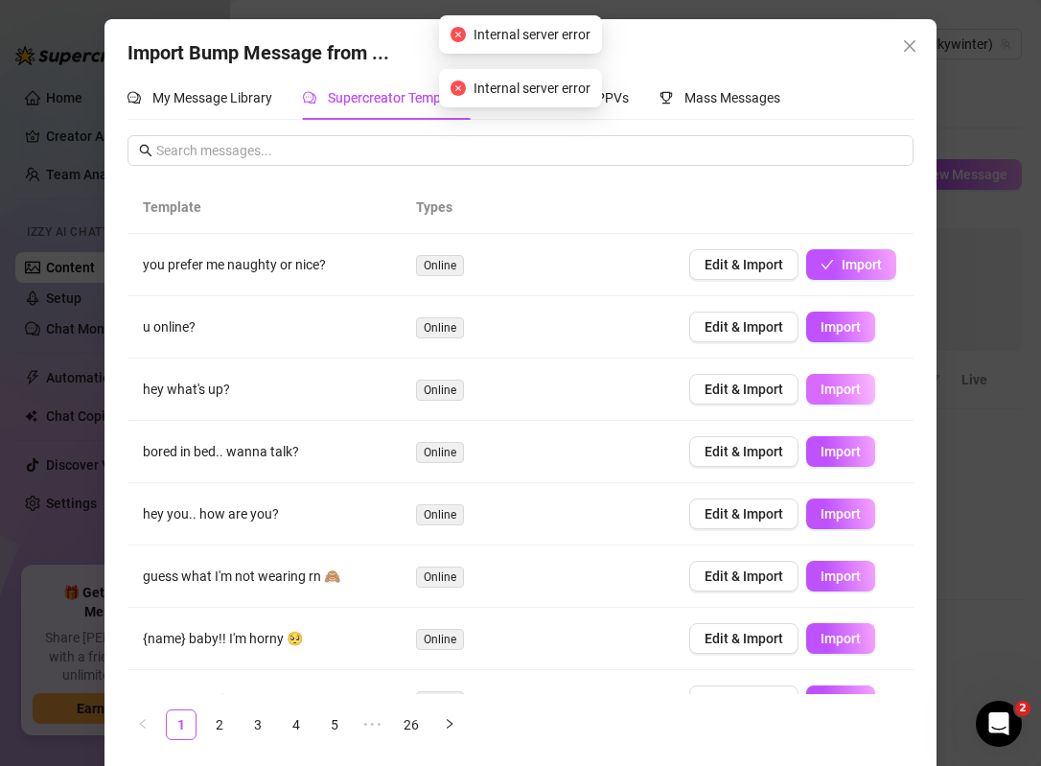
click at [839, 389] on span "Import" at bounding box center [840, 388] width 40 height 15
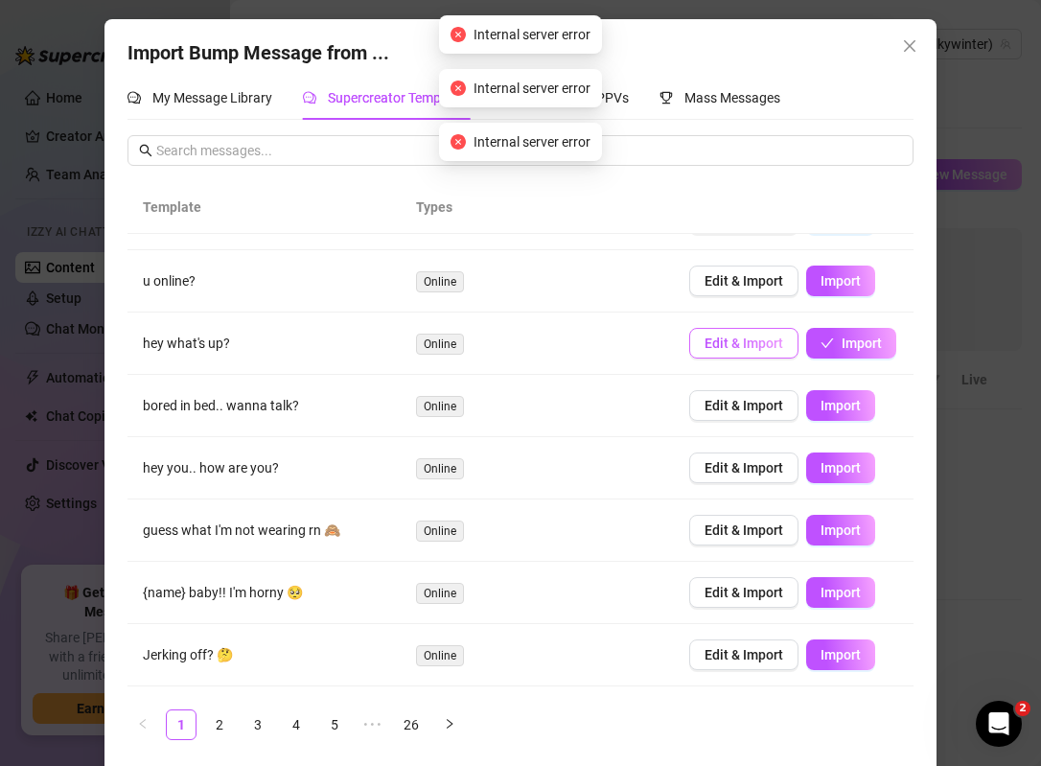
scroll to position [47, 0]
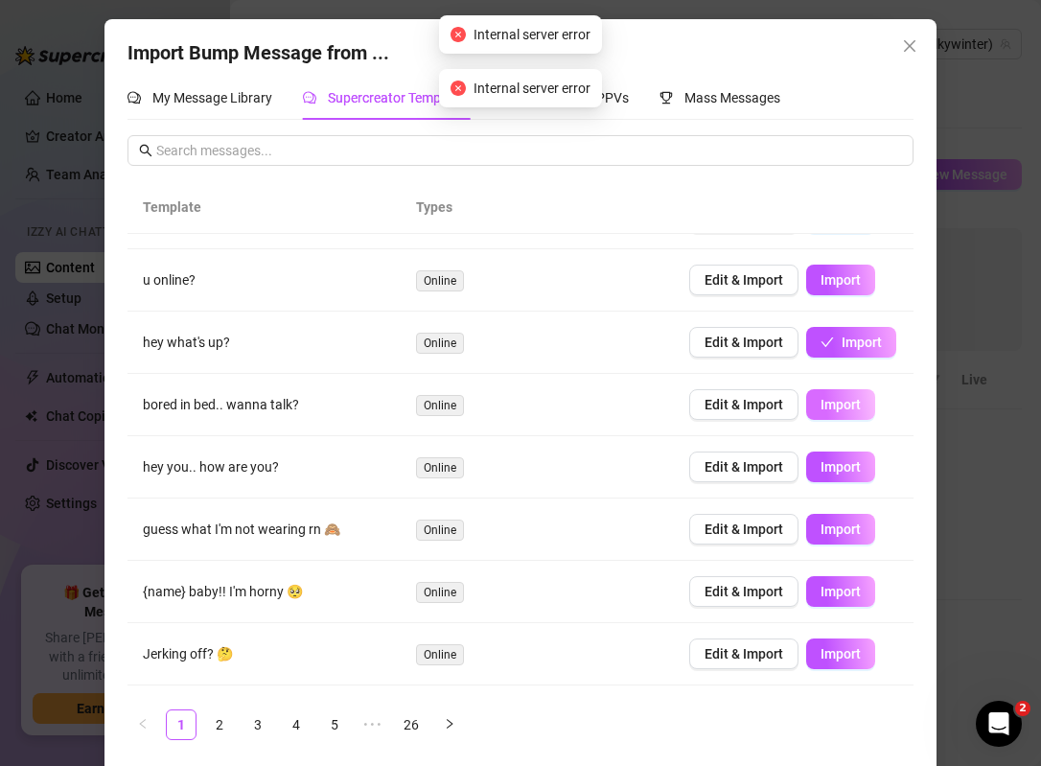
click at [823, 408] on span "Import" at bounding box center [840, 404] width 40 height 15
click at [831, 469] on span "Import" at bounding box center [840, 466] width 40 height 15
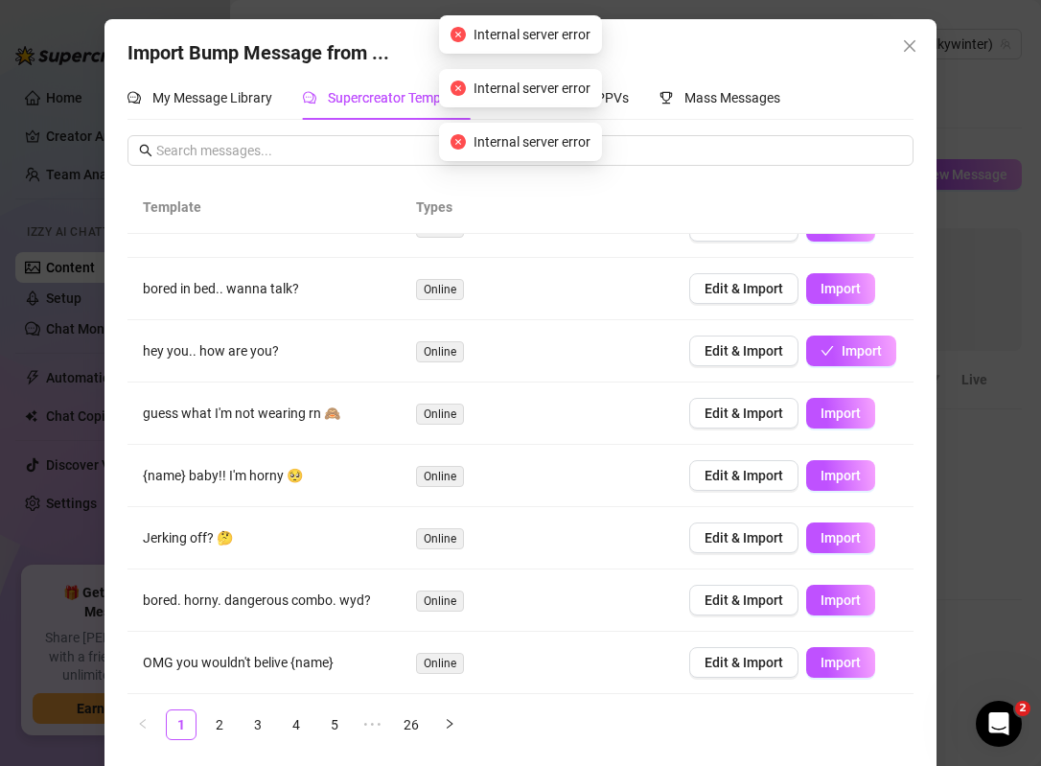
scroll to position [162, 0]
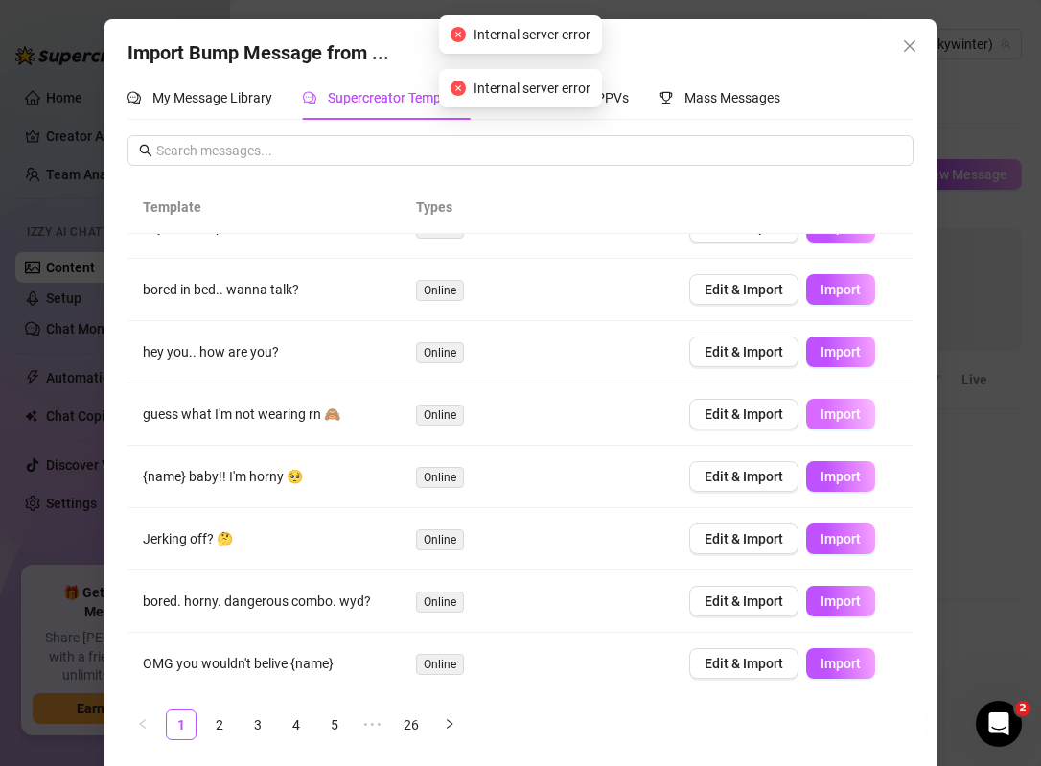
click at [840, 414] on span "Import" at bounding box center [840, 413] width 40 height 15
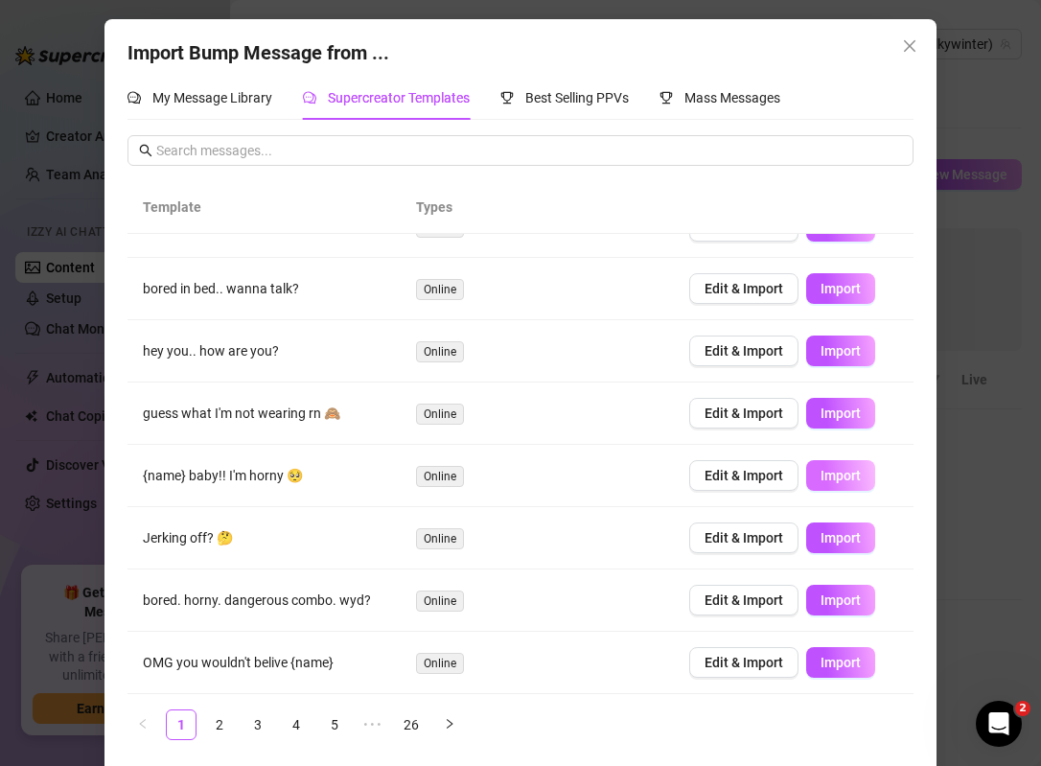
click at [840, 476] on span "Import" at bounding box center [840, 475] width 40 height 15
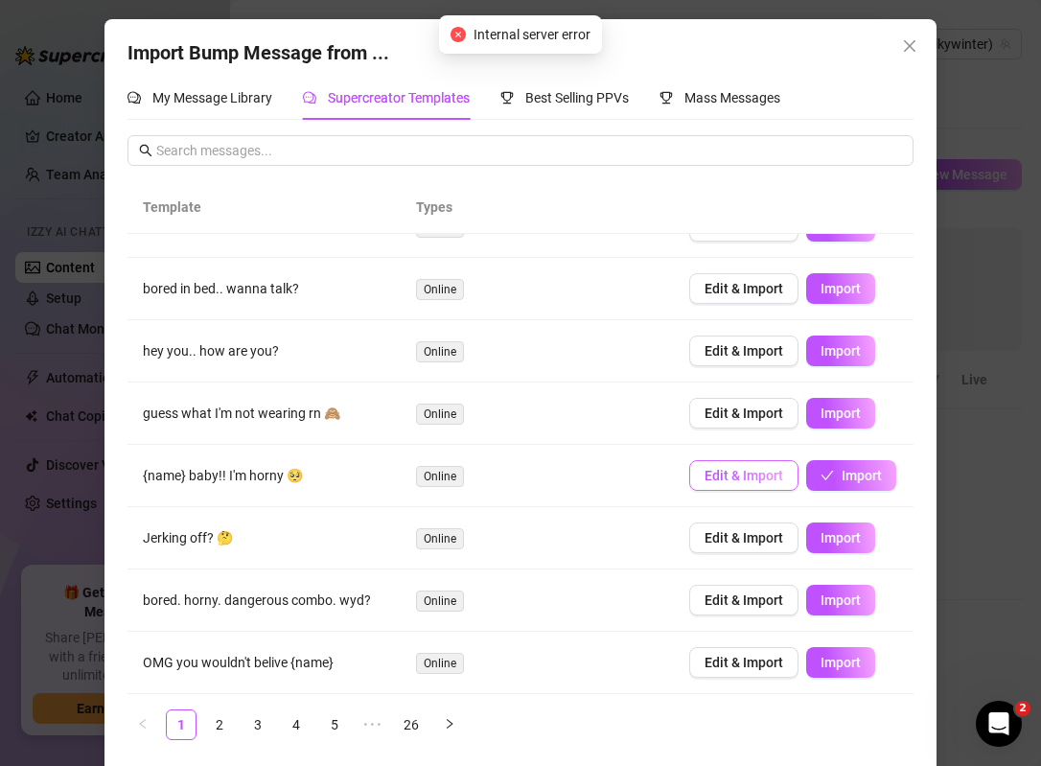
scroll to position [9, 0]
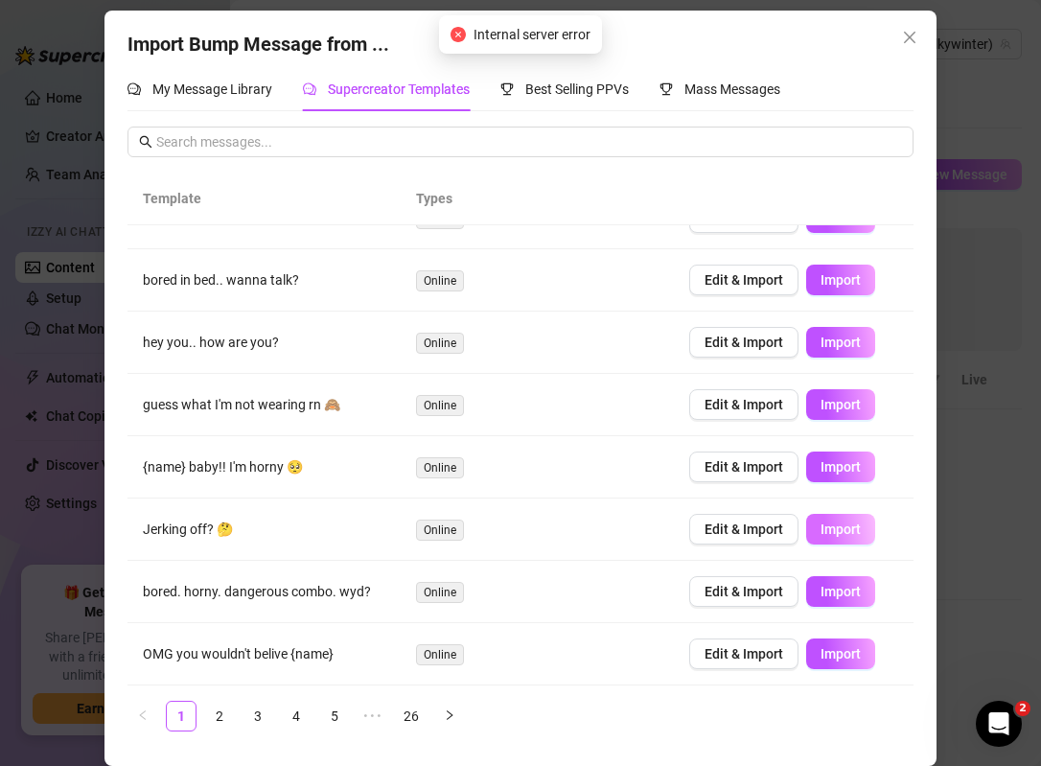
click at [843, 533] on span "Import" at bounding box center [840, 528] width 40 height 15
click at [840, 602] on button "Import" at bounding box center [840, 591] width 69 height 31
click at [846, 656] on span "Import" at bounding box center [840, 653] width 40 height 15
click at [214, 718] on link "2" at bounding box center [219, 716] width 29 height 29
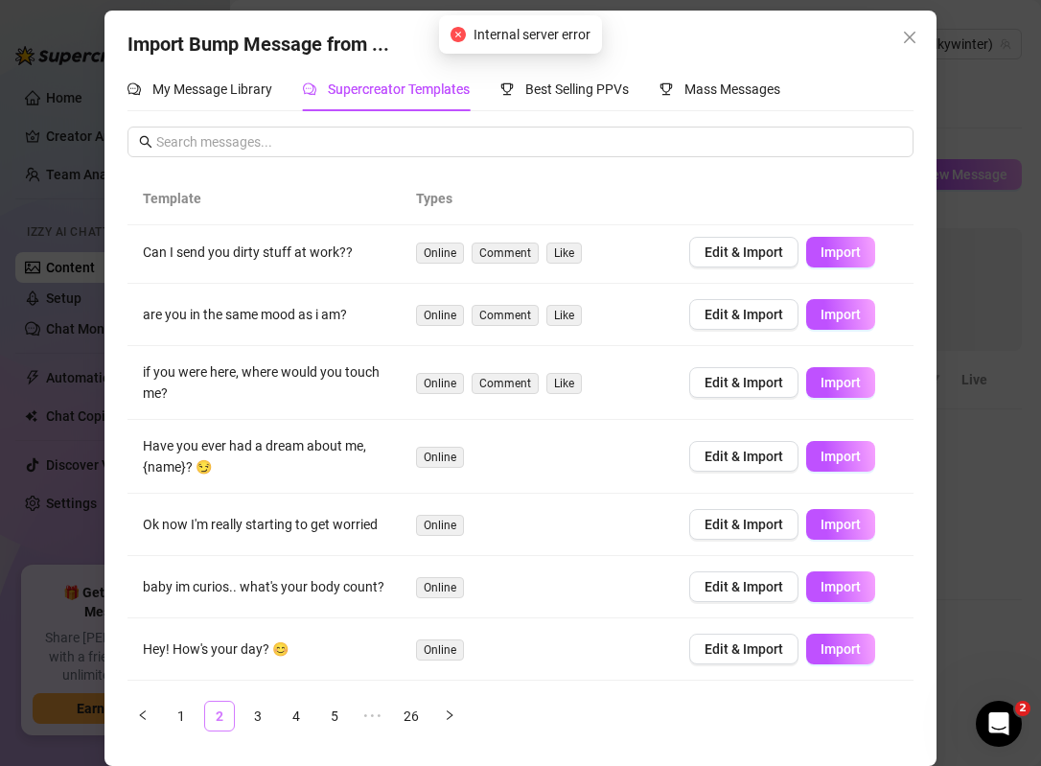
scroll to position [0, 0]
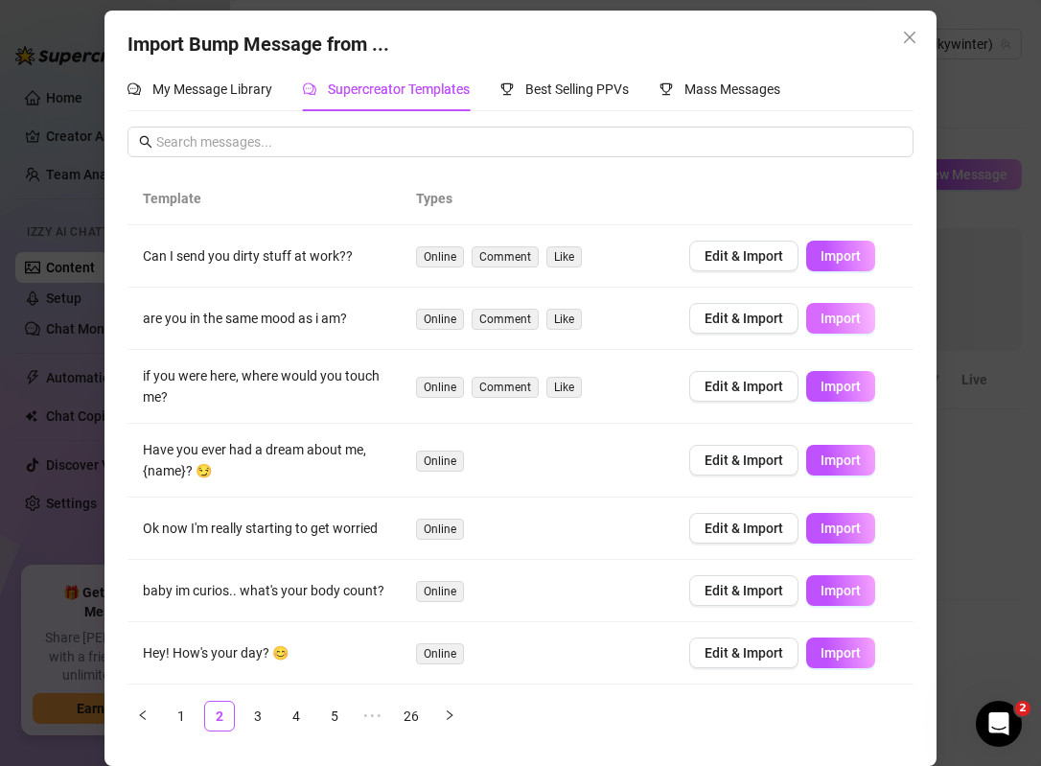
click at [842, 322] on span "Import" at bounding box center [840, 318] width 40 height 15
click at [833, 391] on span "Import" at bounding box center [840, 386] width 40 height 15
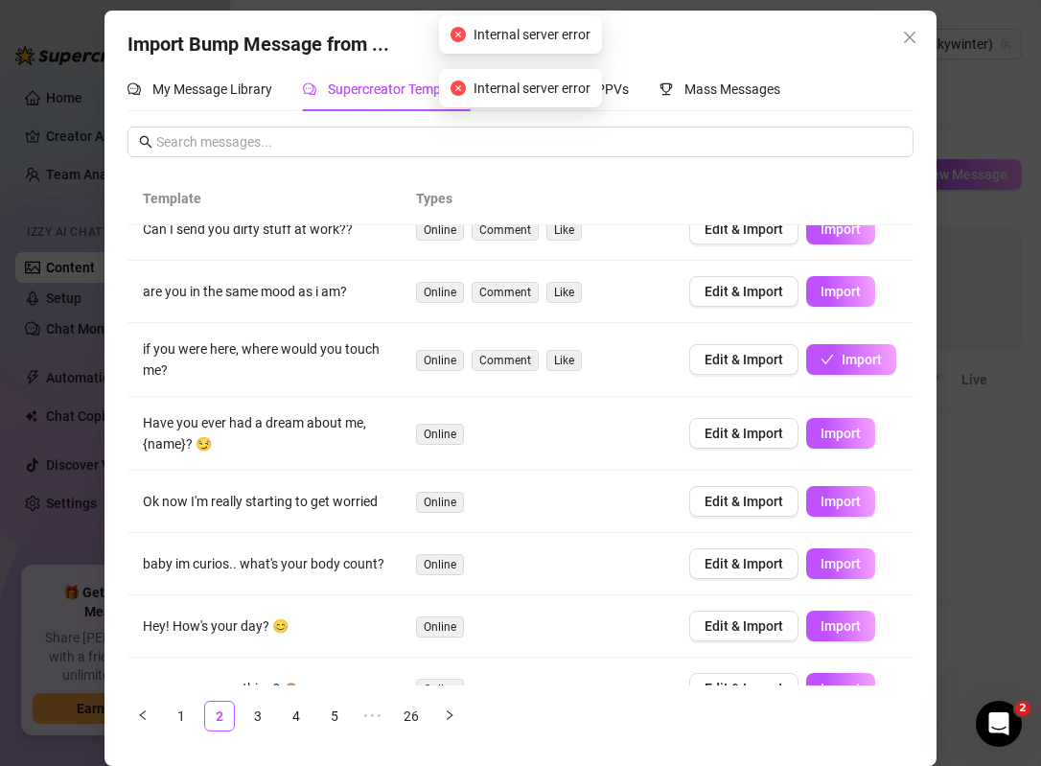
scroll to position [30, 0]
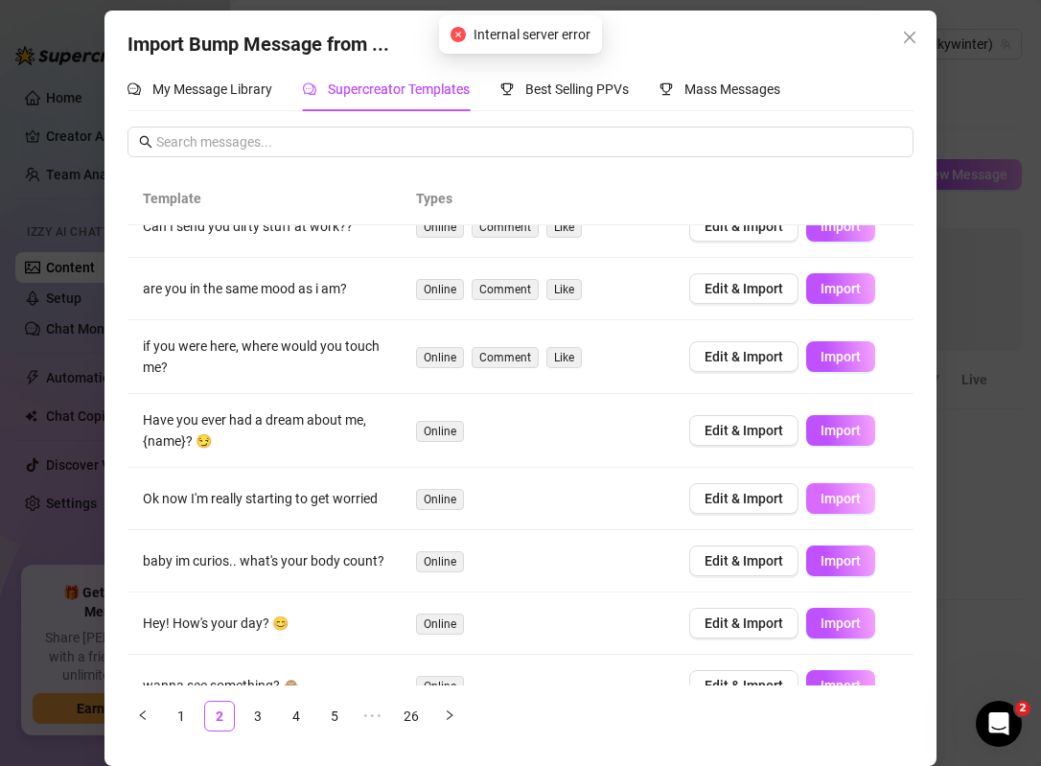
click at [838, 504] on span "Import" at bounding box center [840, 498] width 40 height 15
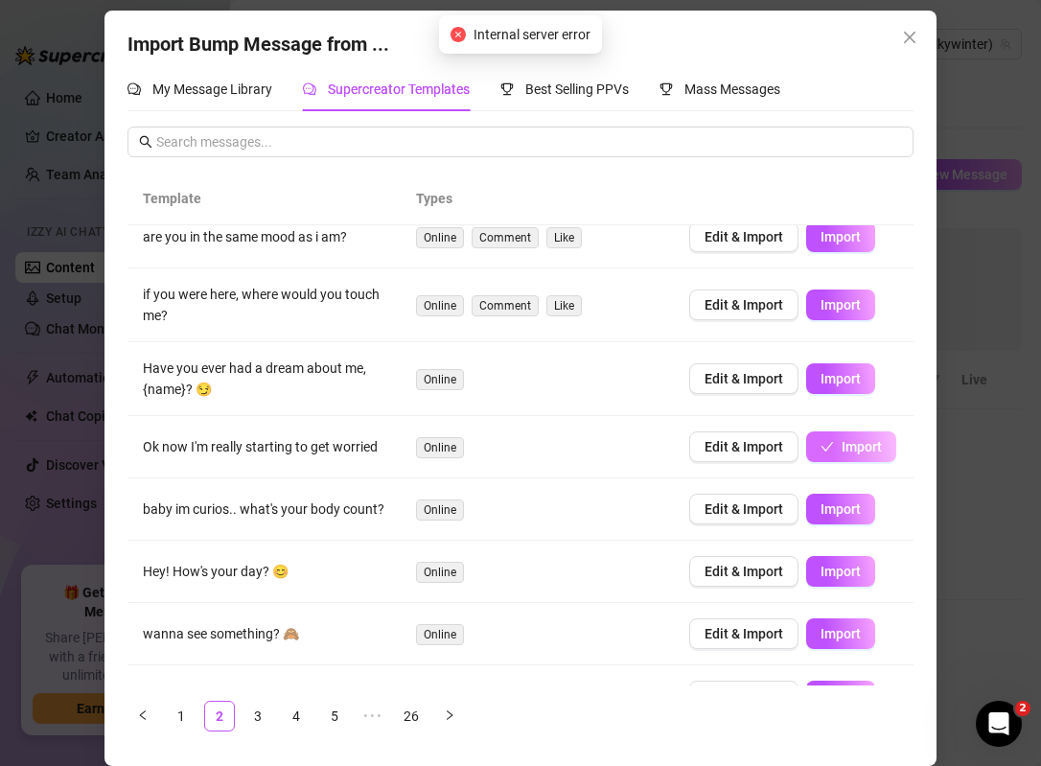
scroll to position [83, 0]
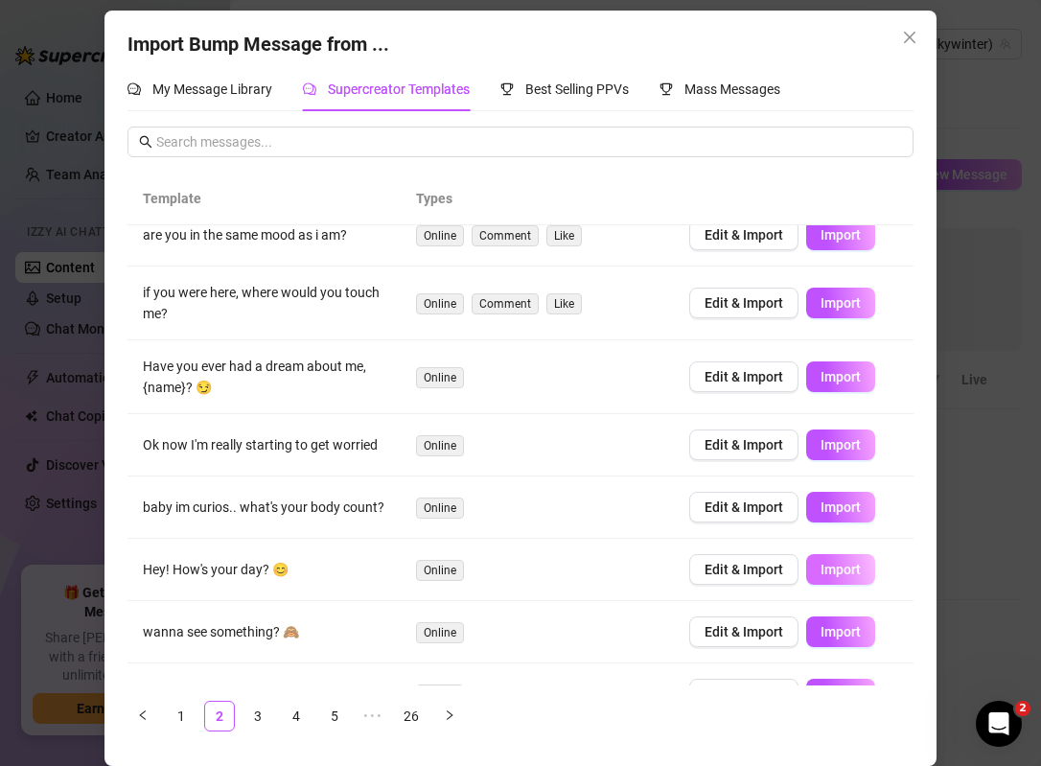
click at [844, 574] on span "Import" at bounding box center [840, 569] width 40 height 15
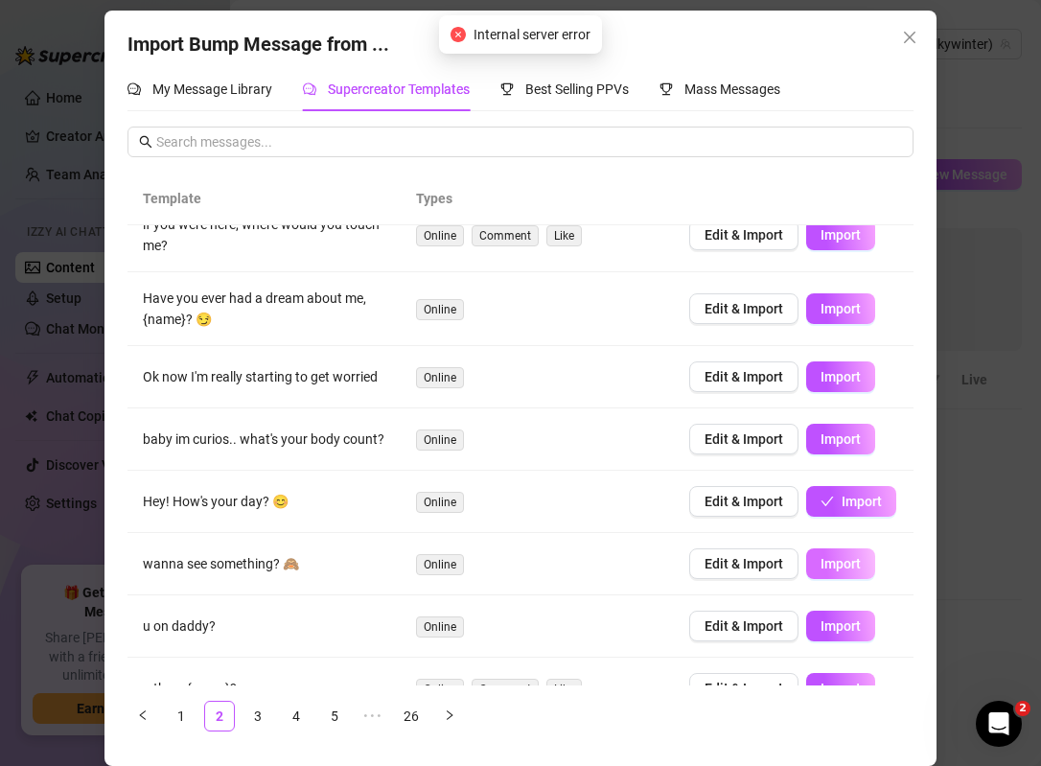
click at [844, 565] on span "Import" at bounding box center [840, 563] width 40 height 15
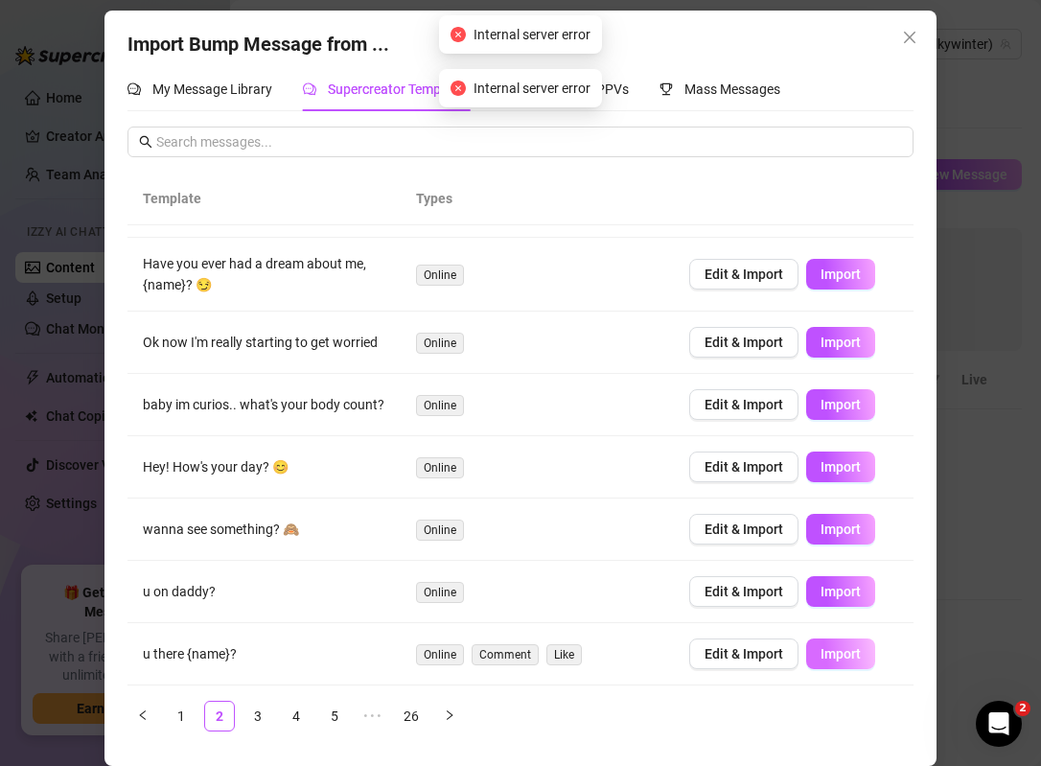
click at [839, 656] on span "Import" at bounding box center [840, 653] width 40 height 15
click at [255, 714] on link "3" at bounding box center [257, 716] width 29 height 29
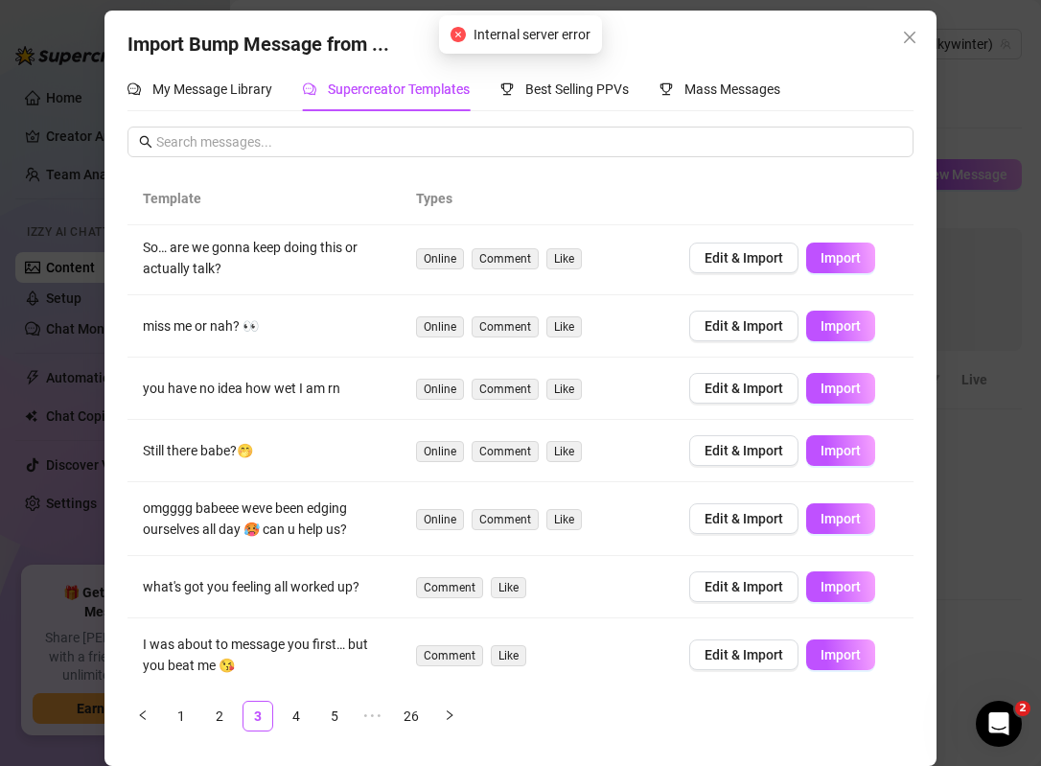
scroll to position [0, 0]
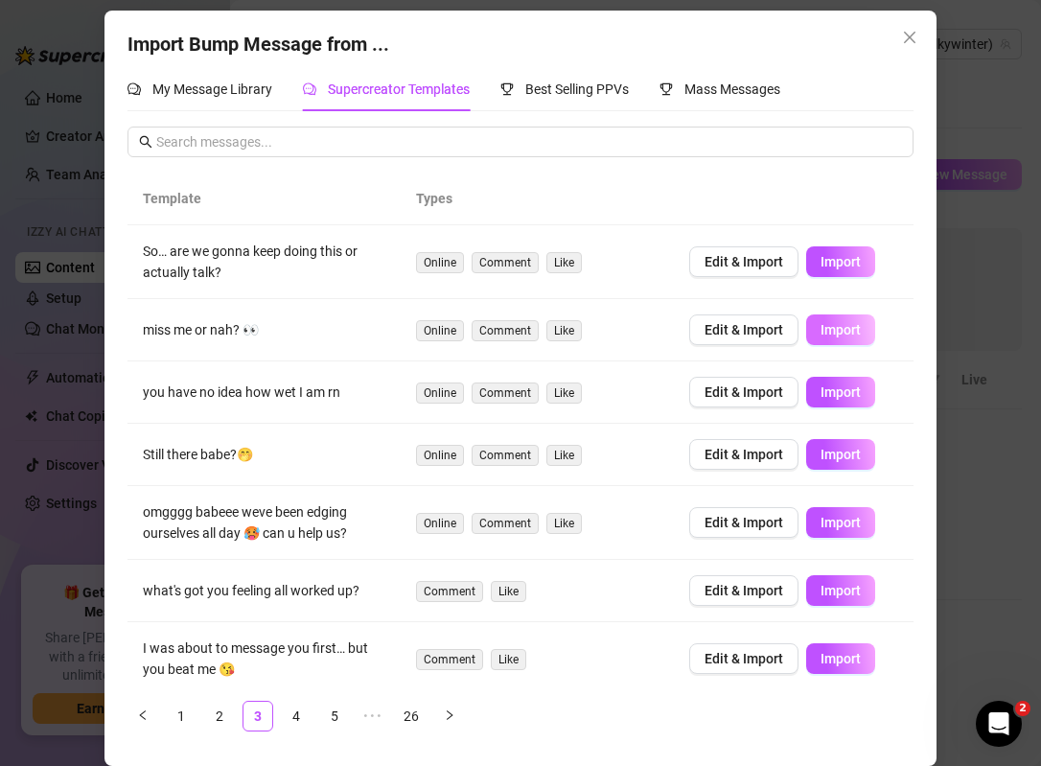
click at [833, 334] on span "Import" at bounding box center [840, 329] width 40 height 15
click at [833, 394] on span "Import" at bounding box center [840, 391] width 40 height 15
click at [841, 265] on span "Import" at bounding box center [840, 261] width 40 height 15
click at [336, 719] on link "5" at bounding box center [334, 716] width 29 height 29
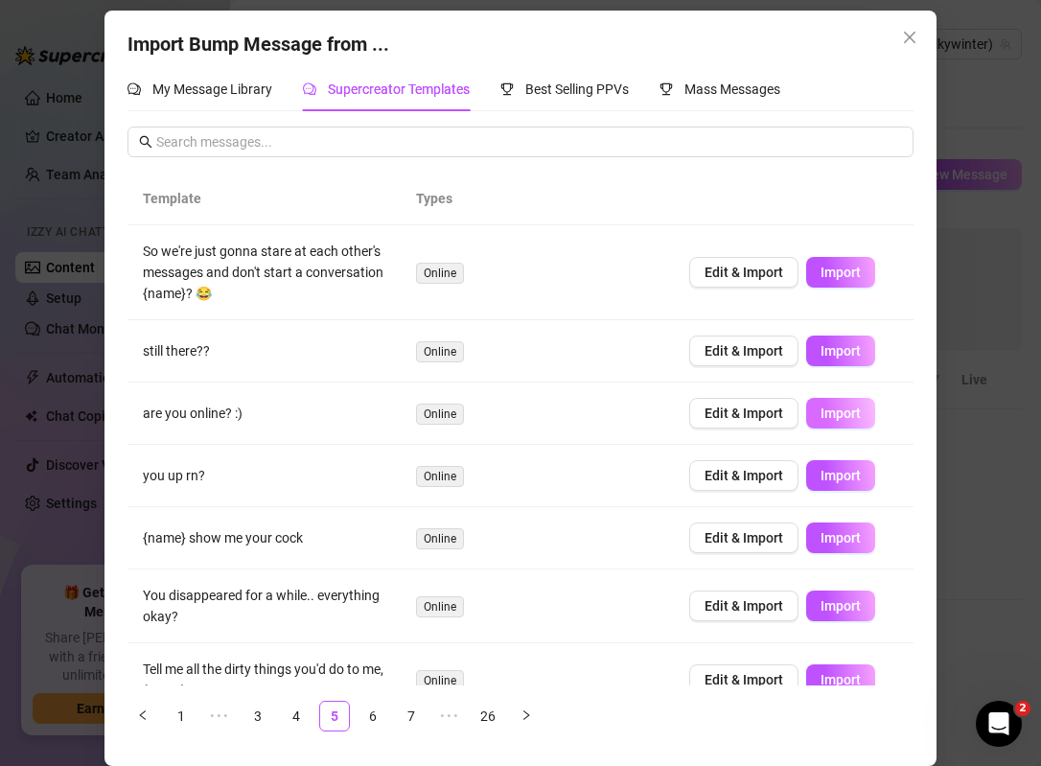
click at [836, 413] on span "Import" at bounding box center [840, 412] width 40 height 15
click at [837, 478] on span "Import" at bounding box center [840, 475] width 40 height 15
click at [842, 273] on span "Import" at bounding box center [840, 272] width 40 height 15
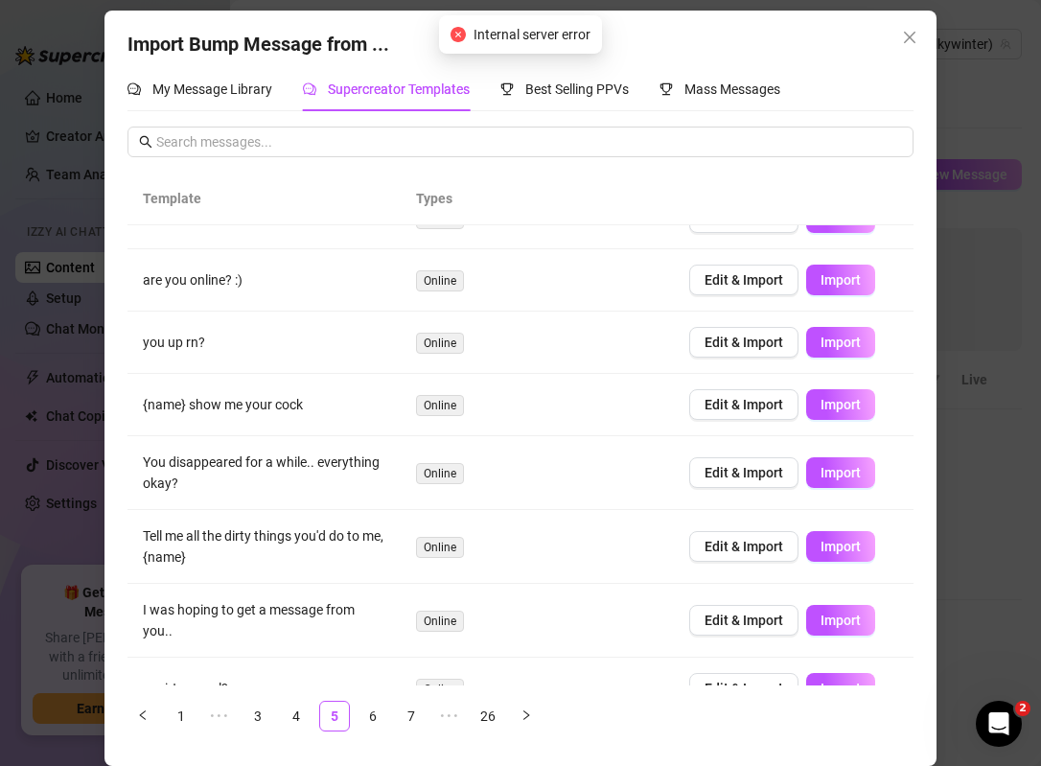
scroll to position [140, 0]
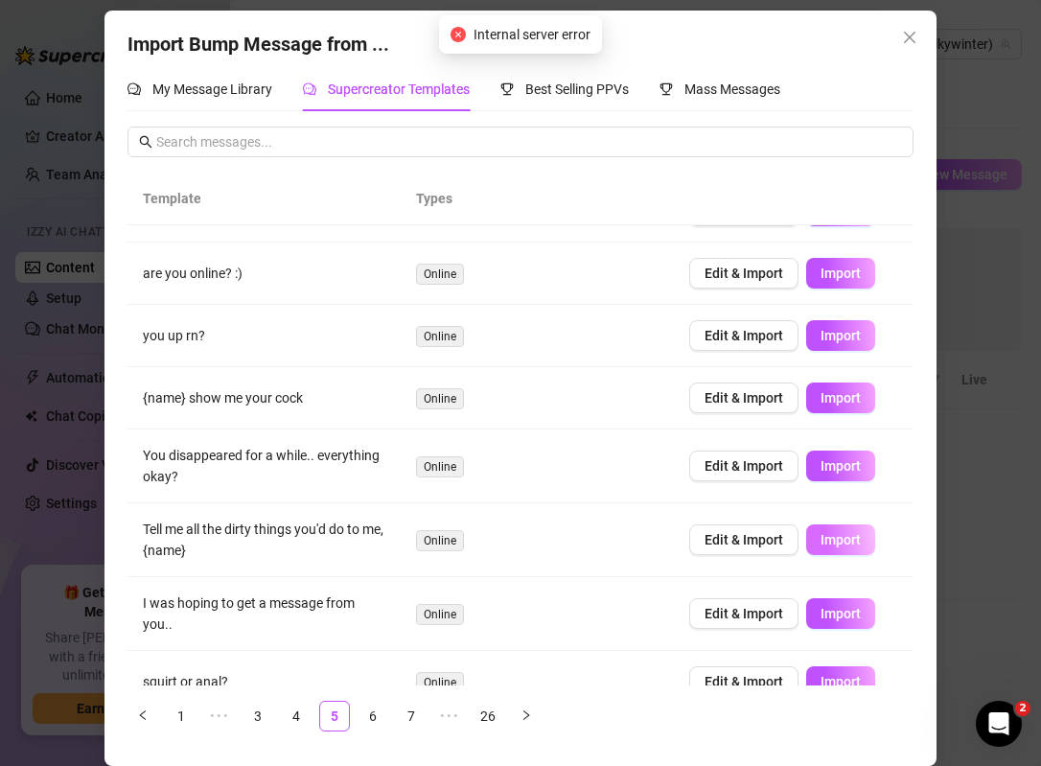
click at [832, 544] on span "Import" at bounding box center [840, 539] width 40 height 15
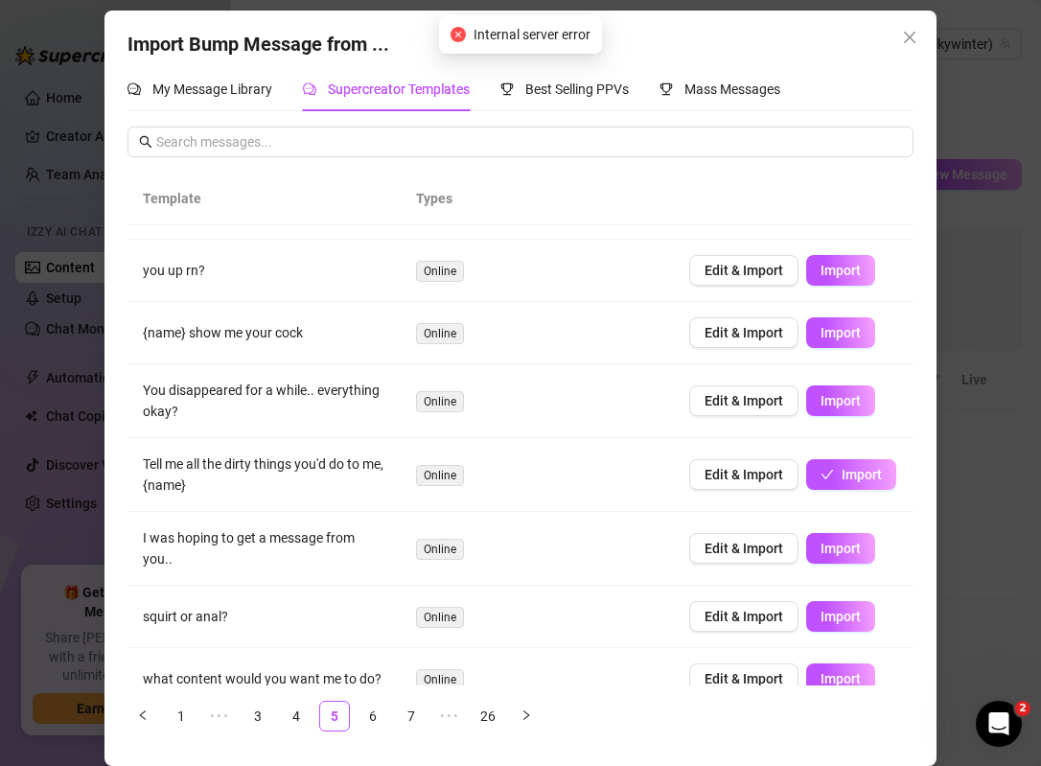
scroll to position [208, 0]
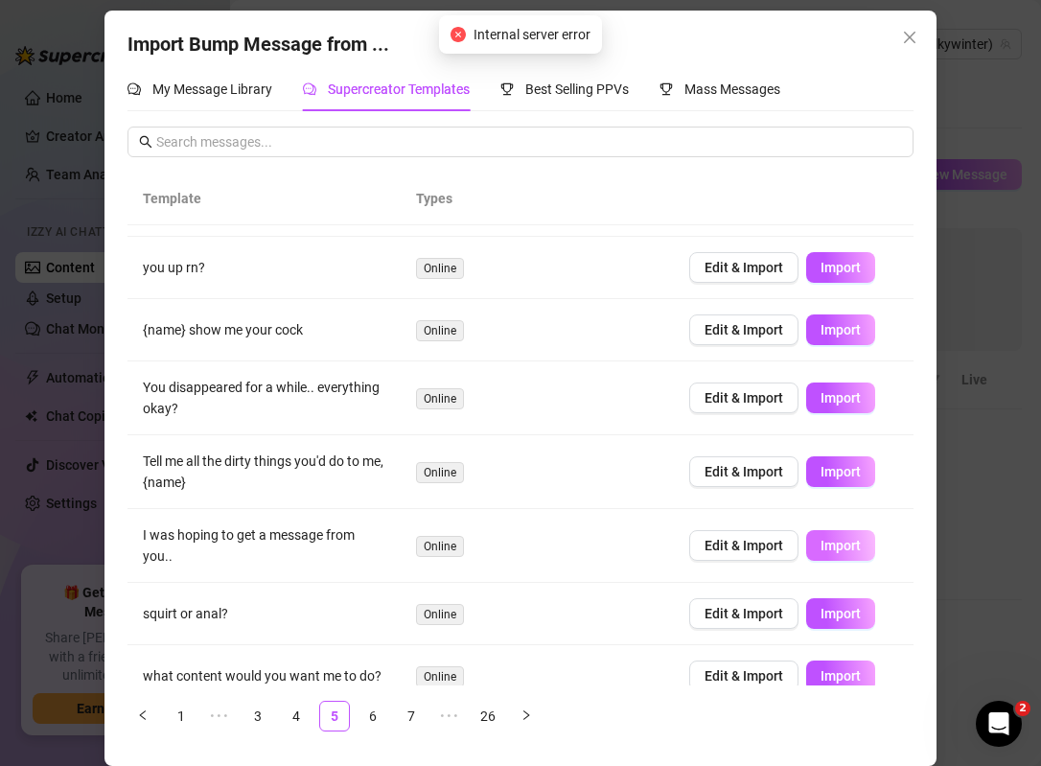
click at [842, 550] on span "Import" at bounding box center [840, 545] width 40 height 15
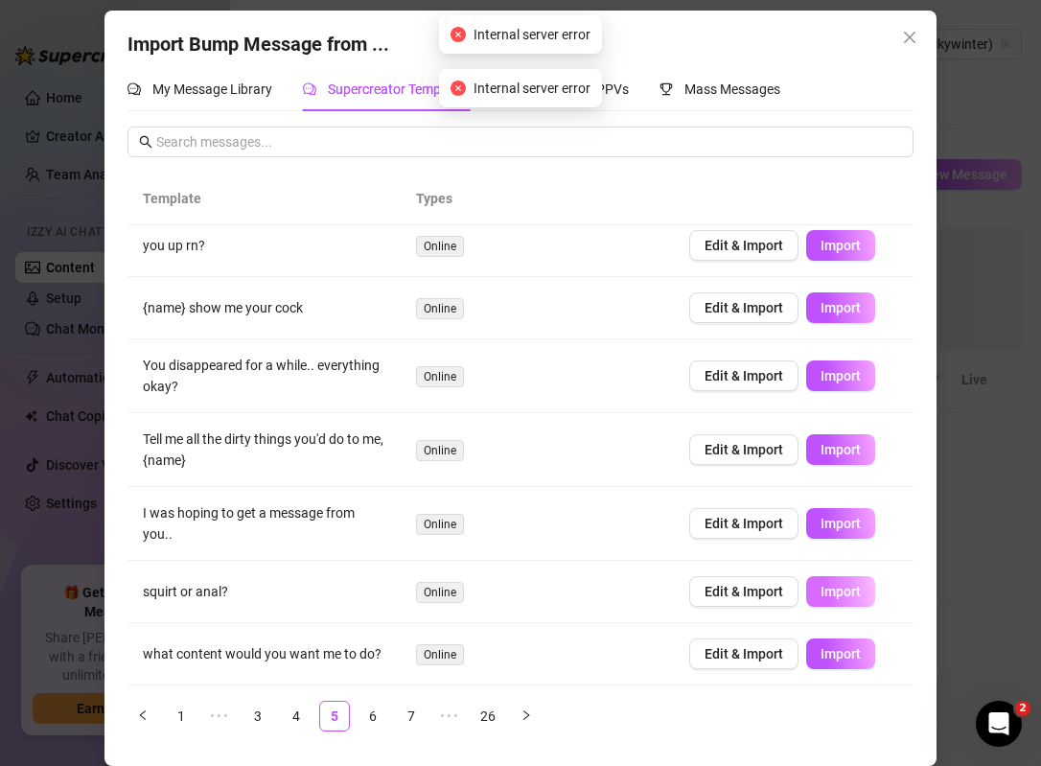
click at [840, 603] on button "Import" at bounding box center [840, 591] width 69 height 31
click at [380, 718] on link "6" at bounding box center [372, 716] width 29 height 29
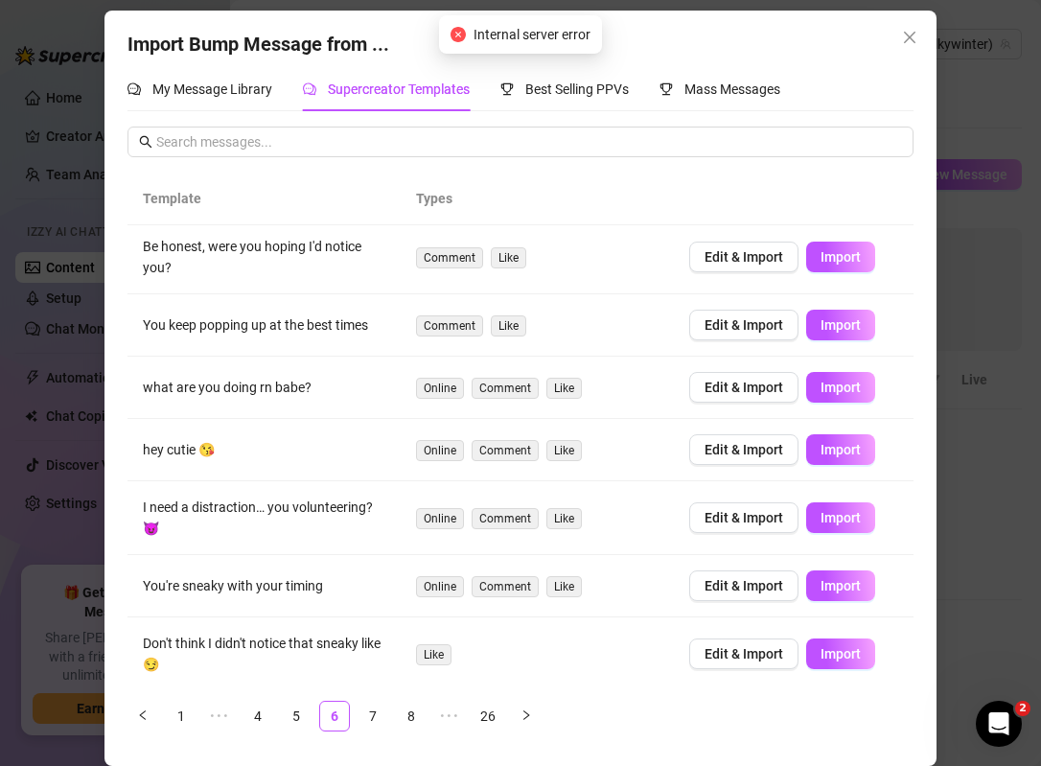
scroll to position [0, 0]
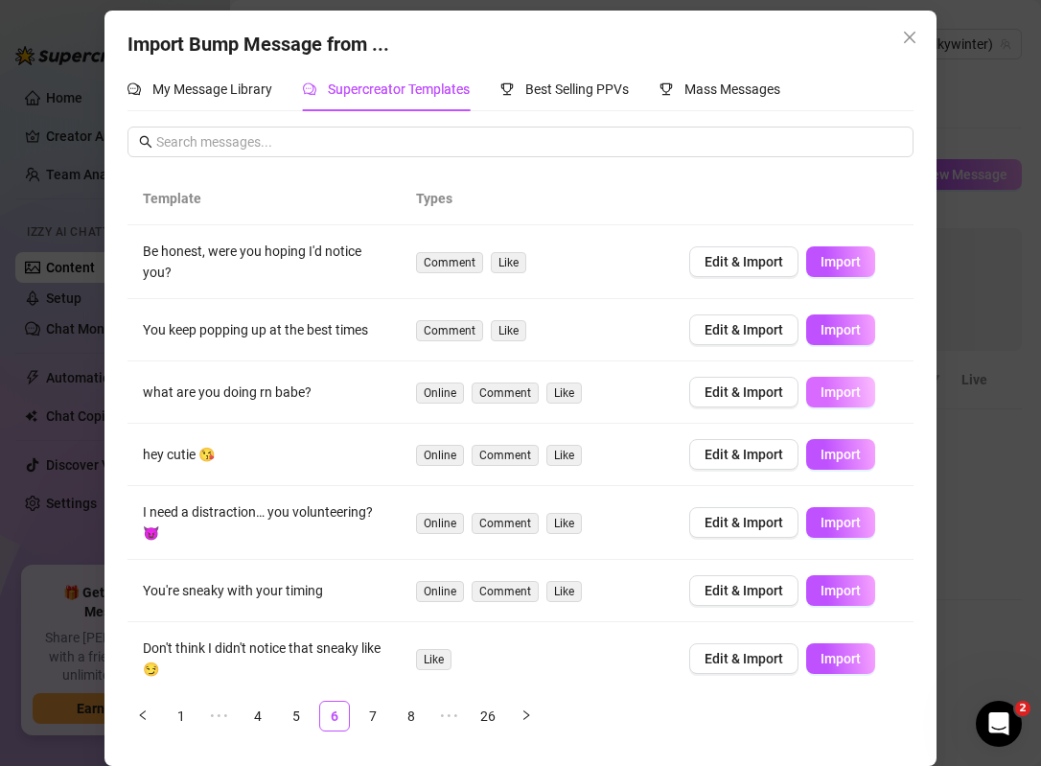
click at [838, 391] on span "Import" at bounding box center [840, 391] width 40 height 15
click at [846, 586] on span "Import" at bounding box center [840, 590] width 40 height 15
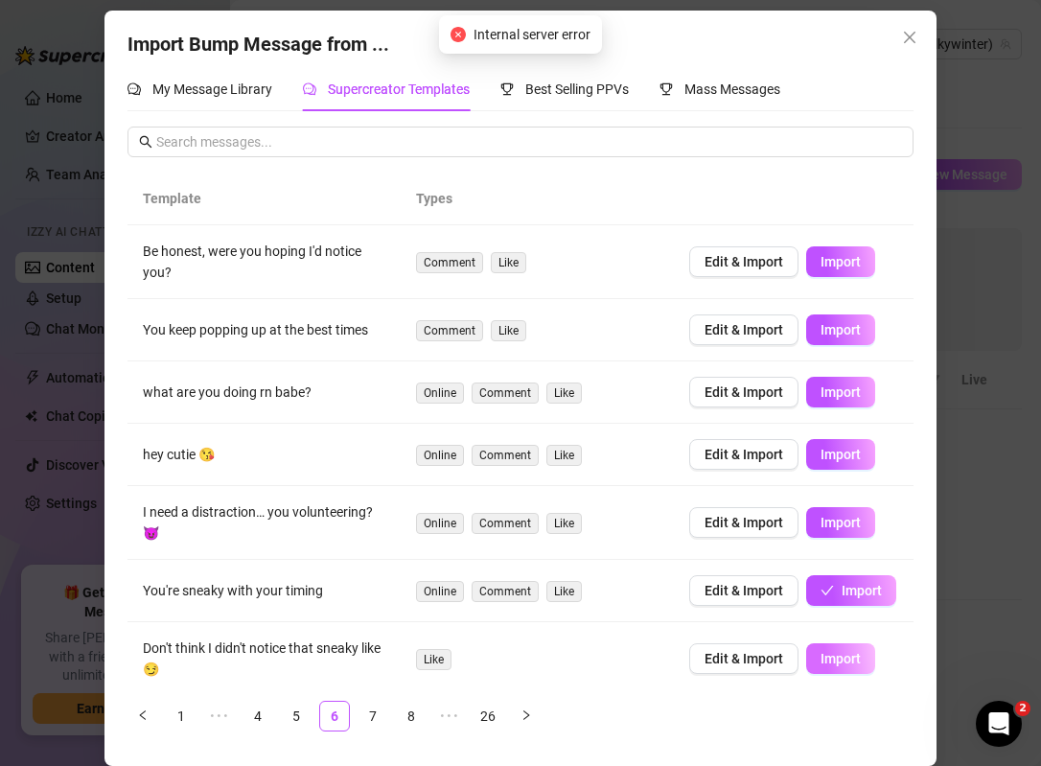
click at [838, 667] on button "Import" at bounding box center [840, 658] width 69 height 31
click at [907, 35] on icon "close" at bounding box center [910, 38] width 12 height 12
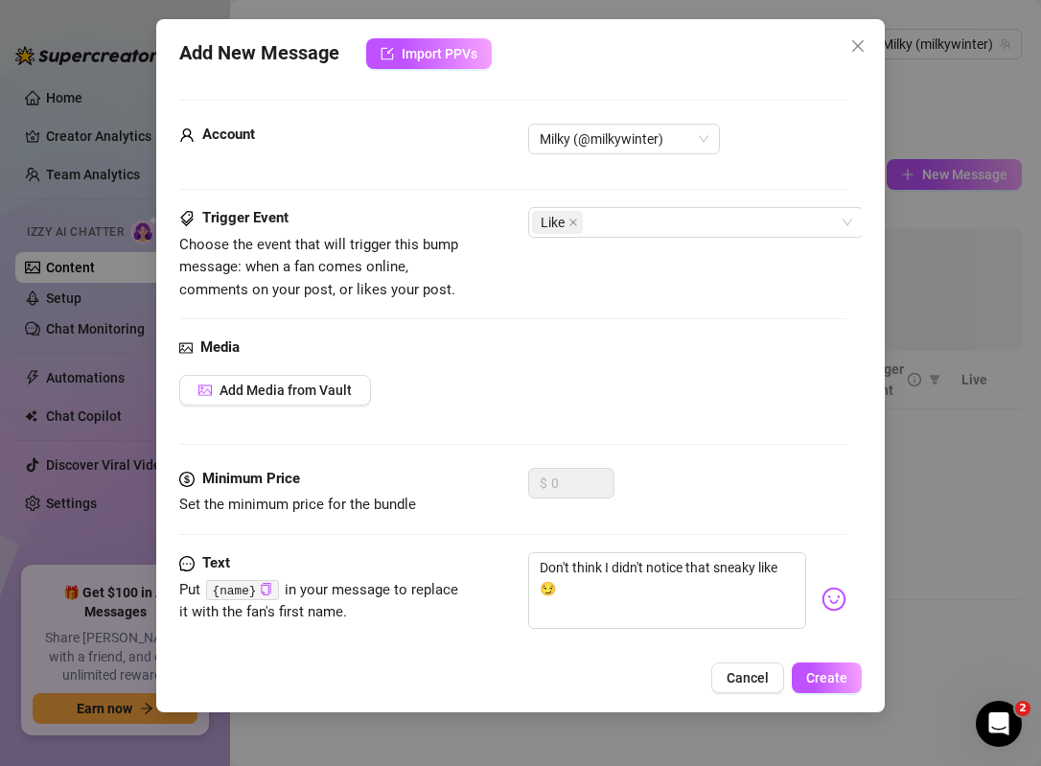
scroll to position [31, 0]
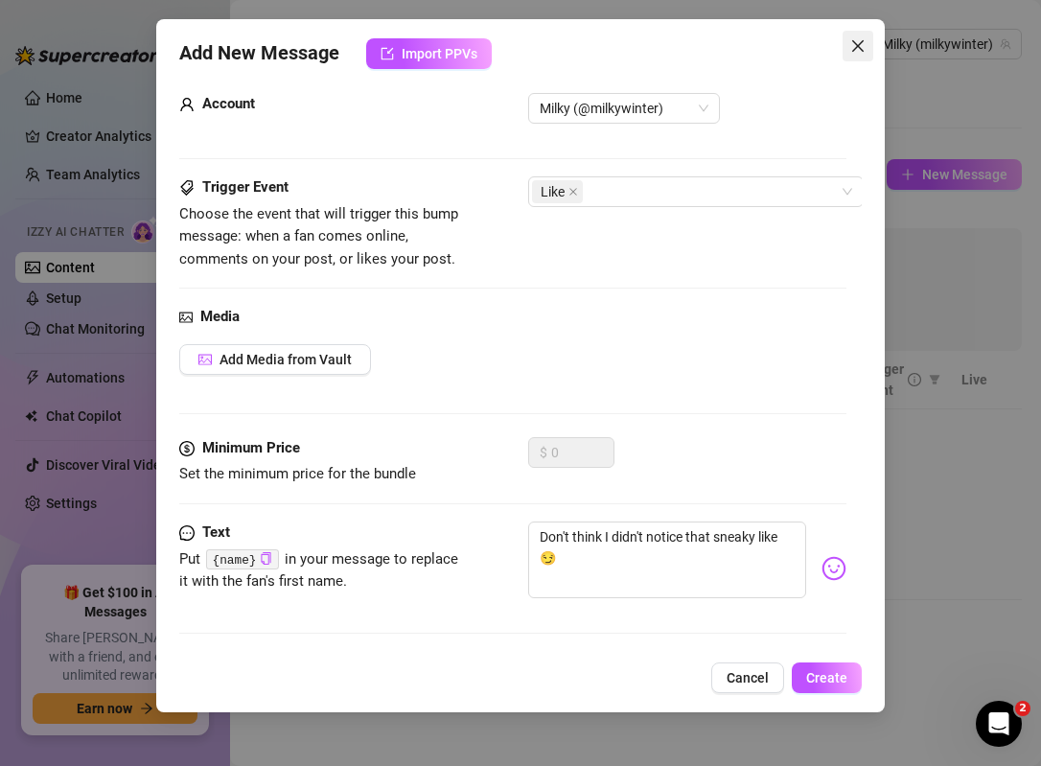
click at [859, 48] on icon "close" at bounding box center [857, 45] width 15 height 15
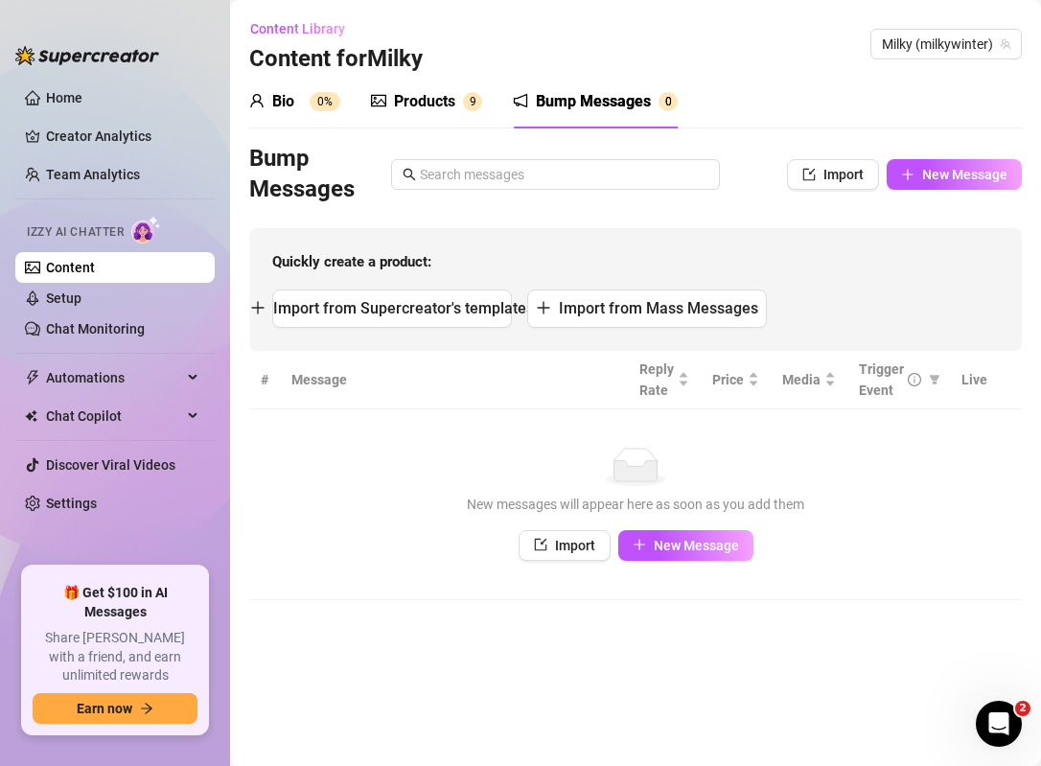
click at [425, 105] on div "Products" at bounding box center [424, 101] width 61 height 23
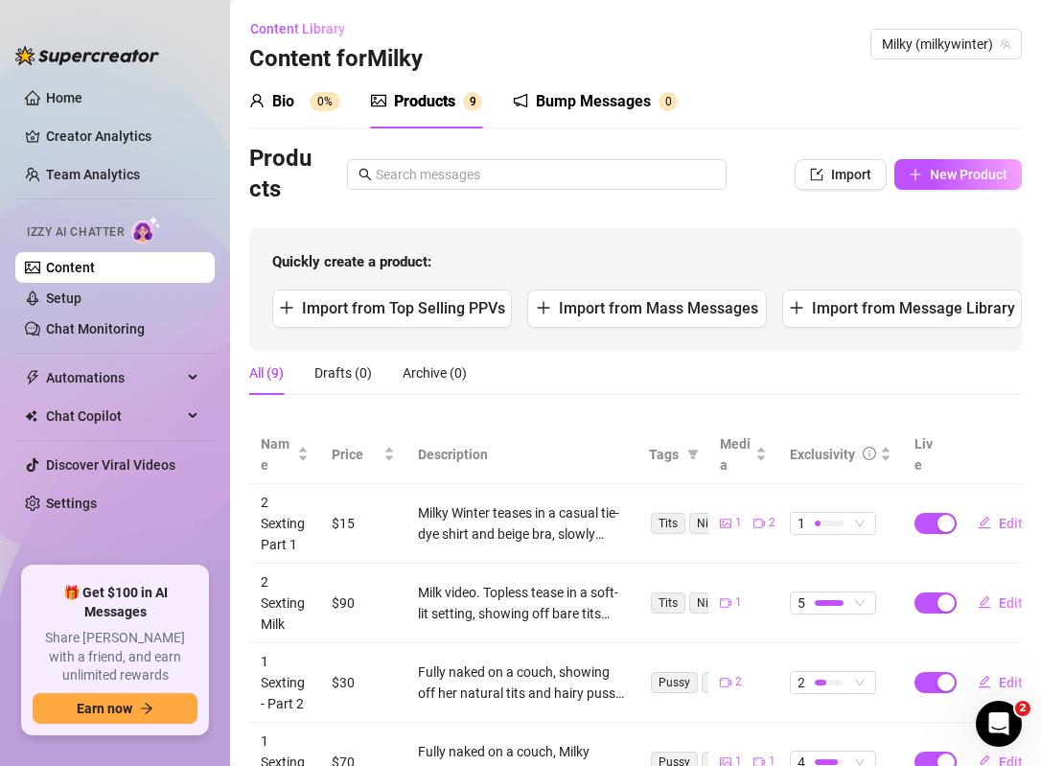
click at [617, 110] on div "Bump Messages" at bounding box center [593, 101] width 115 height 23
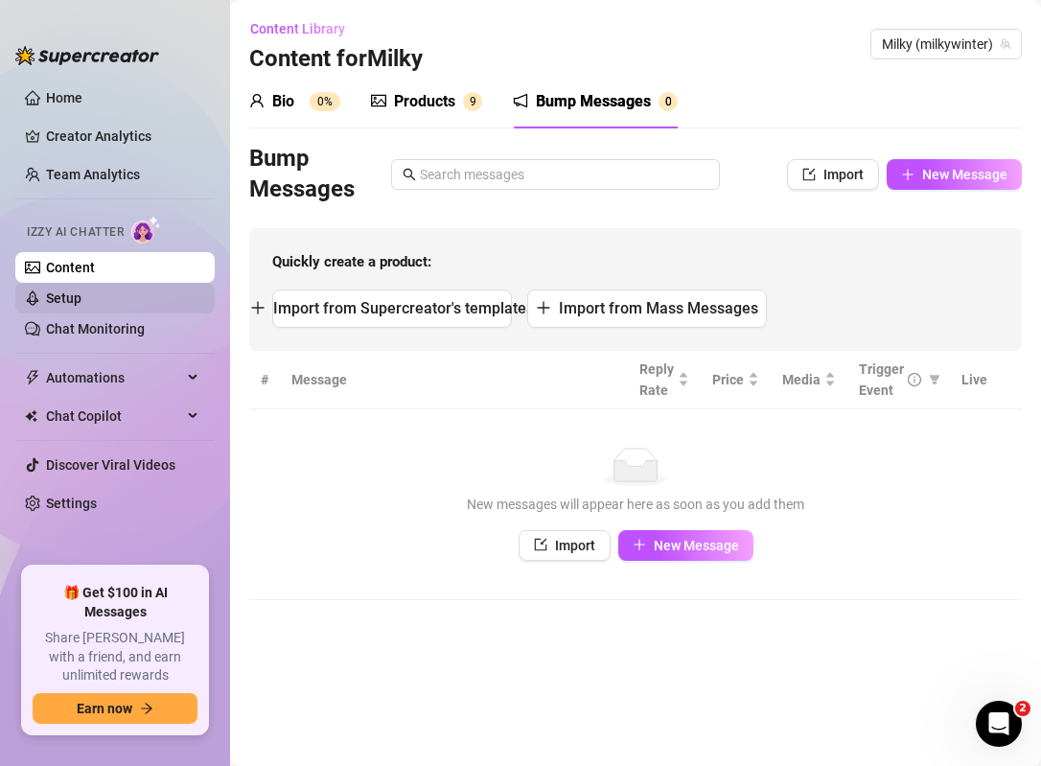
click at [81, 303] on link "Setup" at bounding box center [63, 297] width 35 height 15
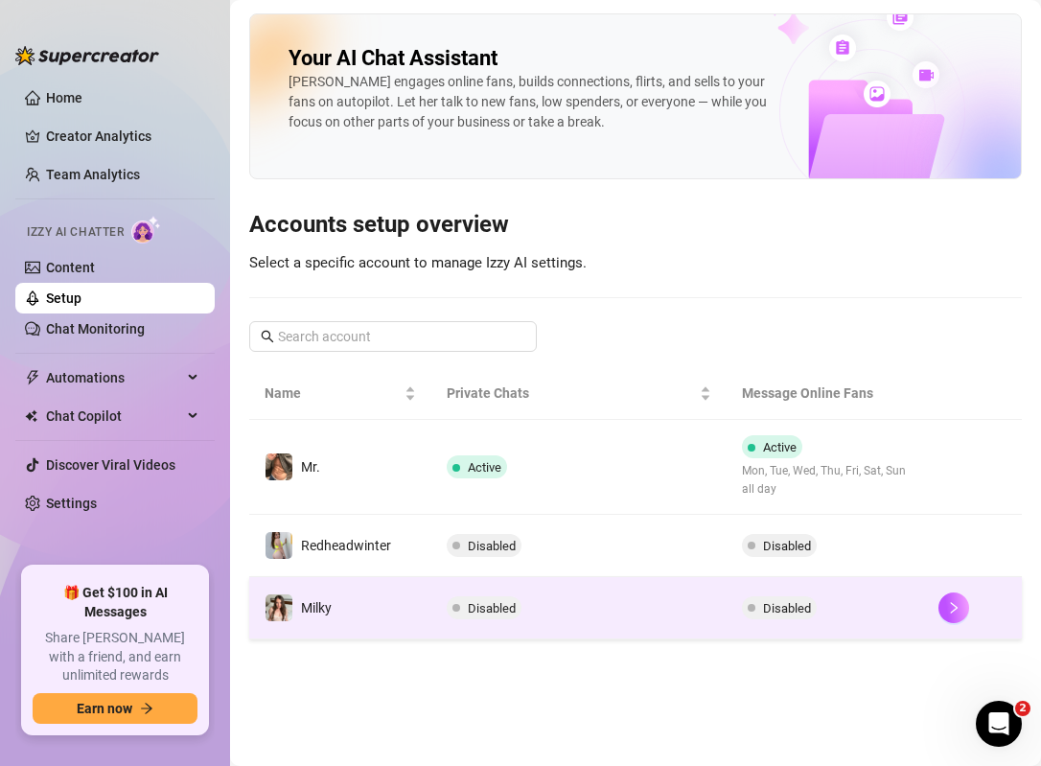
click at [391, 622] on td "Milky" at bounding box center [340, 608] width 182 height 62
